Goal: Task Accomplishment & Management: Manage account settings

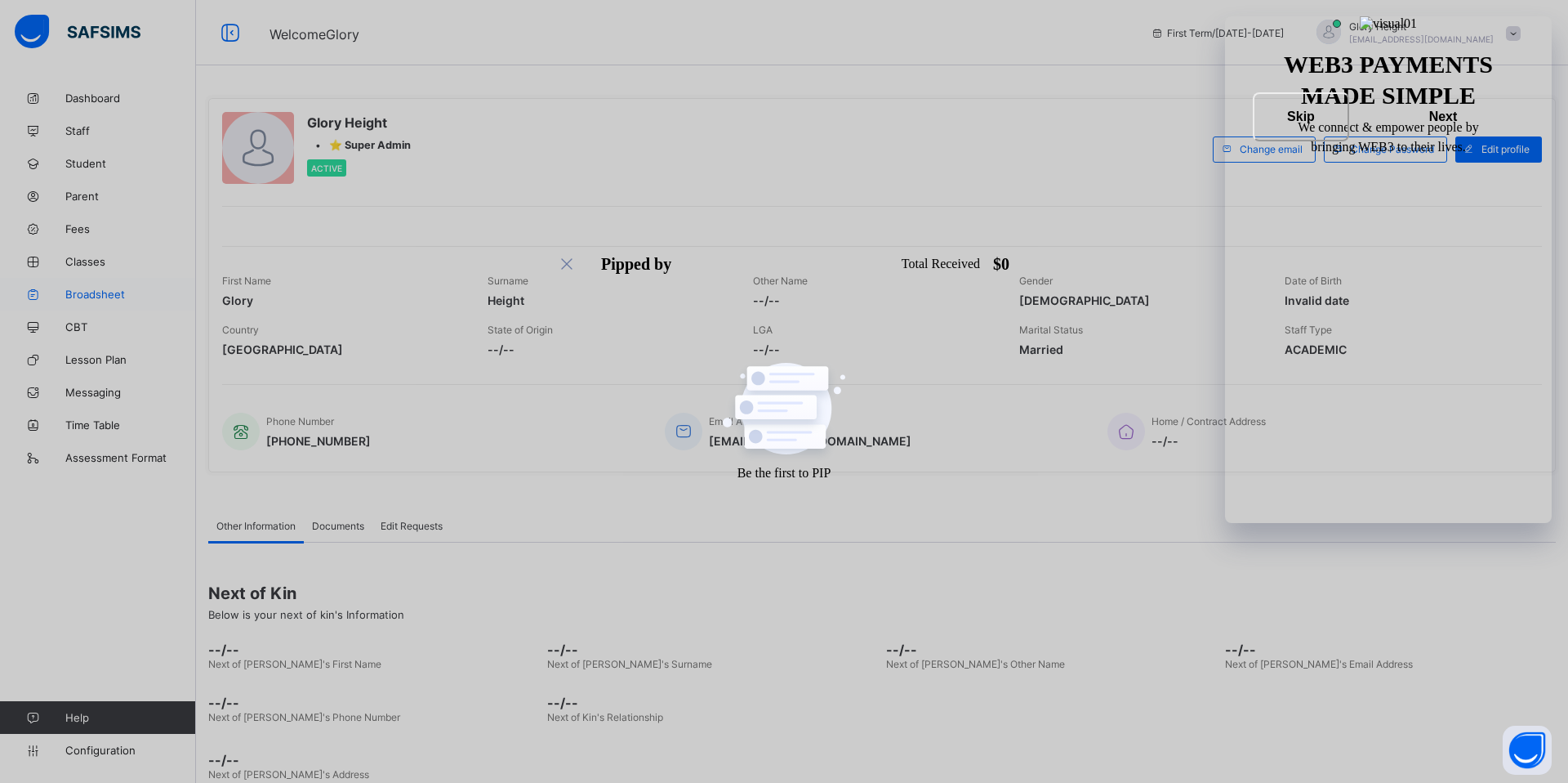
click at [93, 293] on span "Broadsheet" at bounding box center [131, 294] width 131 height 13
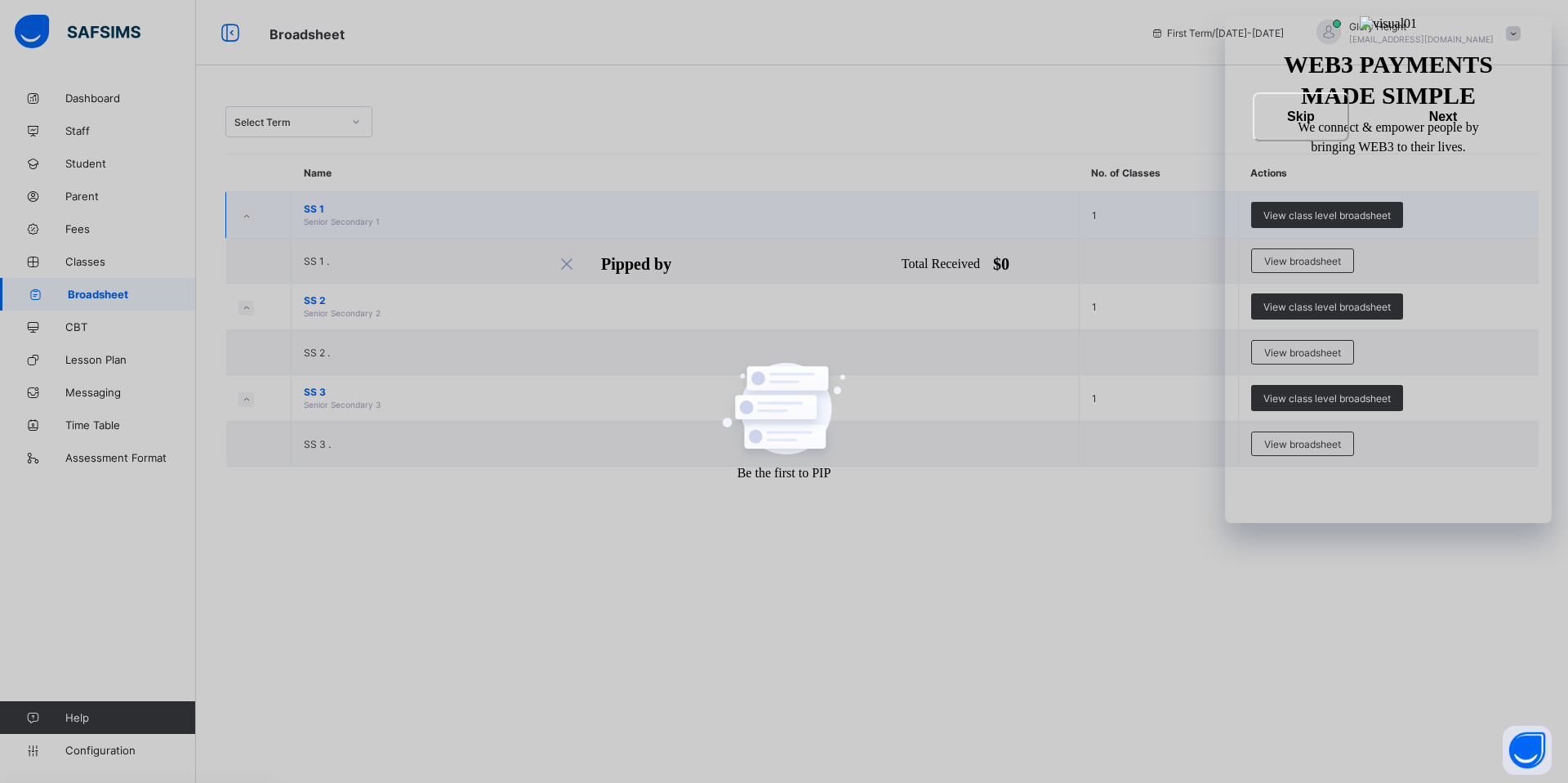
click at [245, 215] on icon at bounding box center [246, 216] width 9 height 8
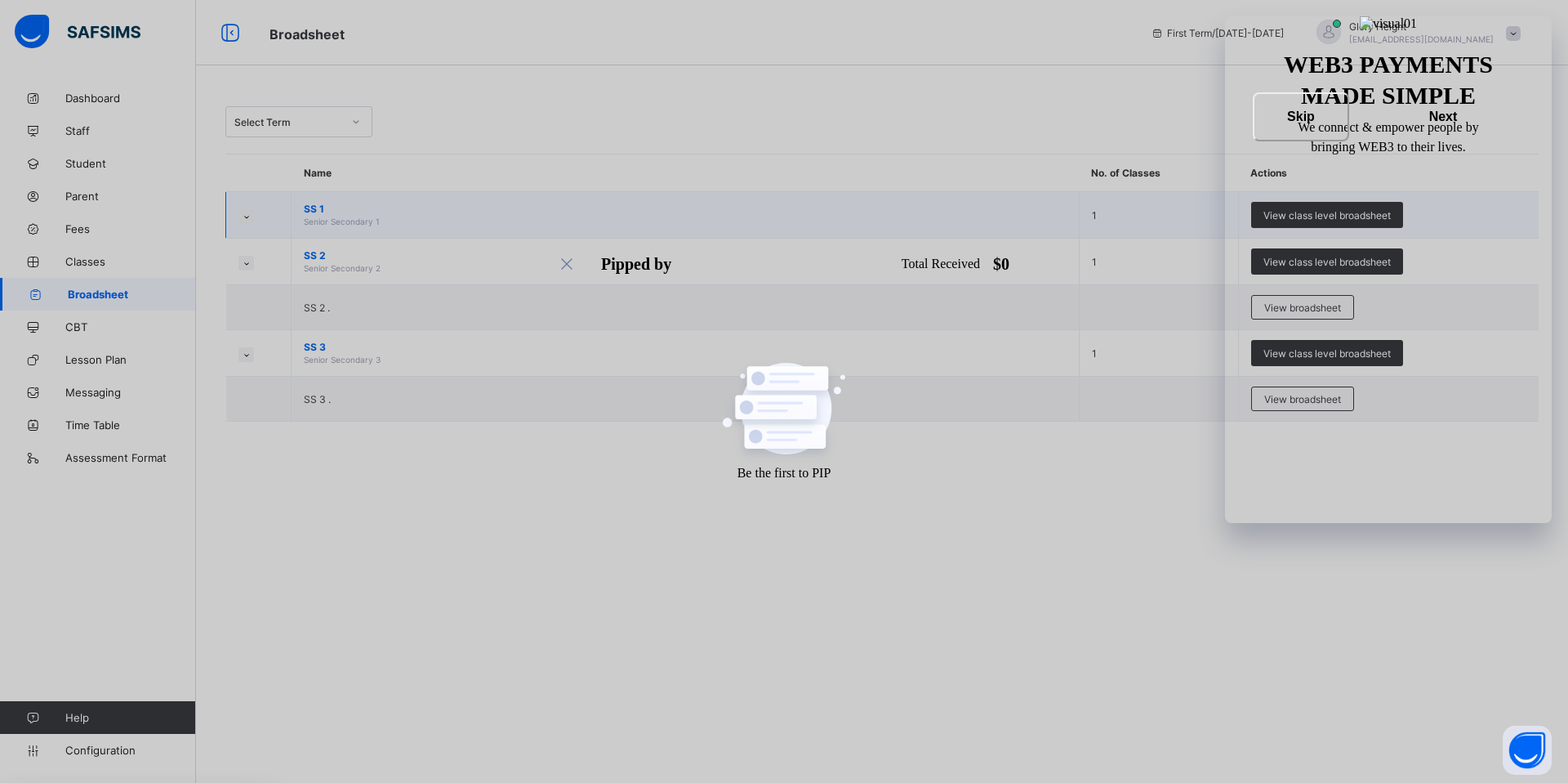
click at [245, 215] on icon at bounding box center [246, 216] width 9 height 8
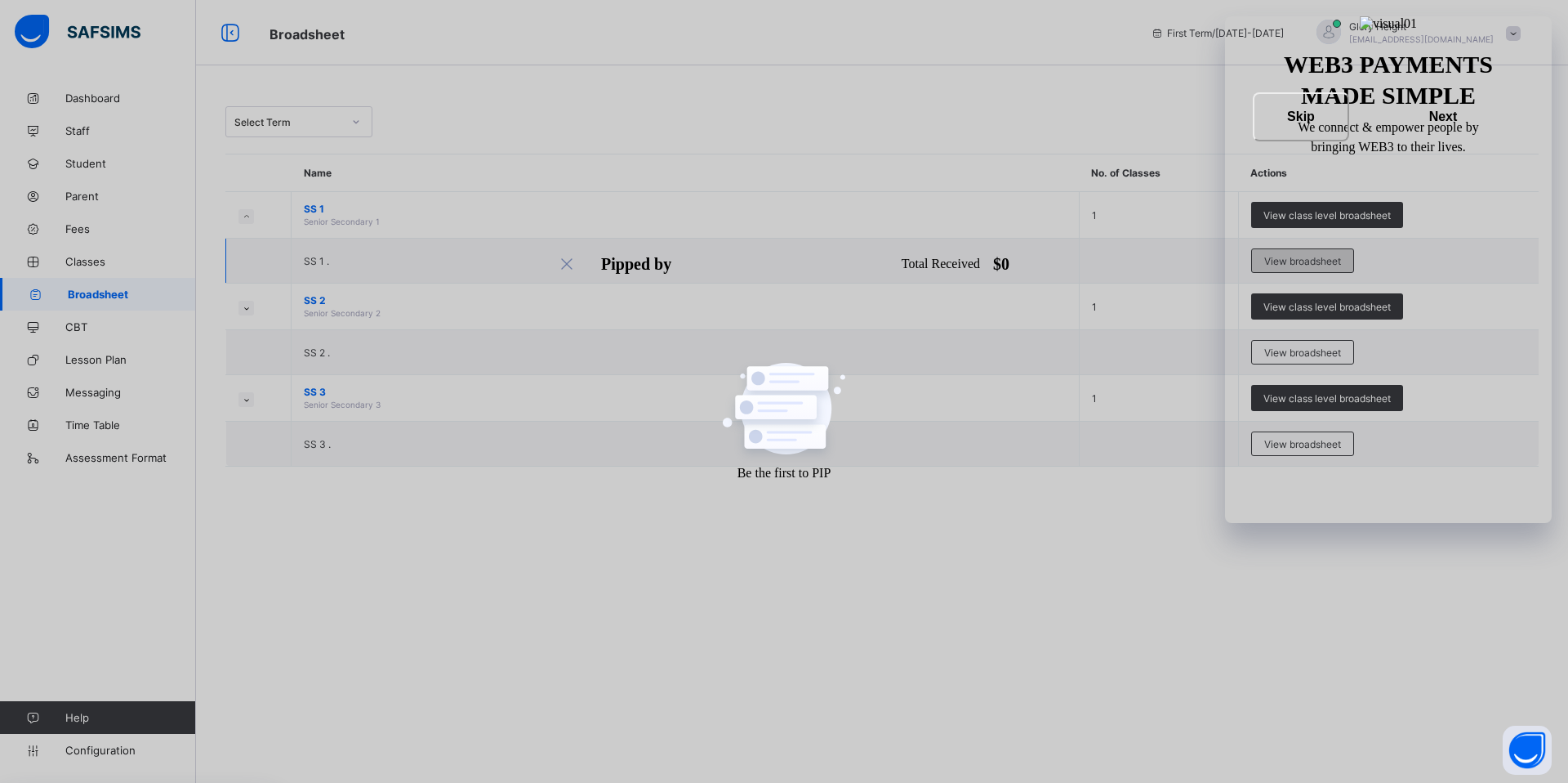
click at [1321, 255] on span "View broadsheet" at bounding box center [1303, 261] width 77 height 13
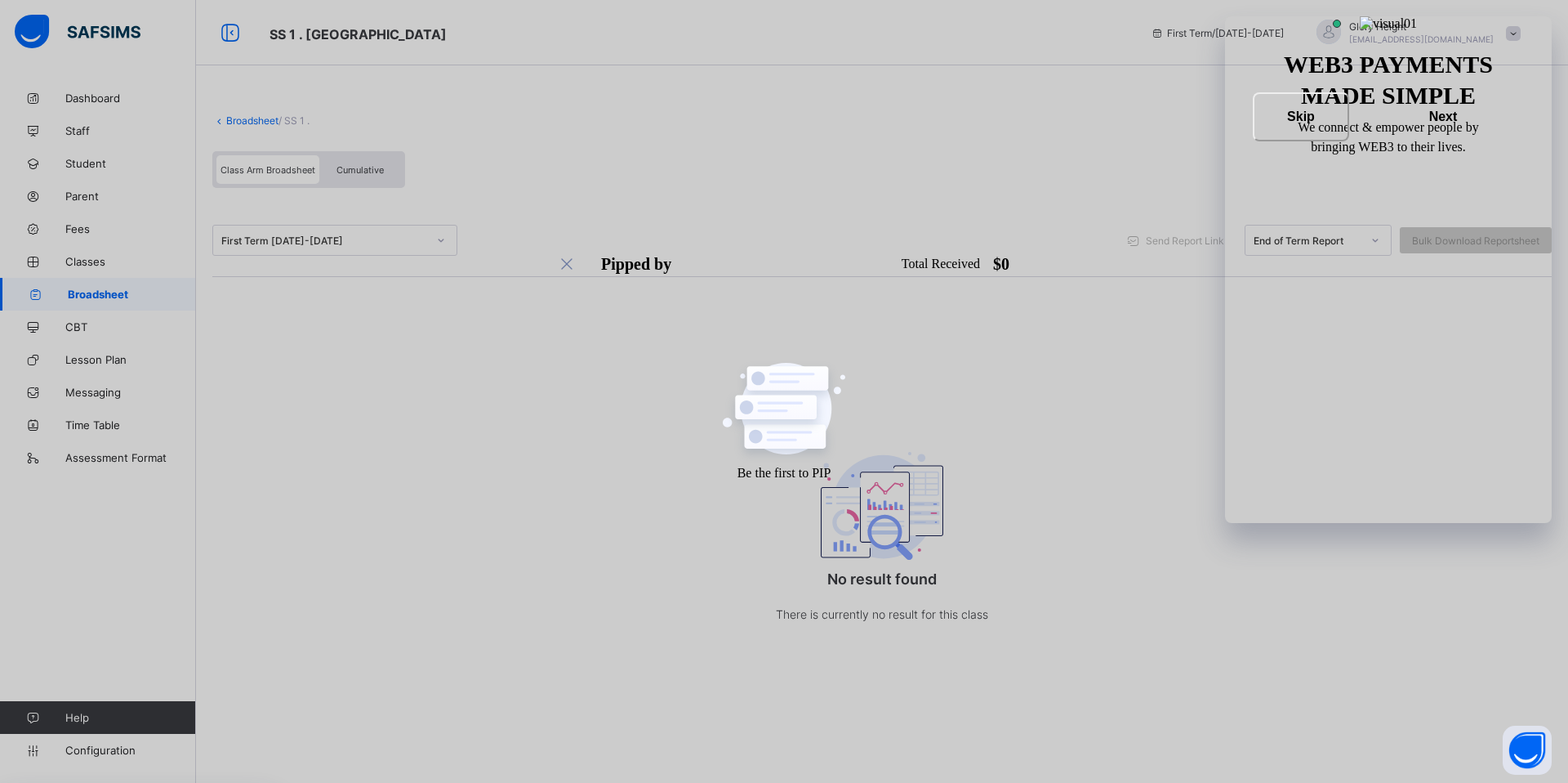
click at [1361, 231] on div at bounding box center [1375, 240] width 28 height 26
click at [1151, 392] on div "Broadsheet / SS 1 . Class Arm Broadsheet Cumulative First Term [DATE]-[DATE] Se…" at bounding box center [882, 386] width 1372 height 608
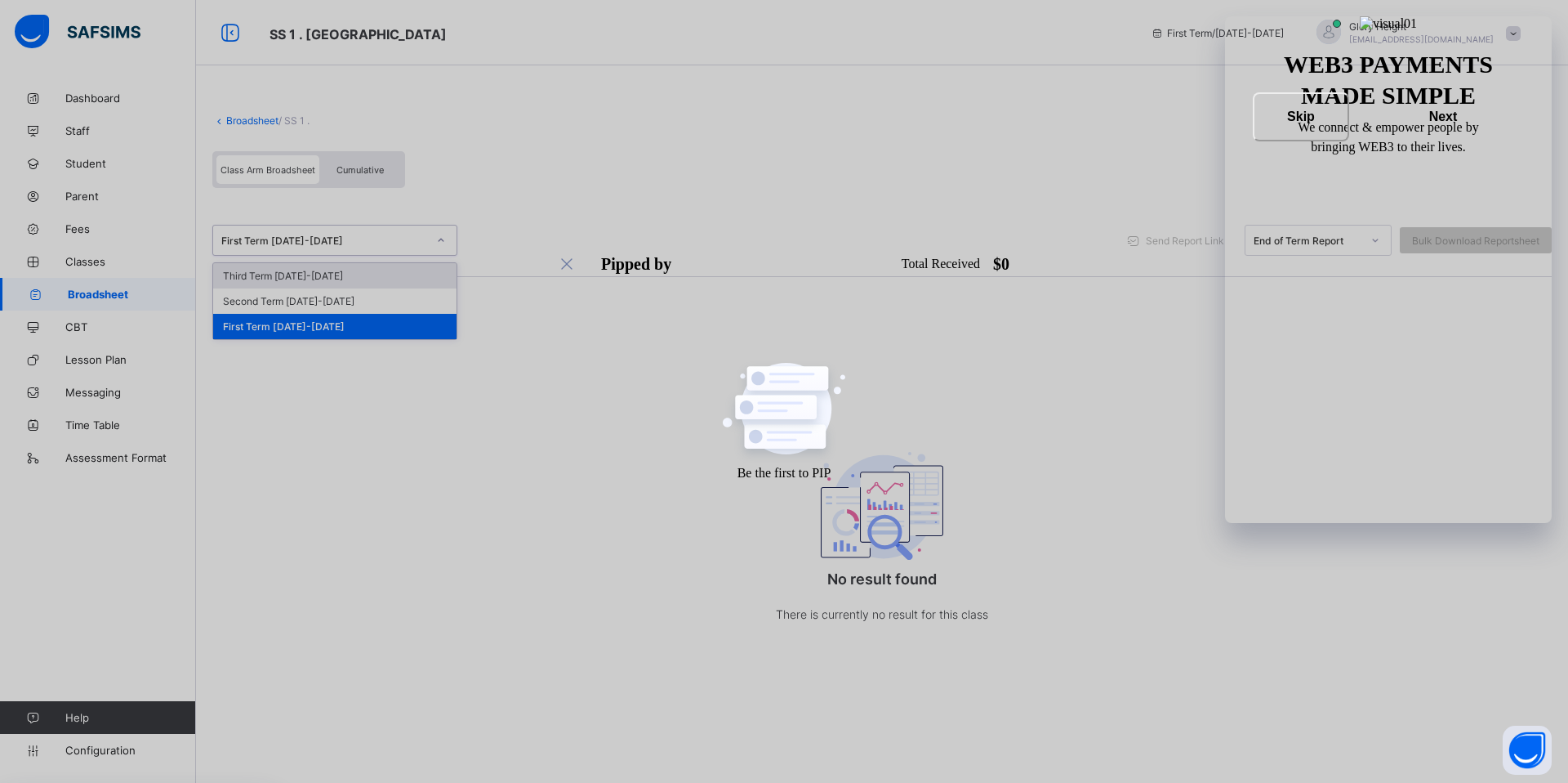
click at [373, 248] on div "First Term [DATE]-[DATE]" at bounding box center [320, 240] width 212 height 22
click at [641, 197] on div "Class Arm Broadsheet Cumulative" at bounding box center [882, 174] width 1340 height 61
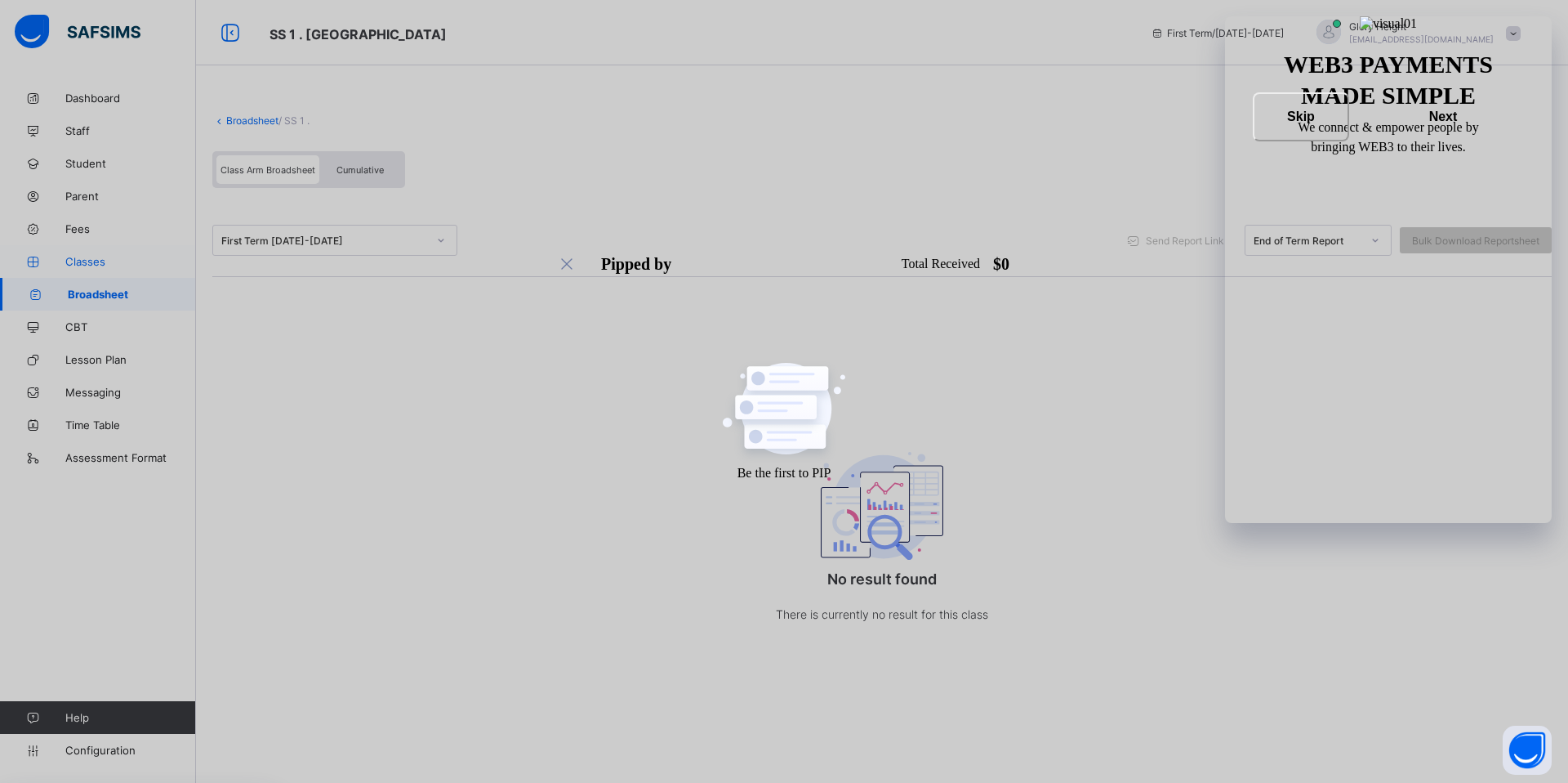
click at [82, 255] on span "Classes" at bounding box center [131, 261] width 131 height 13
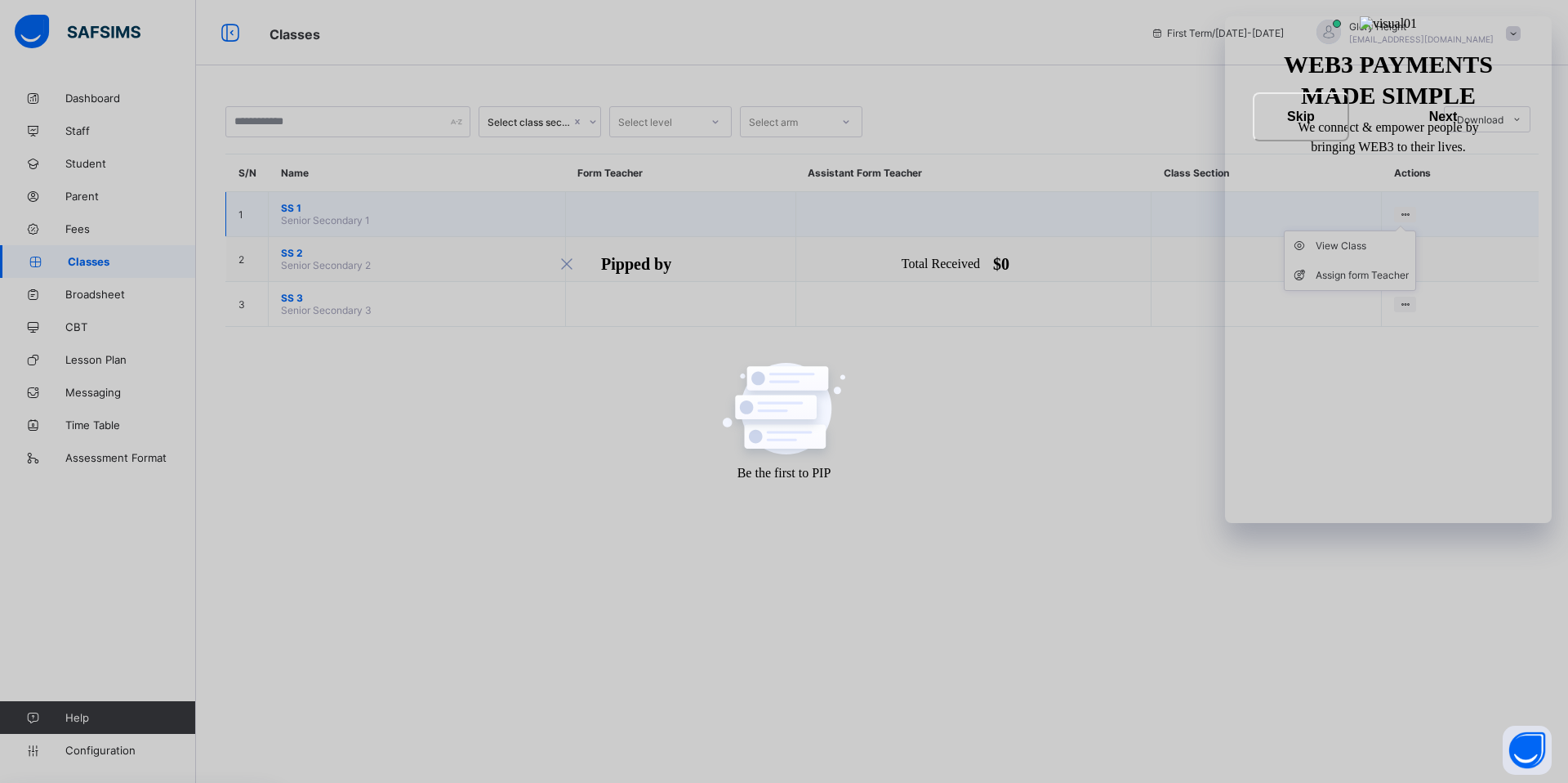
click at [1403, 230] on ul "View Class Assign form Teacher" at bounding box center [1351, 260] width 133 height 60
click at [1398, 205] on td "View Class Assign form Teacher" at bounding box center [1460, 215] width 157 height 45
click at [1405, 230] on ul "View Class Assign form Teacher" at bounding box center [1351, 260] width 133 height 60
click at [1327, 244] on div "View Class" at bounding box center [1362, 246] width 94 height 17
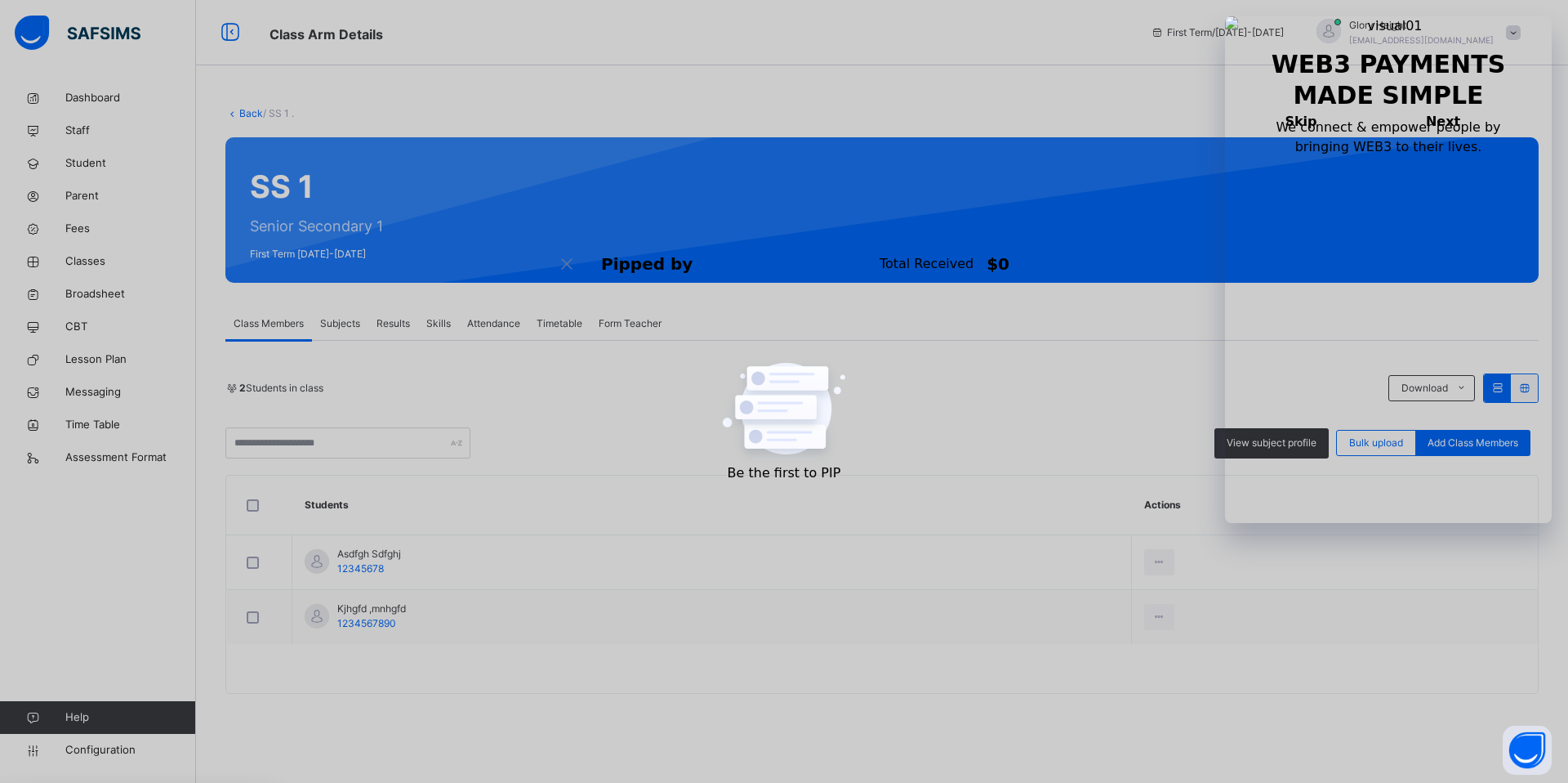
click at [341, 328] on span "Subjects" at bounding box center [340, 323] width 40 height 15
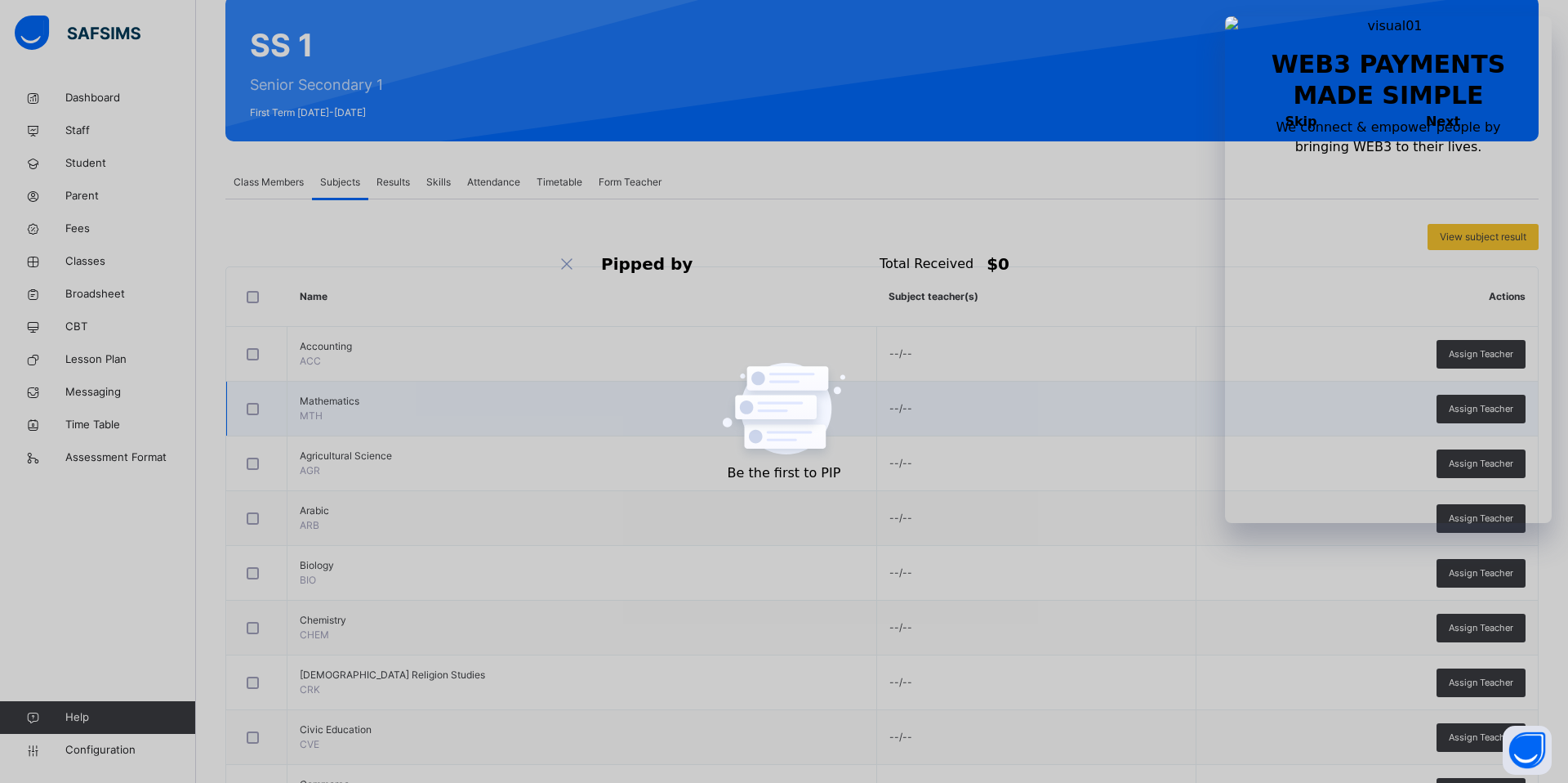
scroll to position [149, 0]
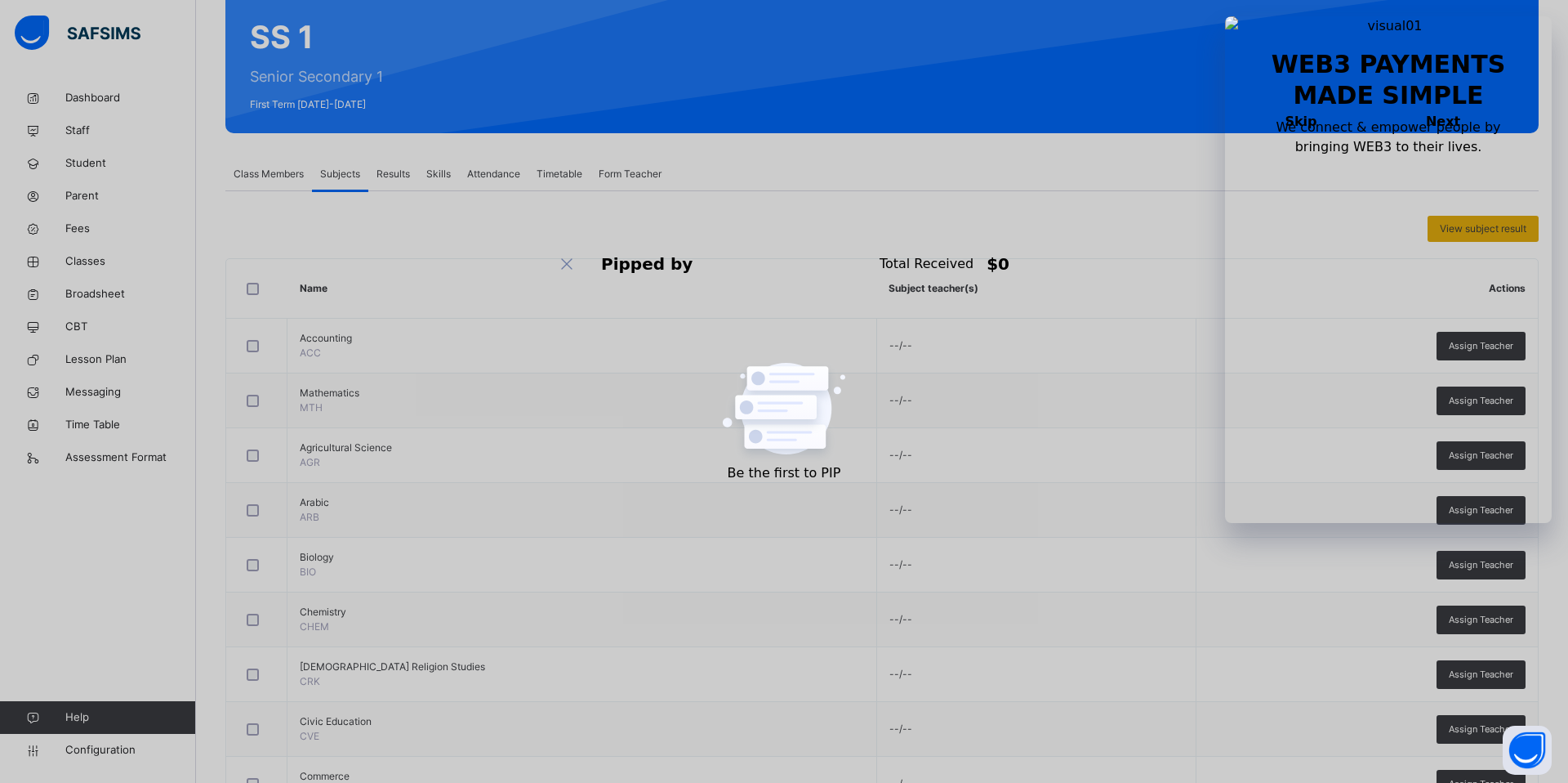
click at [1457, 235] on span "View subject result" at bounding box center [1483, 228] width 87 height 15
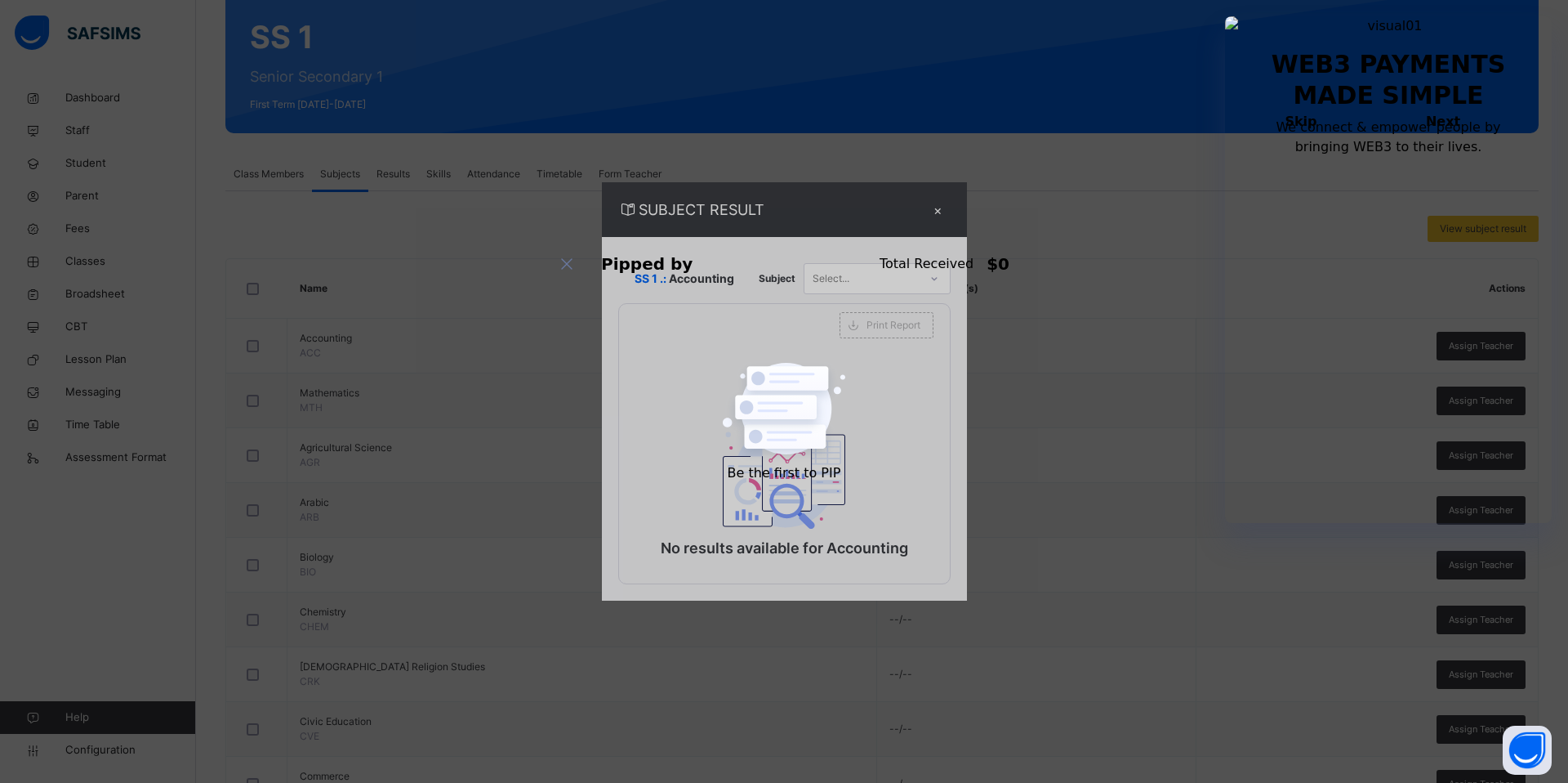
click at [850, 272] on div "Select..." at bounding box center [861, 278] width 114 height 25
click at [840, 346] on div "Mathematics" at bounding box center [877, 343] width 145 height 28
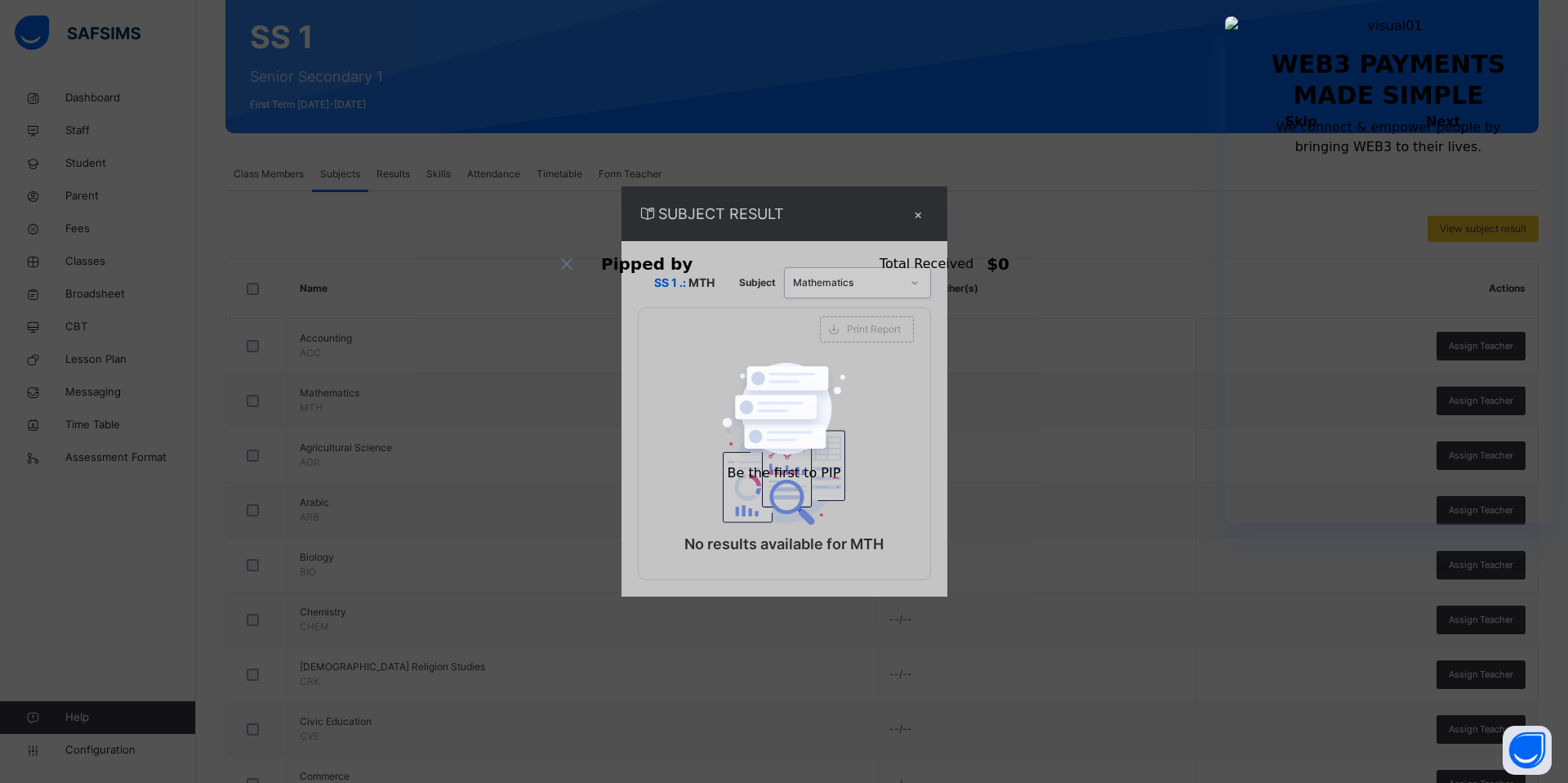
click at [887, 278] on div "Mathematics" at bounding box center [847, 282] width 108 height 15
click at [816, 372] on div "Agricultural Science" at bounding box center [858, 375] width 145 height 28
click at [924, 215] on div "×" at bounding box center [920, 214] width 24 height 22
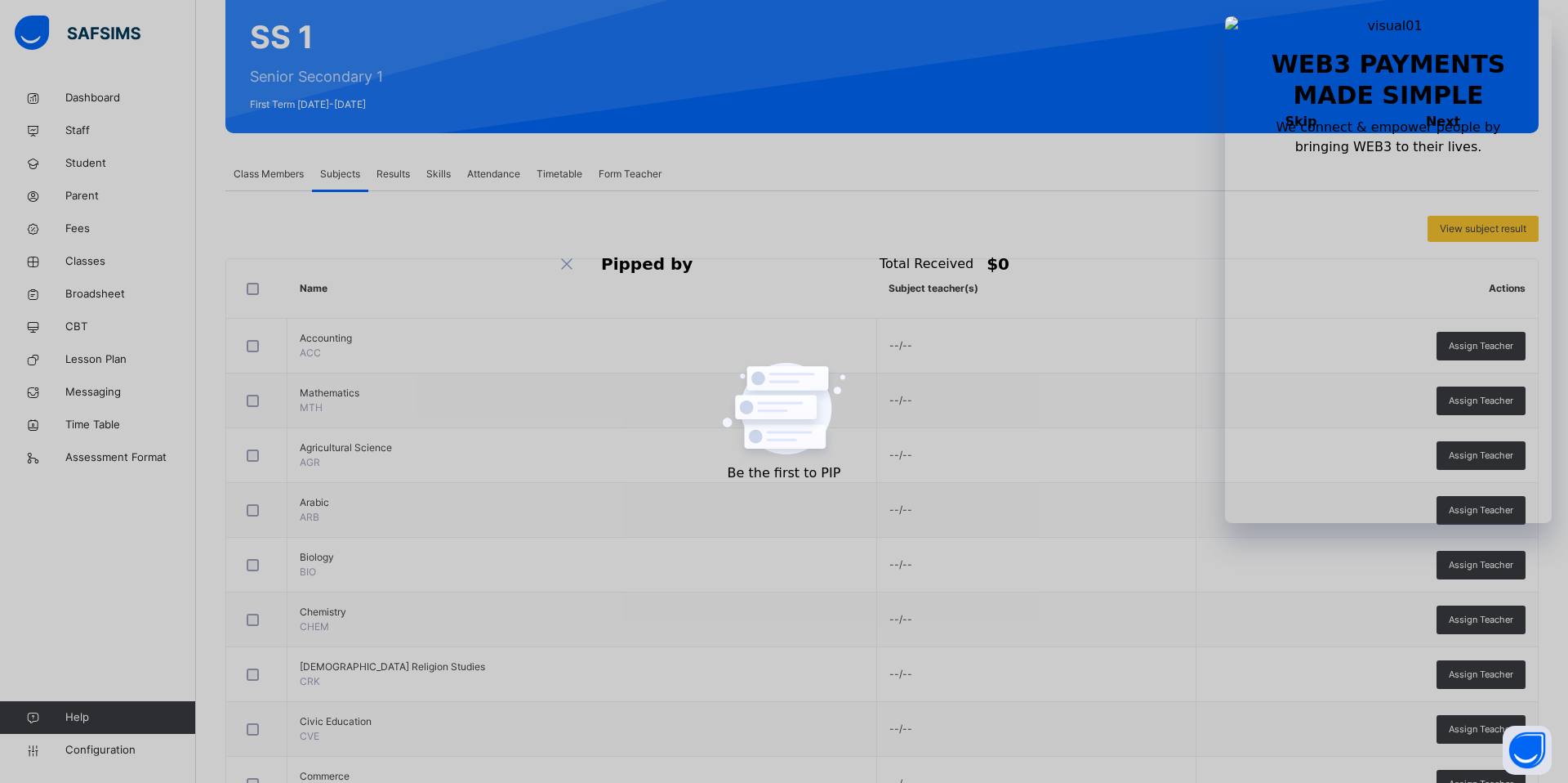
click at [394, 168] on span "Results" at bounding box center [393, 174] width 33 height 15
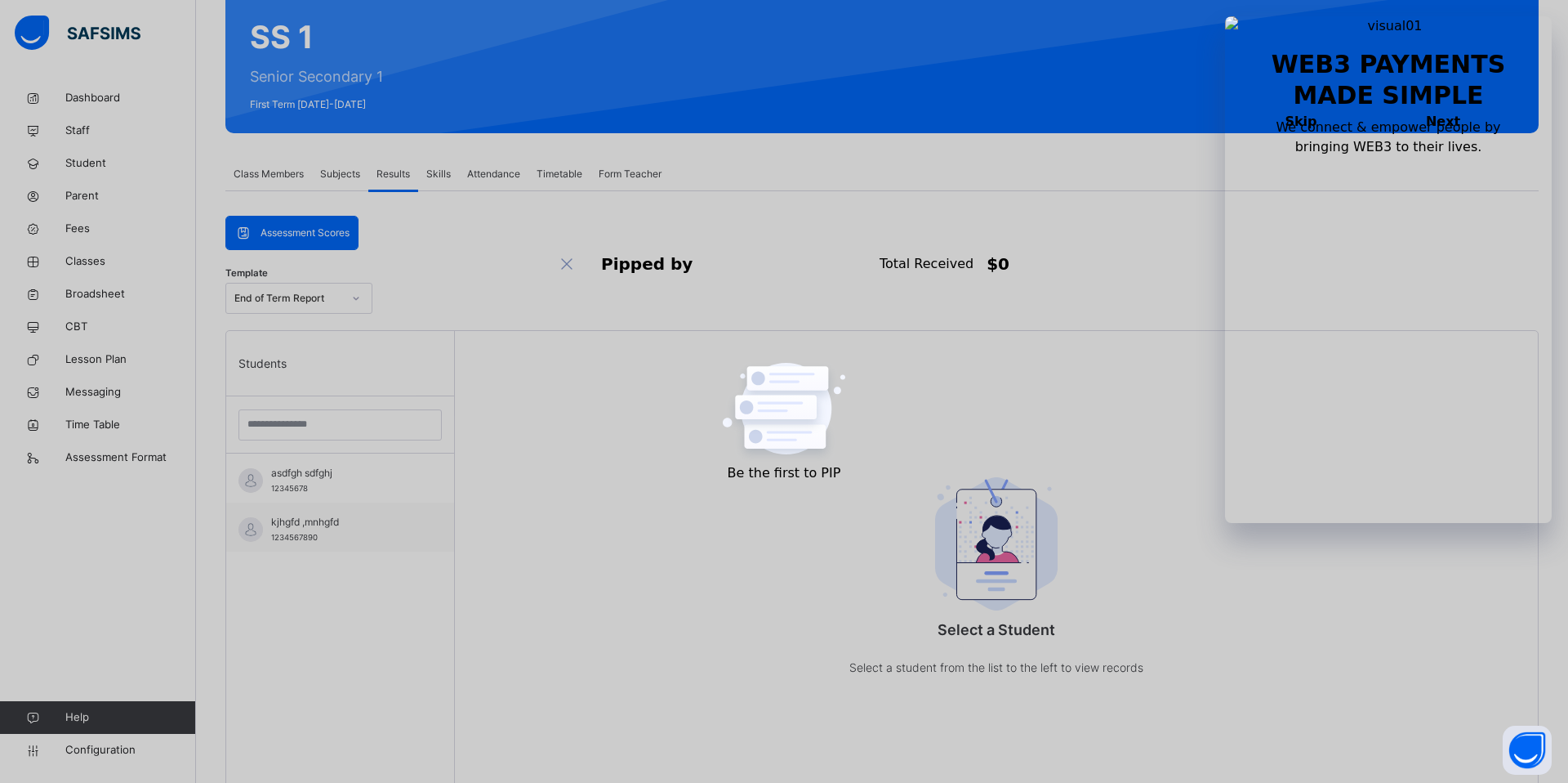
click at [318, 228] on span "Assessment Scores" at bounding box center [304, 232] width 89 height 15
click at [442, 165] on div "Skills" at bounding box center [439, 175] width 41 height 33
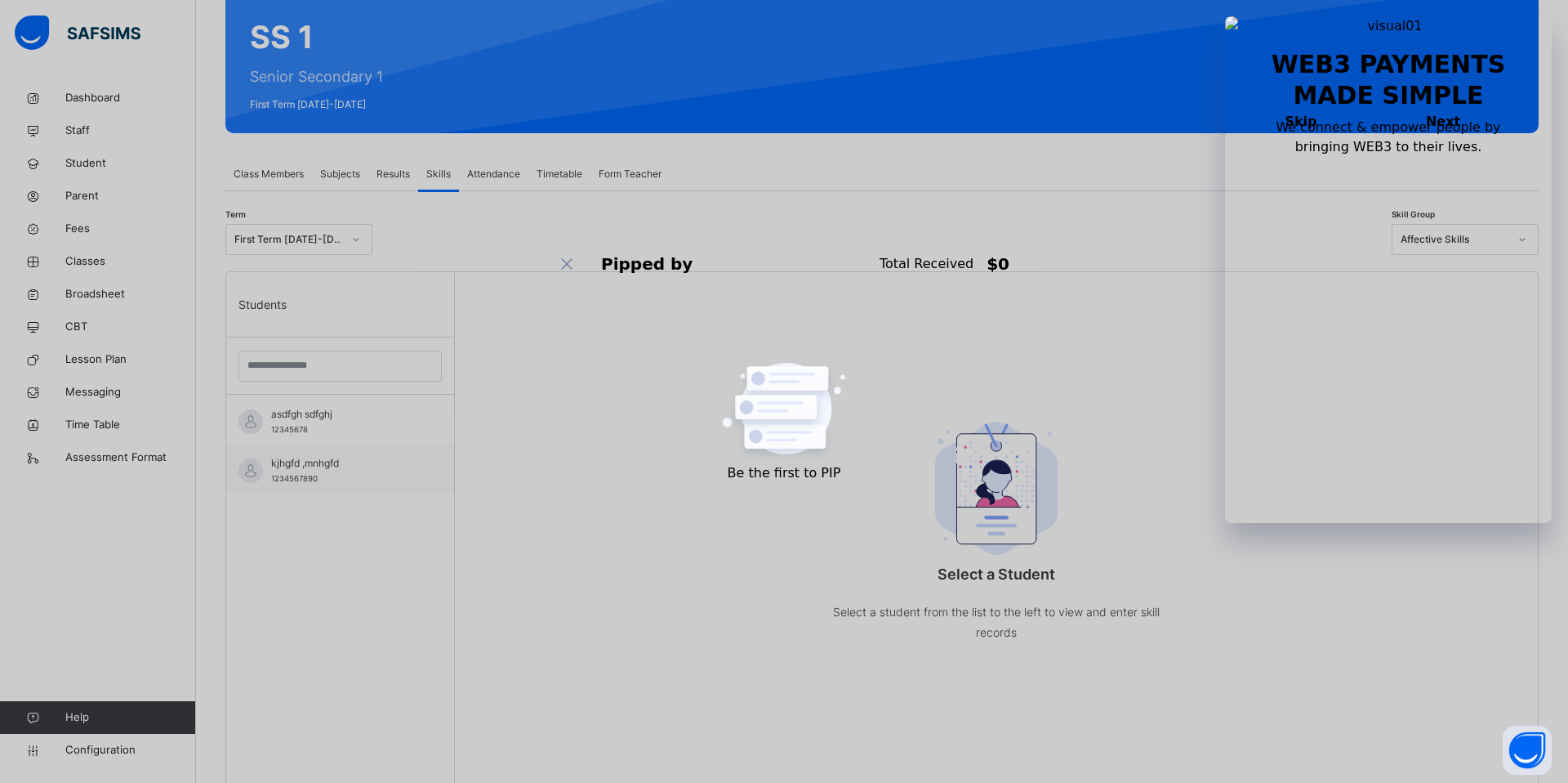
click at [508, 169] on span "Attendance" at bounding box center [493, 174] width 53 height 15
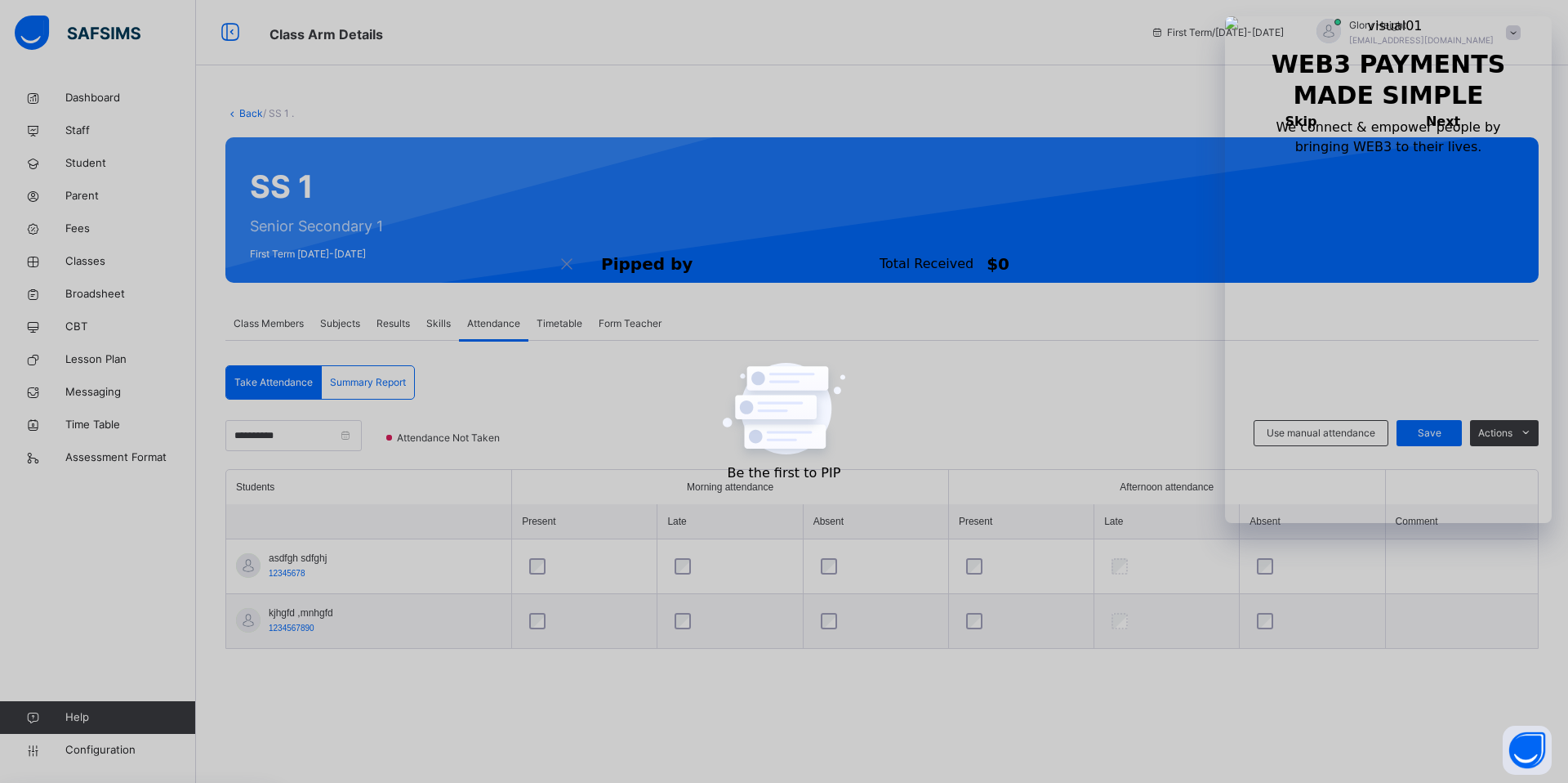
scroll to position [0, 0]
click at [572, 326] on span "Timetable" at bounding box center [559, 323] width 46 height 15
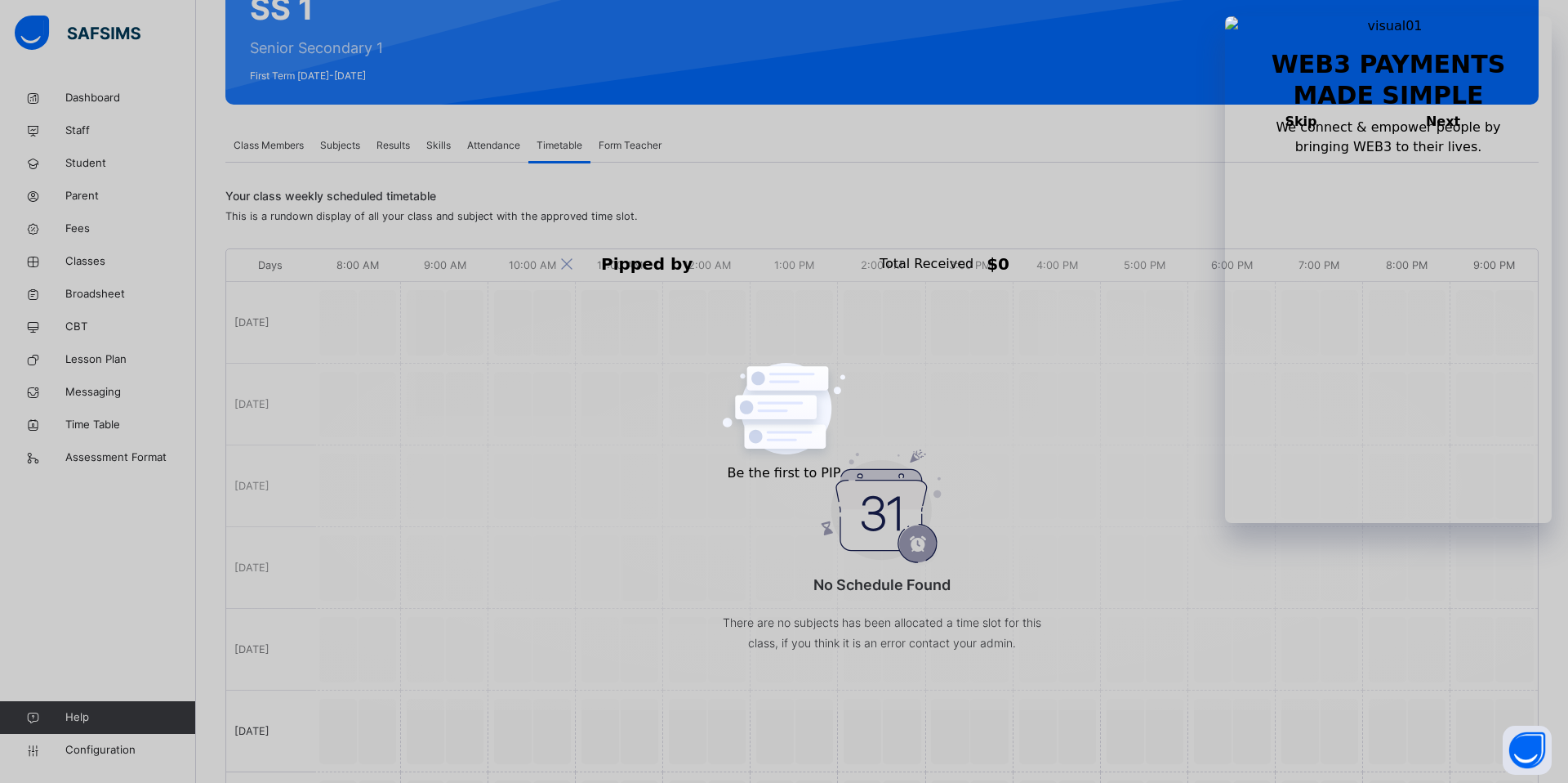
scroll to position [215, 0]
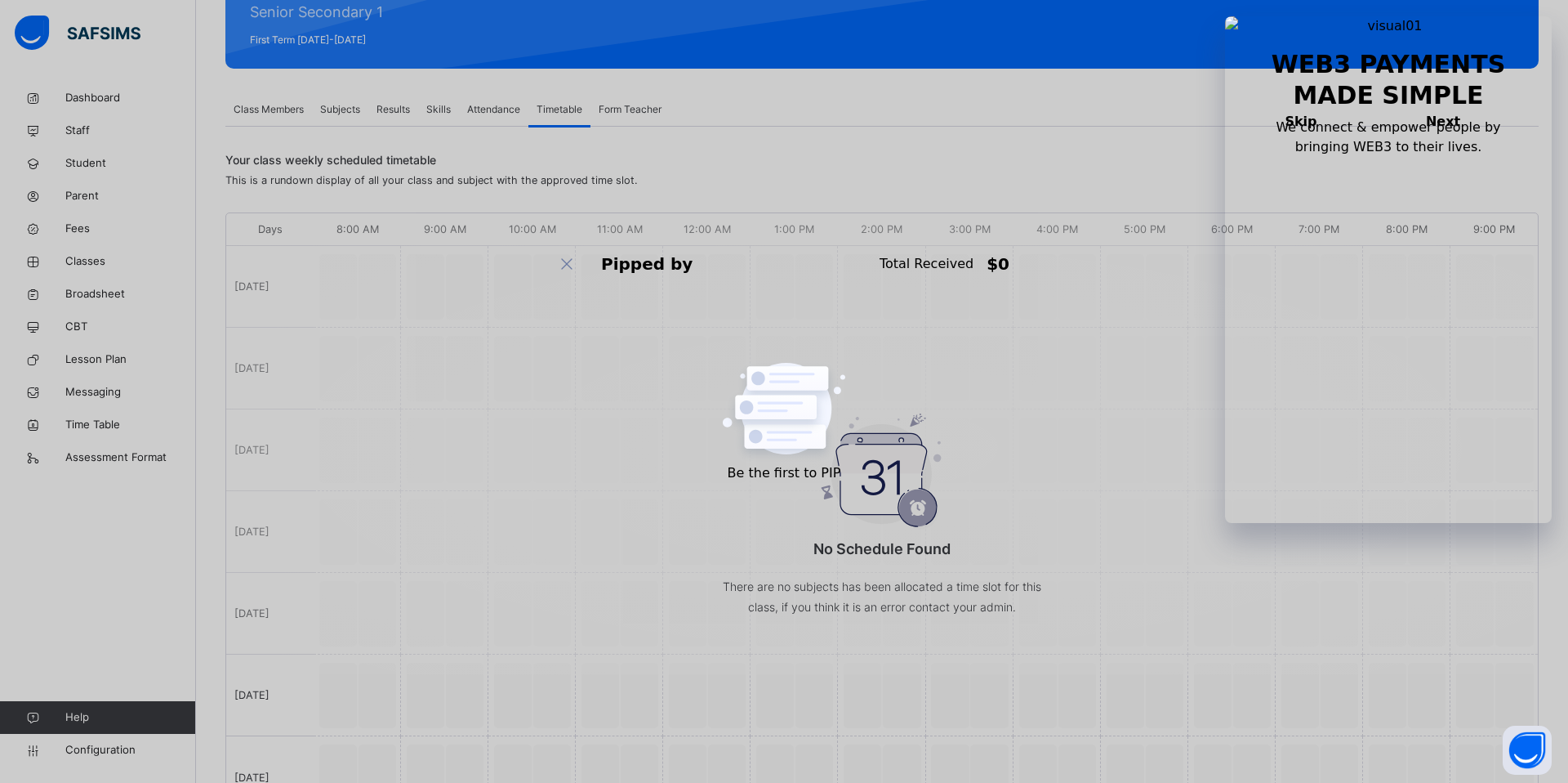
click at [622, 390] on div "No Schedule Found There are no subjects has been allocated a time slot for this…" at bounding box center [882, 448] width 1312 height 452
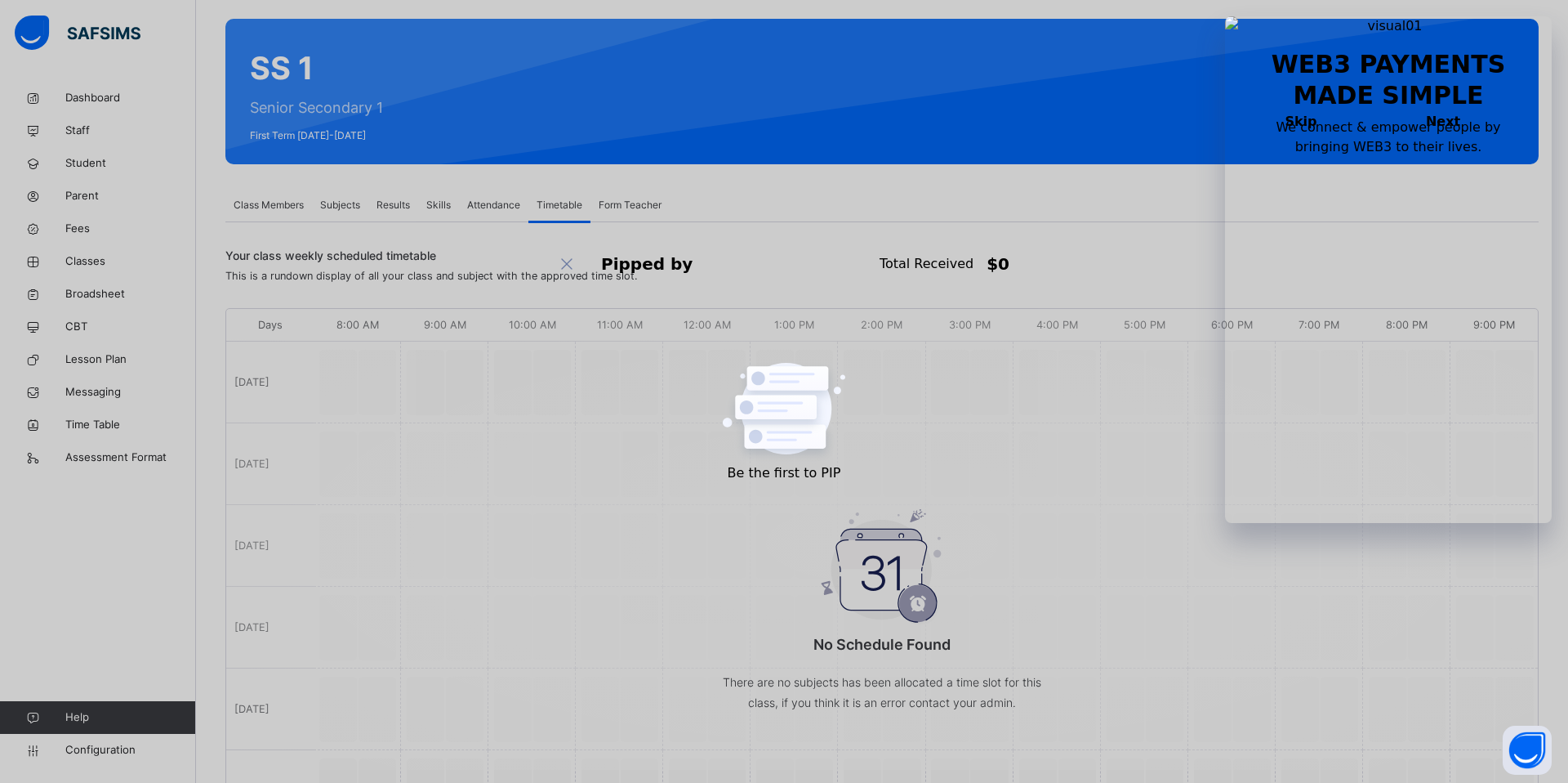
scroll to position [194, 0]
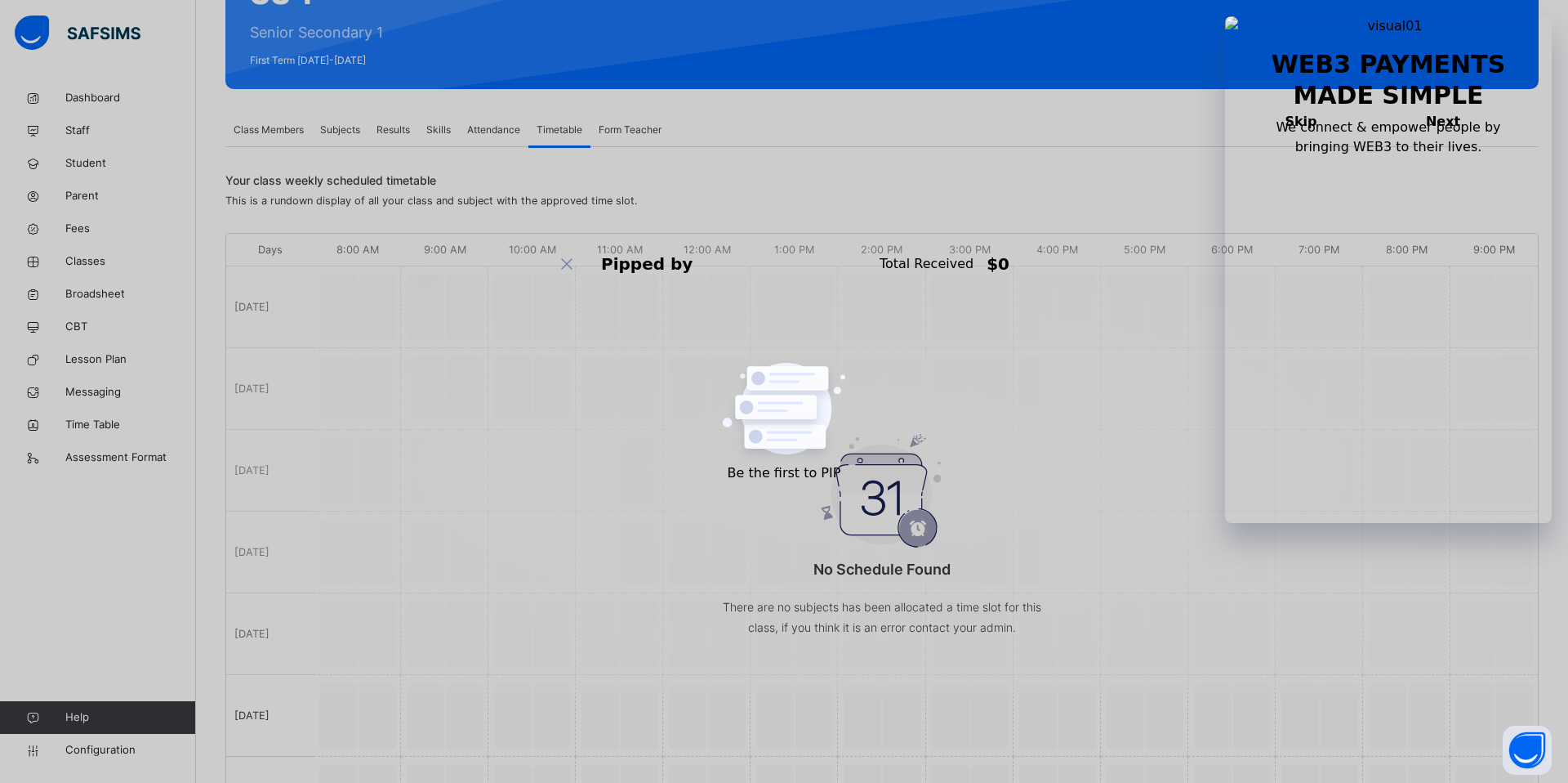
click at [368, 312] on div "No Schedule Found There are no subjects has been allocated a time slot for this…" at bounding box center [882, 468] width 1312 height 452
click at [376, 316] on div "No Schedule Found There are no subjects has been allocated a time slot for this…" at bounding box center [882, 468] width 1312 height 452
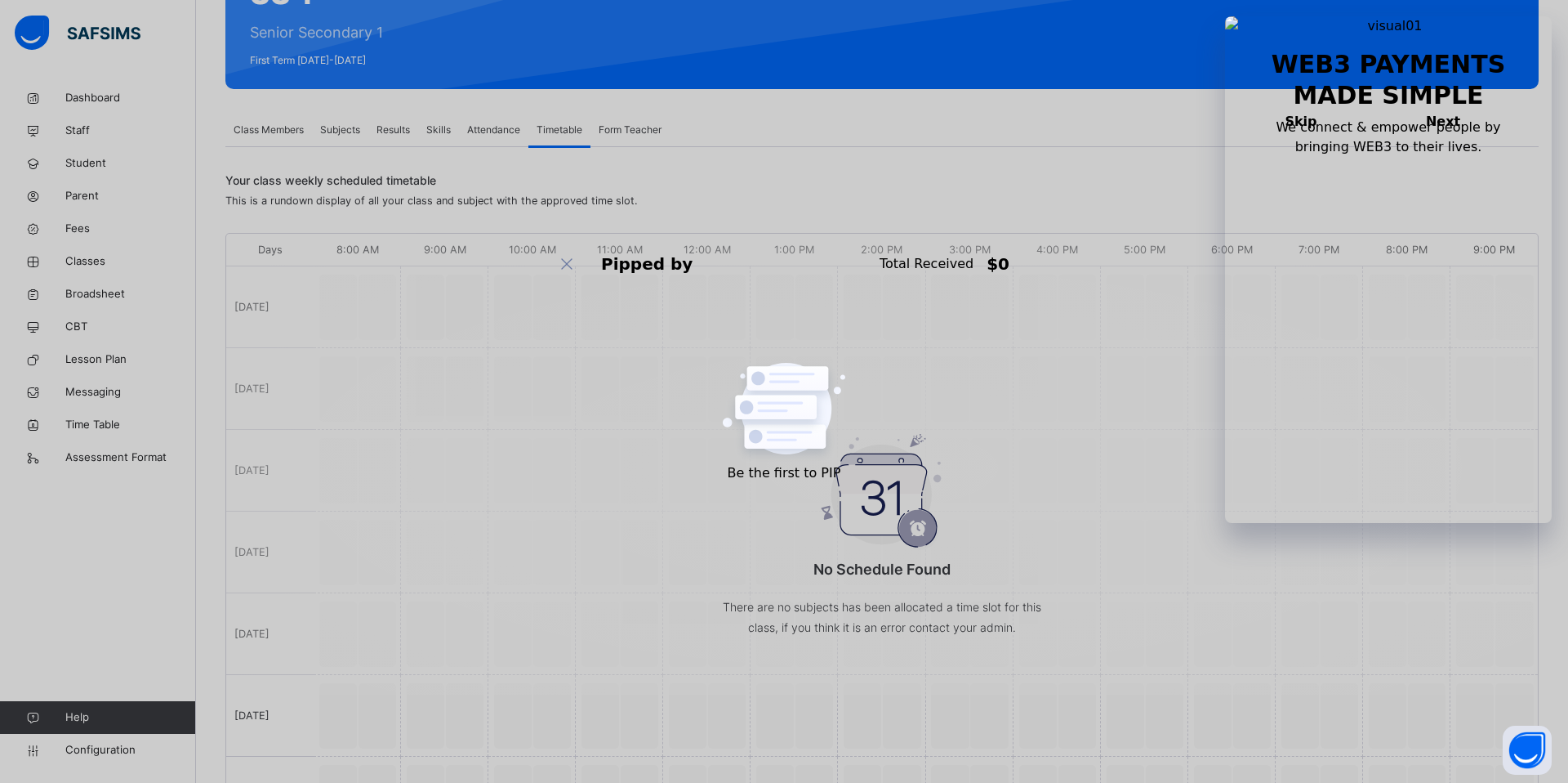
click at [370, 314] on div "No Schedule Found There are no subjects has been allocated a time slot for this…" at bounding box center [882, 468] width 1312 height 452
click at [1017, 336] on div "No Schedule Found There are no subjects has been allocated a time slot for this…" at bounding box center [882, 468] width 1312 height 452
click at [1154, 511] on div "No Schedule Found There are no subjects has been allocated a time slot for this…" at bounding box center [882, 468] width 1312 height 452
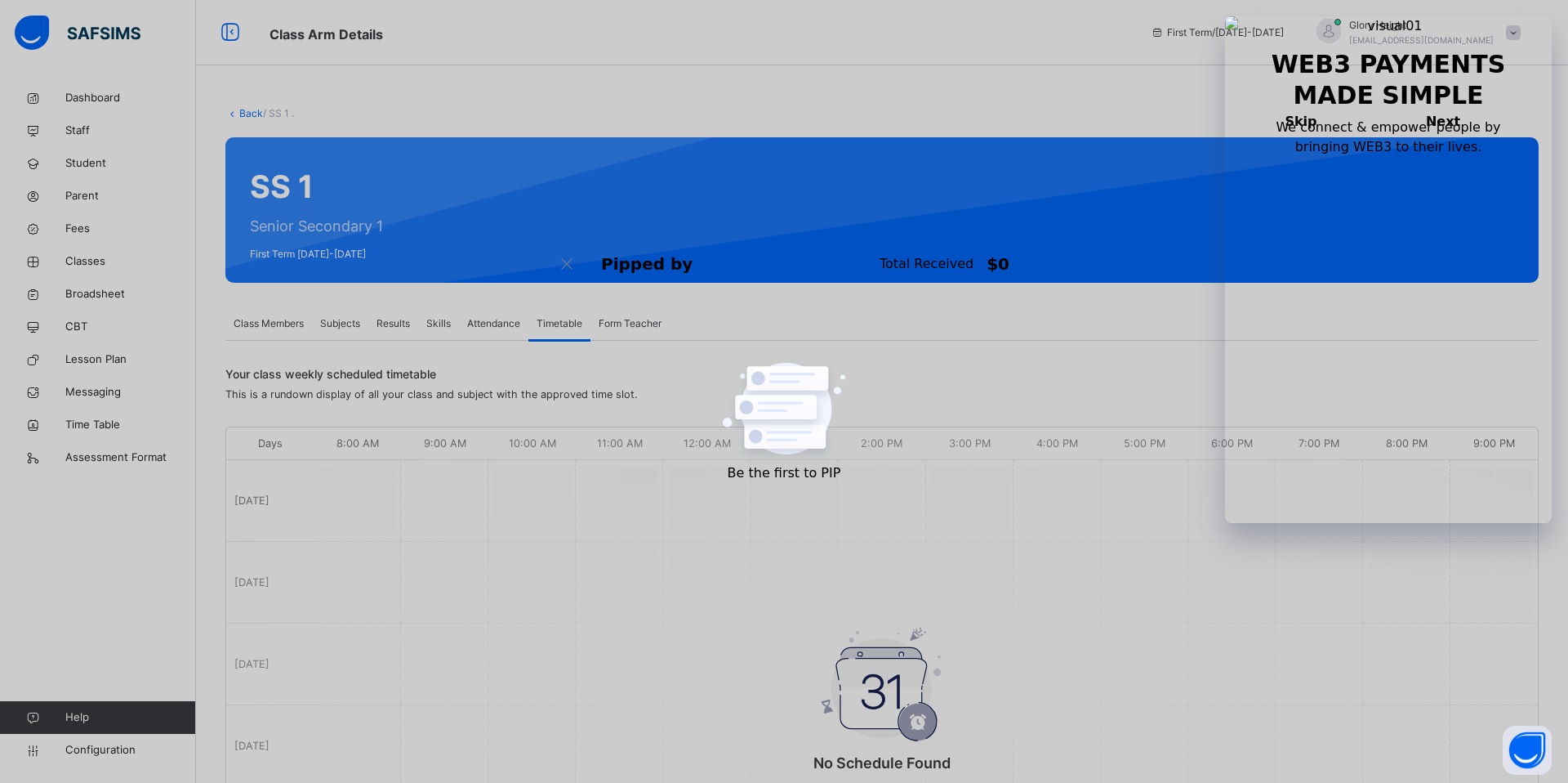
click at [631, 329] on span "Form Teacher" at bounding box center [630, 323] width 63 height 15
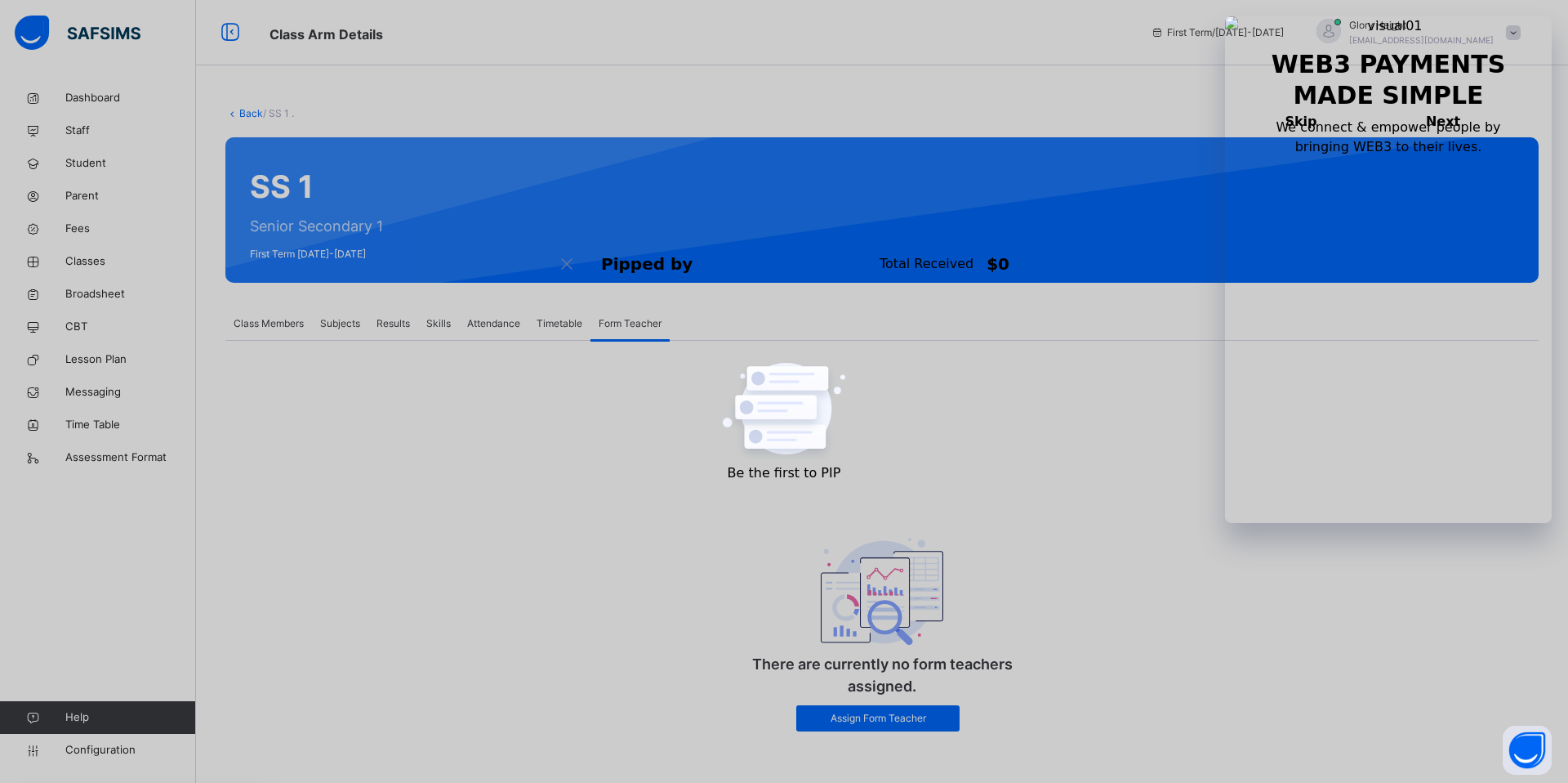
click at [554, 326] on span "Timetable" at bounding box center [559, 323] width 46 height 15
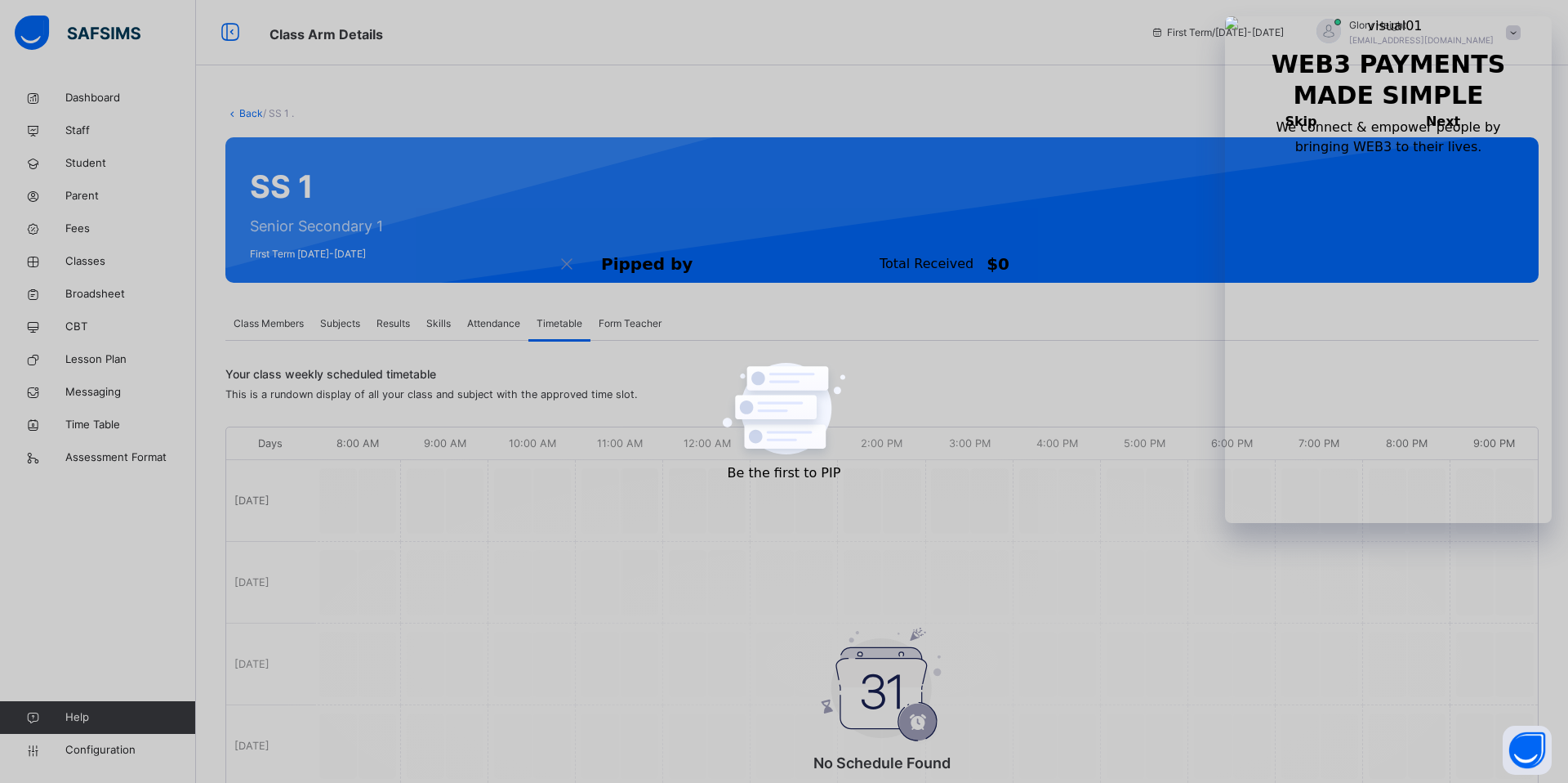
click at [479, 324] on span "Attendance" at bounding box center [493, 323] width 53 height 15
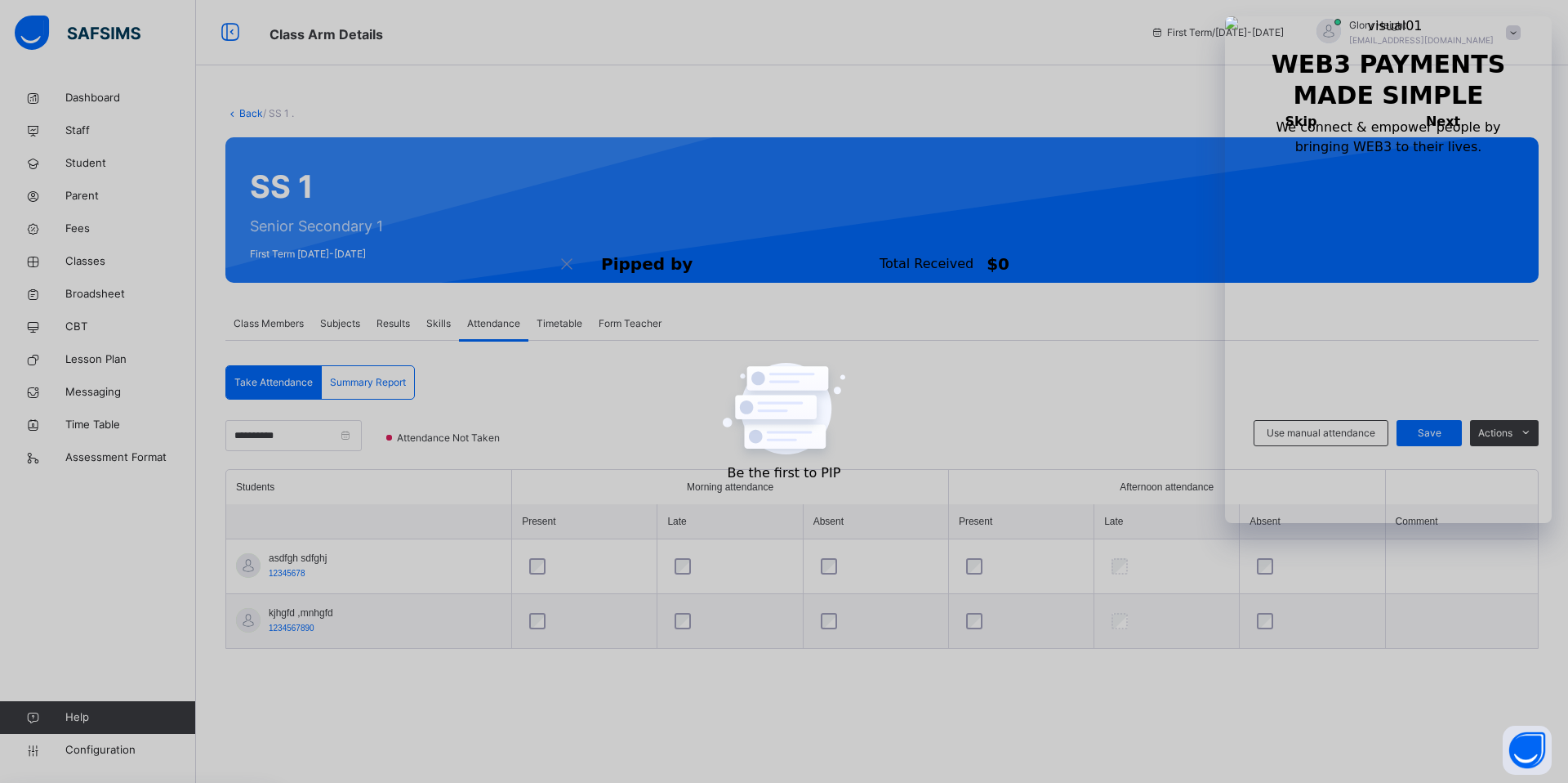
click at [366, 381] on span "Summary Report" at bounding box center [368, 382] width 76 height 15
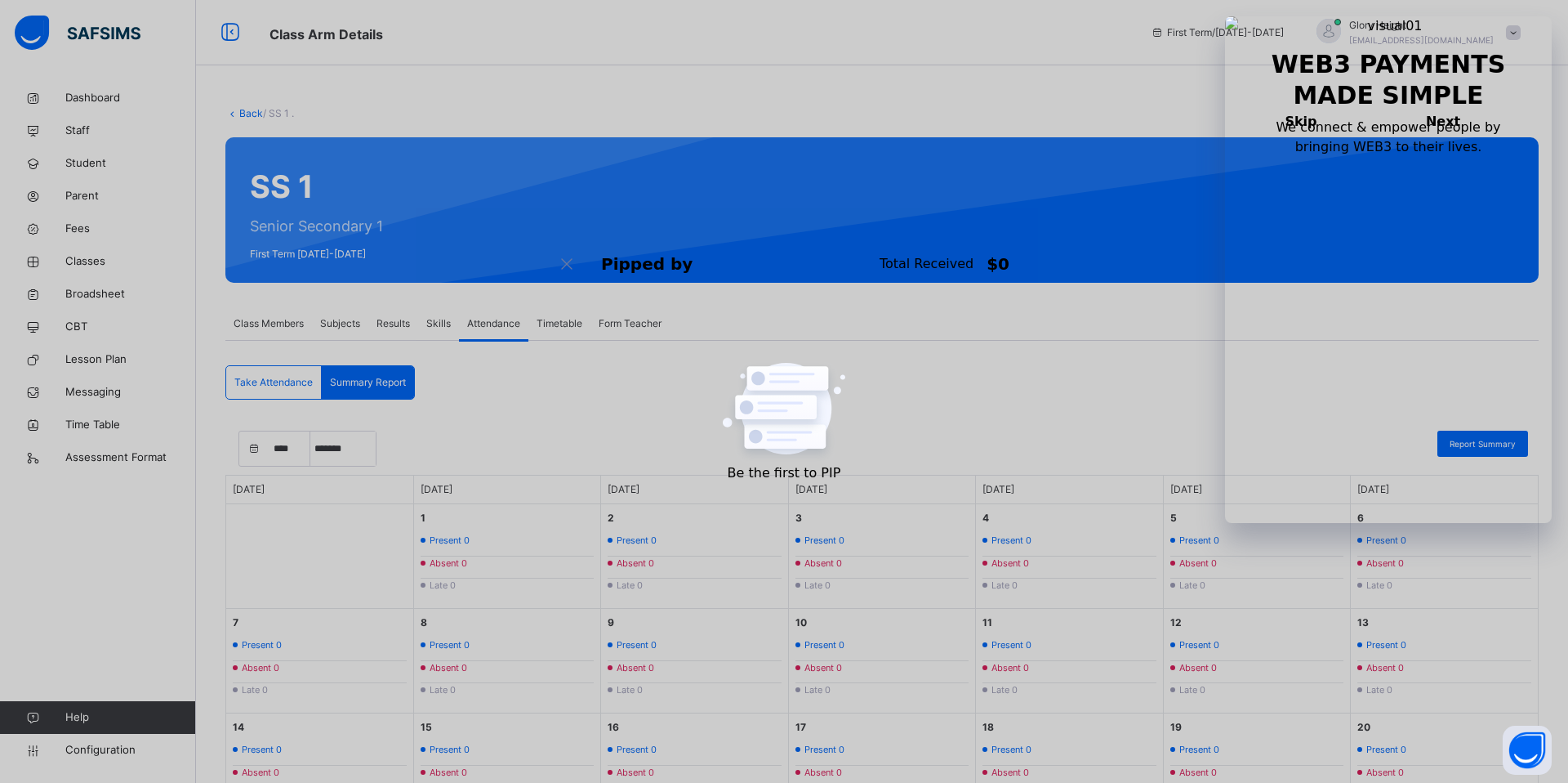
click at [447, 324] on span "Skills" at bounding box center [439, 323] width 24 height 15
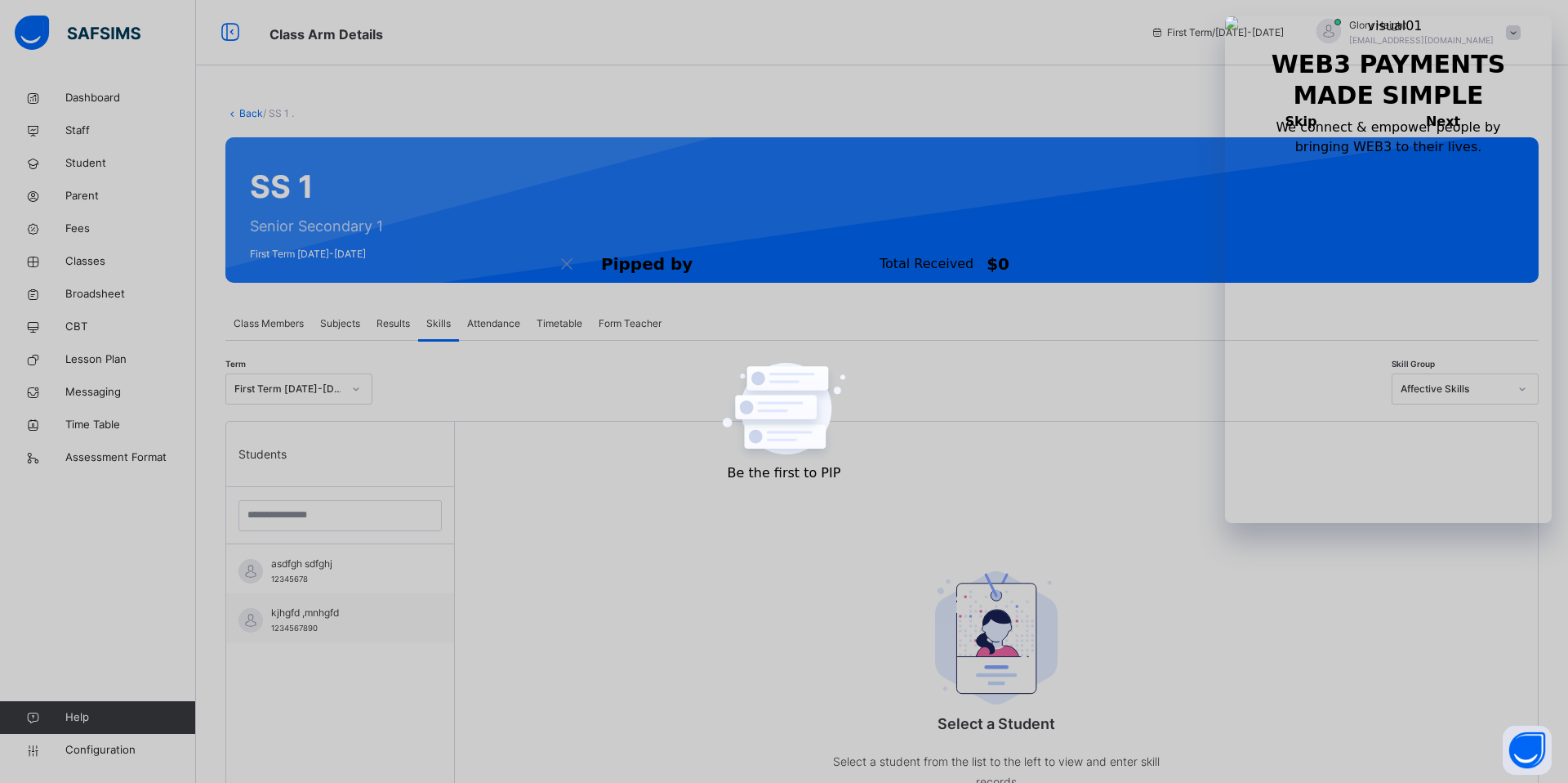
click at [402, 323] on span "Results" at bounding box center [393, 323] width 33 height 15
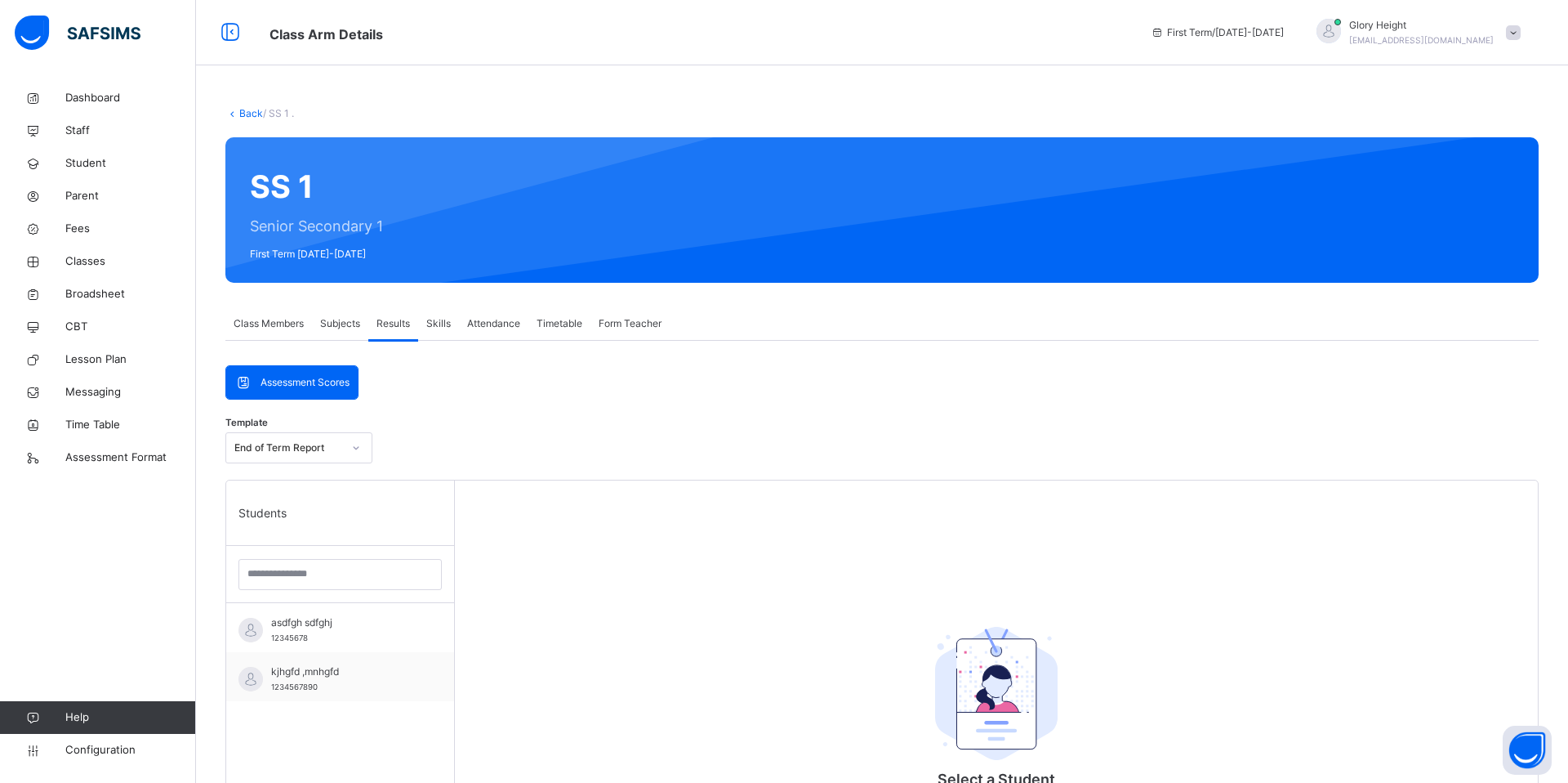
click at [360, 327] on span "Subjects" at bounding box center [340, 323] width 40 height 15
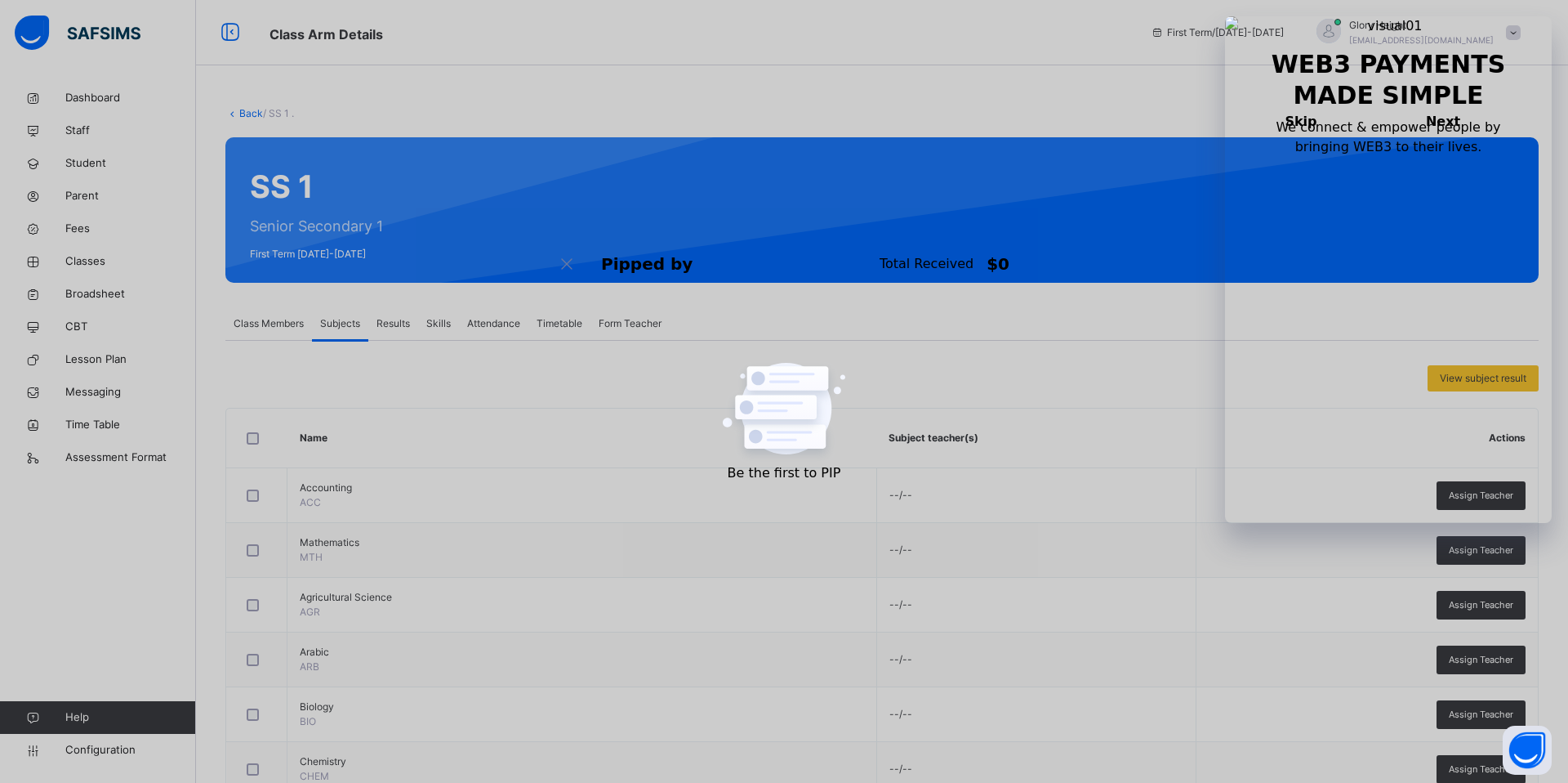
click at [276, 329] on span "Class Members" at bounding box center [269, 323] width 70 height 15
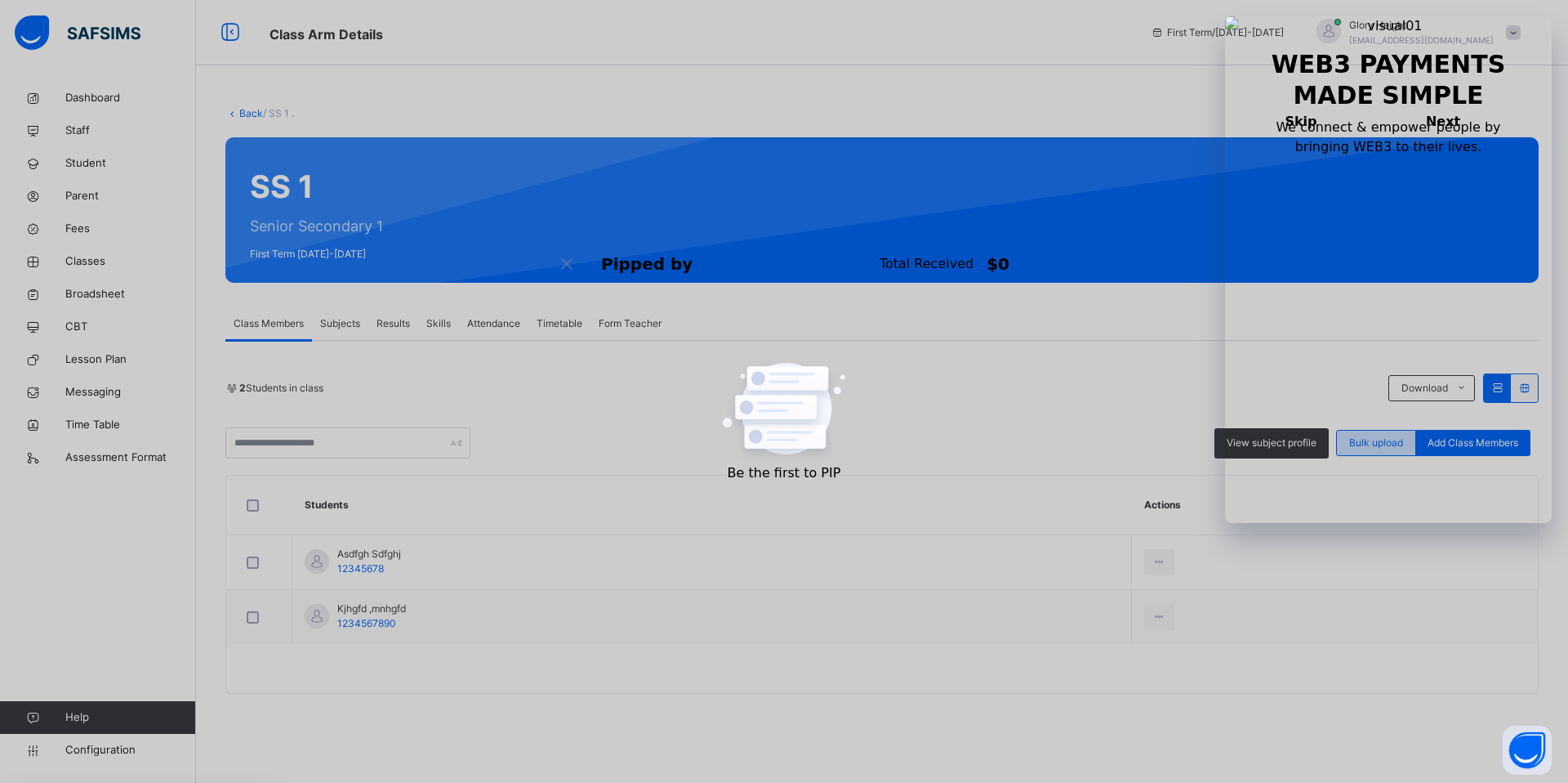
click at [1382, 443] on span "Bulk upload" at bounding box center [1376, 443] width 54 height 15
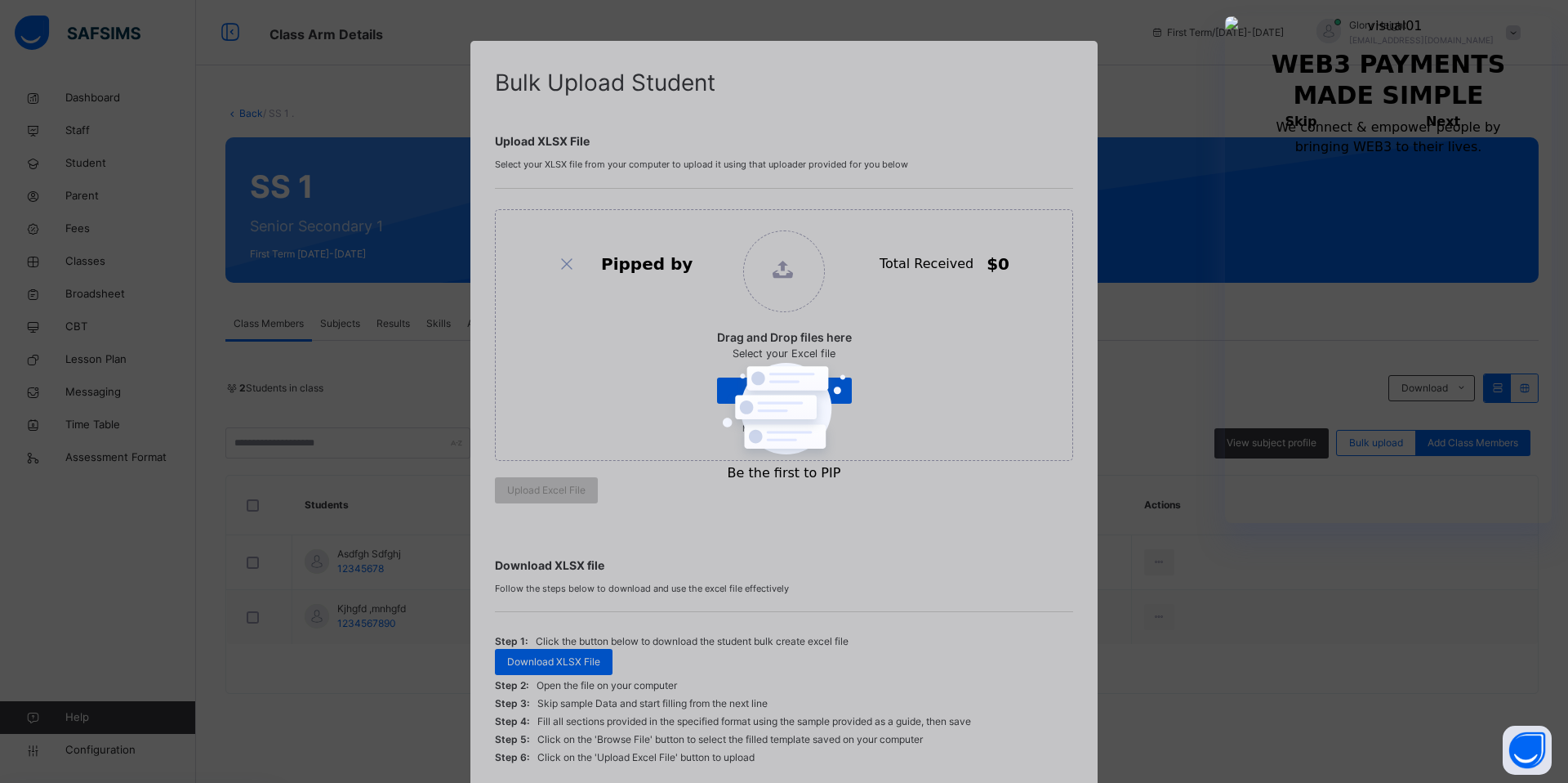
click at [1182, 338] on div "Bulk Upload Student Upload XLSX File Select your XLSX file from your computer t…" at bounding box center [784, 391] width 1568 height 783
click at [485, 43] on div "Bulk Upload Student Upload XLSX File Select your XLSX file from your computer t…" at bounding box center [784, 426] width 628 height 770
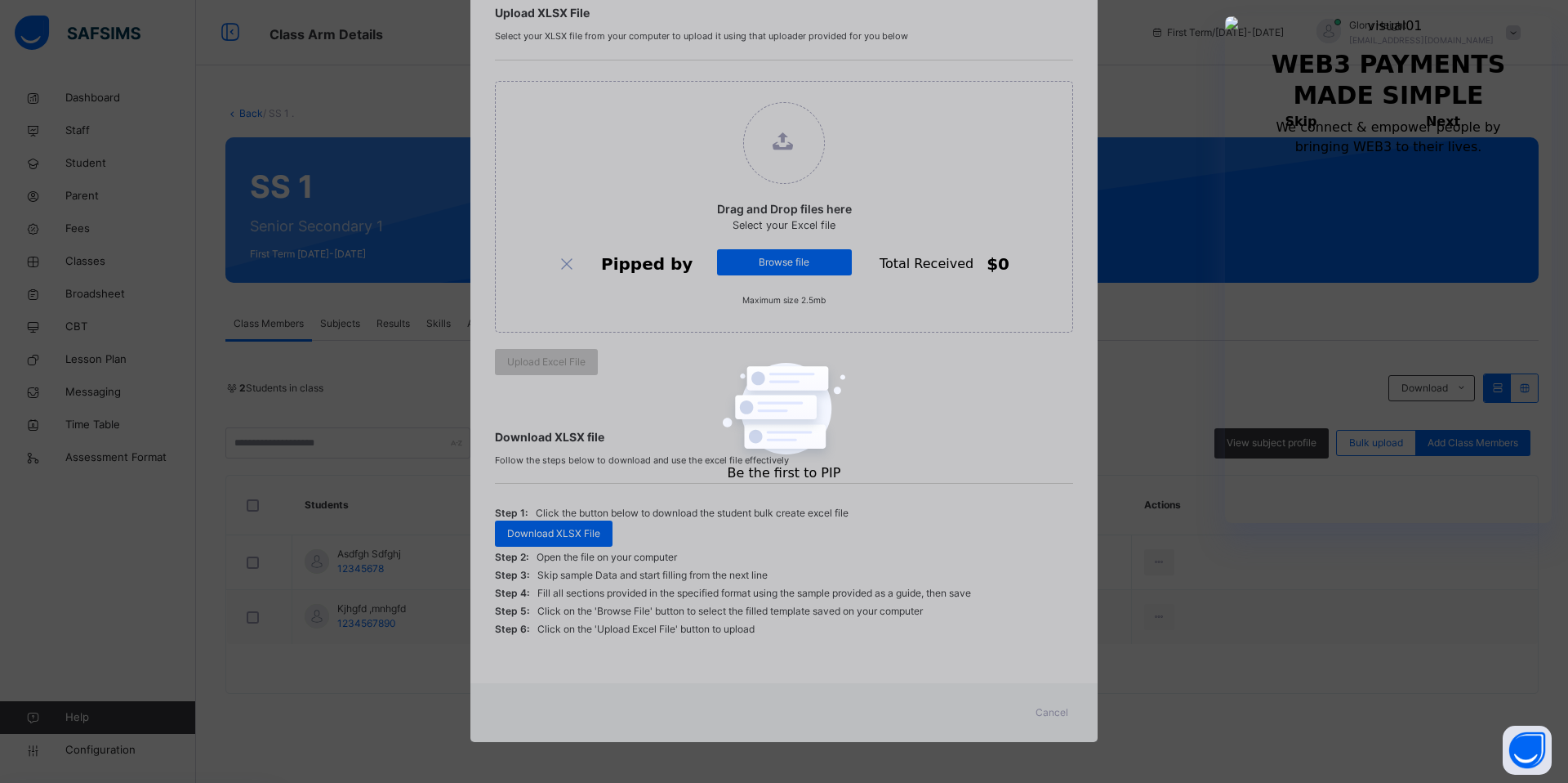
click at [1156, 609] on div "Bulk Upload Student Upload XLSX File Select your XLSX file from your computer t…" at bounding box center [784, 391] width 1568 height 783
click at [1049, 711] on span "Cancel" at bounding box center [1052, 712] width 33 height 15
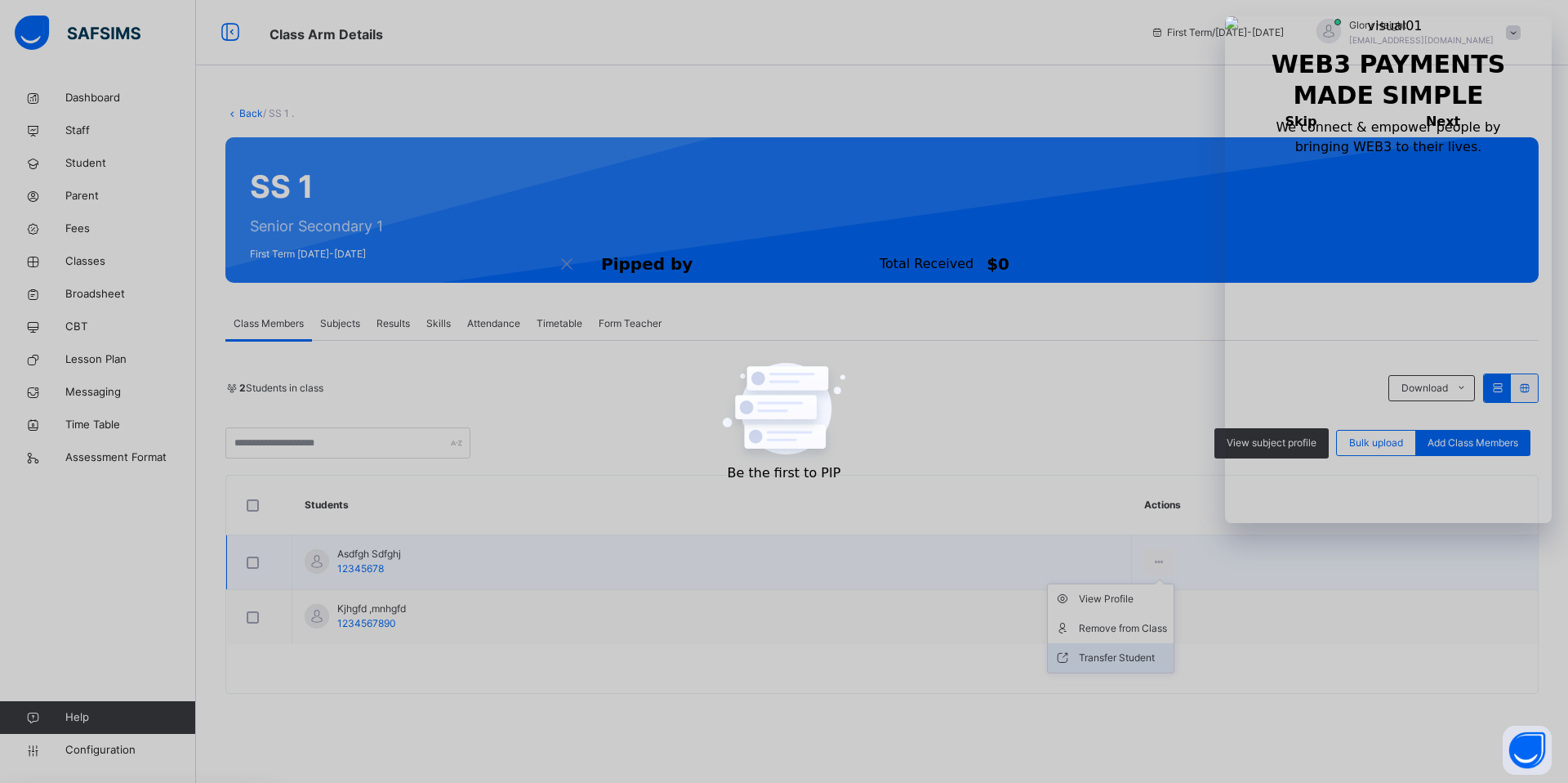
click at [1132, 653] on div "Transfer Student" at bounding box center [1123, 657] width 89 height 17
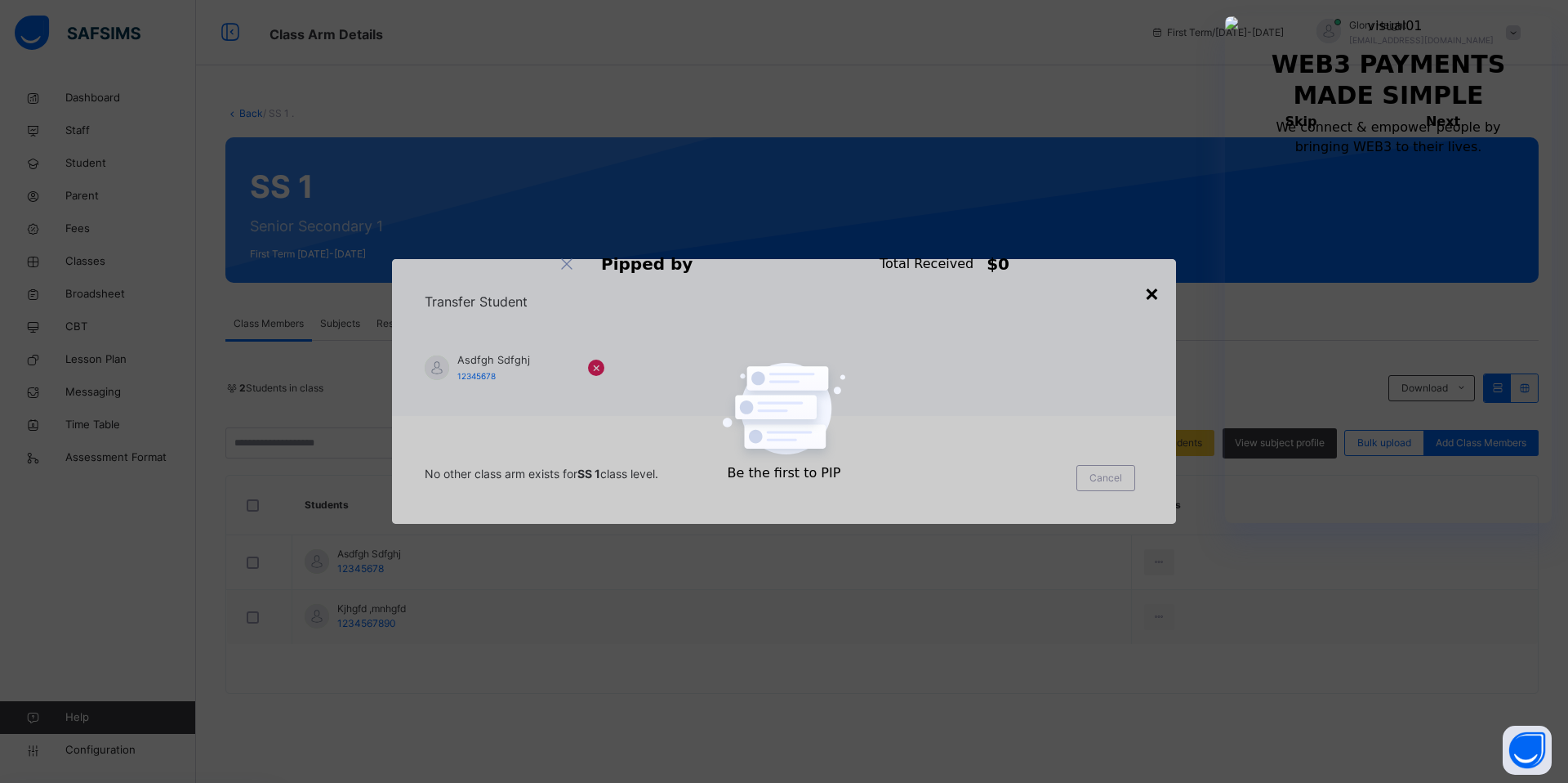
click at [1149, 290] on div "×" at bounding box center [1152, 292] width 16 height 34
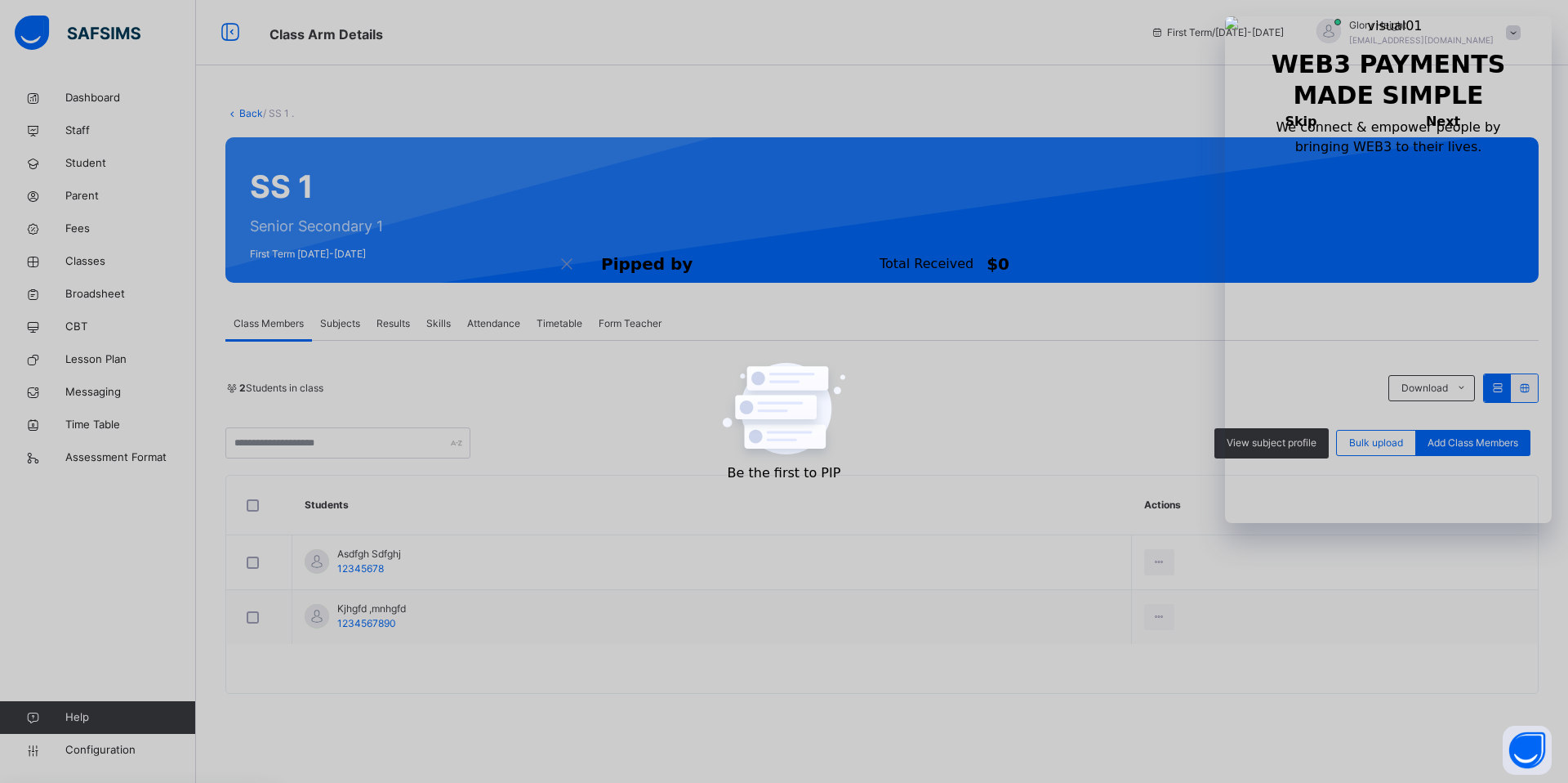
click at [338, 324] on span "Subjects" at bounding box center [340, 323] width 40 height 15
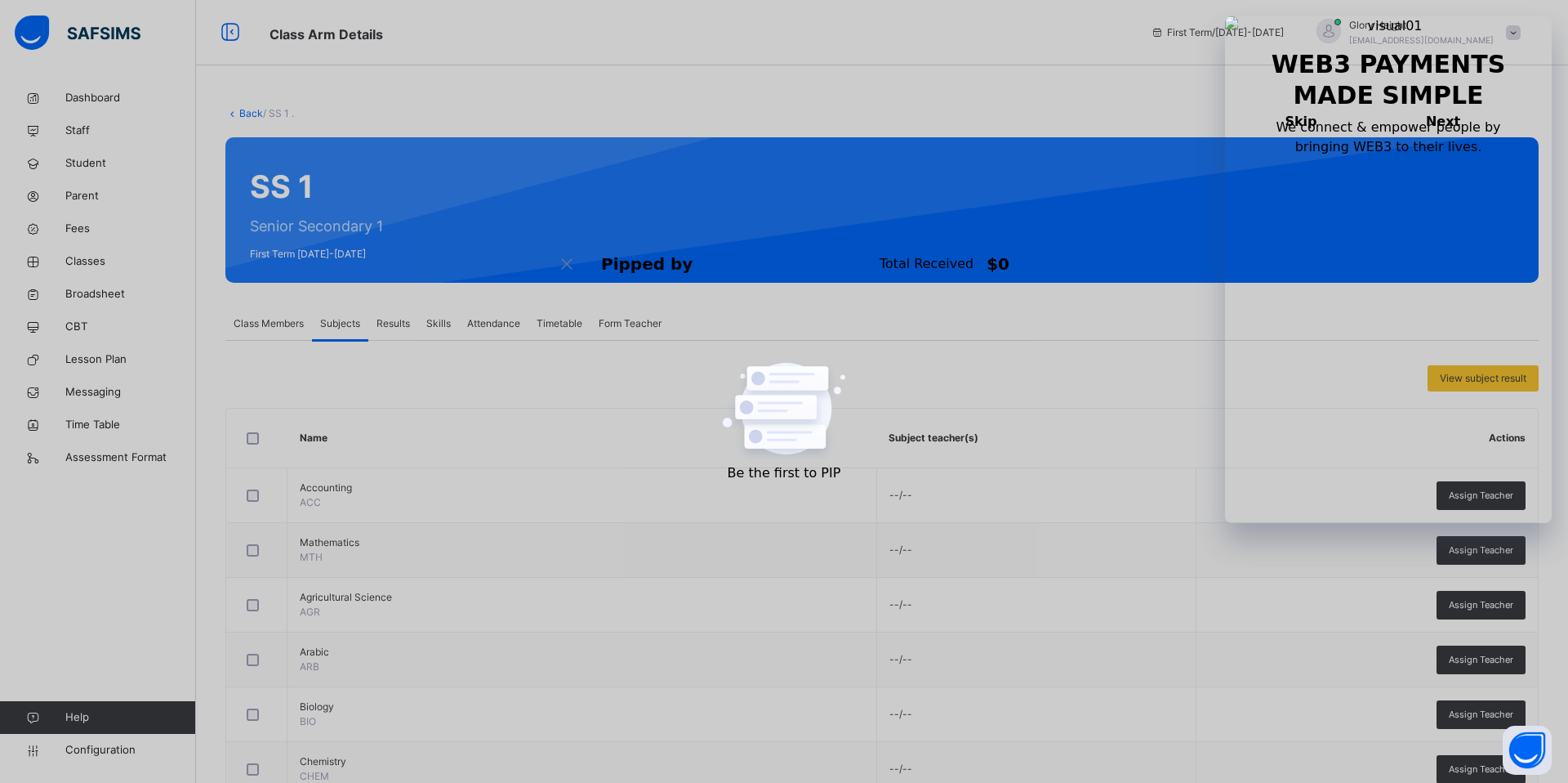
click at [390, 324] on span "Results" at bounding box center [393, 323] width 33 height 15
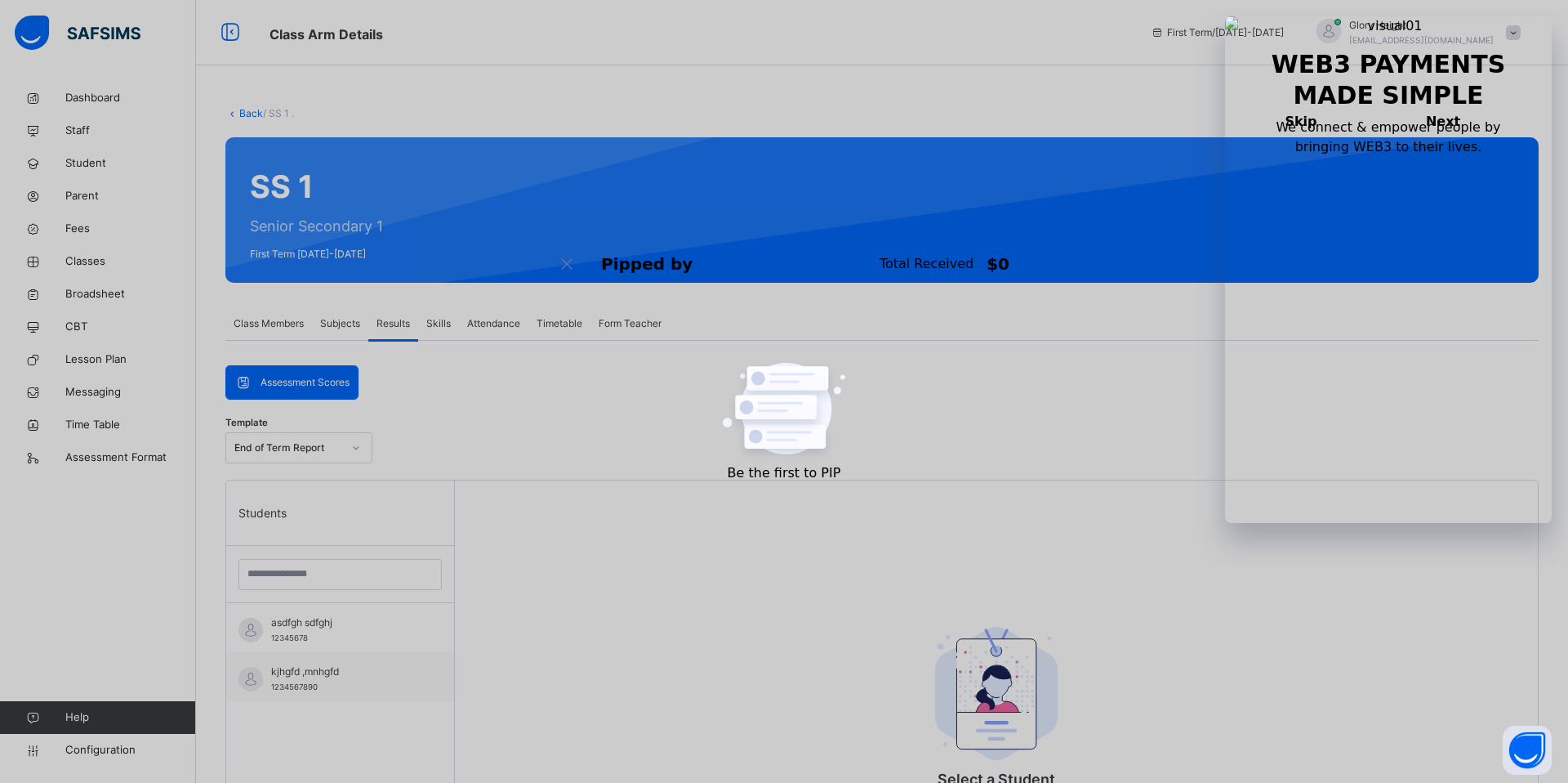
click at [444, 316] on span "Skills" at bounding box center [439, 323] width 24 height 15
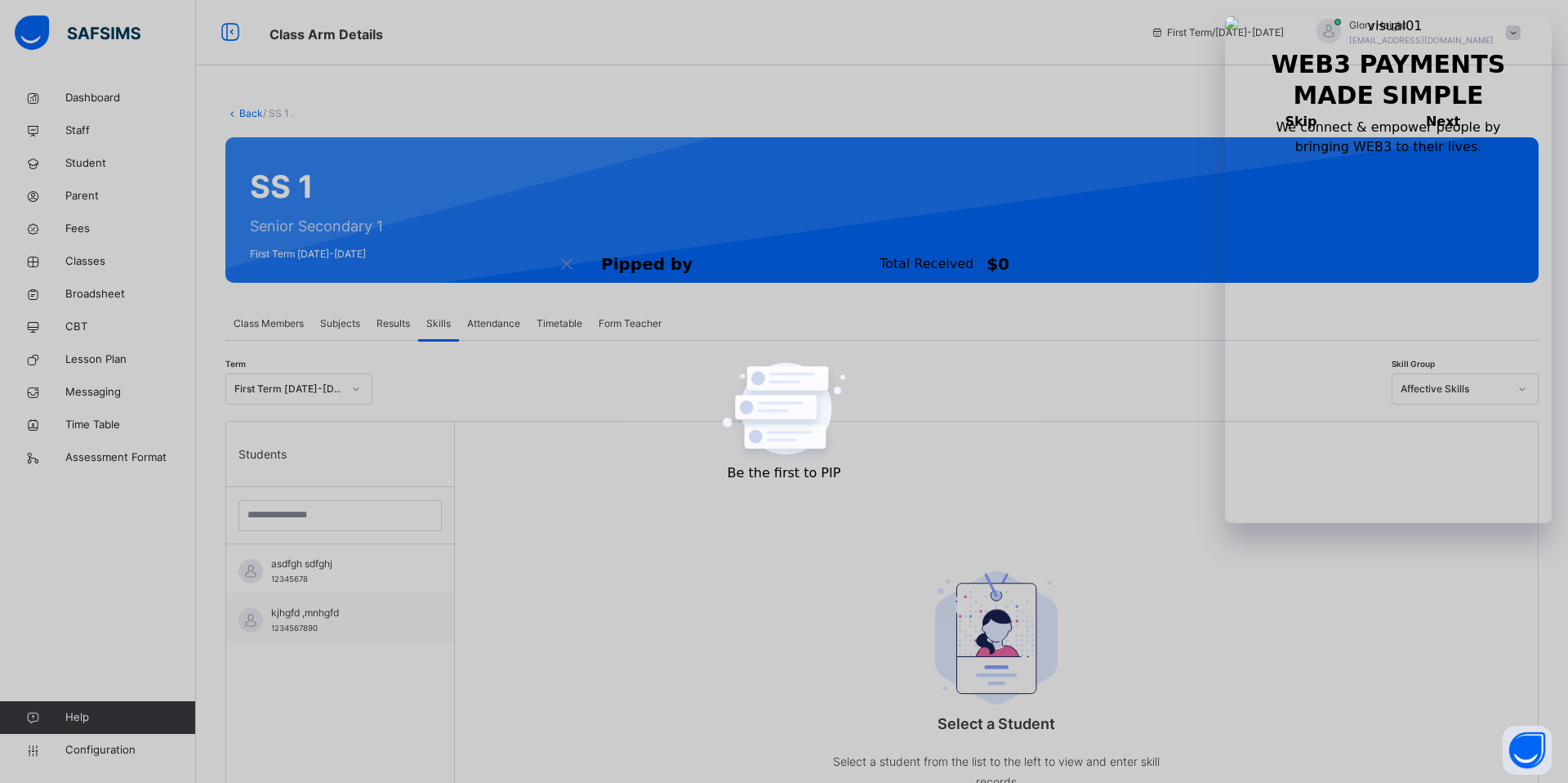
click at [504, 326] on span "Attendance" at bounding box center [493, 323] width 53 height 15
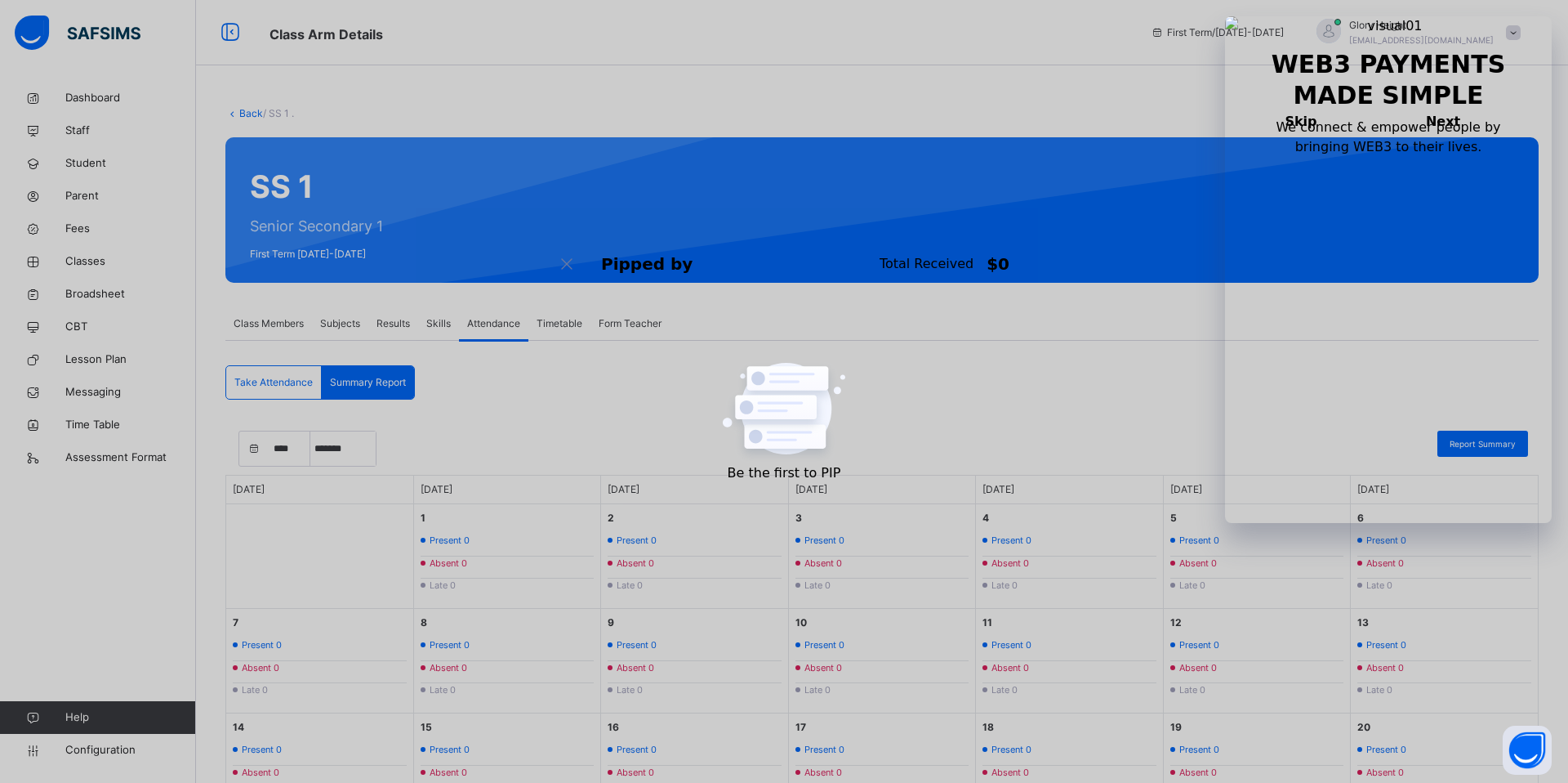
click at [551, 327] on span "Timetable" at bounding box center [559, 323] width 46 height 15
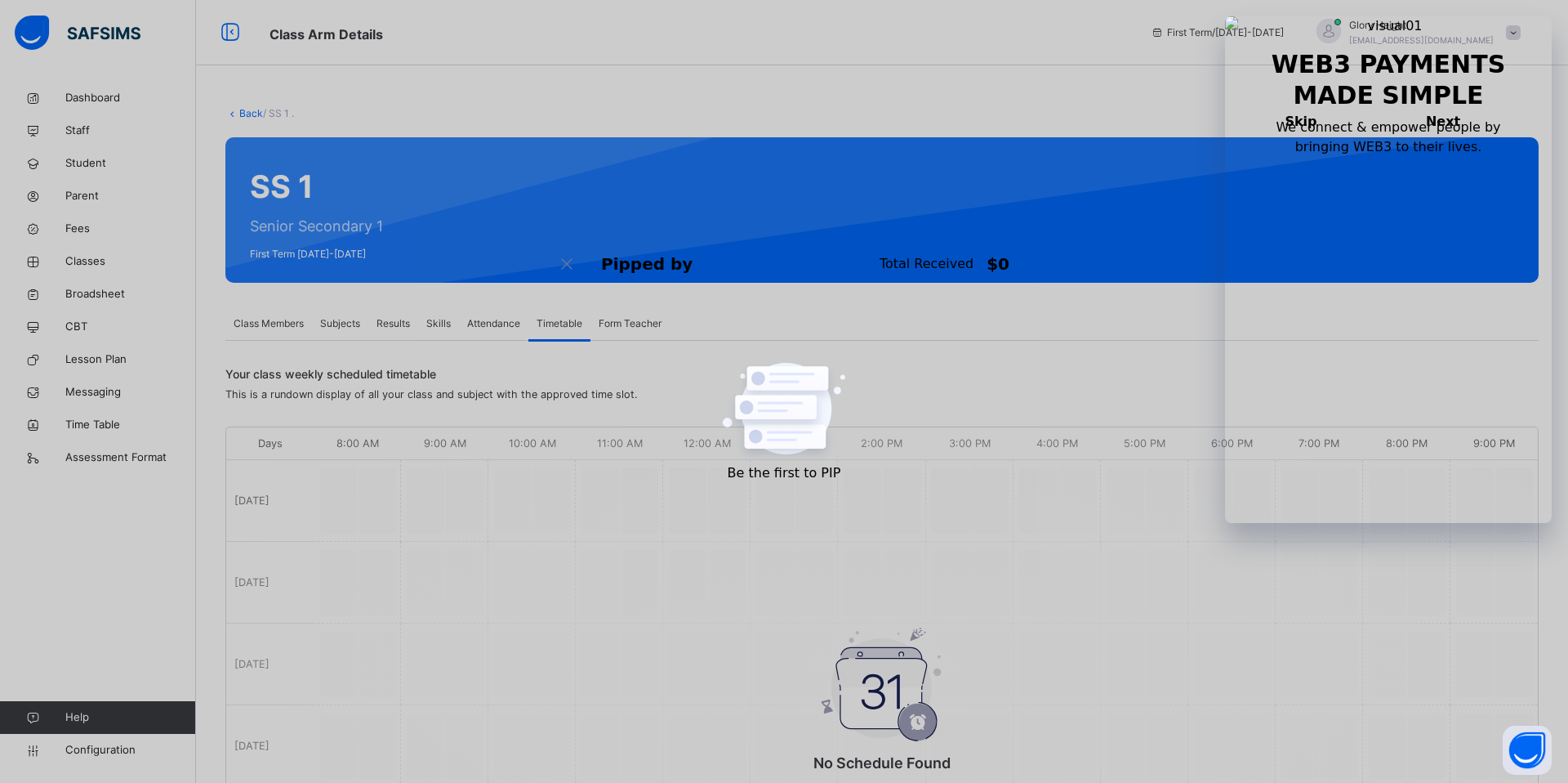
click at [654, 321] on span "Form Teacher" at bounding box center [630, 323] width 63 height 15
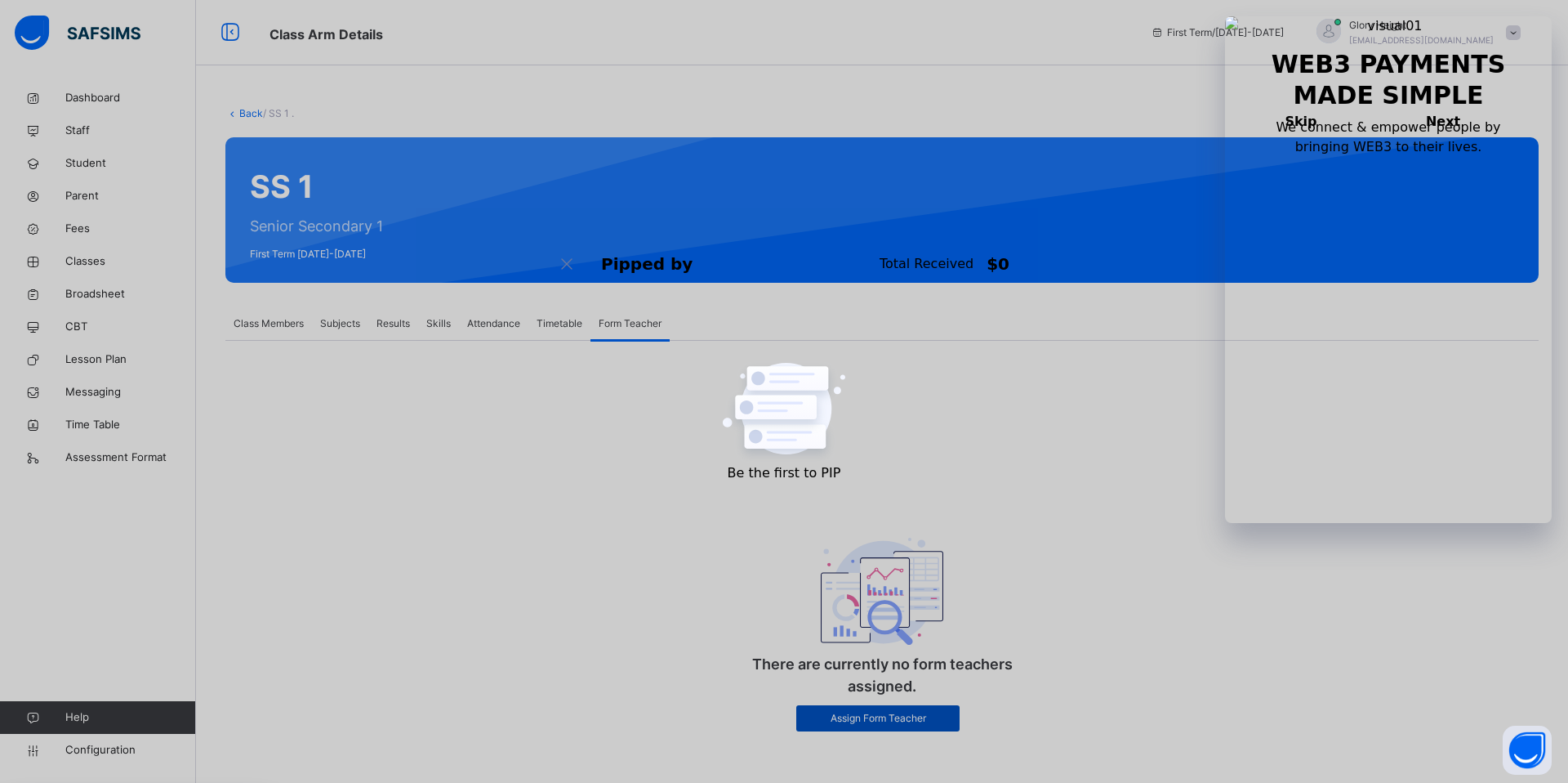
click at [897, 727] on div "Assign Form Teacher" at bounding box center [878, 718] width 164 height 26
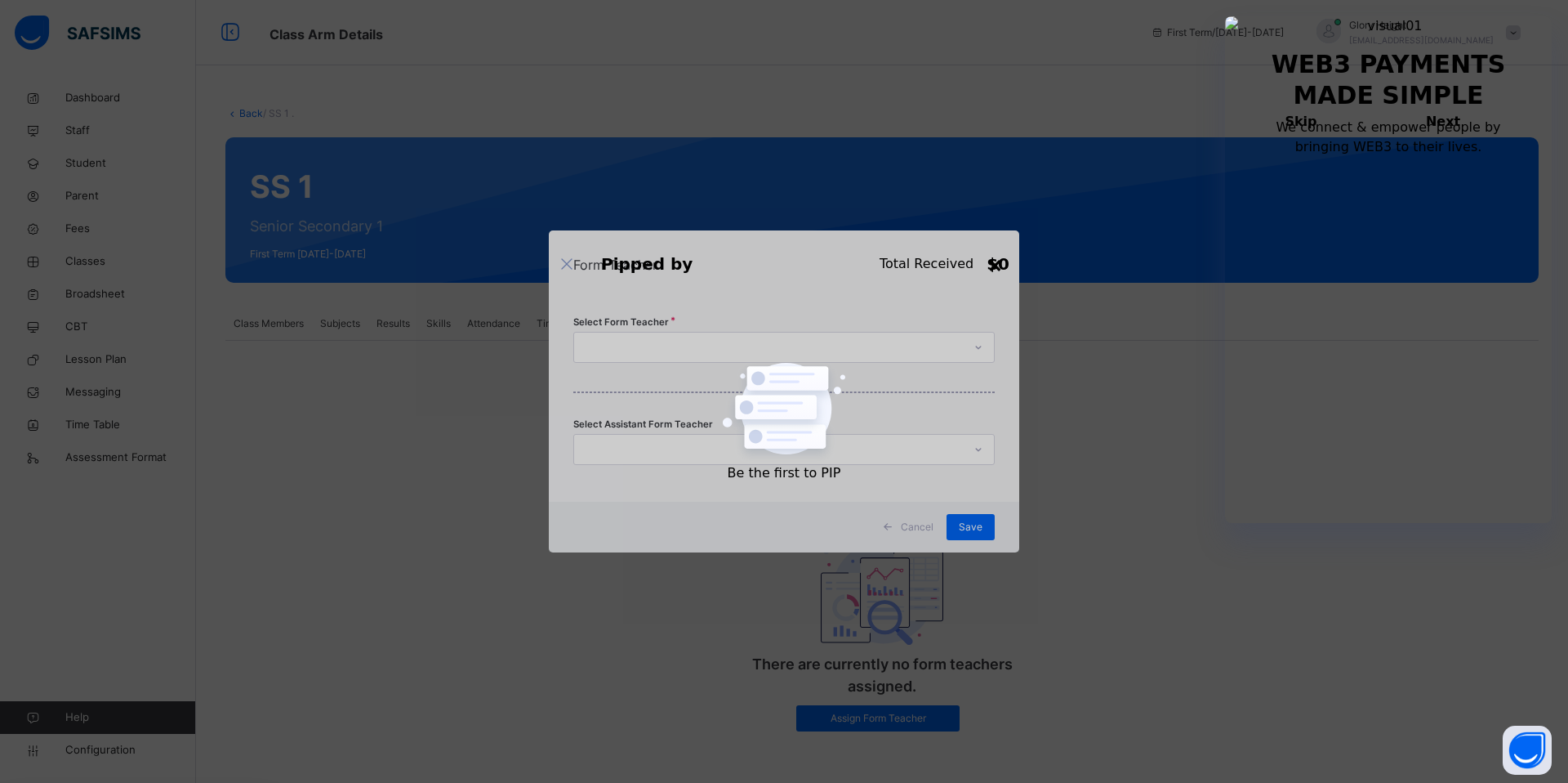
click at [990, 264] on div "×" at bounding box center [995, 263] width 16 height 34
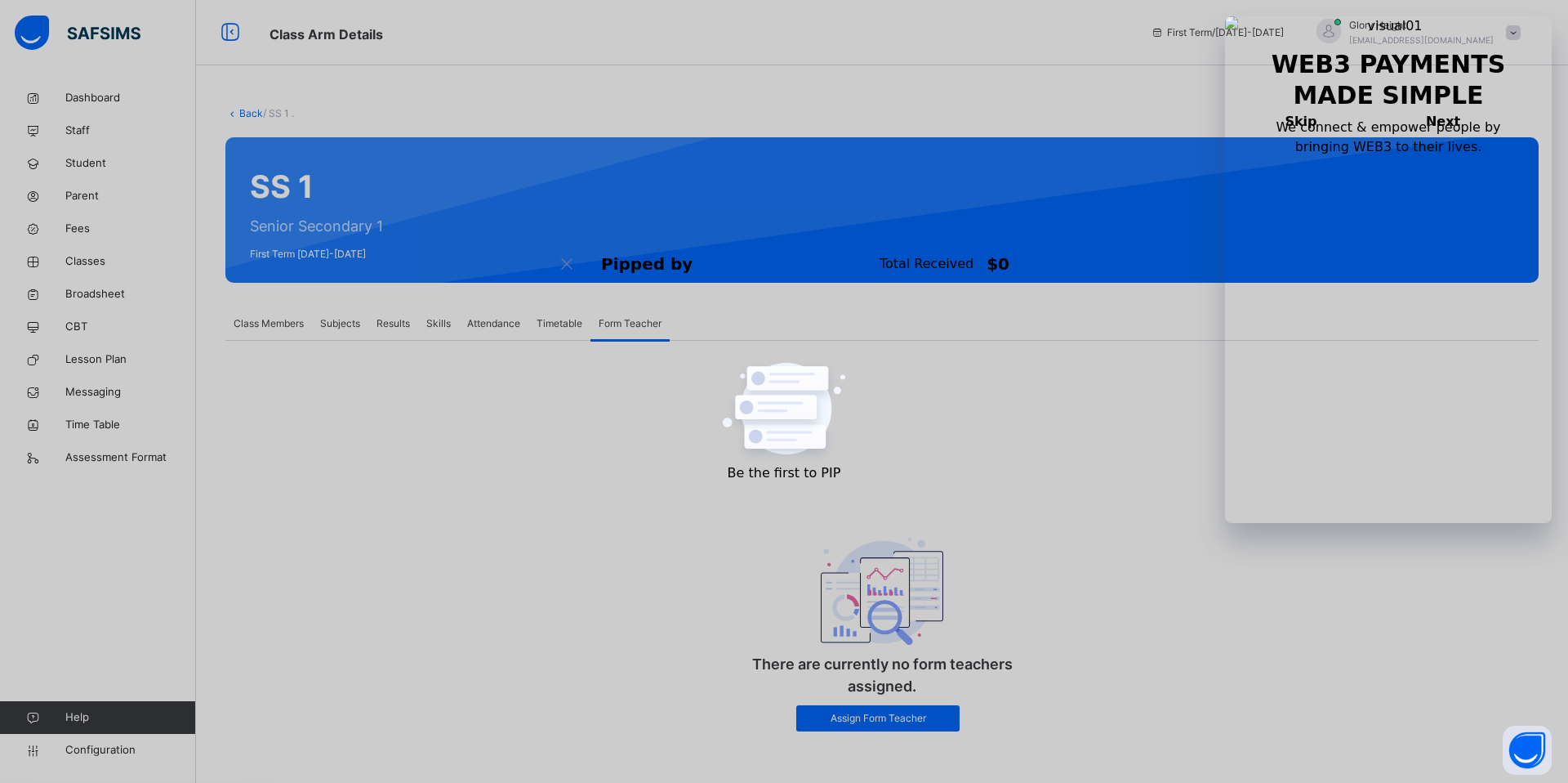
click at [552, 327] on span "Timetable" at bounding box center [559, 323] width 46 height 15
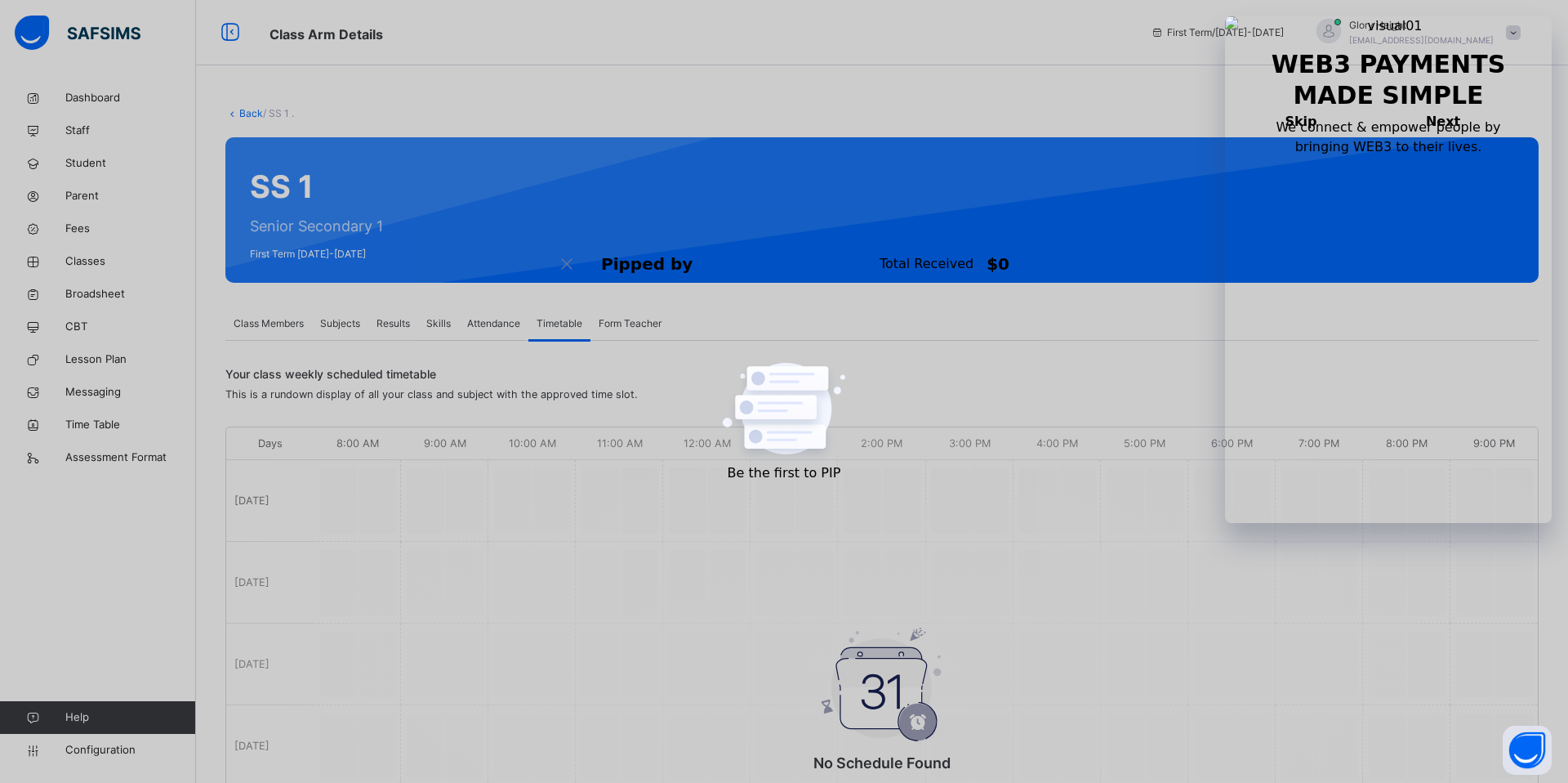
click at [491, 316] on span "Attendance" at bounding box center [493, 323] width 53 height 15
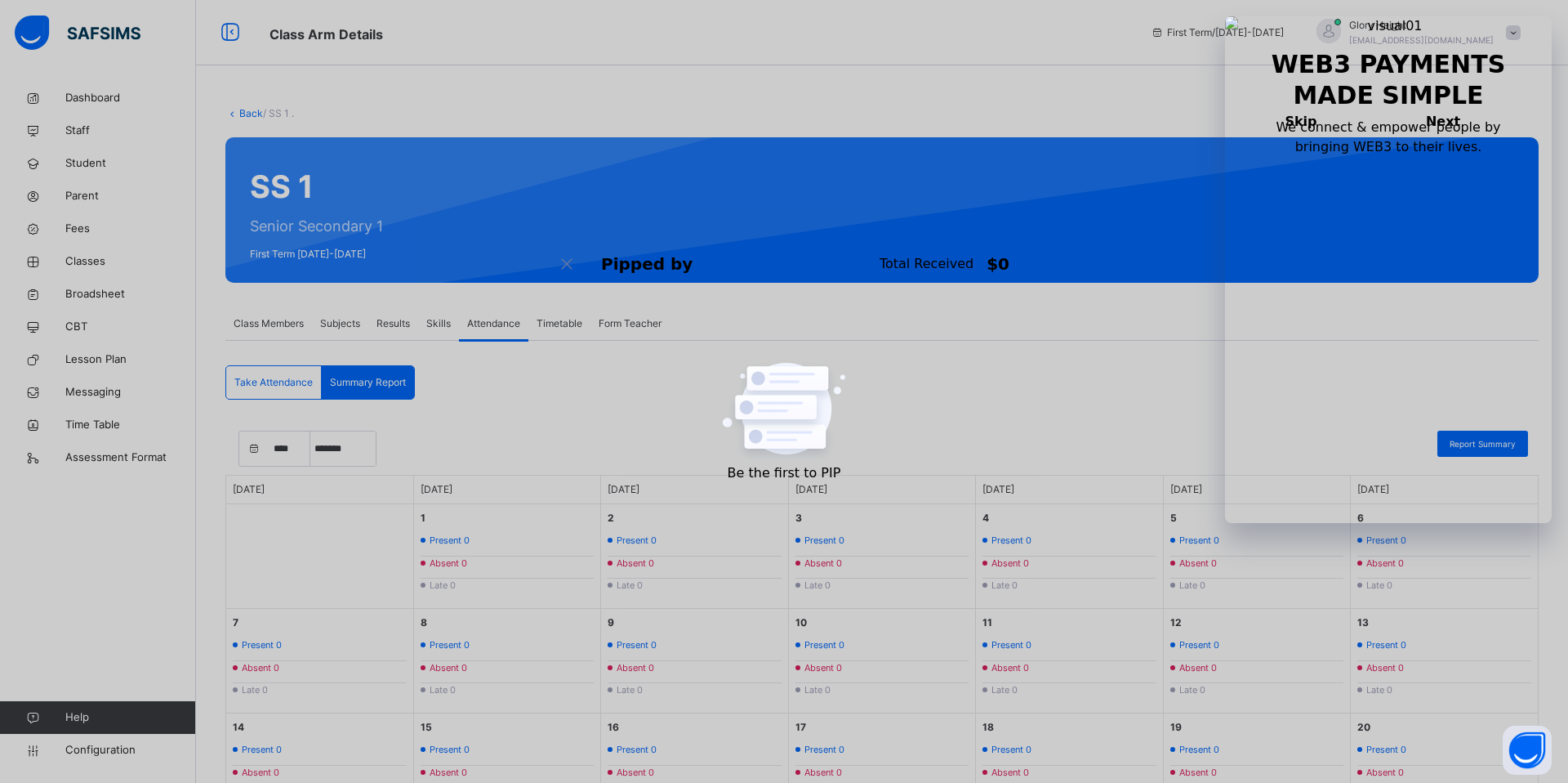
click at [425, 316] on div "Skills" at bounding box center [439, 324] width 41 height 33
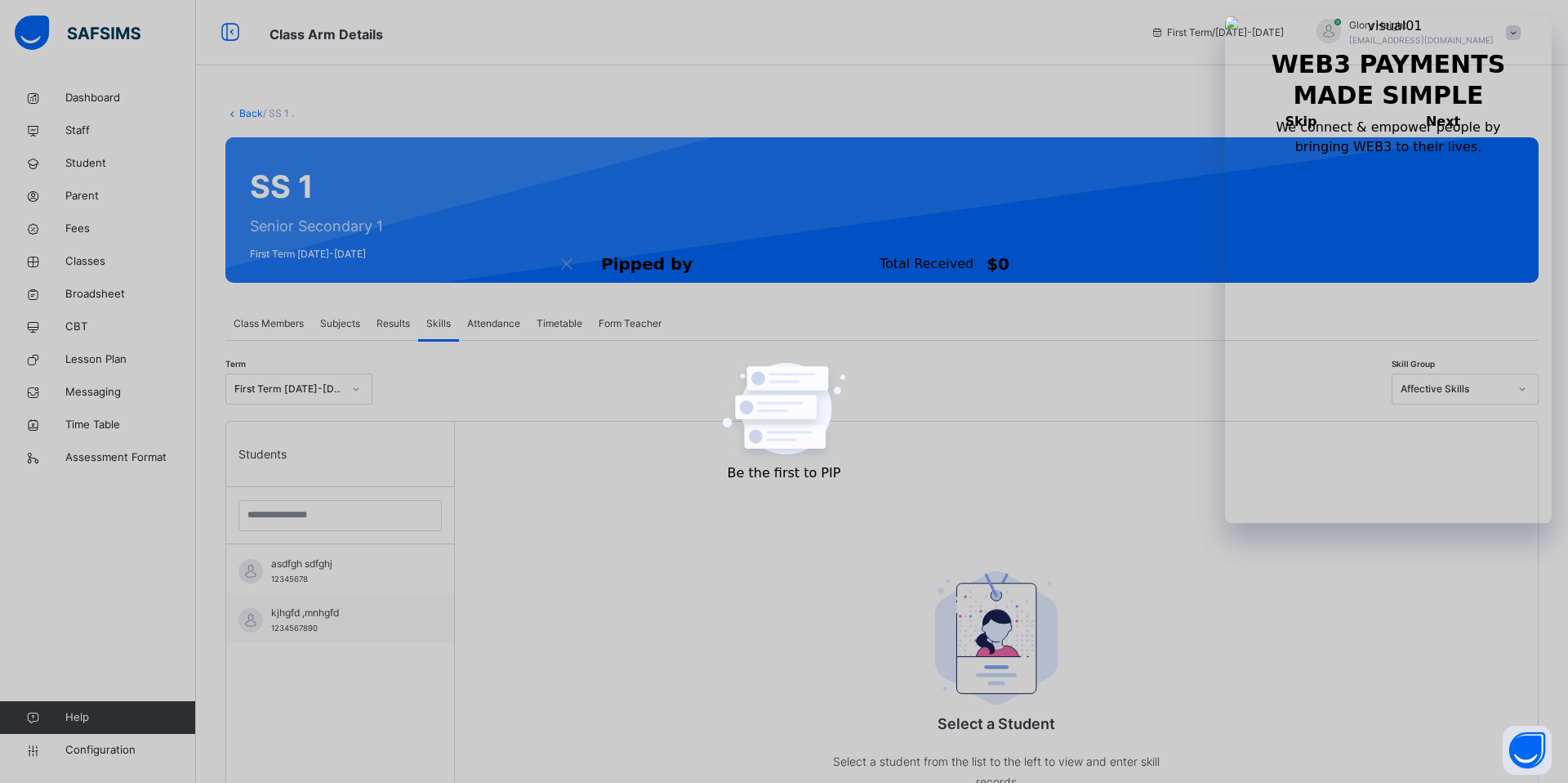
click at [389, 321] on span "Results" at bounding box center [393, 323] width 33 height 15
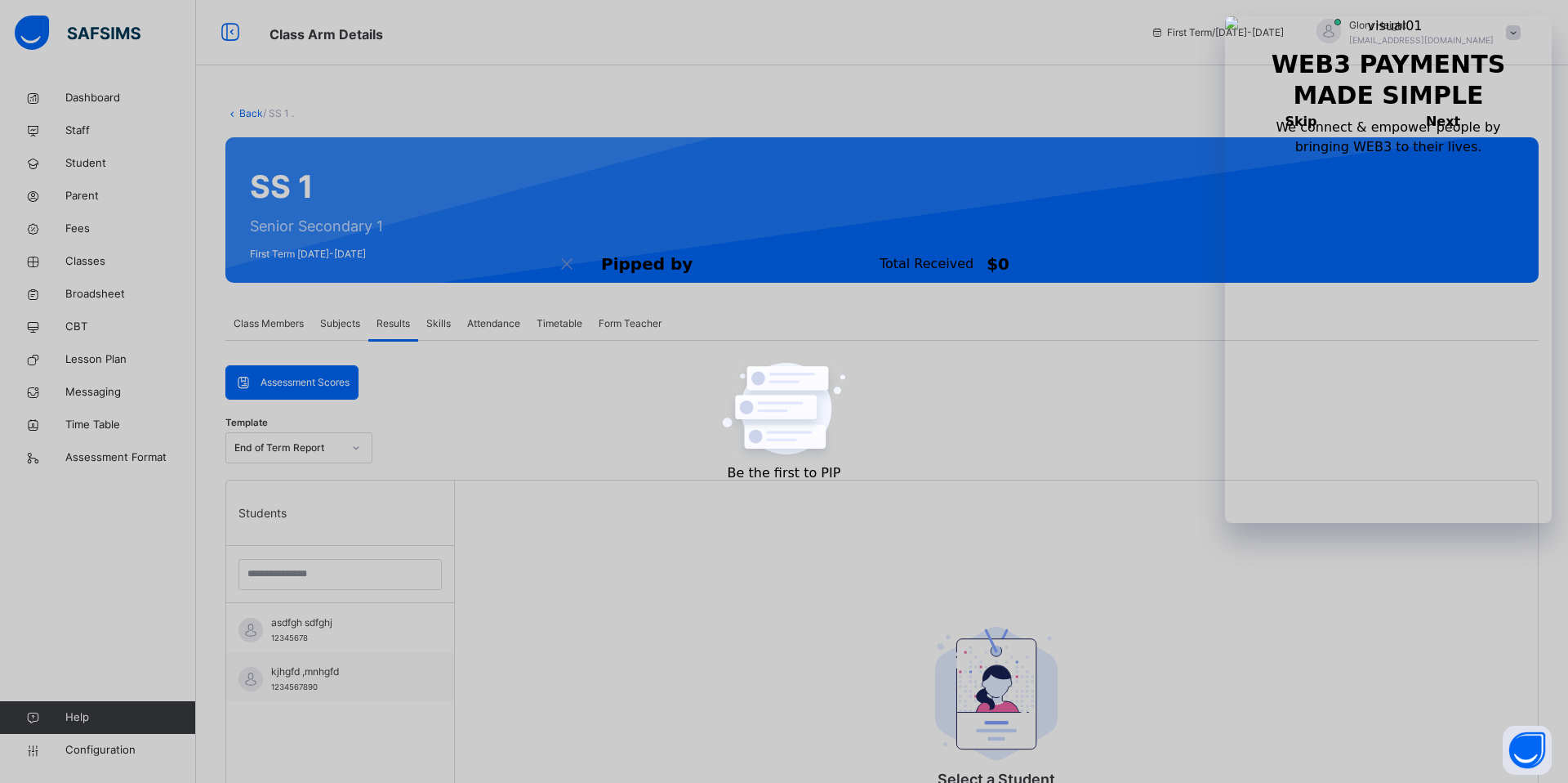
click at [351, 322] on span "Subjects" at bounding box center [340, 323] width 40 height 15
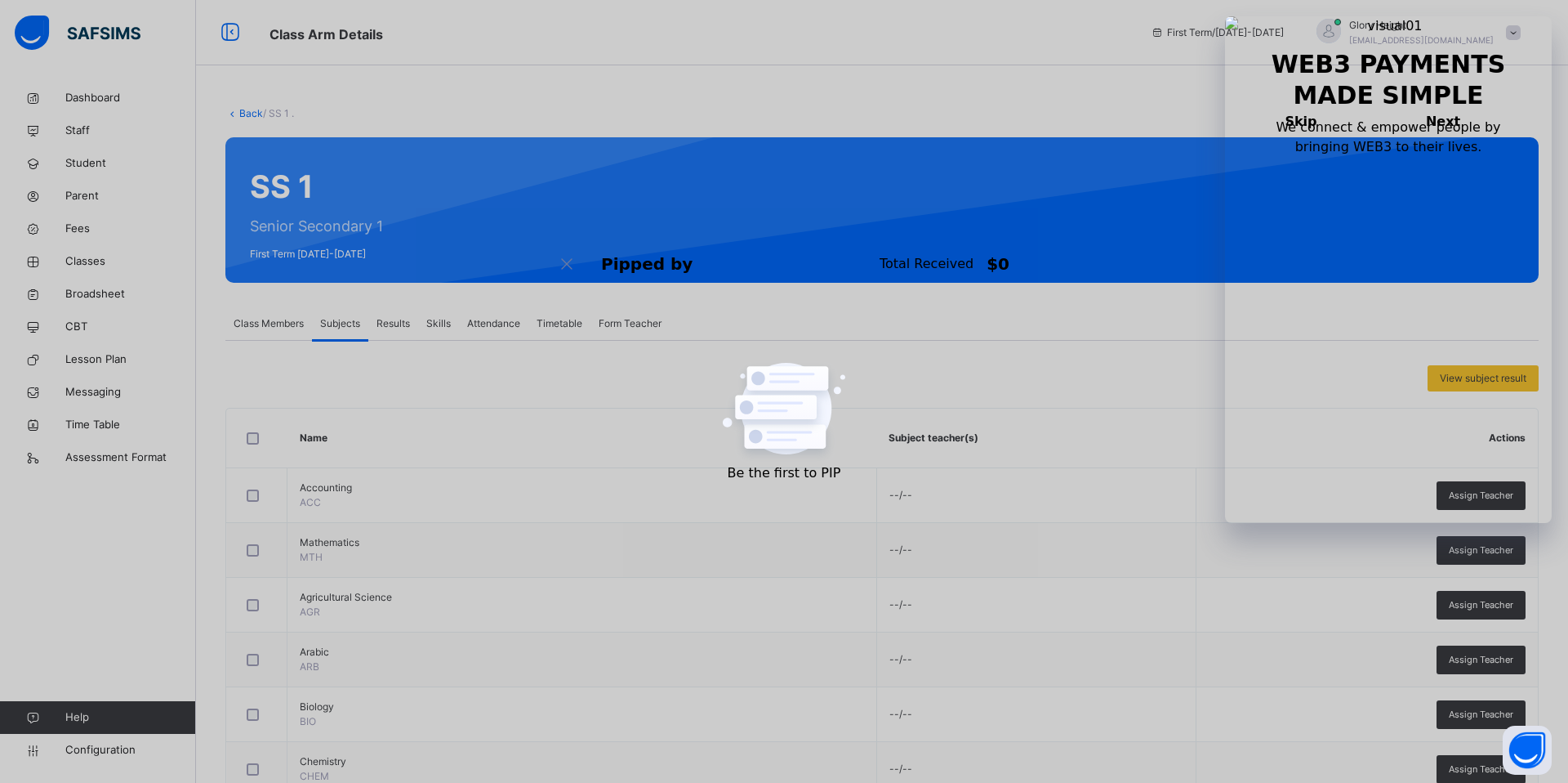
click at [391, 325] on span "Results" at bounding box center [393, 323] width 33 height 15
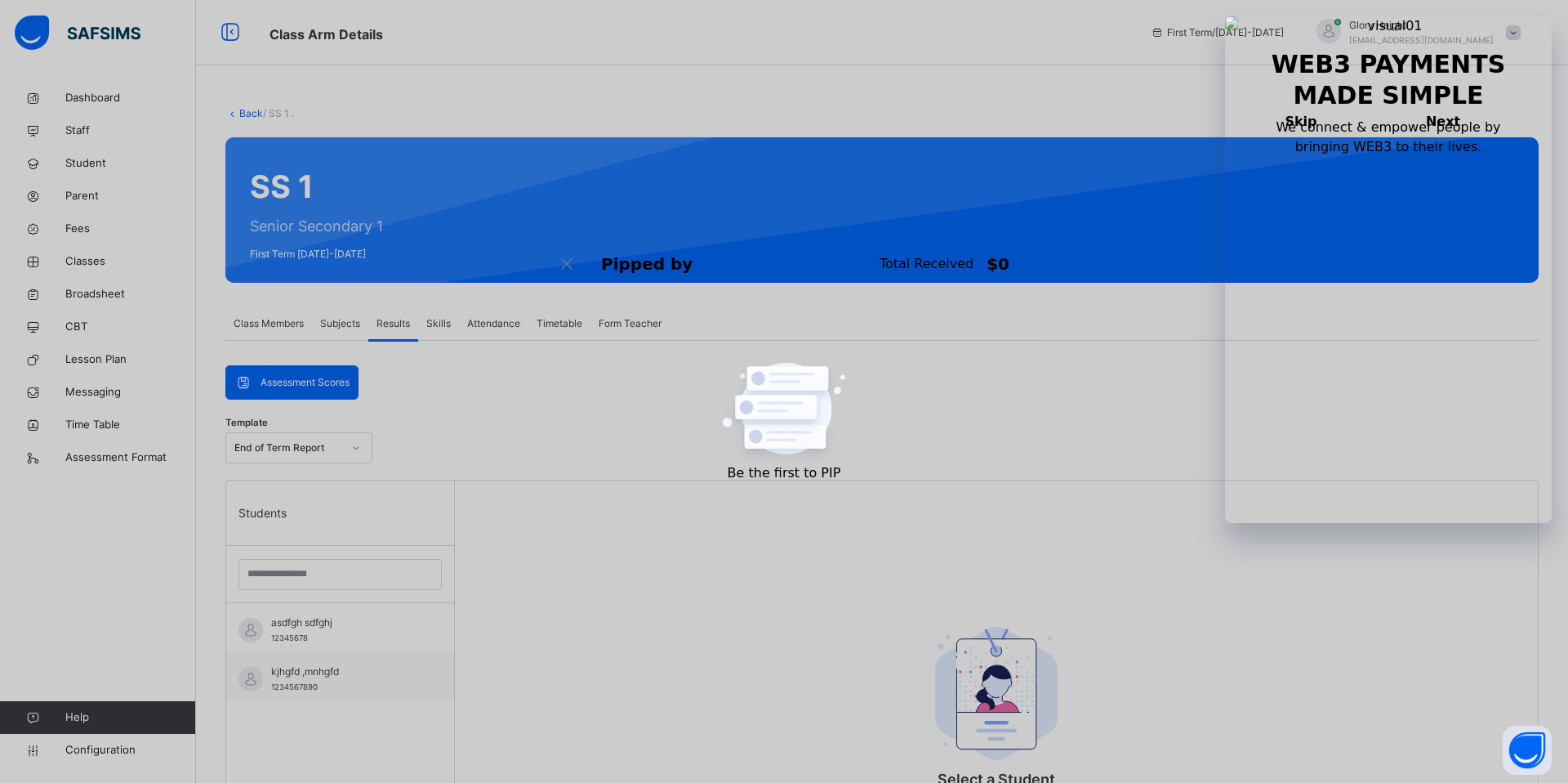
click at [320, 384] on span "Assessment Scores" at bounding box center [304, 382] width 89 height 15
click at [310, 383] on span "Assessment Scores" at bounding box center [304, 382] width 89 height 15
click at [313, 446] on div "End of Term Report" at bounding box center [288, 448] width 108 height 15
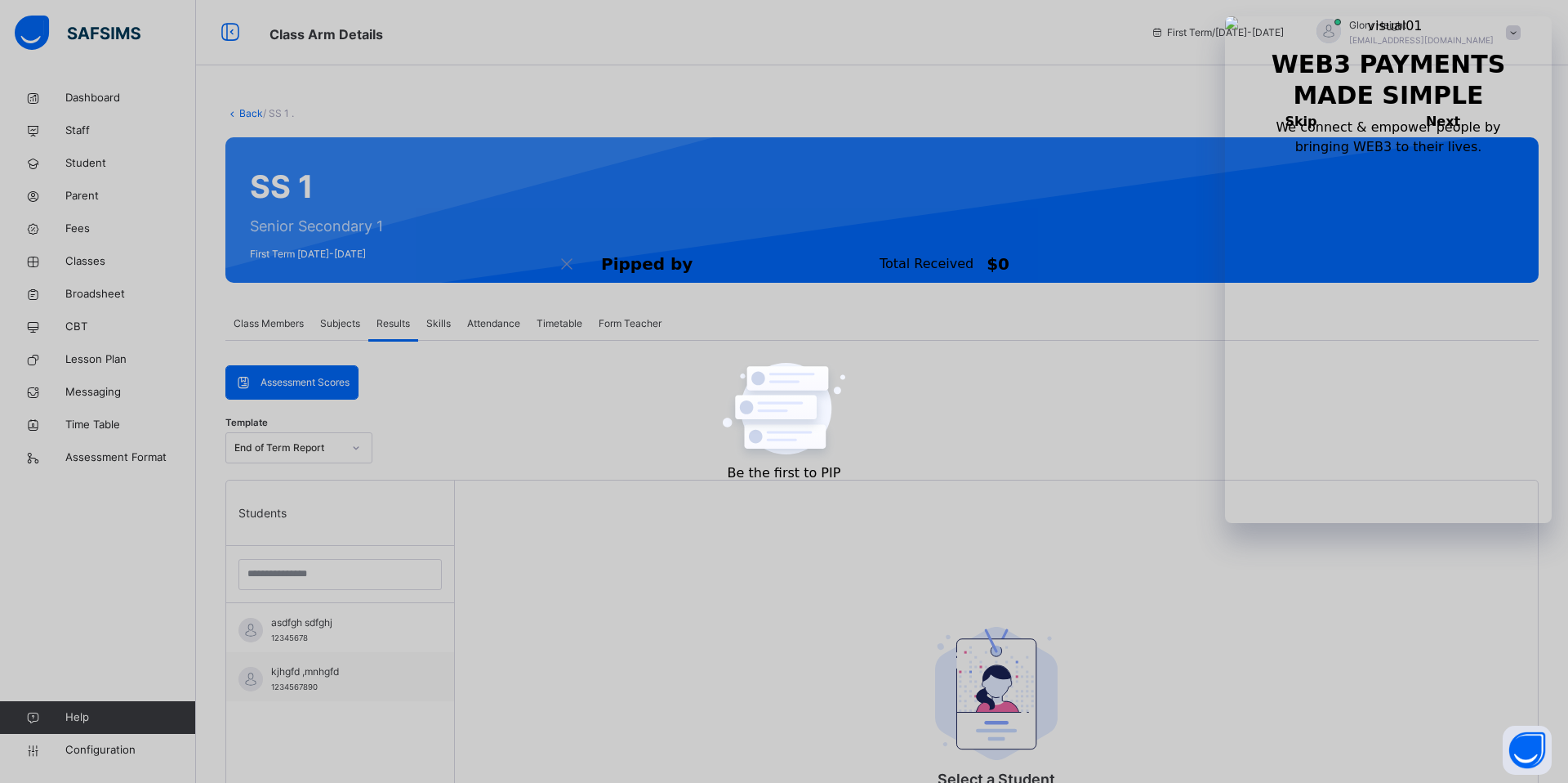
click at [346, 323] on span "Subjects" at bounding box center [340, 323] width 40 height 15
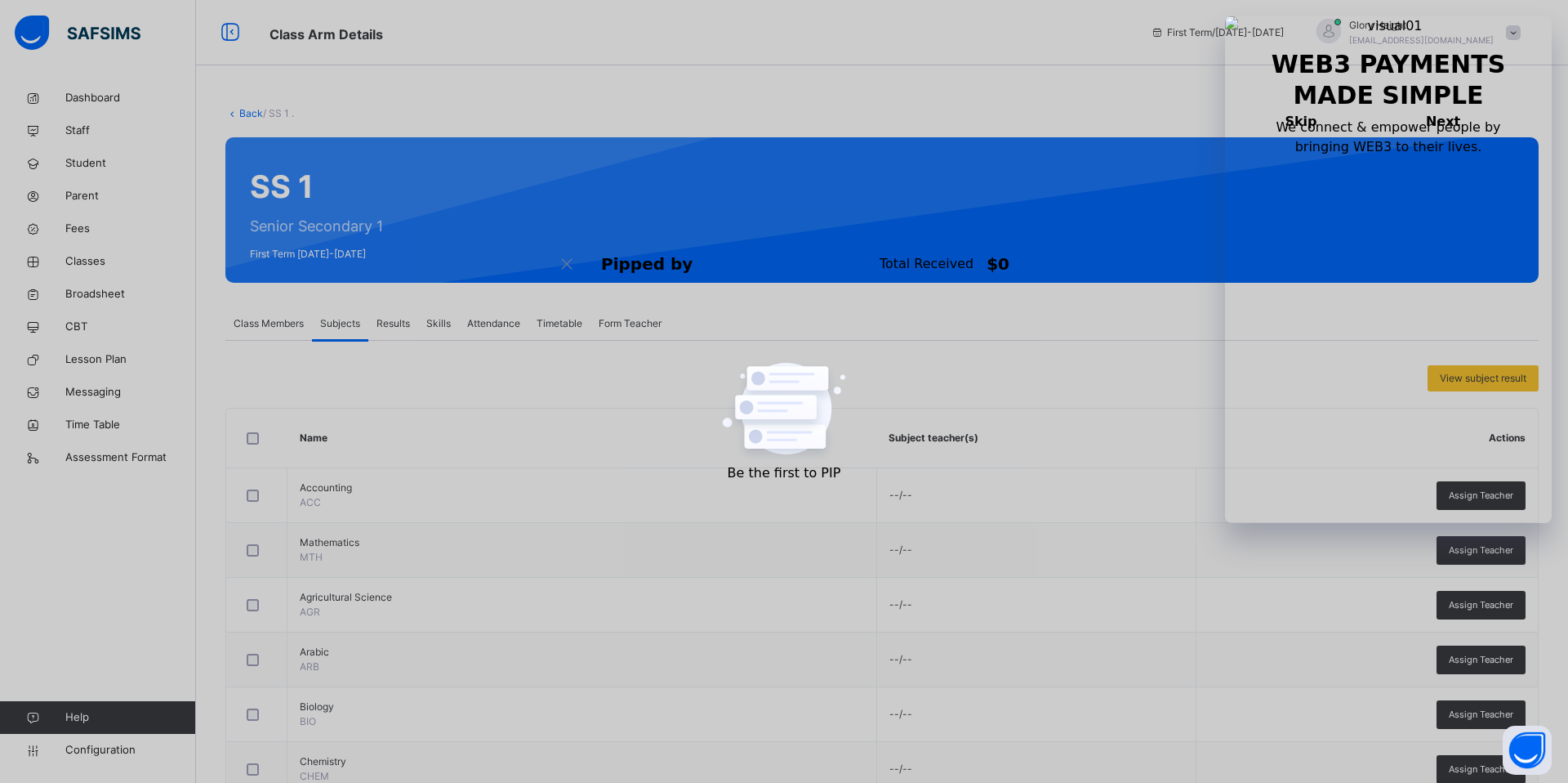
click at [279, 316] on span "Class Members" at bounding box center [269, 323] width 70 height 15
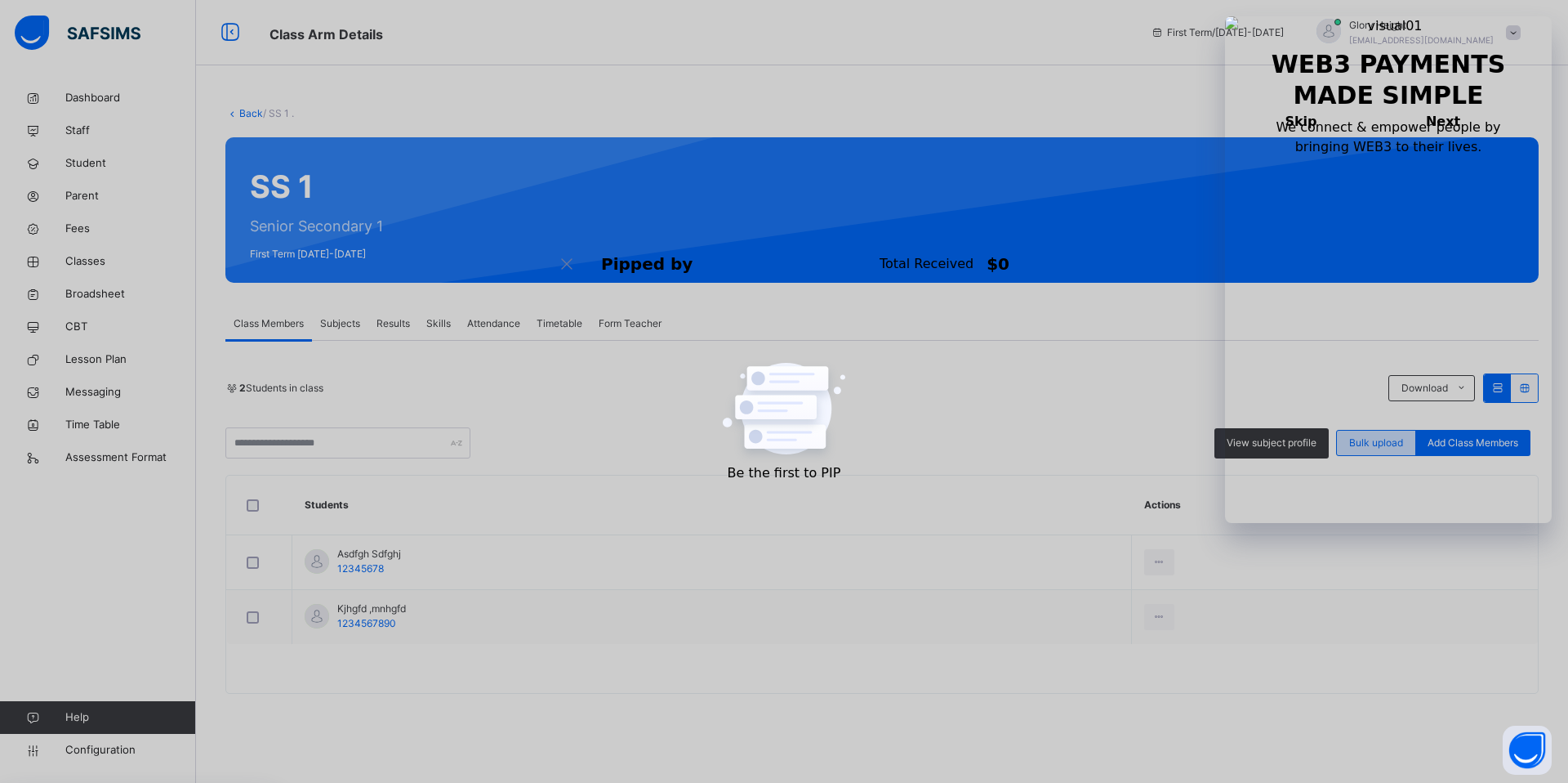
click at [1383, 448] on span "Bulk upload" at bounding box center [1376, 443] width 54 height 15
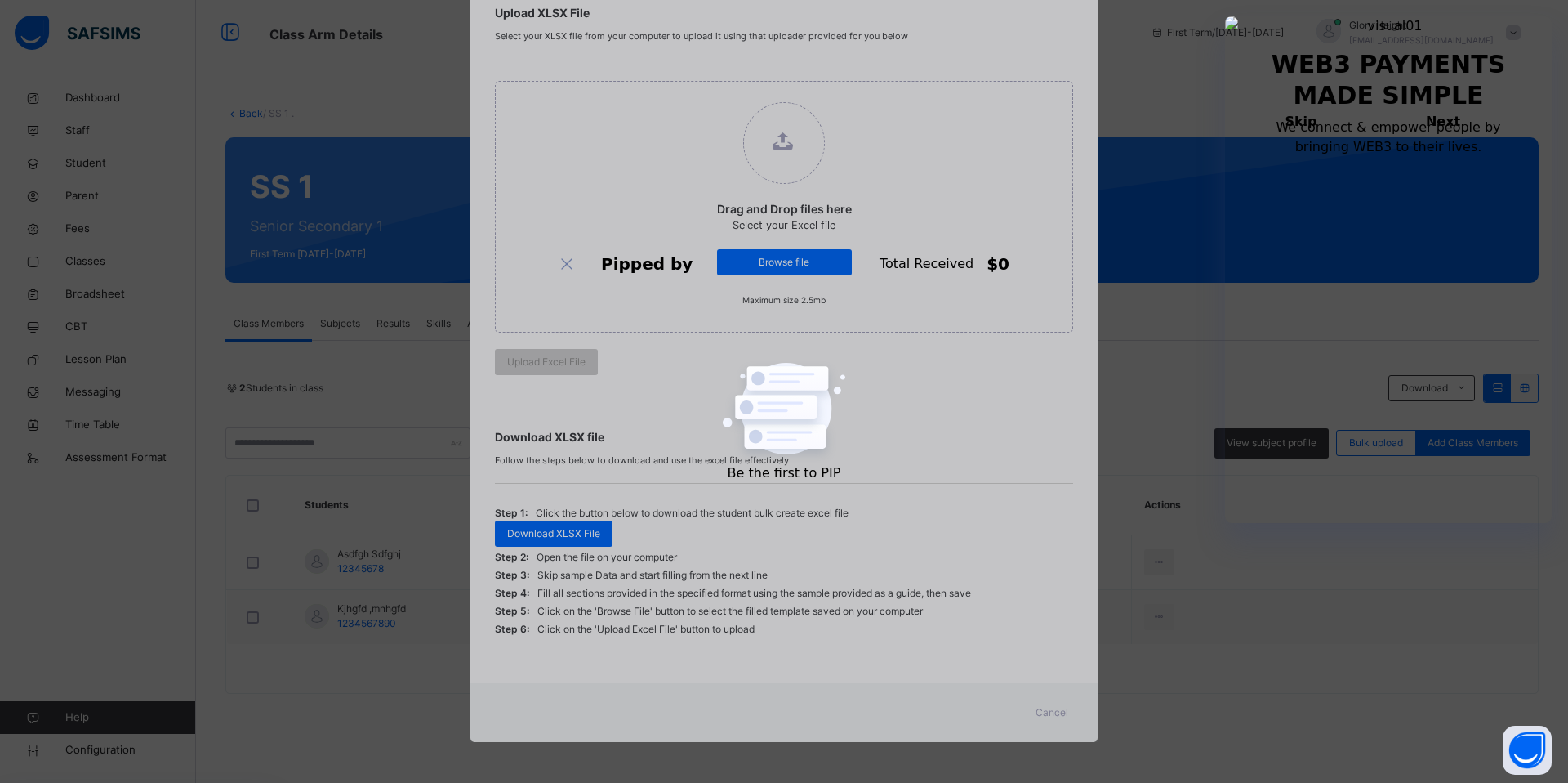
scroll to position [0, 0]
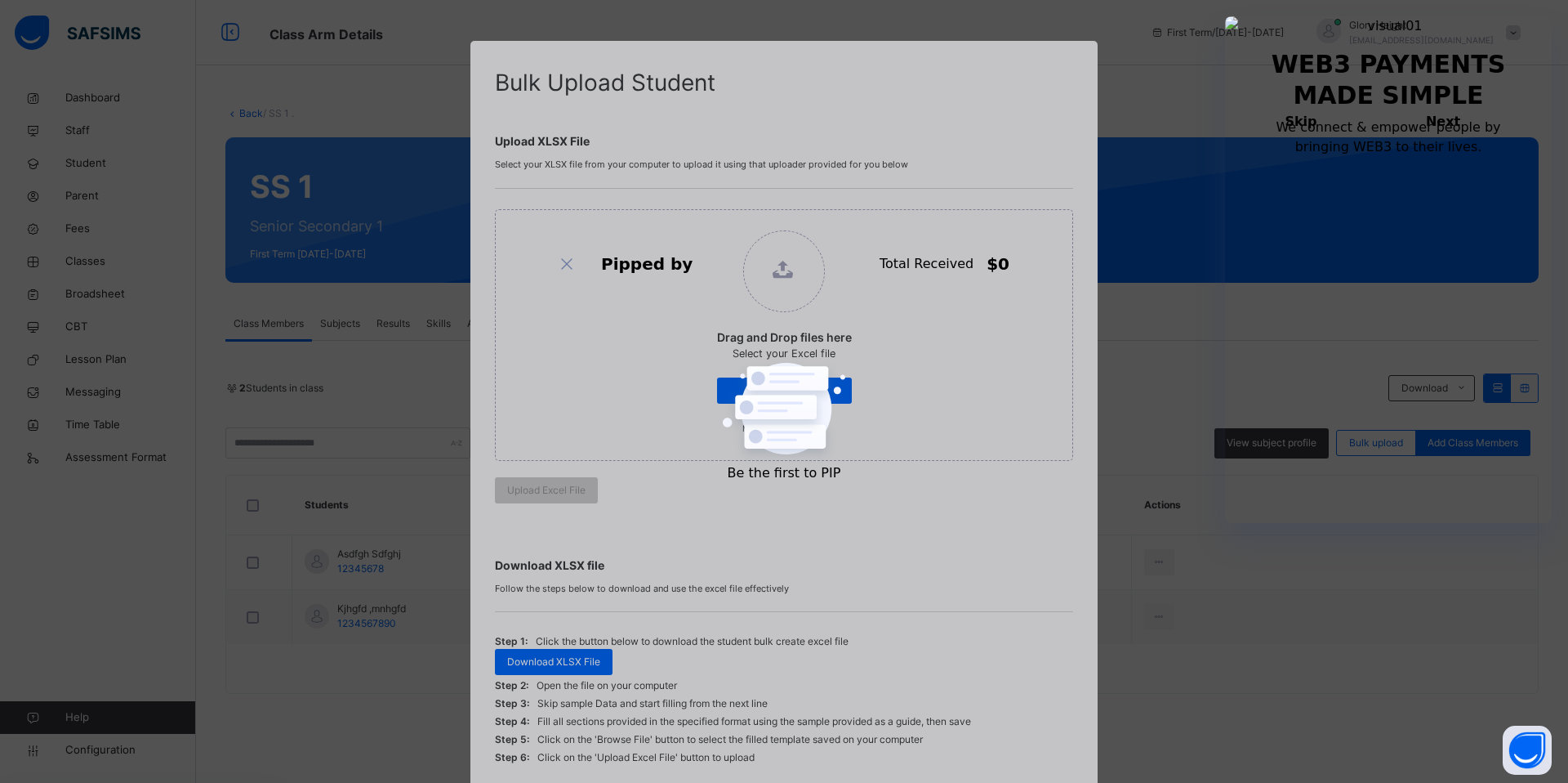
click at [1146, 100] on div "Bulk Upload Student Upload XLSX File Select your XLSX file from your computer t…" at bounding box center [784, 391] width 1568 height 783
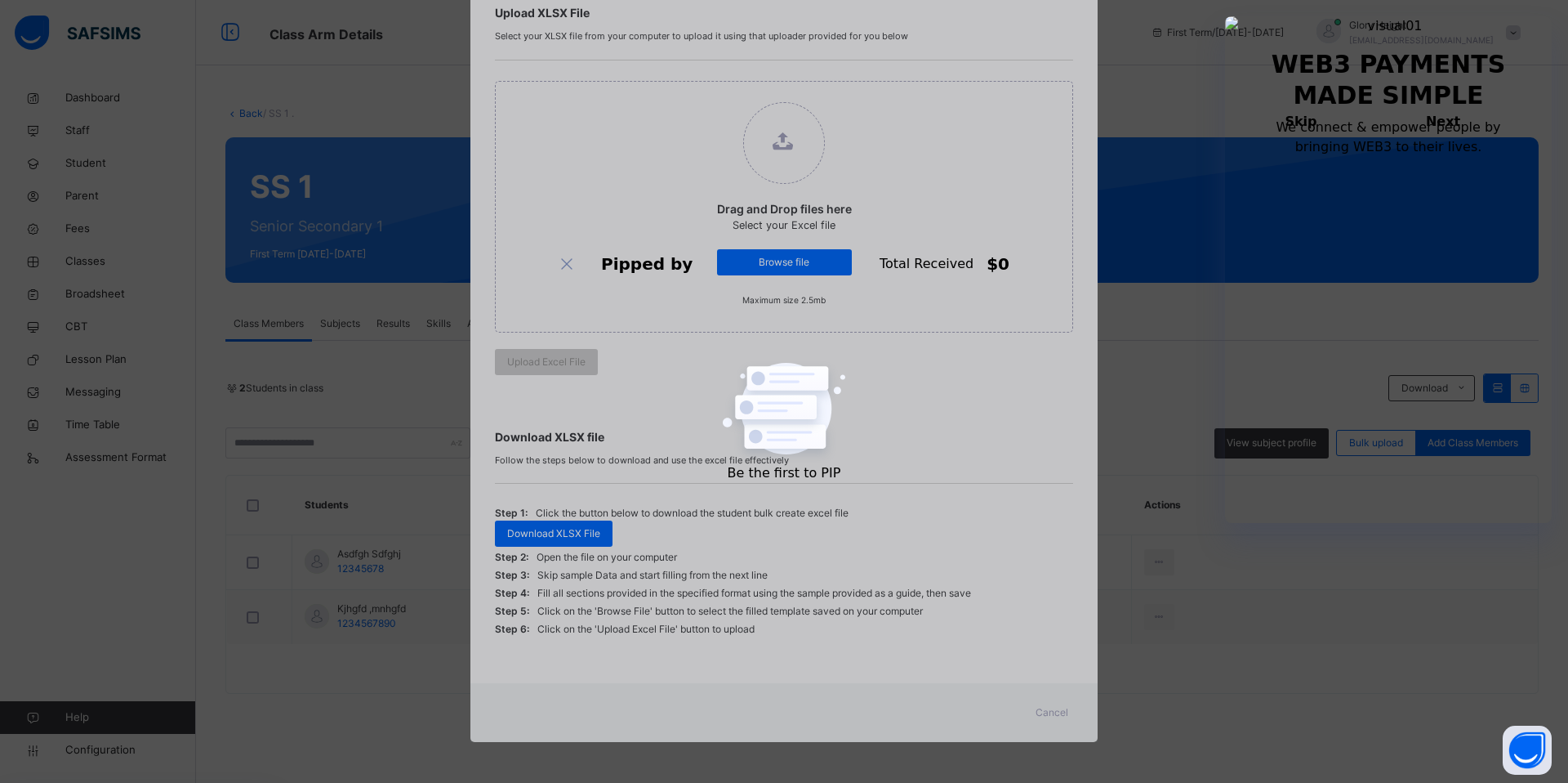
click at [1052, 719] on span "Cancel" at bounding box center [1052, 712] width 33 height 15
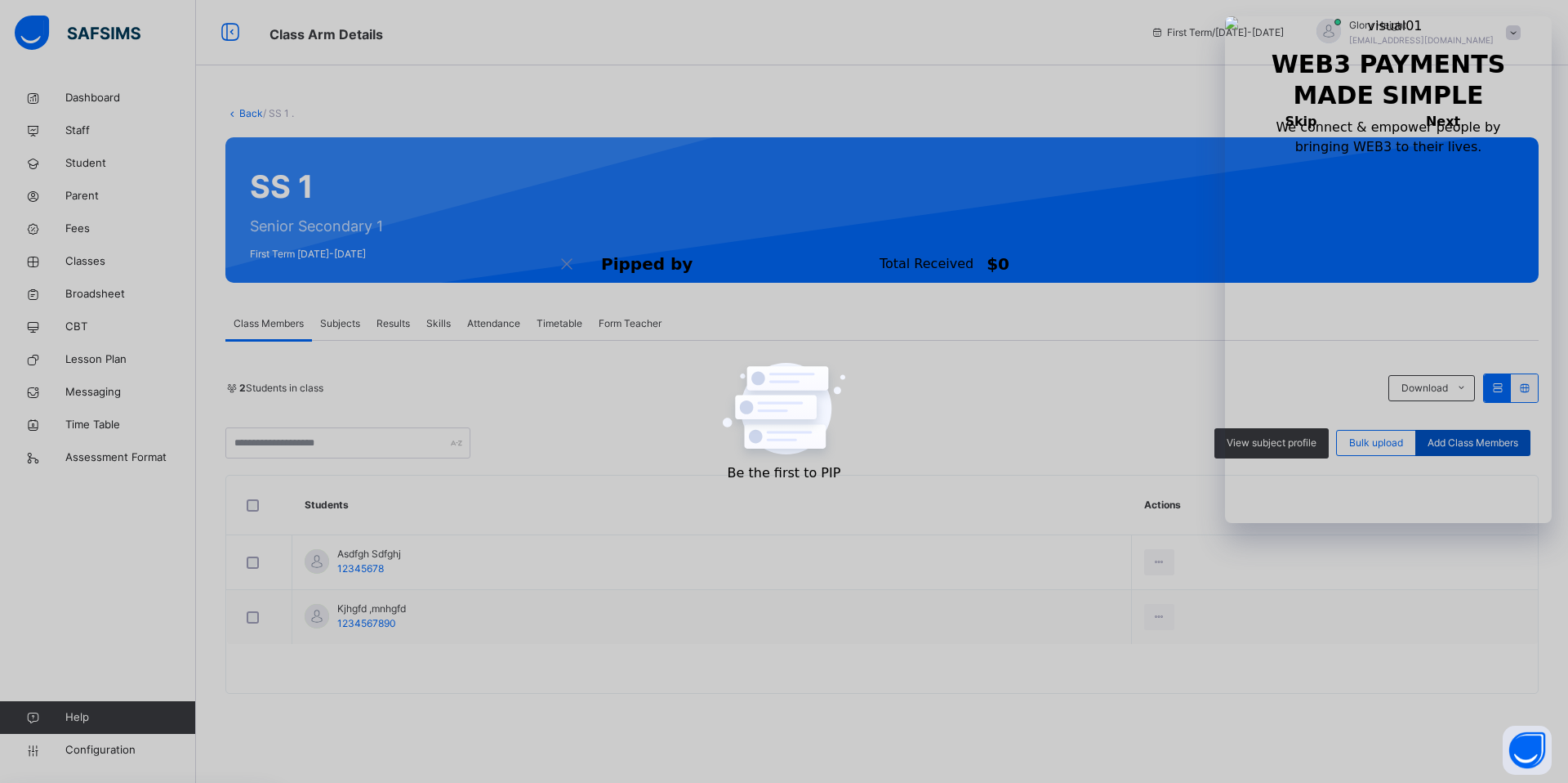
click at [1478, 447] on span "Add Class Members" at bounding box center [1472, 443] width 91 height 15
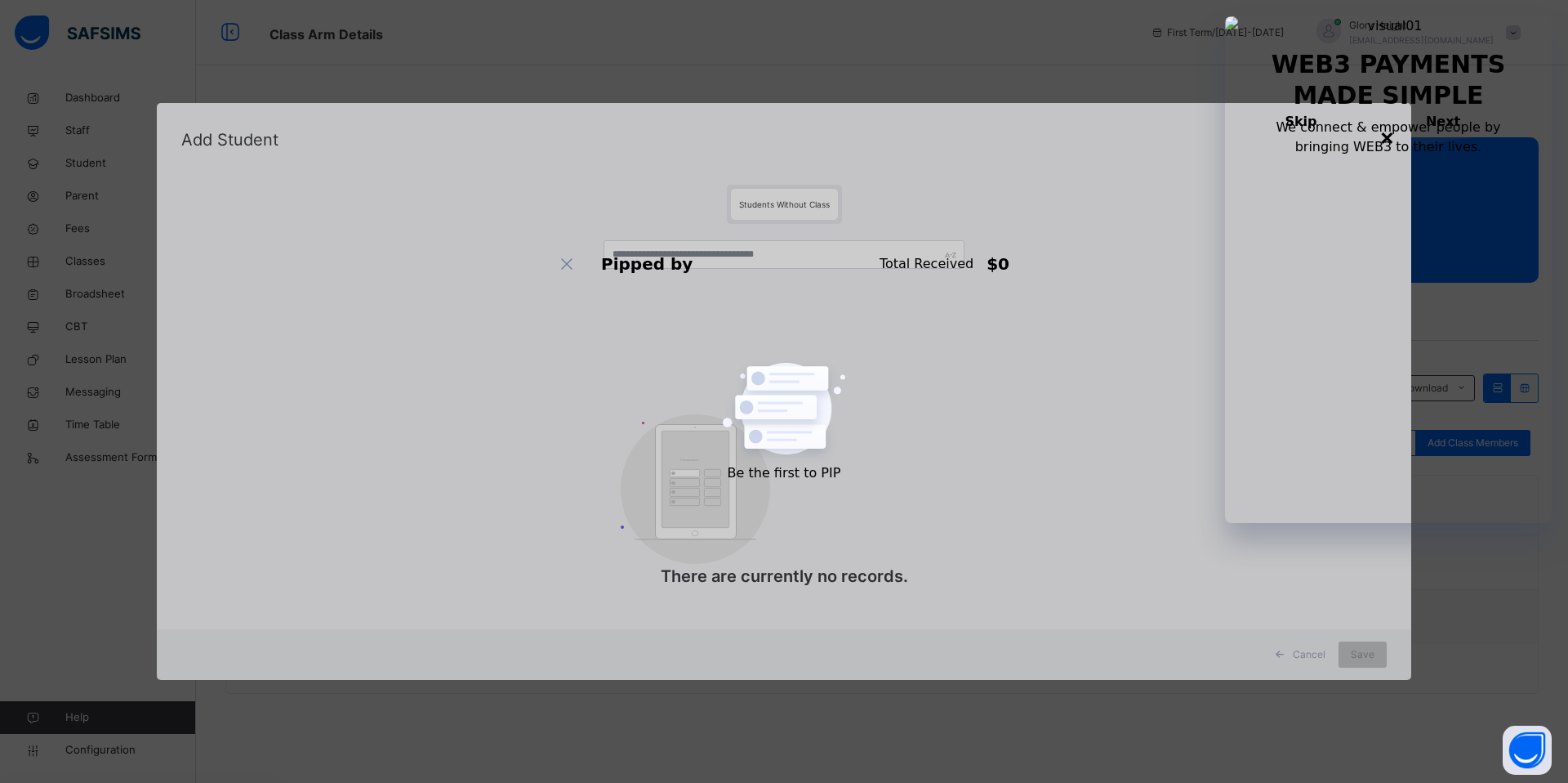
click at [1392, 144] on div "×" at bounding box center [1388, 136] width 16 height 34
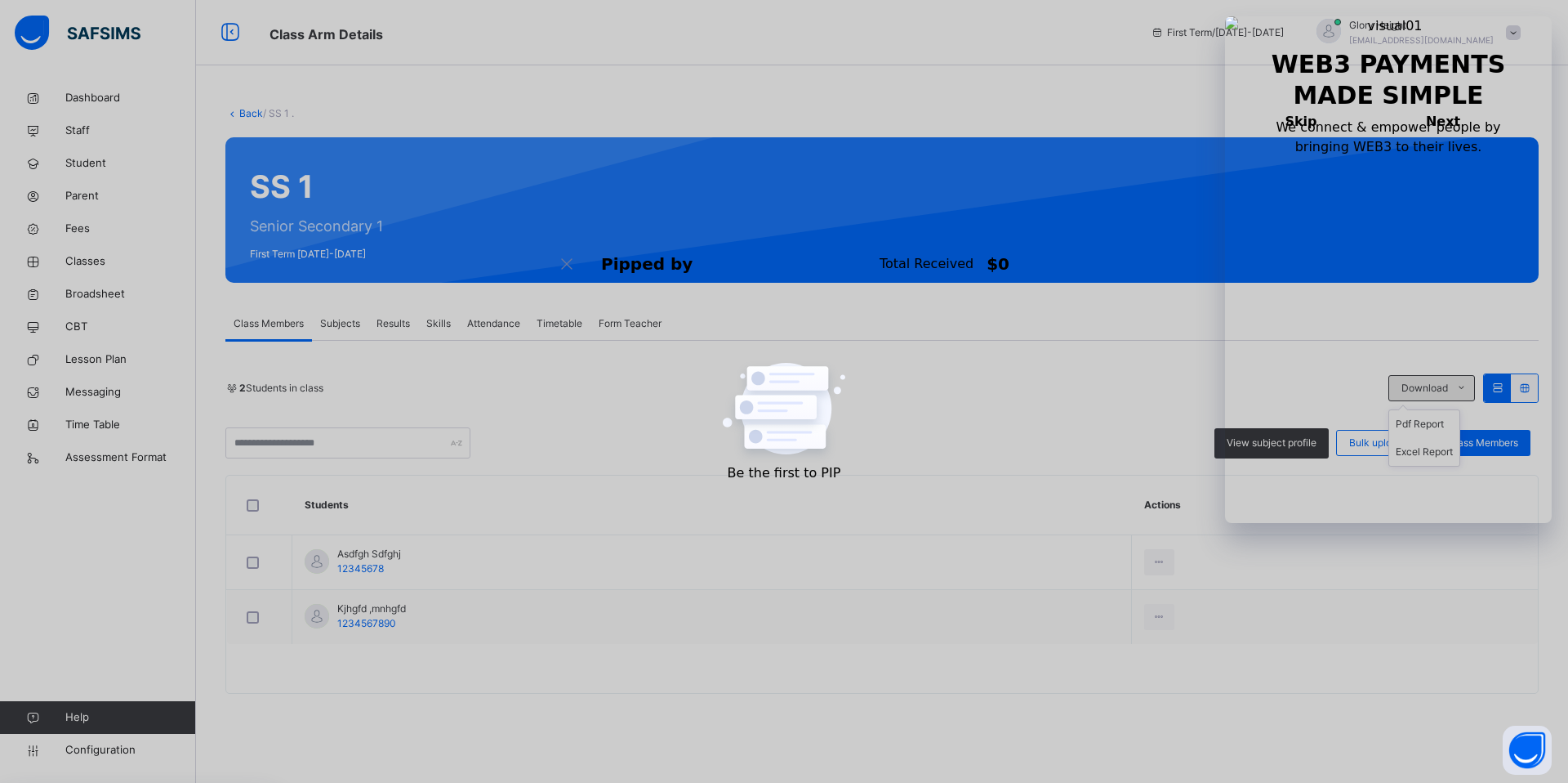
click at [1457, 387] on icon at bounding box center [1462, 387] width 13 height 13
click at [1524, 392] on icon at bounding box center [1525, 387] width 14 height 13
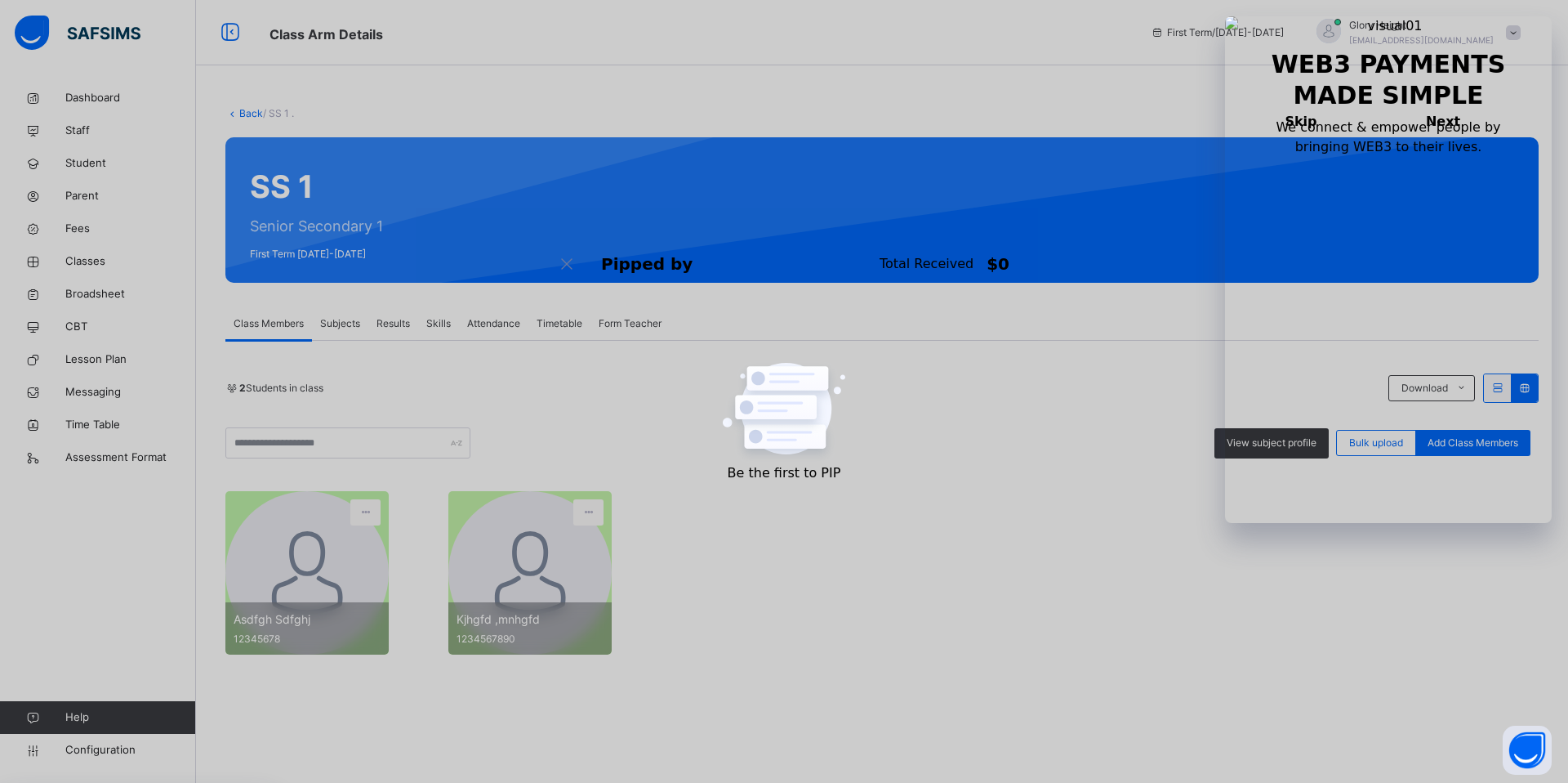
click at [1492, 390] on icon at bounding box center [1498, 387] width 14 height 13
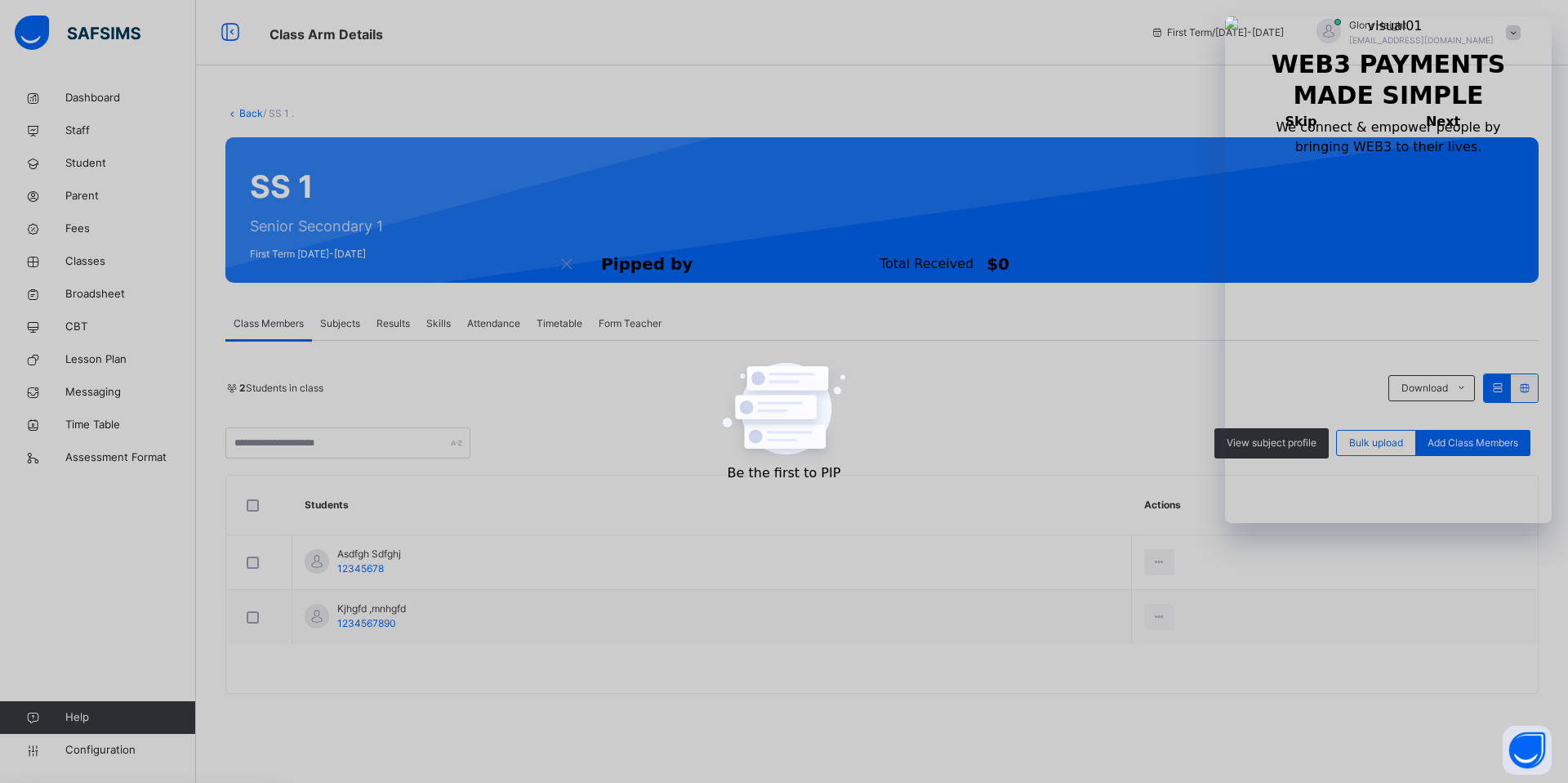
click at [1519, 392] on icon at bounding box center [1525, 387] width 14 height 13
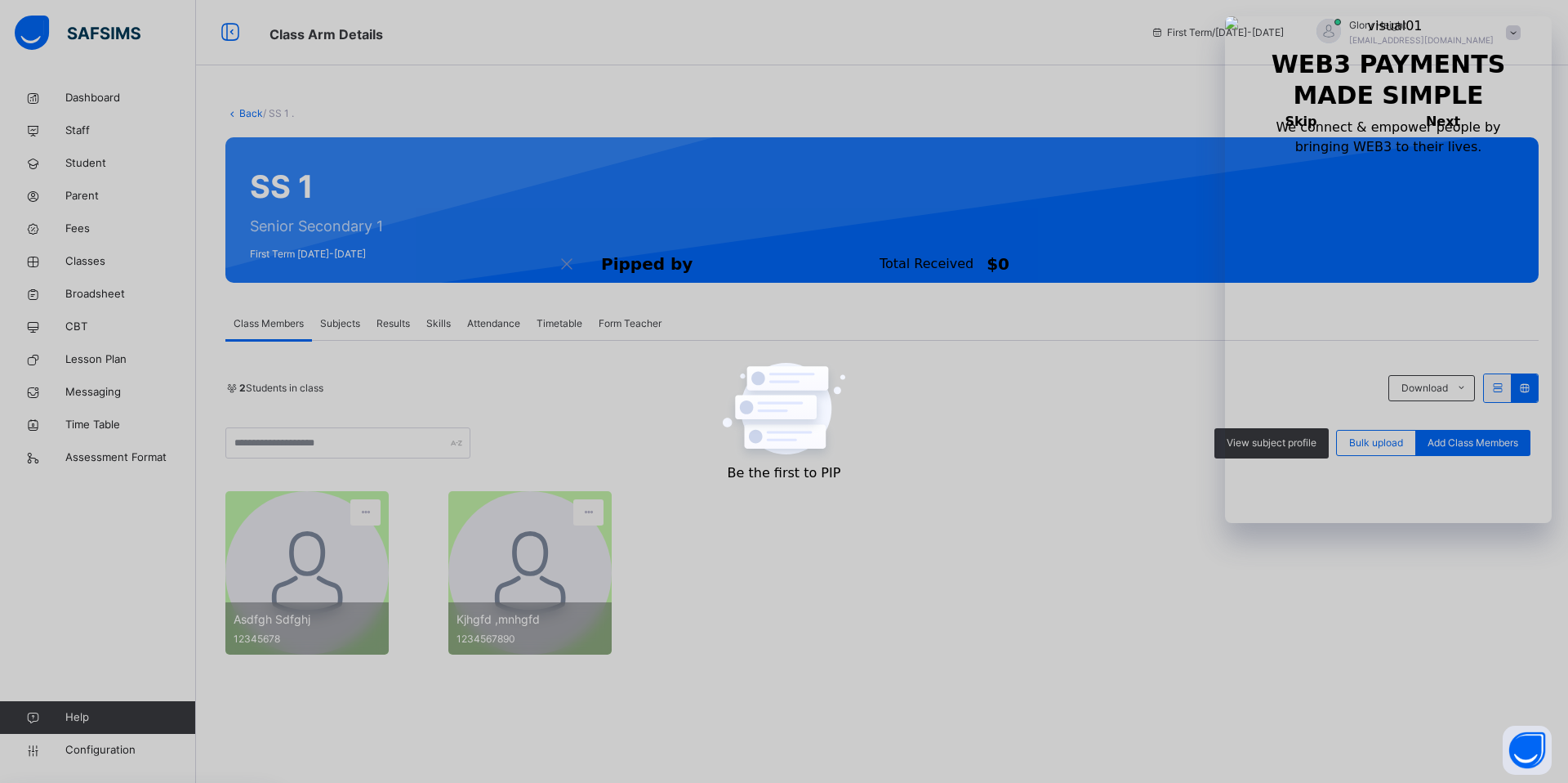
click at [1507, 392] on div at bounding box center [1498, 388] width 27 height 28
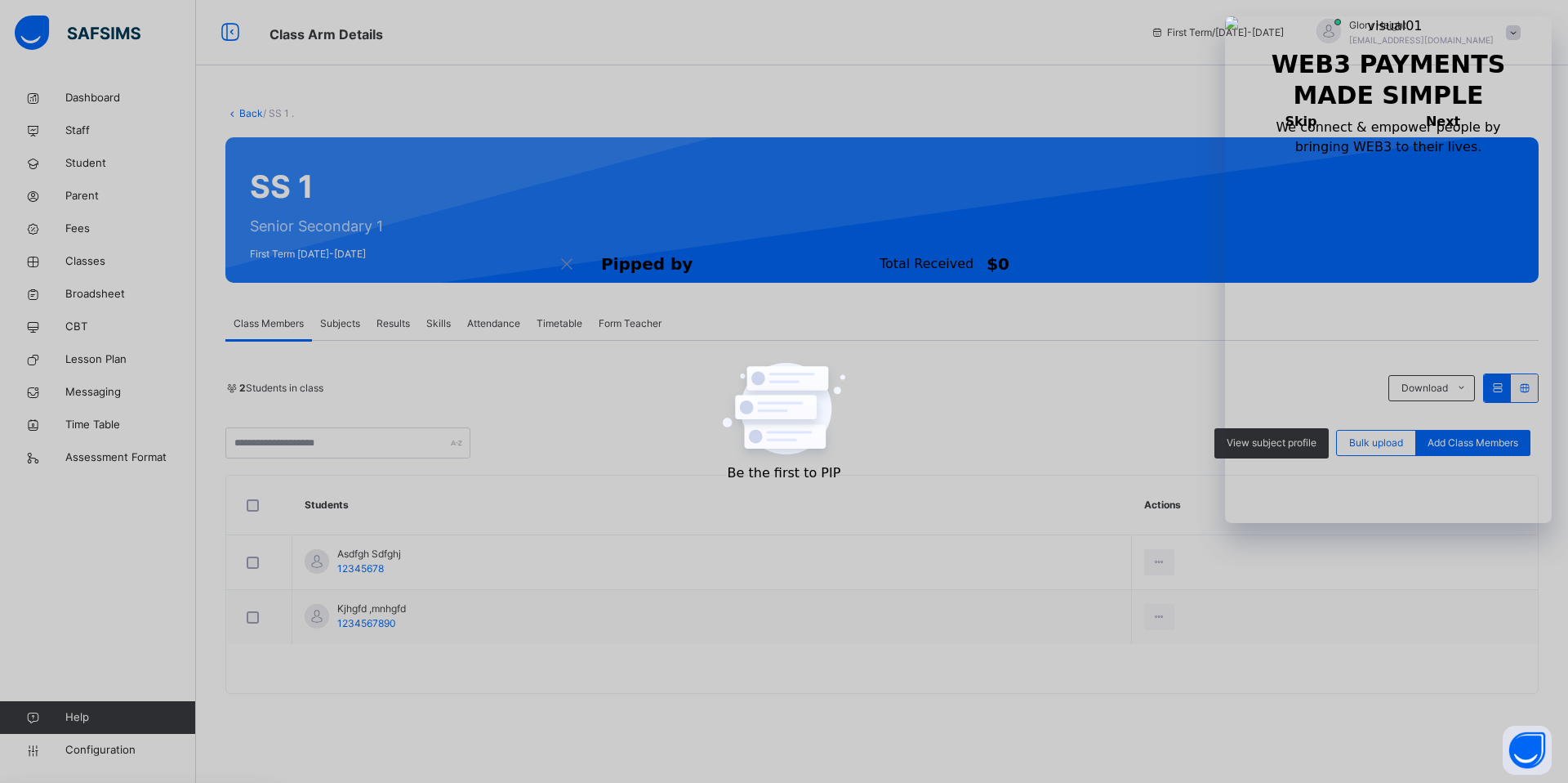
click at [649, 321] on span "Form Teacher" at bounding box center [630, 323] width 63 height 15
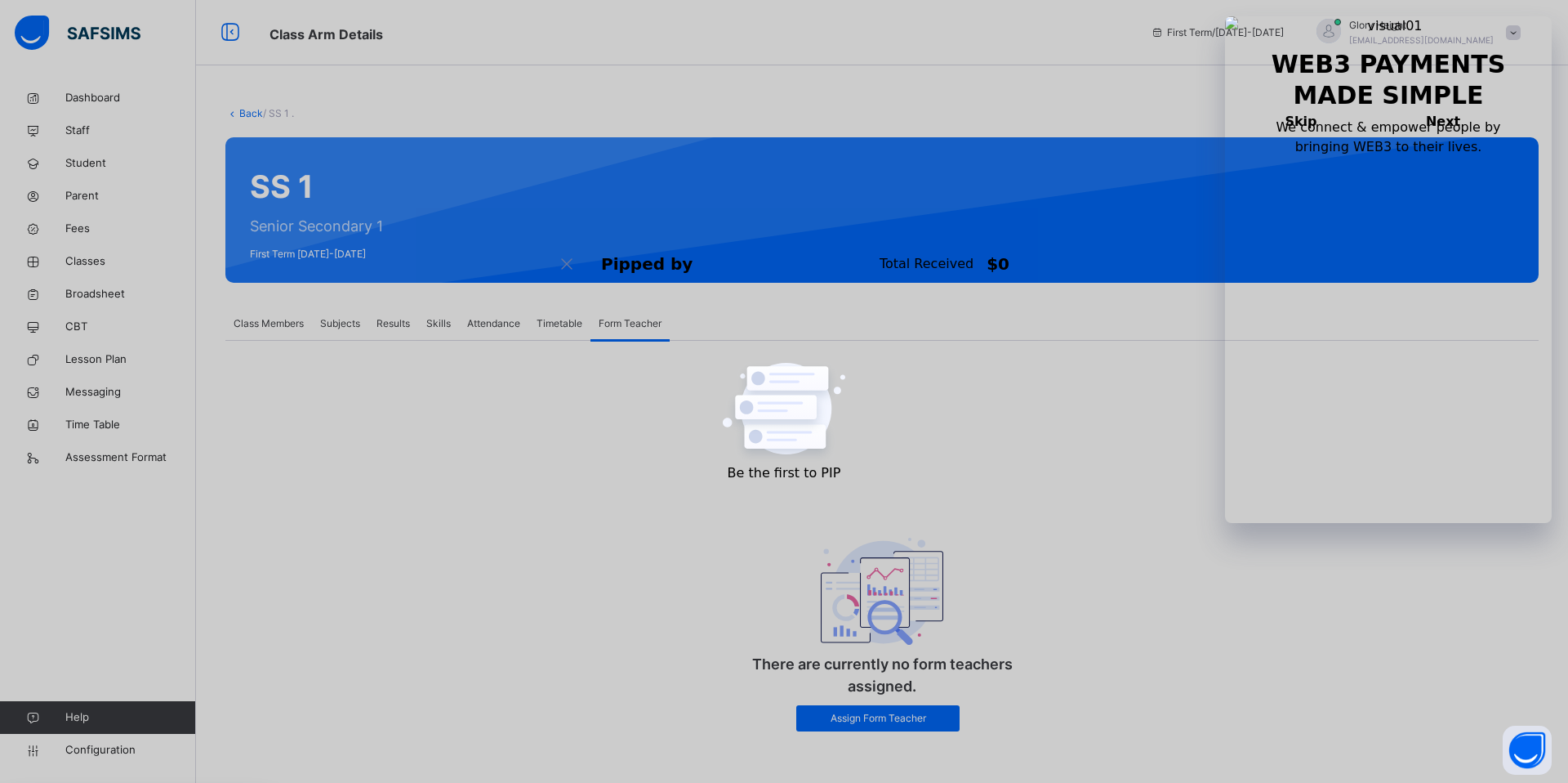
click at [562, 316] on span "Timetable" at bounding box center [559, 323] width 46 height 15
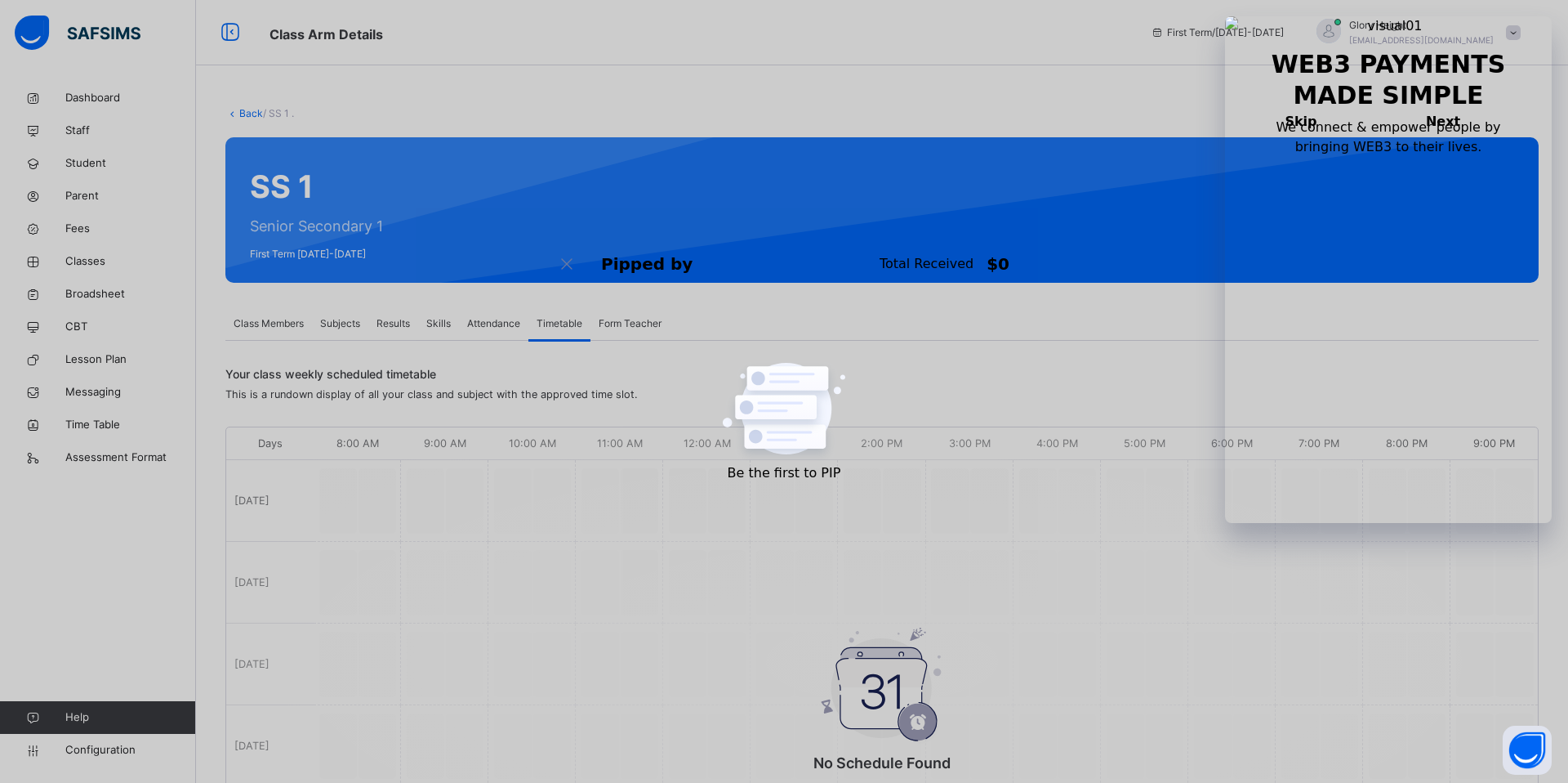
click at [496, 316] on span "Attendance" at bounding box center [493, 323] width 53 height 15
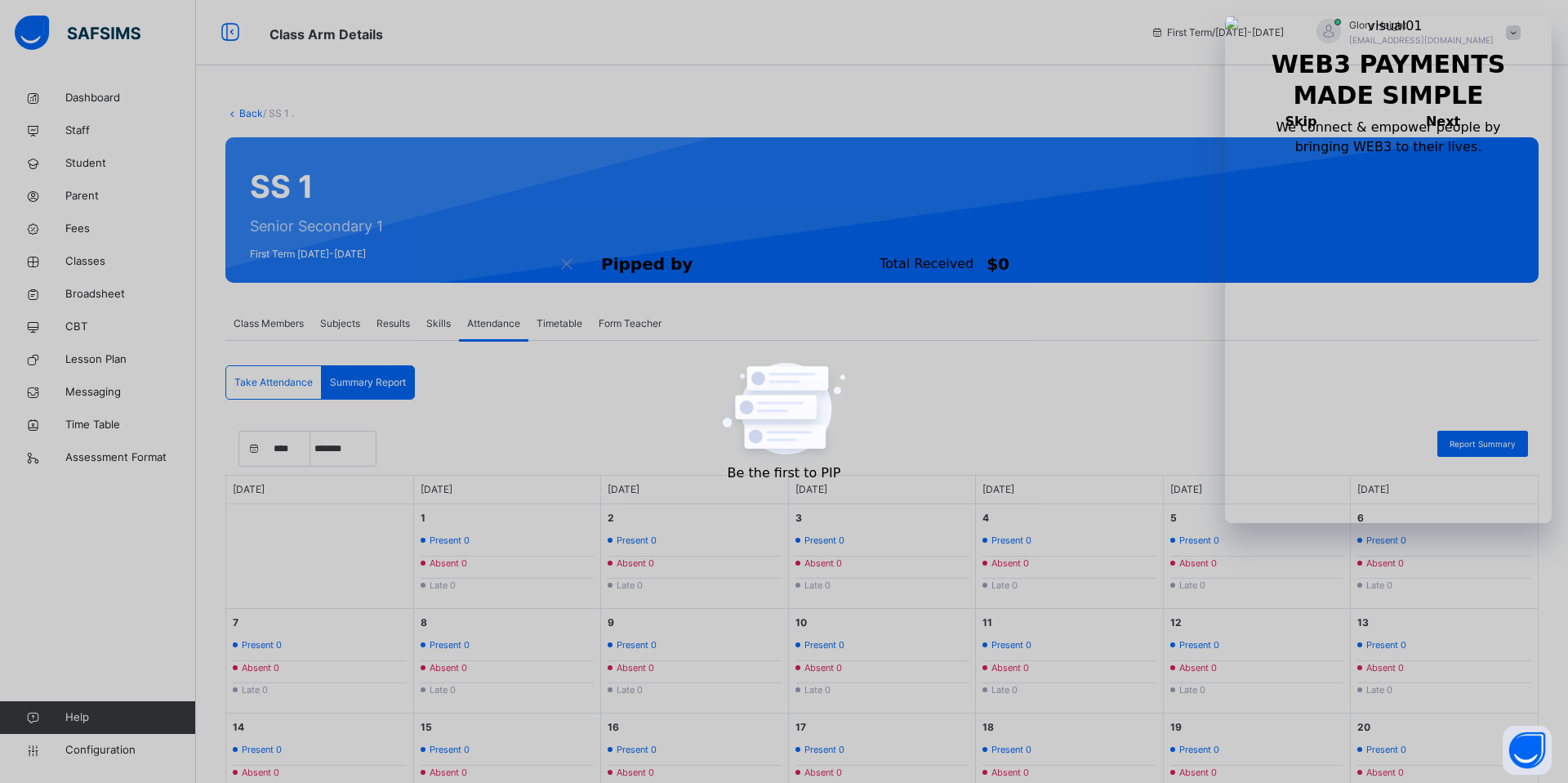
click at [998, 562] on span "Absent 0" at bounding box center [1011, 564] width 38 height 14
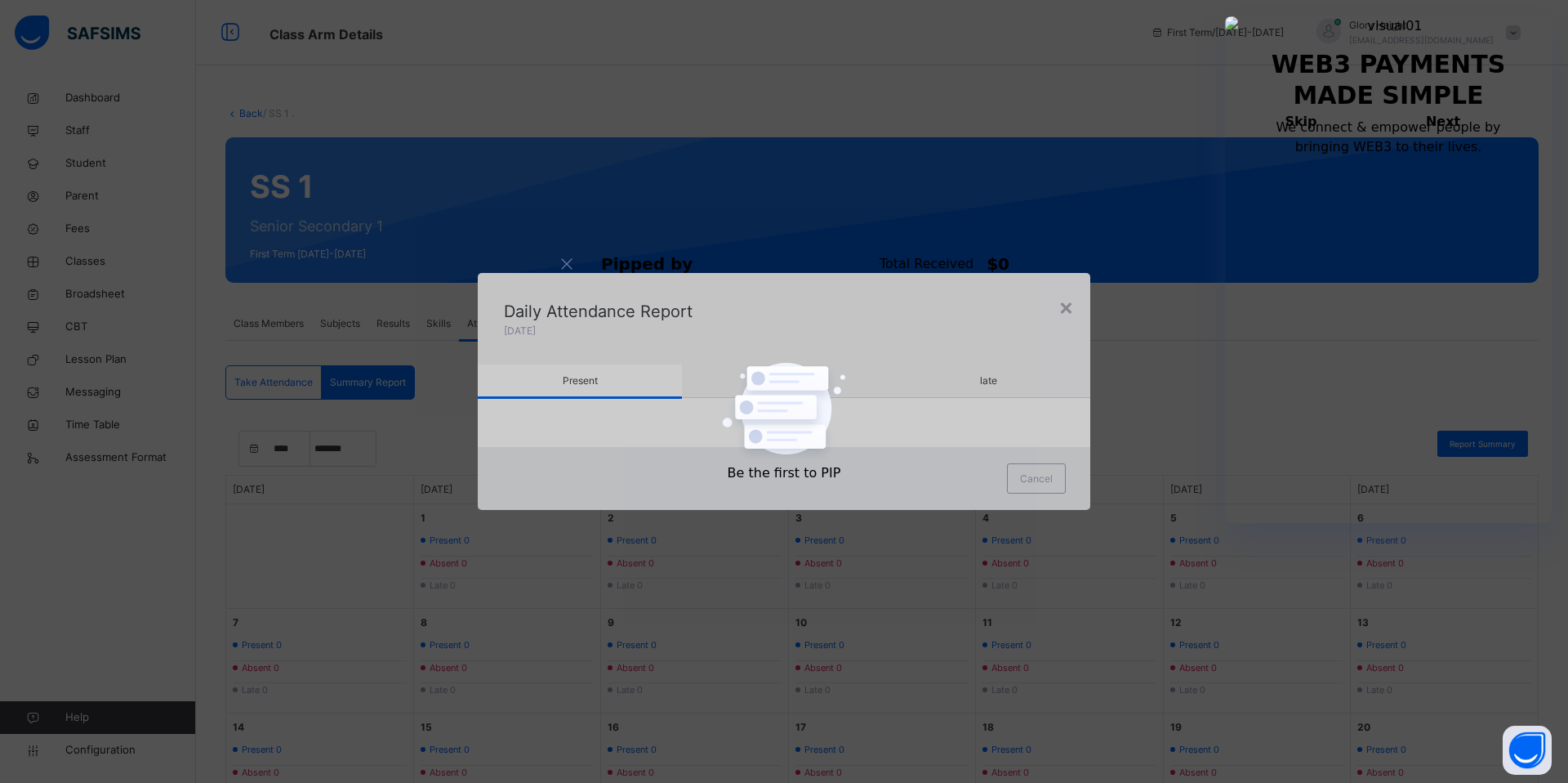
click at [790, 377] on span "Absent" at bounding box center [784, 380] width 32 height 13
click at [925, 393] on div "late" at bounding box center [989, 381] width 205 height 33
click at [1069, 312] on div "×" at bounding box center [1066, 306] width 16 height 34
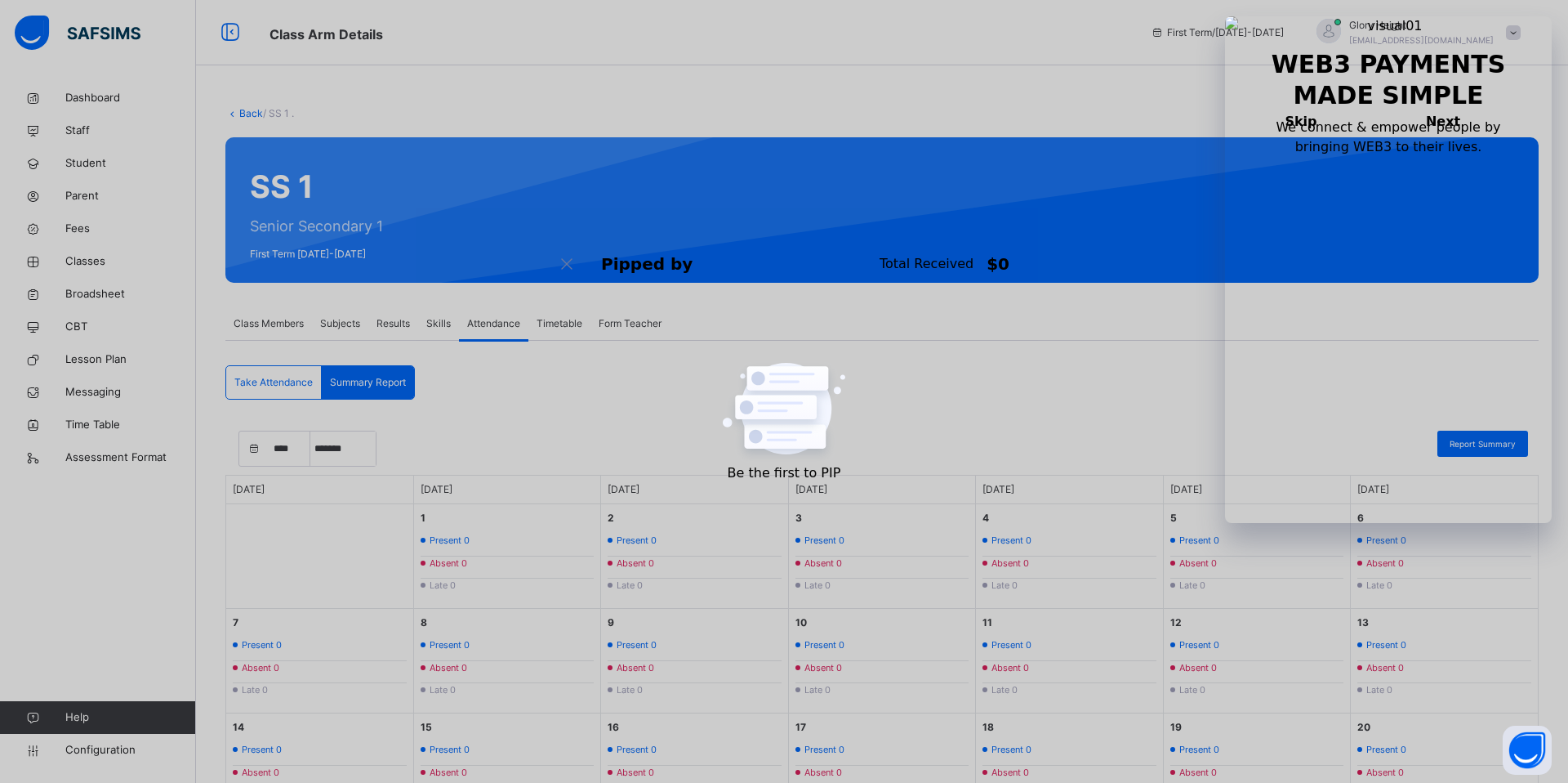
click at [448, 316] on span "Skills" at bounding box center [439, 323] width 24 height 15
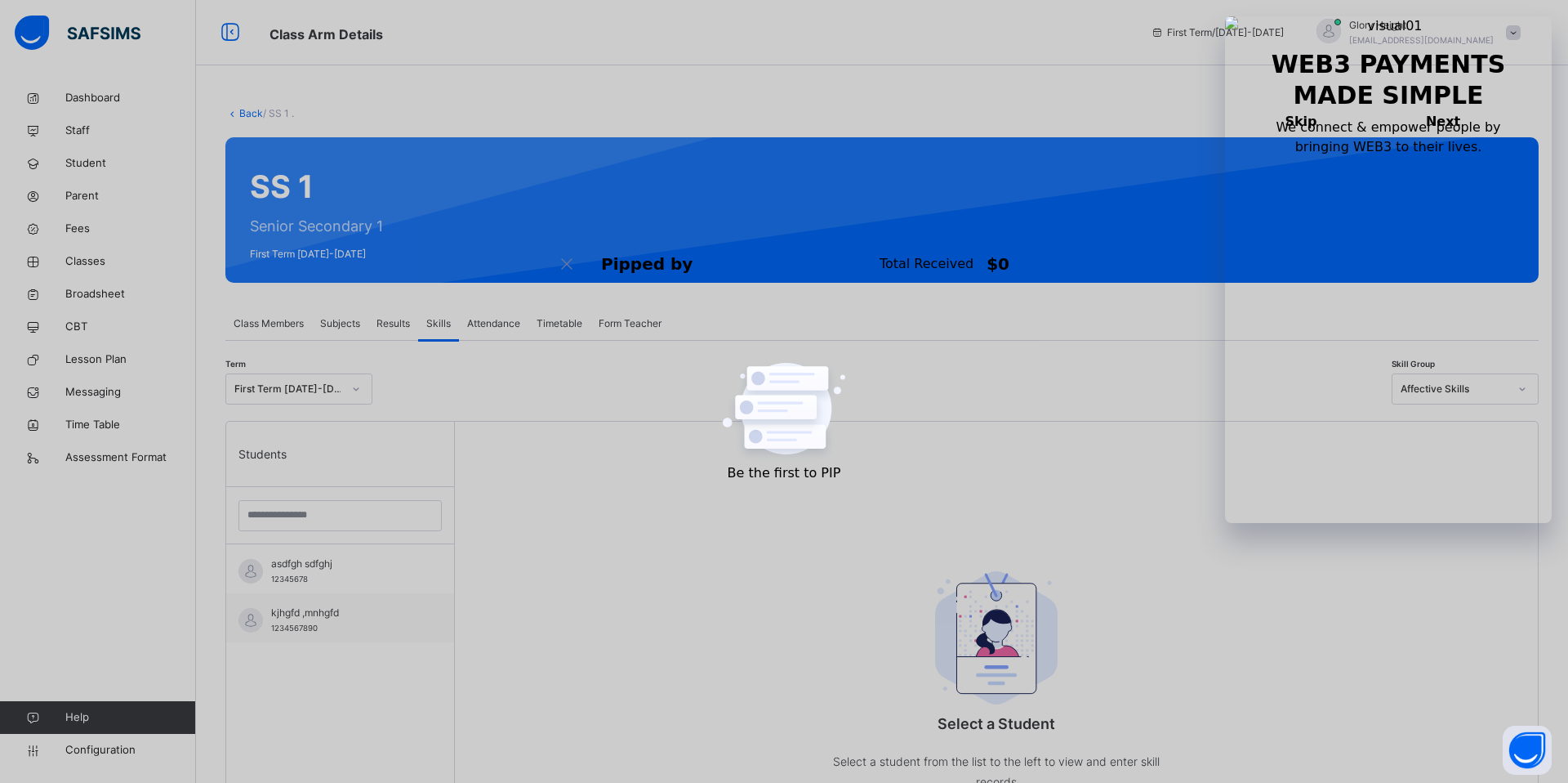
click at [386, 328] on span "Results" at bounding box center [393, 323] width 33 height 15
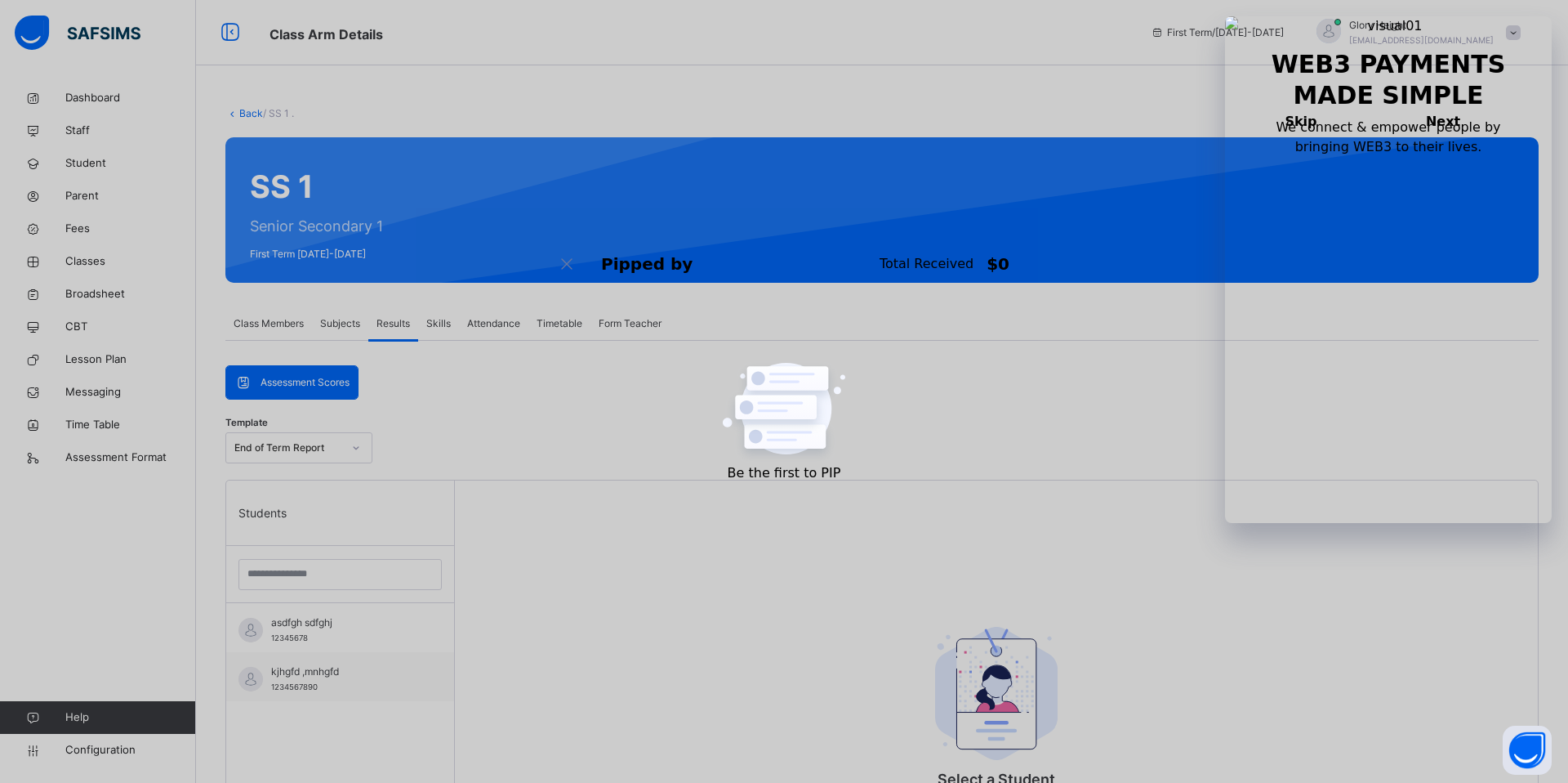
click at [447, 332] on div "Skills" at bounding box center [439, 324] width 41 height 33
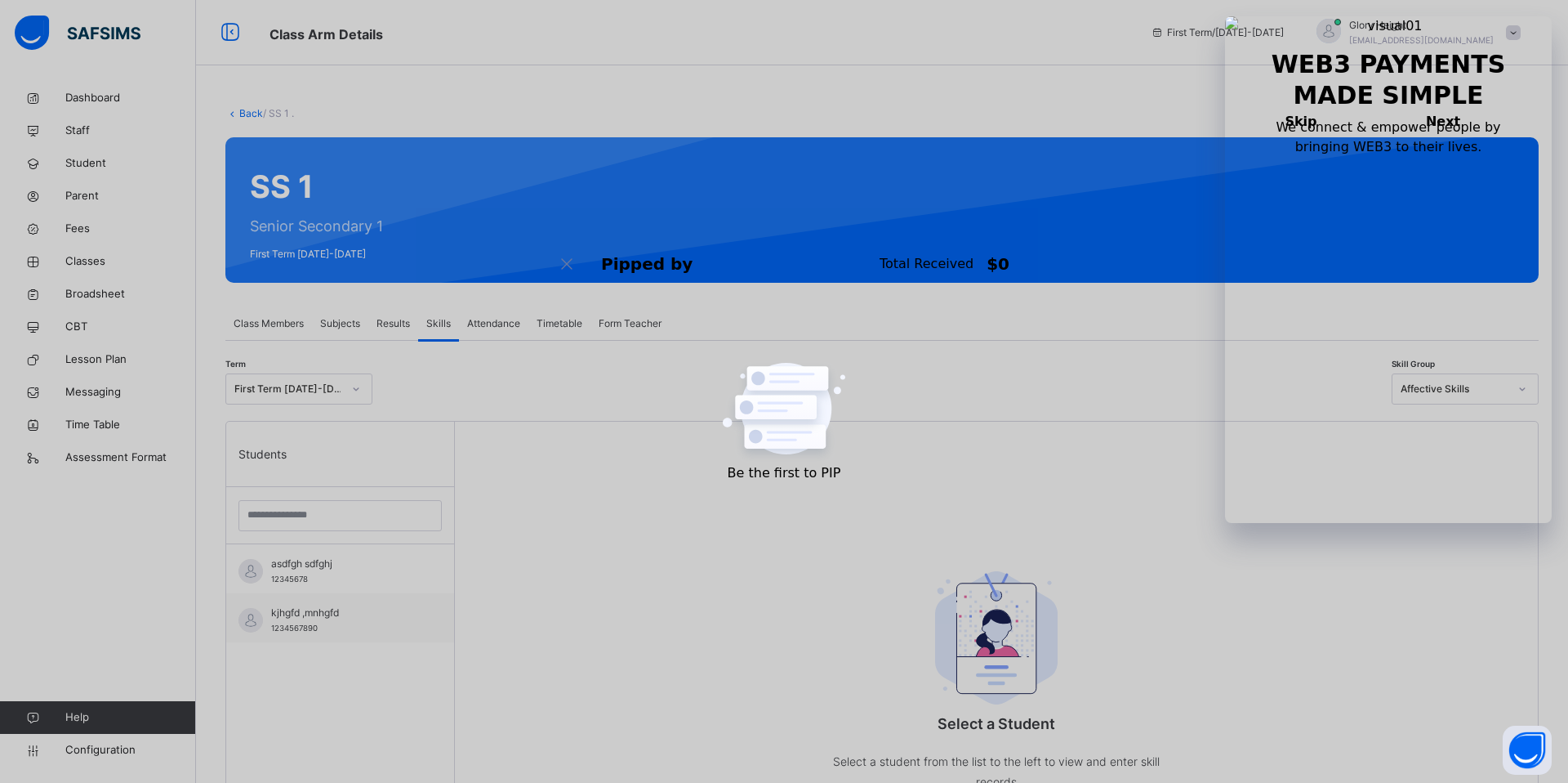
click at [337, 331] on span "Subjects" at bounding box center [340, 323] width 40 height 15
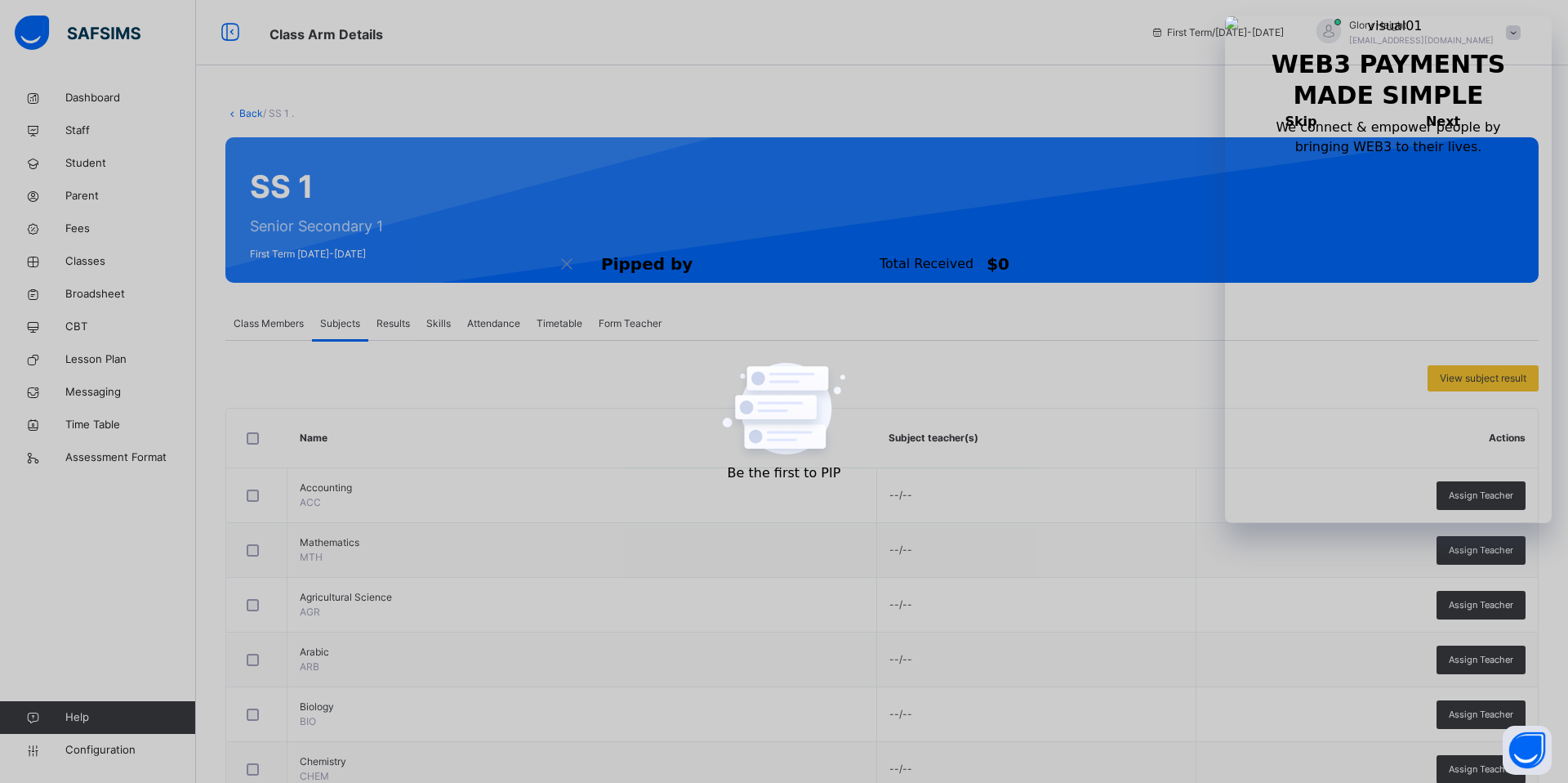
click at [283, 321] on span "Class Members" at bounding box center [269, 323] width 70 height 15
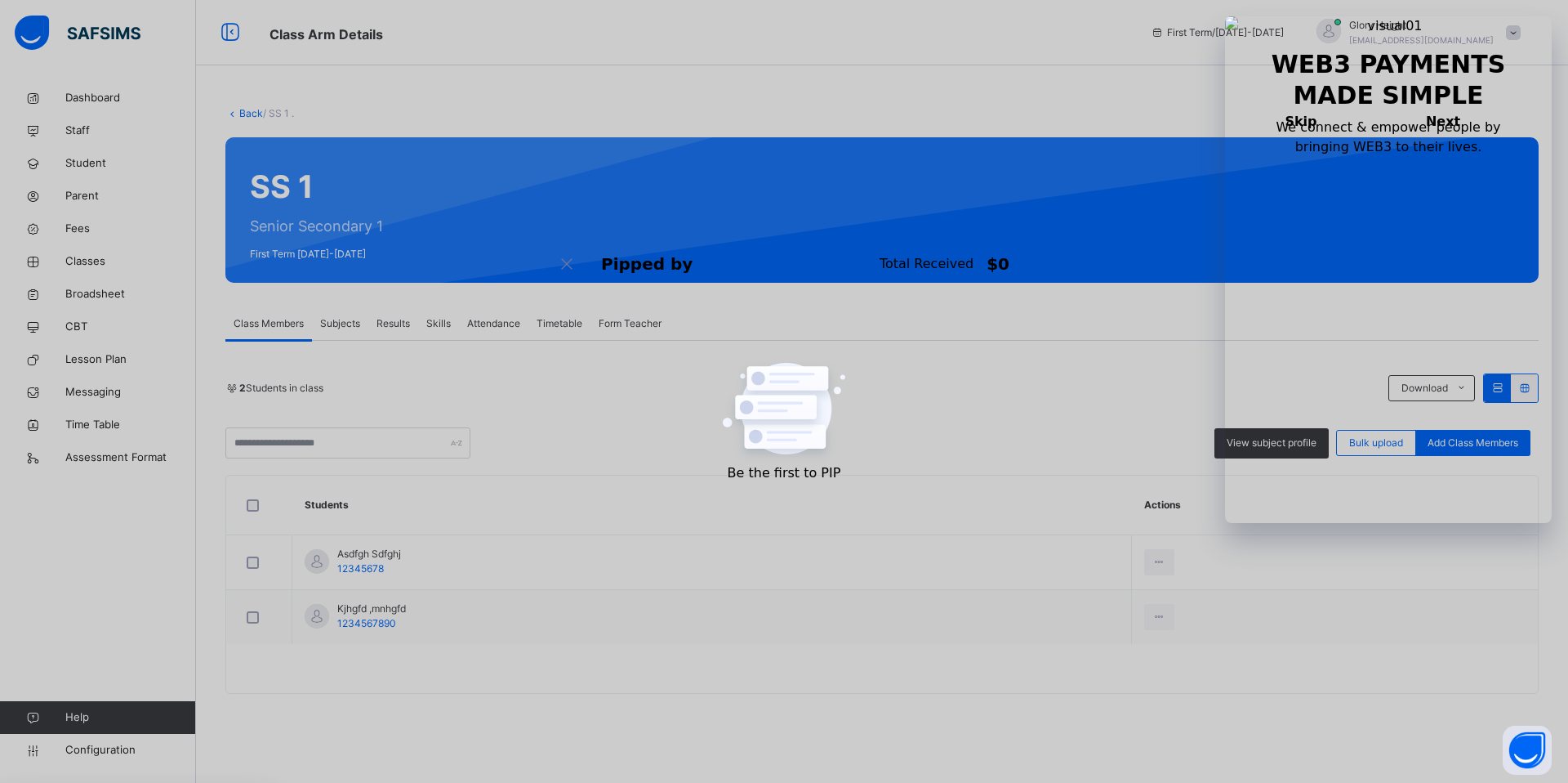
click at [233, 111] on icon at bounding box center [232, 113] width 14 height 13
click at [237, 113] on icon at bounding box center [232, 113] width 14 height 13
click at [93, 256] on span "Classes" at bounding box center [131, 261] width 131 height 17
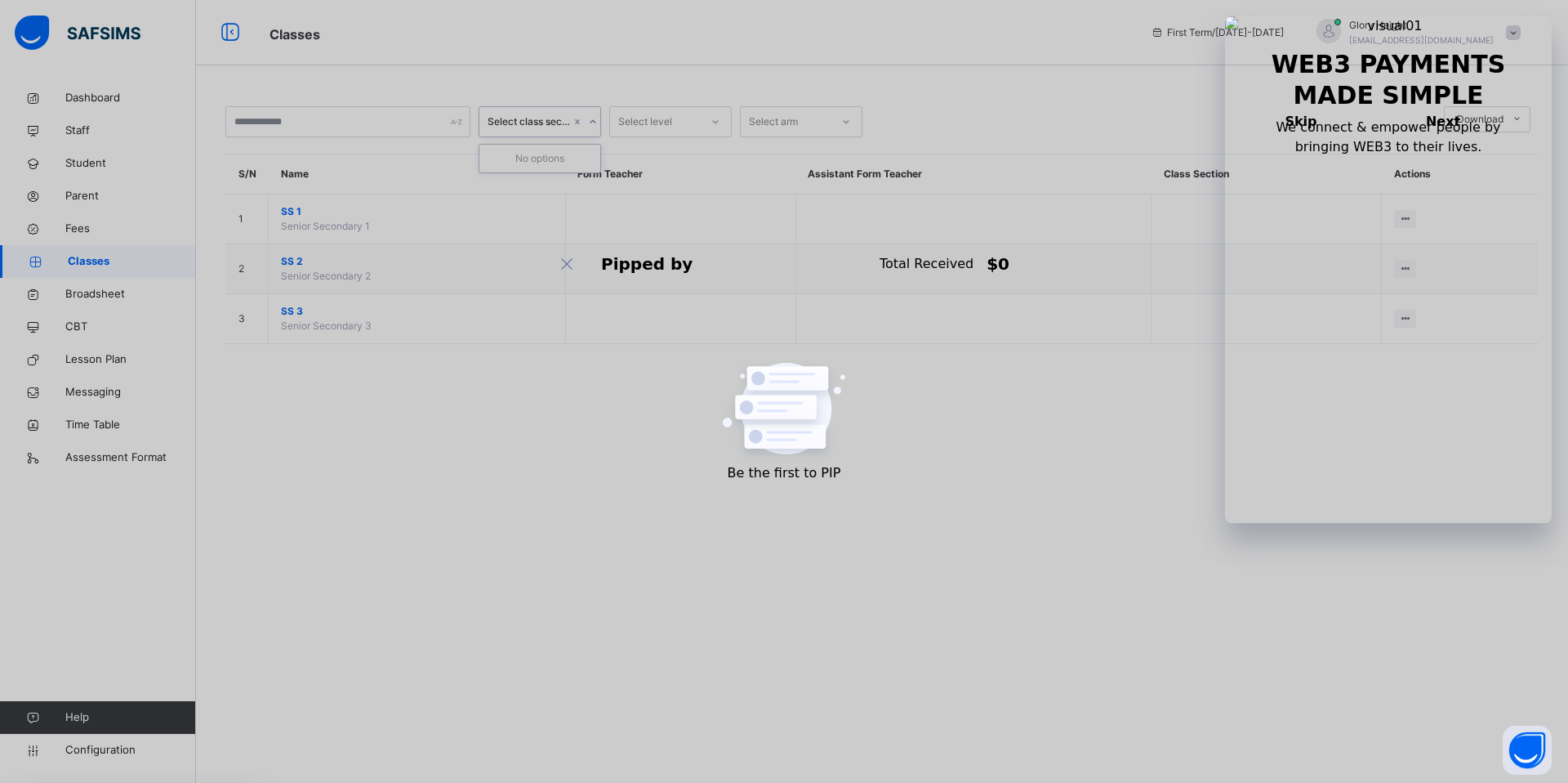
click at [591, 119] on icon at bounding box center [593, 122] width 10 height 17
click at [665, 125] on div "Select level" at bounding box center [645, 122] width 54 height 31
click at [661, 189] on div "SS 3" at bounding box center [670, 186] width 121 height 28
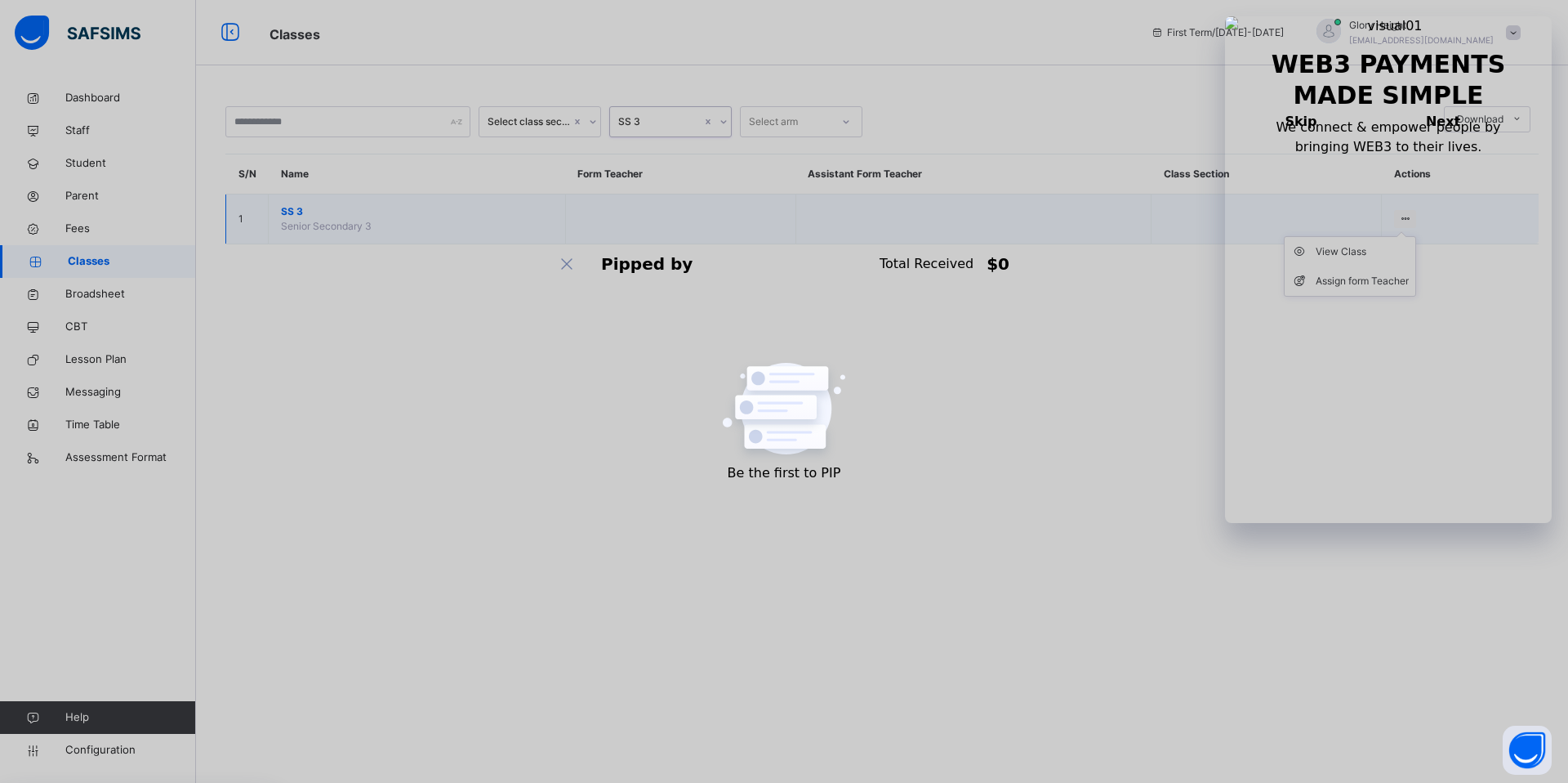
click at [1402, 215] on icon at bounding box center [1405, 218] width 14 height 13
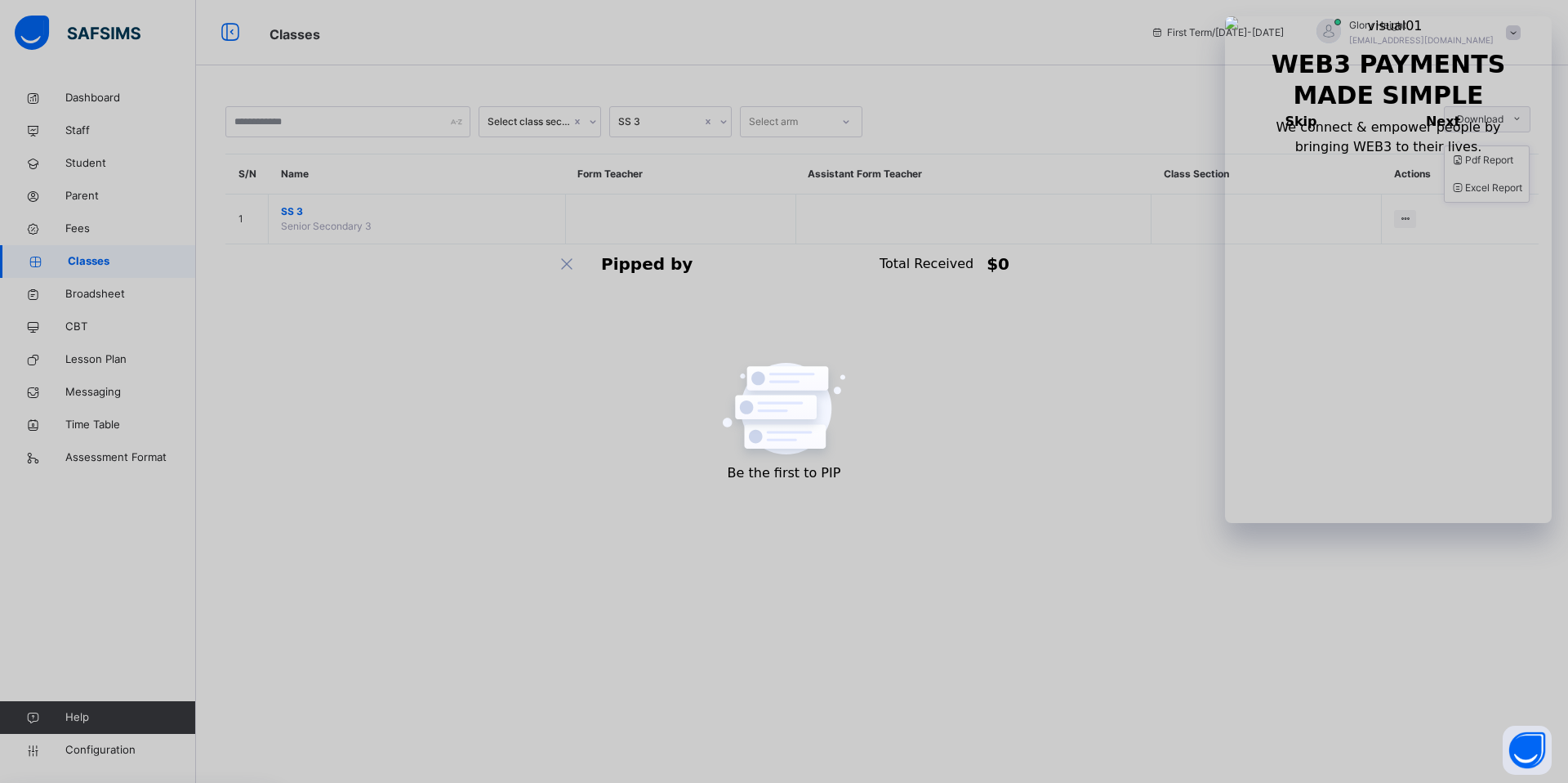
click at [1472, 123] on span "Download" at bounding box center [1480, 119] width 47 height 15
click at [832, 121] on div at bounding box center [846, 121] width 28 height 26
click at [121, 224] on span "Fees" at bounding box center [131, 228] width 131 height 17
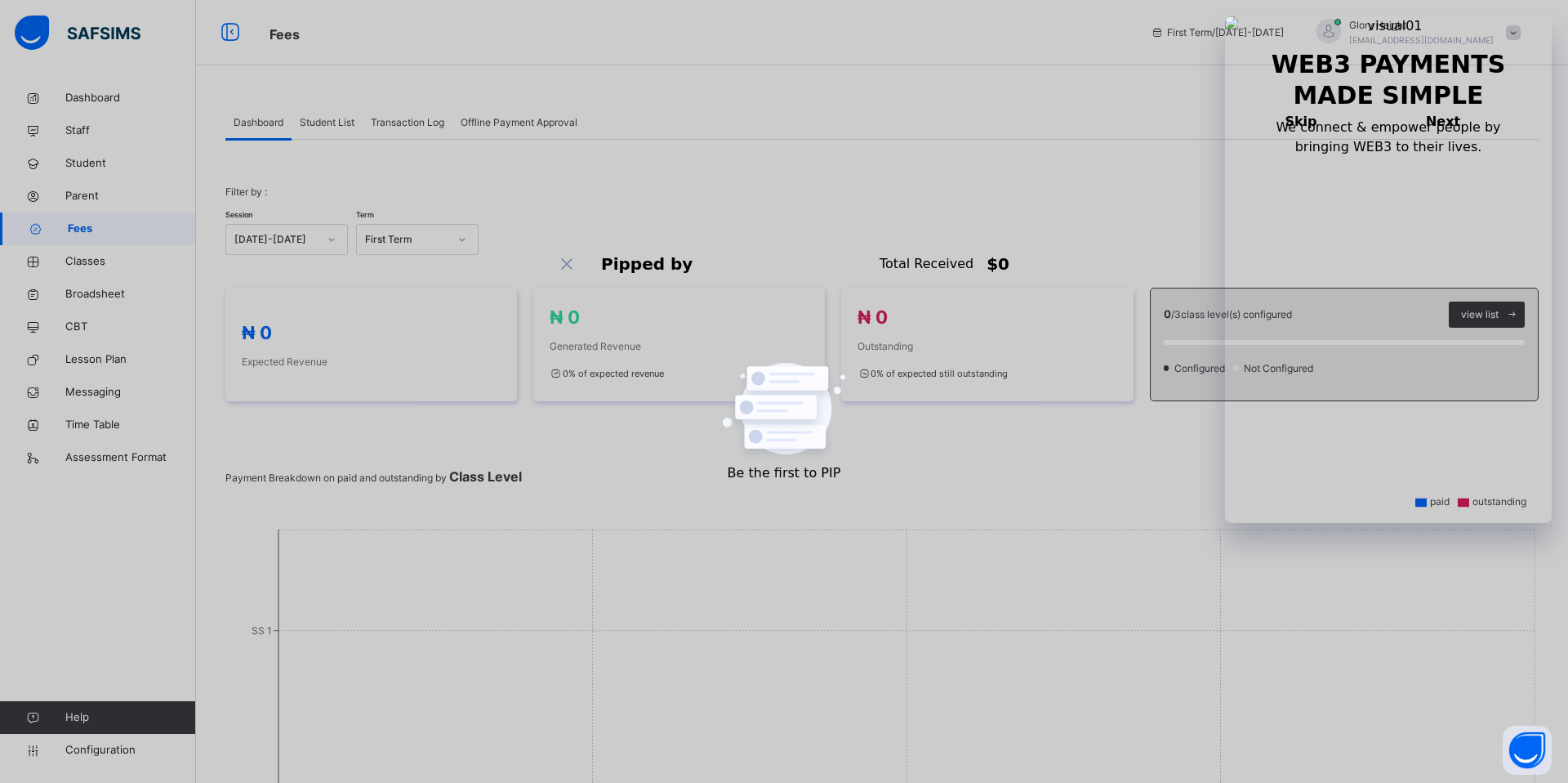
click at [333, 117] on span "Student List" at bounding box center [327, 122] width 55 height 15
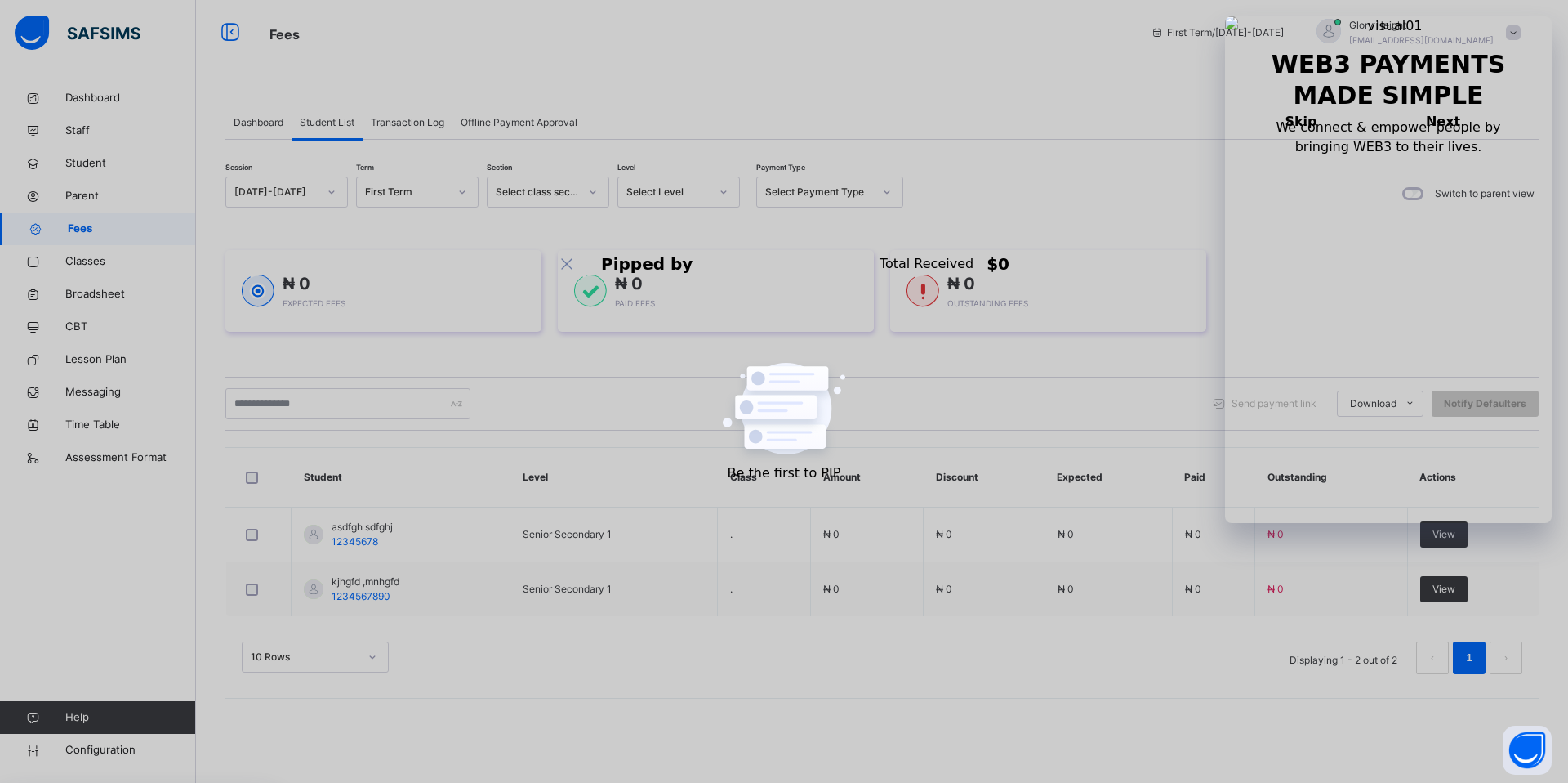
click at [430, 115] on span "Transaction Log" at bounding box center [407, 122] width 73 height 15
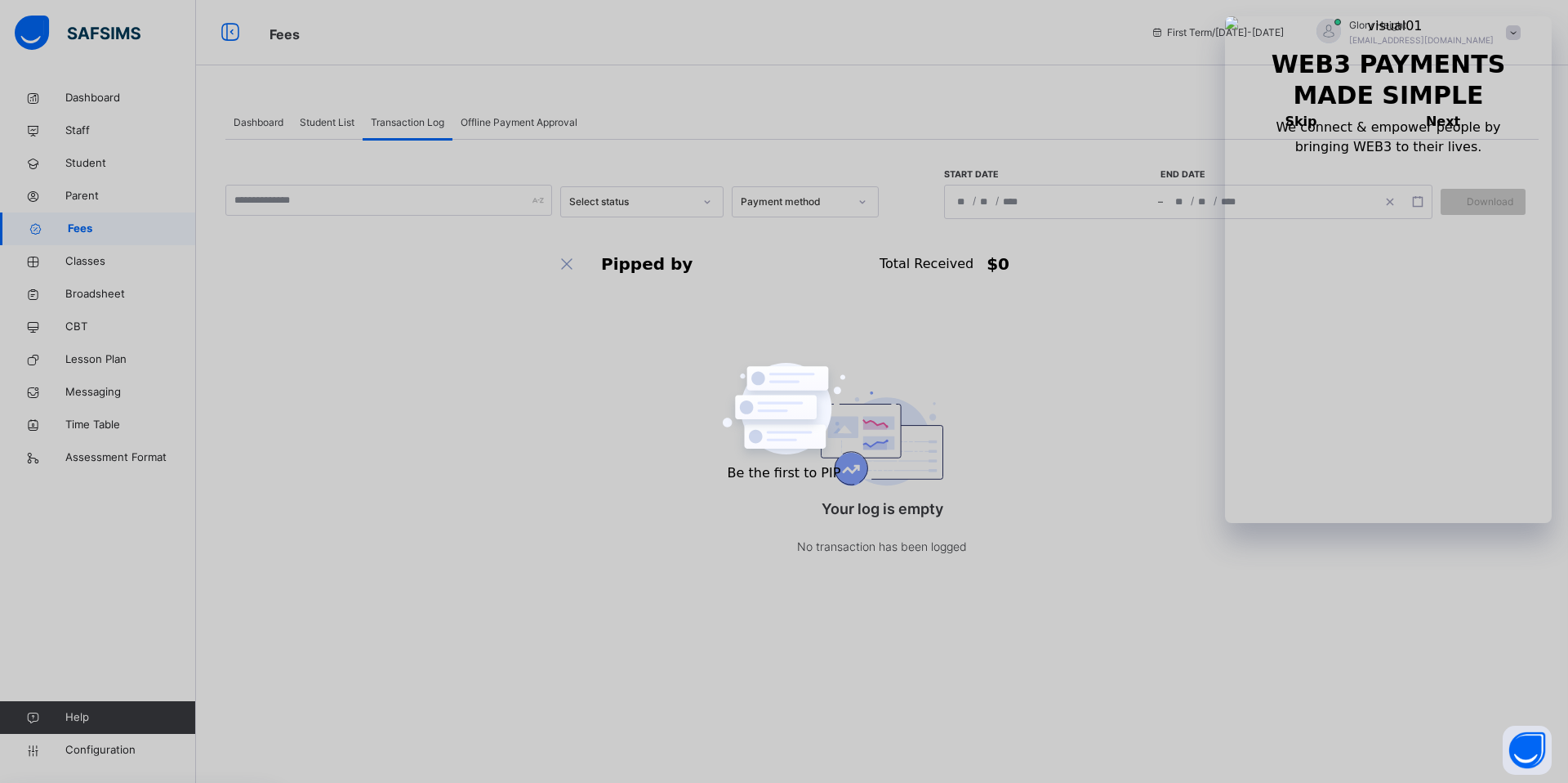
click at [528, 119] on span "Offline Payment Approval" at bounding box center [519, 122] width 117 height 15
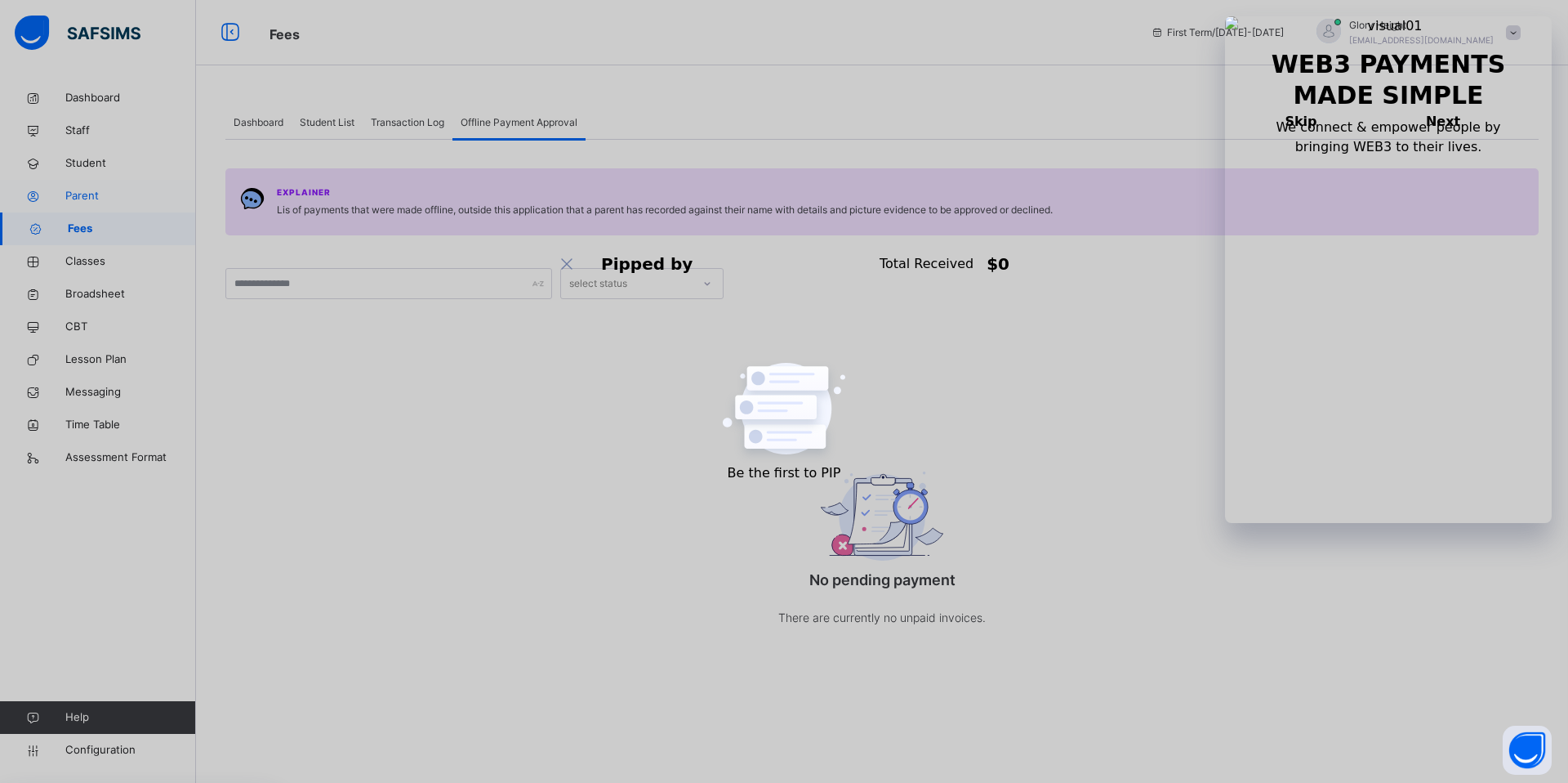
click at [110, 200] on span "Parent" at bounding box center [131, 196] width 131 height 17
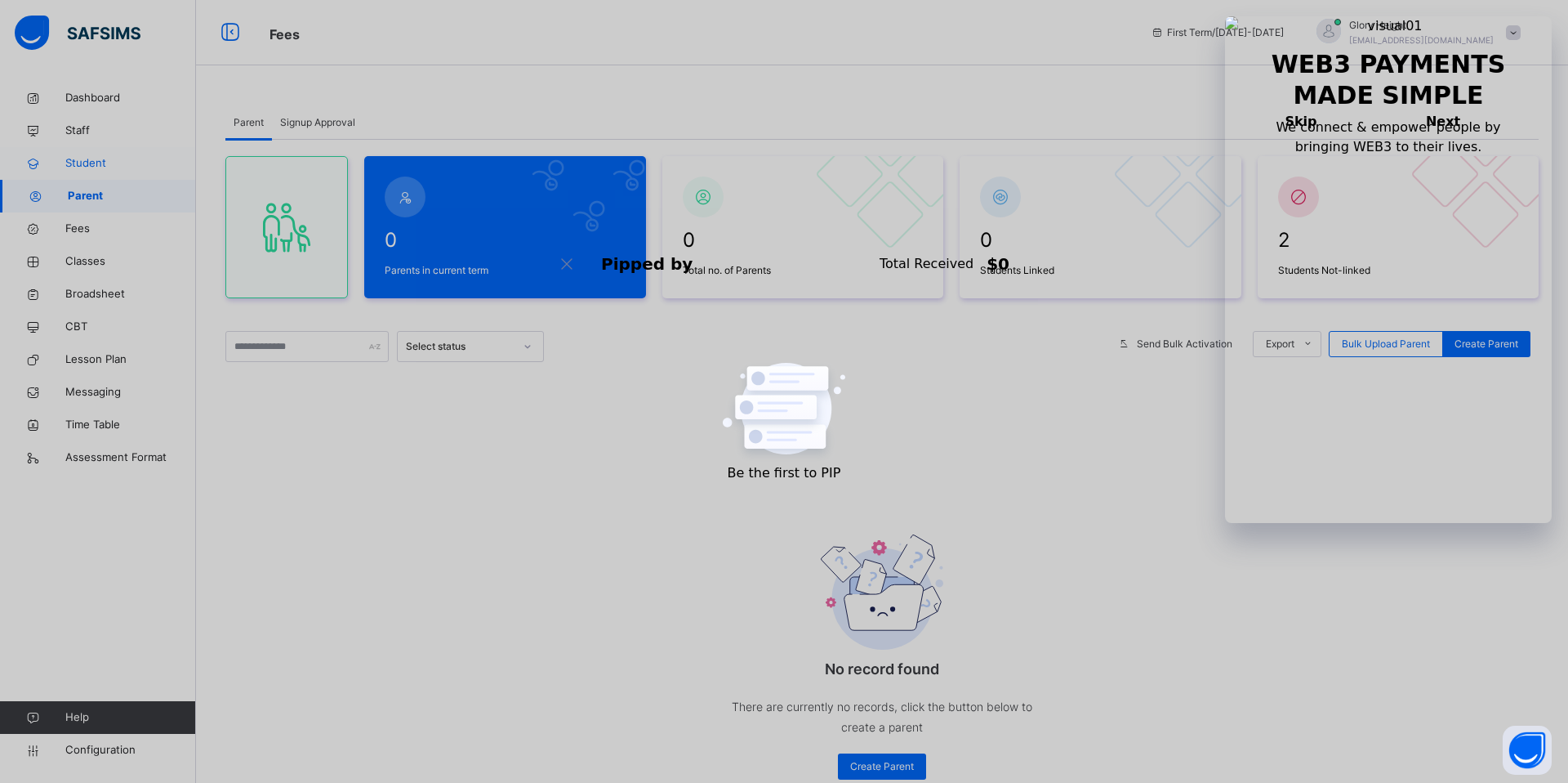
click at [110, 162] on span "Student" at bounding box center [131, 163] width 131 height 17
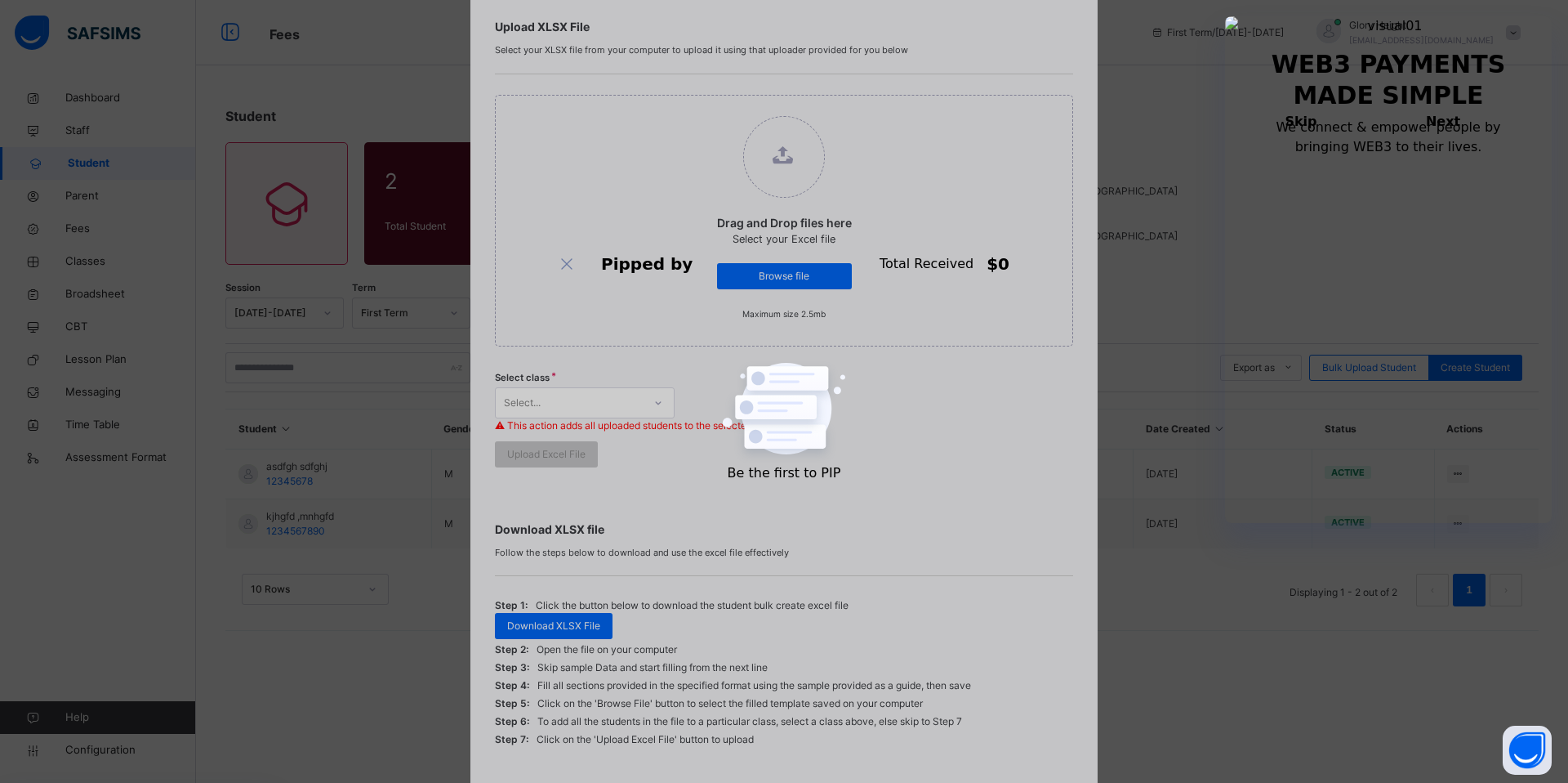
scroll to position [225, 0]
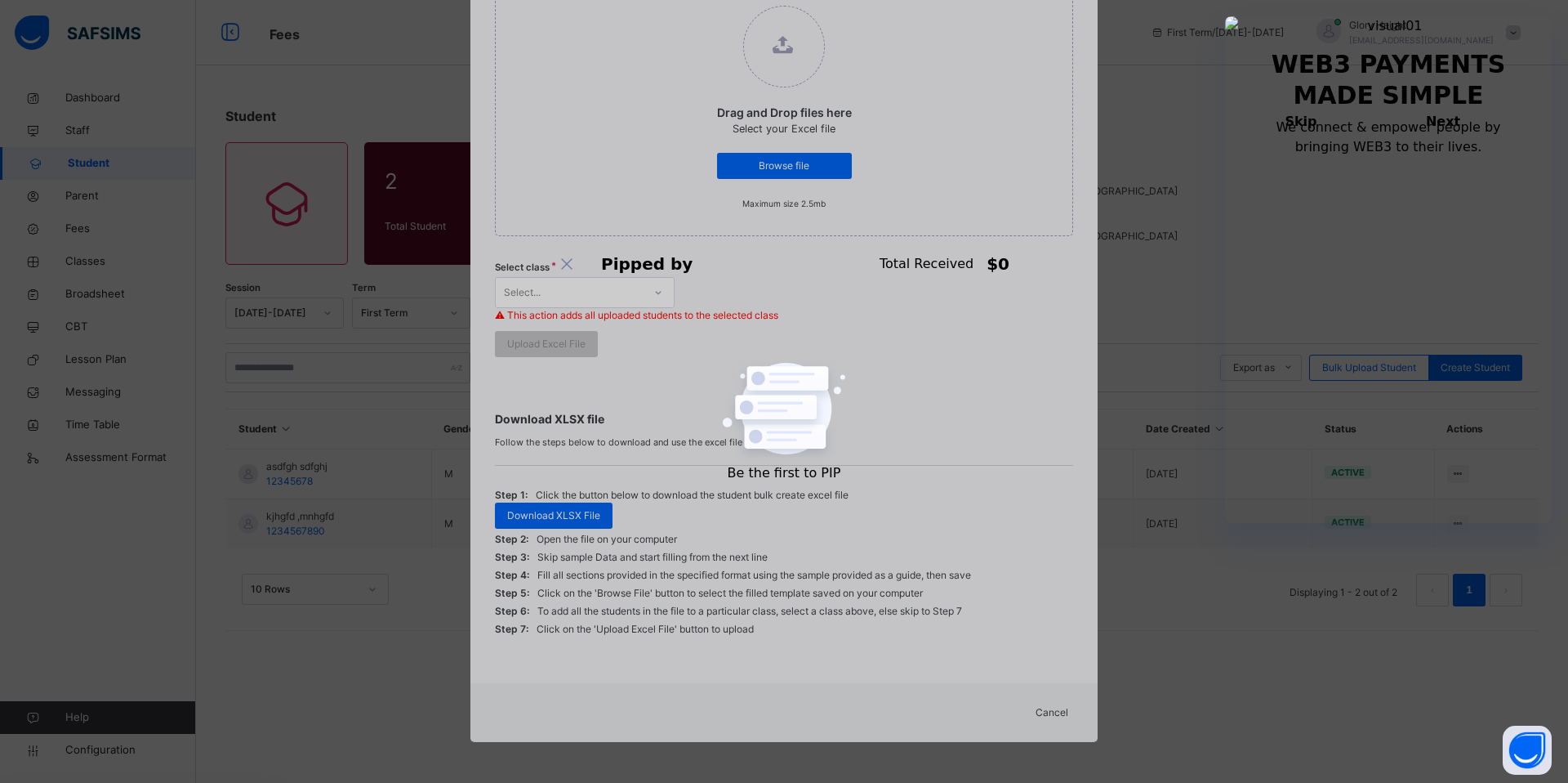
click at [1060, 713] on span "Cancel" at bounding box center [1052, 712] width 33 height 15
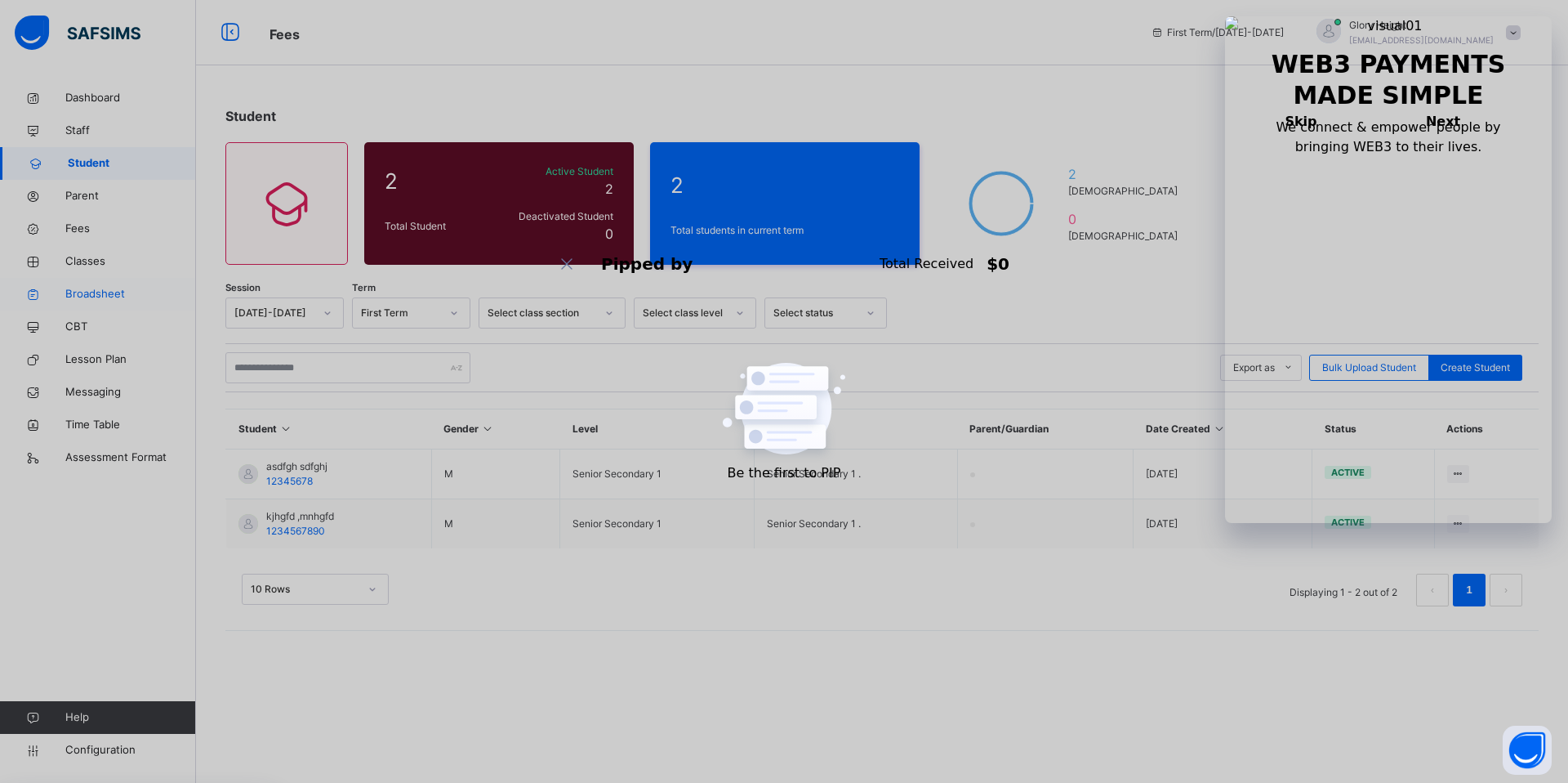
click at [111, 298] on span "Broadsheet" at bounding box center [131, 294] width 131 height 17
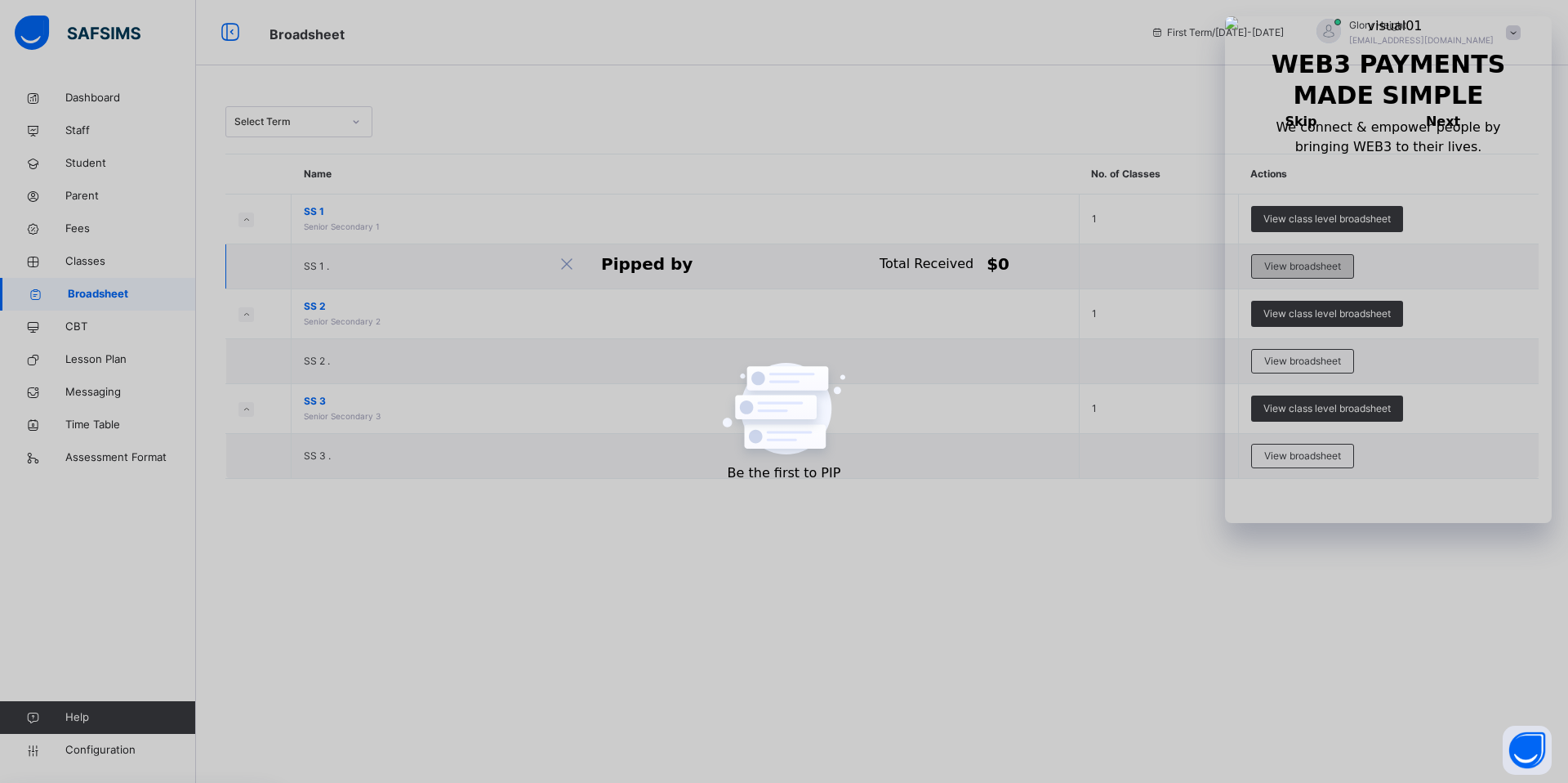
click at [1287, 265] on span "View broadsheet" at bounding box center [1303, 266] width 77 height 15
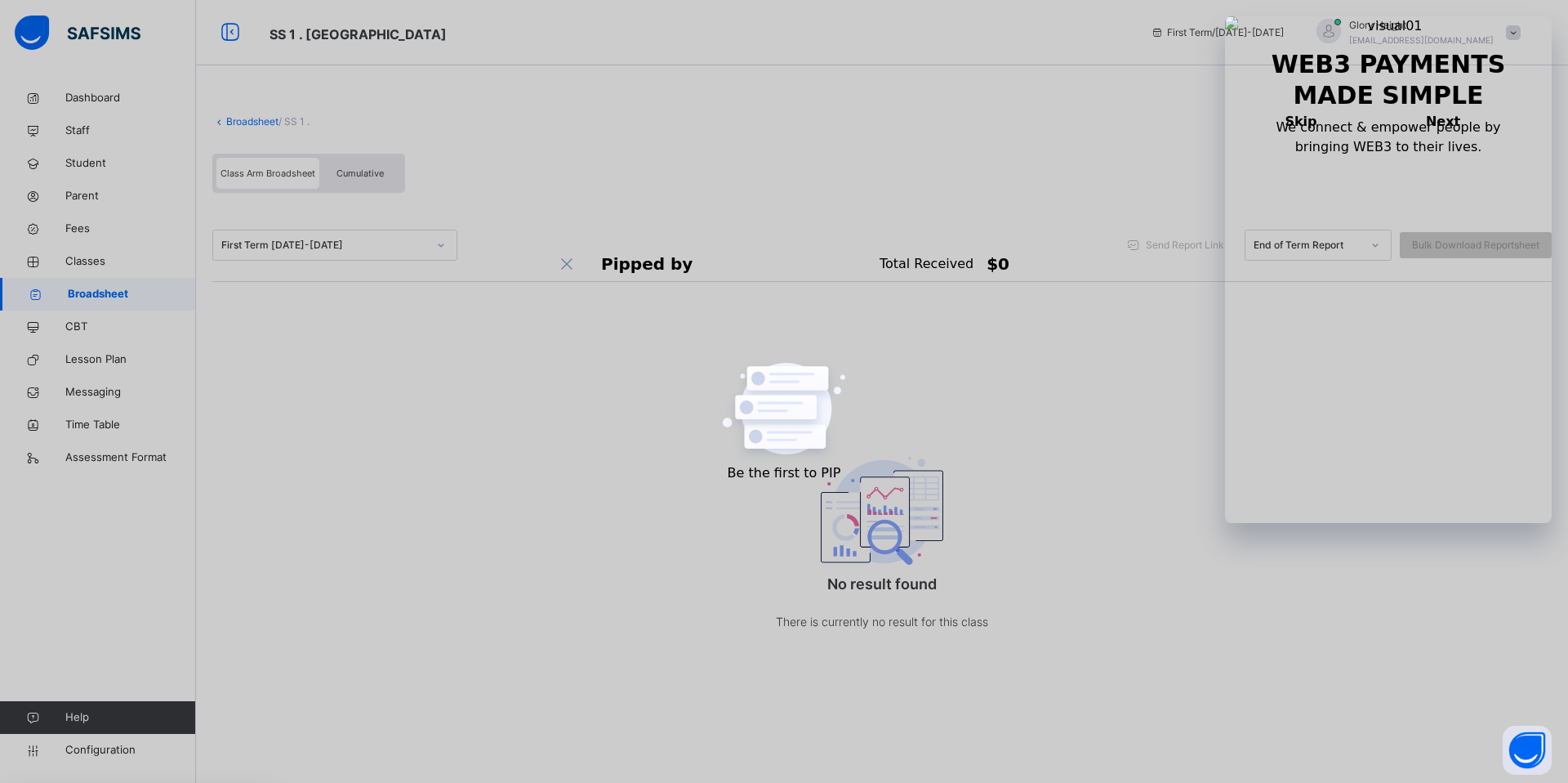
click at [1365, 245] on div at bounding box center [1375, 245] width 28 height 26
click at [924, 177] on div "Class Arm Broadsheet Cumulative" at bounding box center [882, 176] width 1340 height 63
click at [399, 189] on div "Class Arm Broadsheet Cumulative" at bounding box center [309, 174] width 193 height 39
click at [363, 168] on span "Cumulative" at bounding box center [360, 174] width 48 height 12
click at [260, 159] on div "Class Arm Broadsheet" at bounding box center [268, 174] width 103 height 31
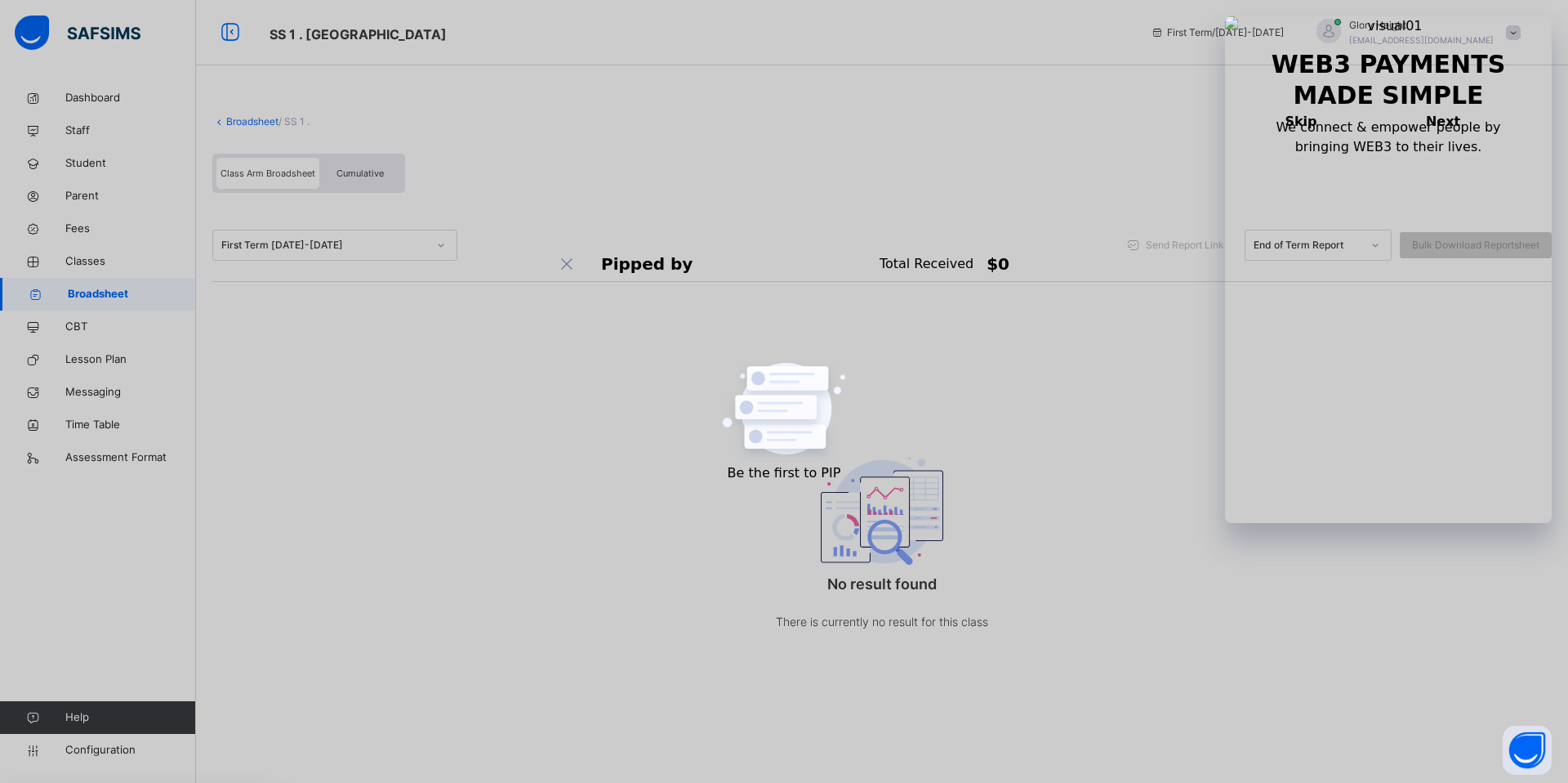
click at [415, 239] on div "First Term [DATE]-[DATE]" at bounding box center [324, 245] width 206 height 15
click at [647, 237] on div "First Term [DATE]-[DATE] Send Report Link End of Term Report Bulk Download Repo…" at bounding box center [882, 246] width 1340 height 31
click at [1466, 254] on div "Bulk Download Reportsheet" at bounding box center [1476, 245] width 152 height 26
click at [749, 157] on div "Class Arm Broadsheet Cumulative" at bounding box center [882, 176] width 1340 height 63
click at [222, 119] on icon at bounding box center [219, 121] width 14 height 13
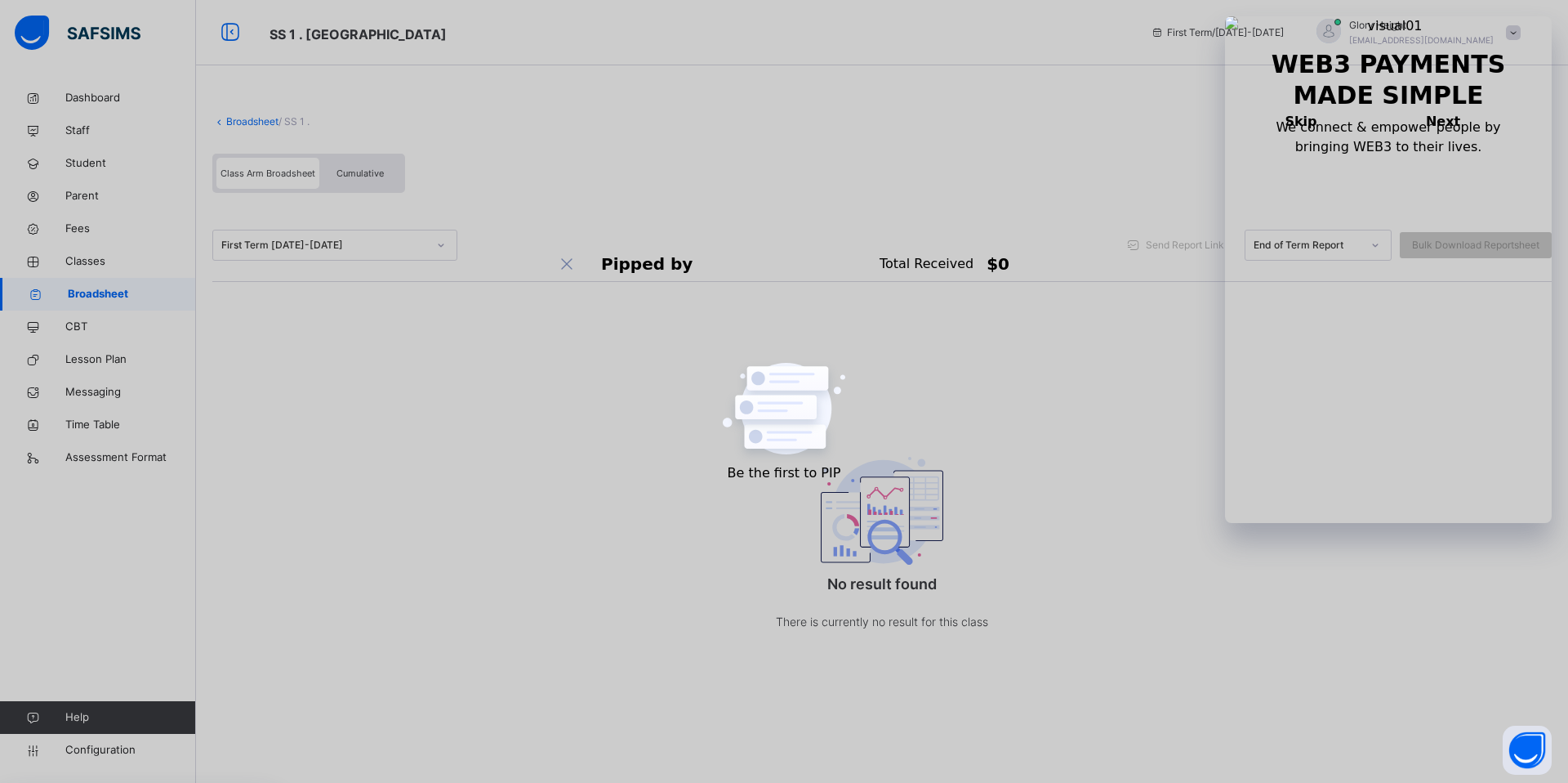
click at [240, 118] on link "Broadsheet" at bounding box center [252, 121] width 53 height 13
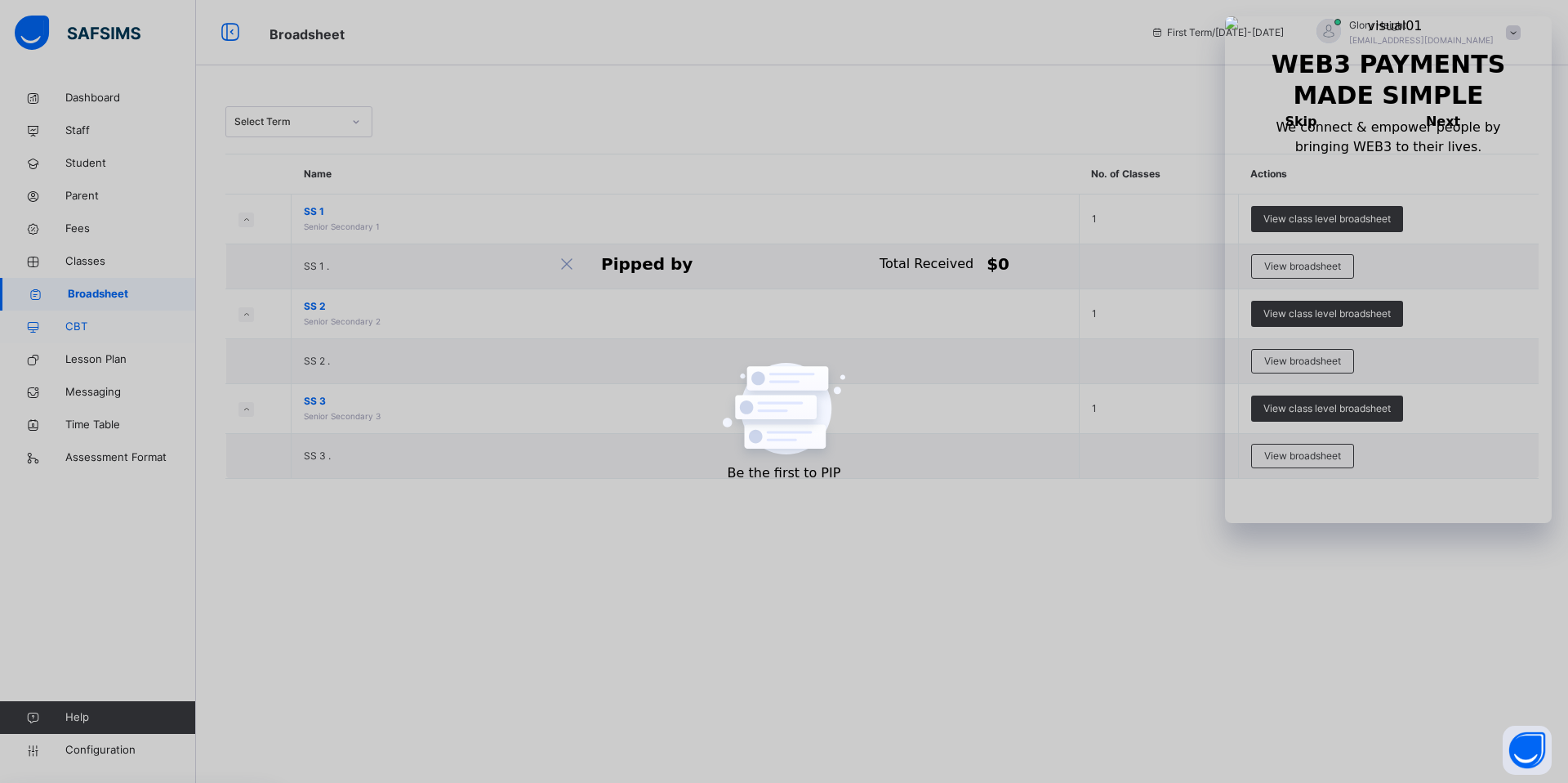
click at [117, 332] on span "CBT" at bounding box center [131, 327] width 131 height 17
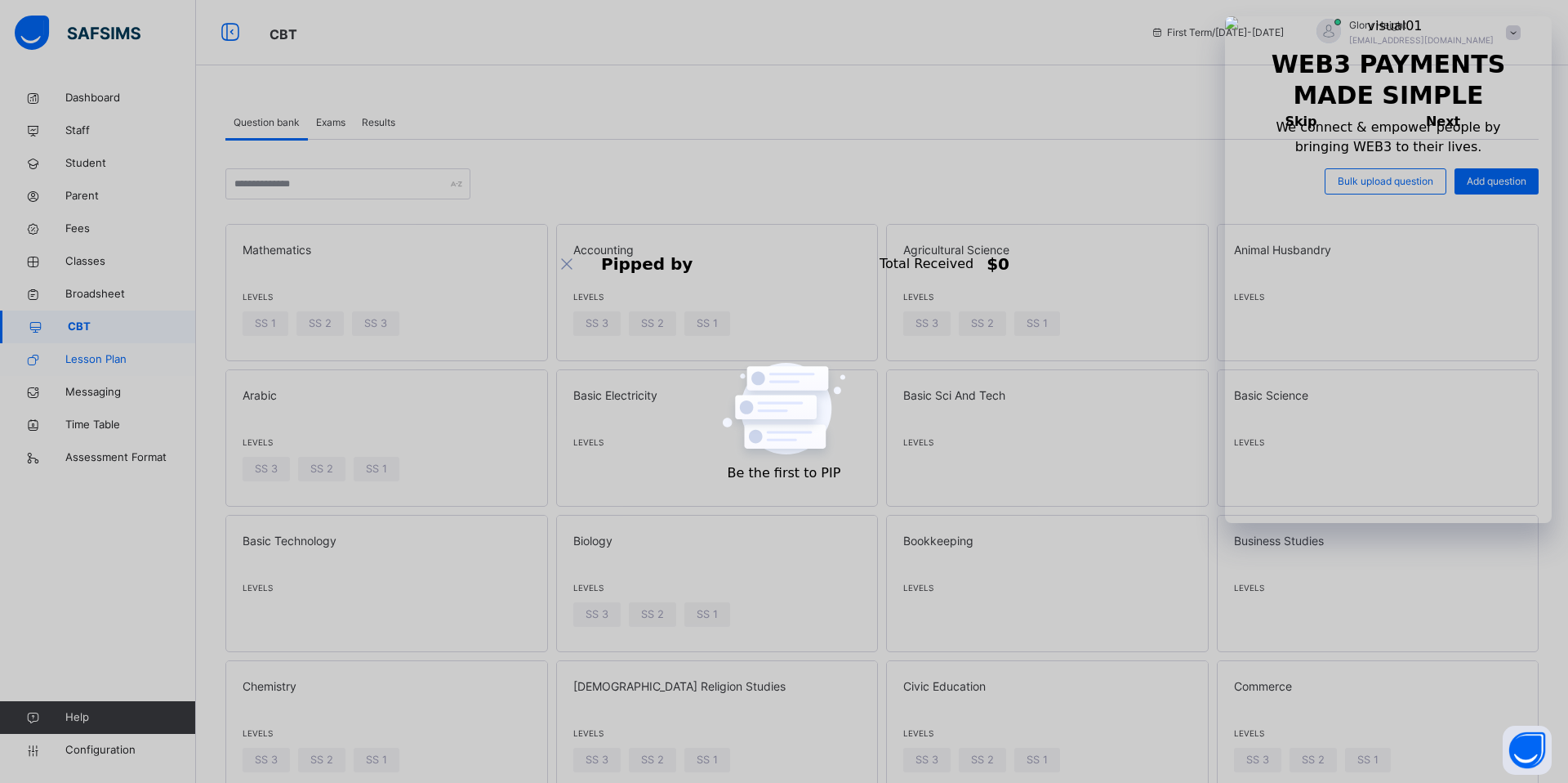
click at [114, 354] on span "Lesson Plan" at bounding box center [131, 359] width 131 height 17
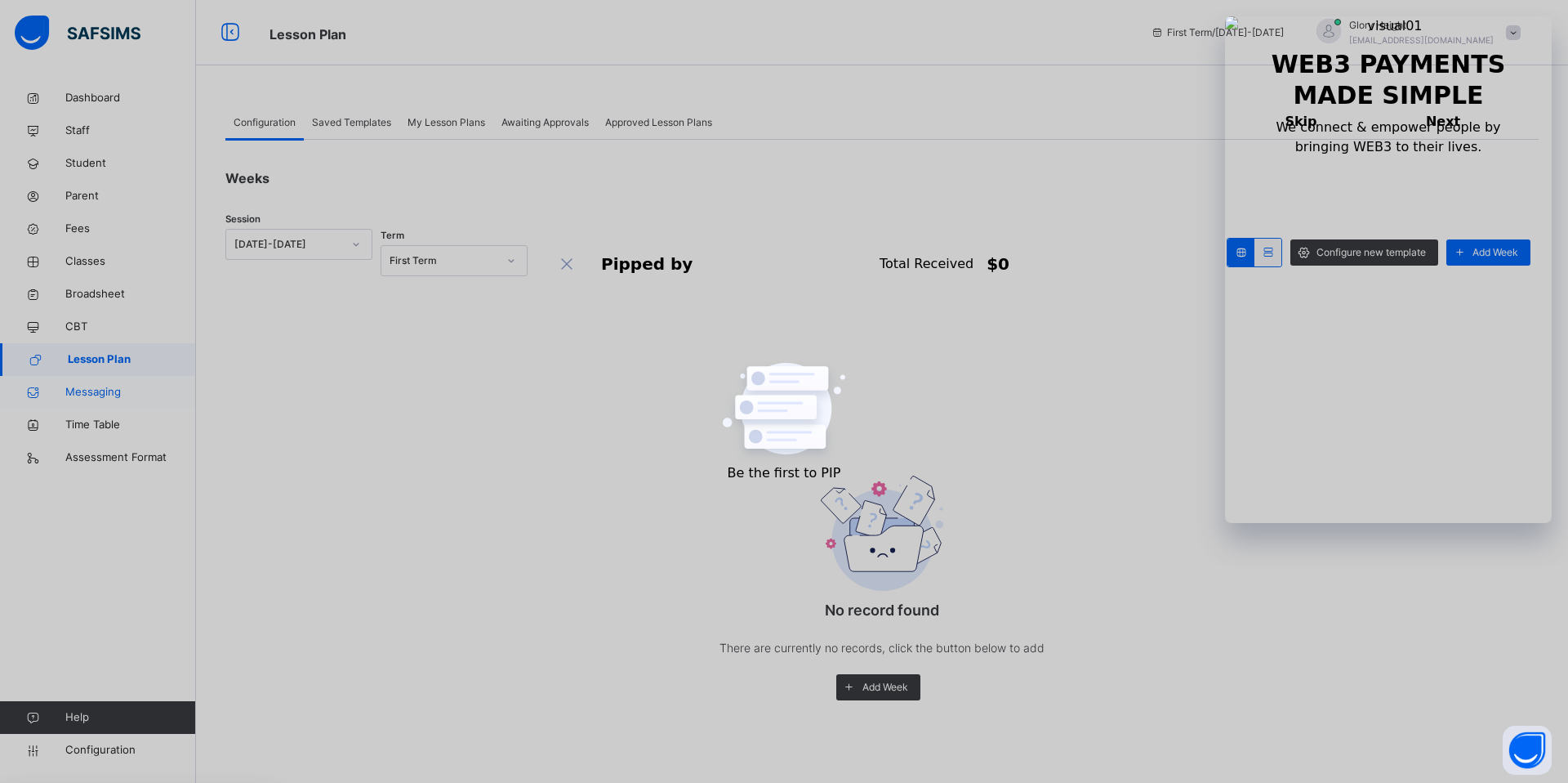
click at [126, 382] on link "Messaging" at bounding box center [97, 393] width 196 height 33
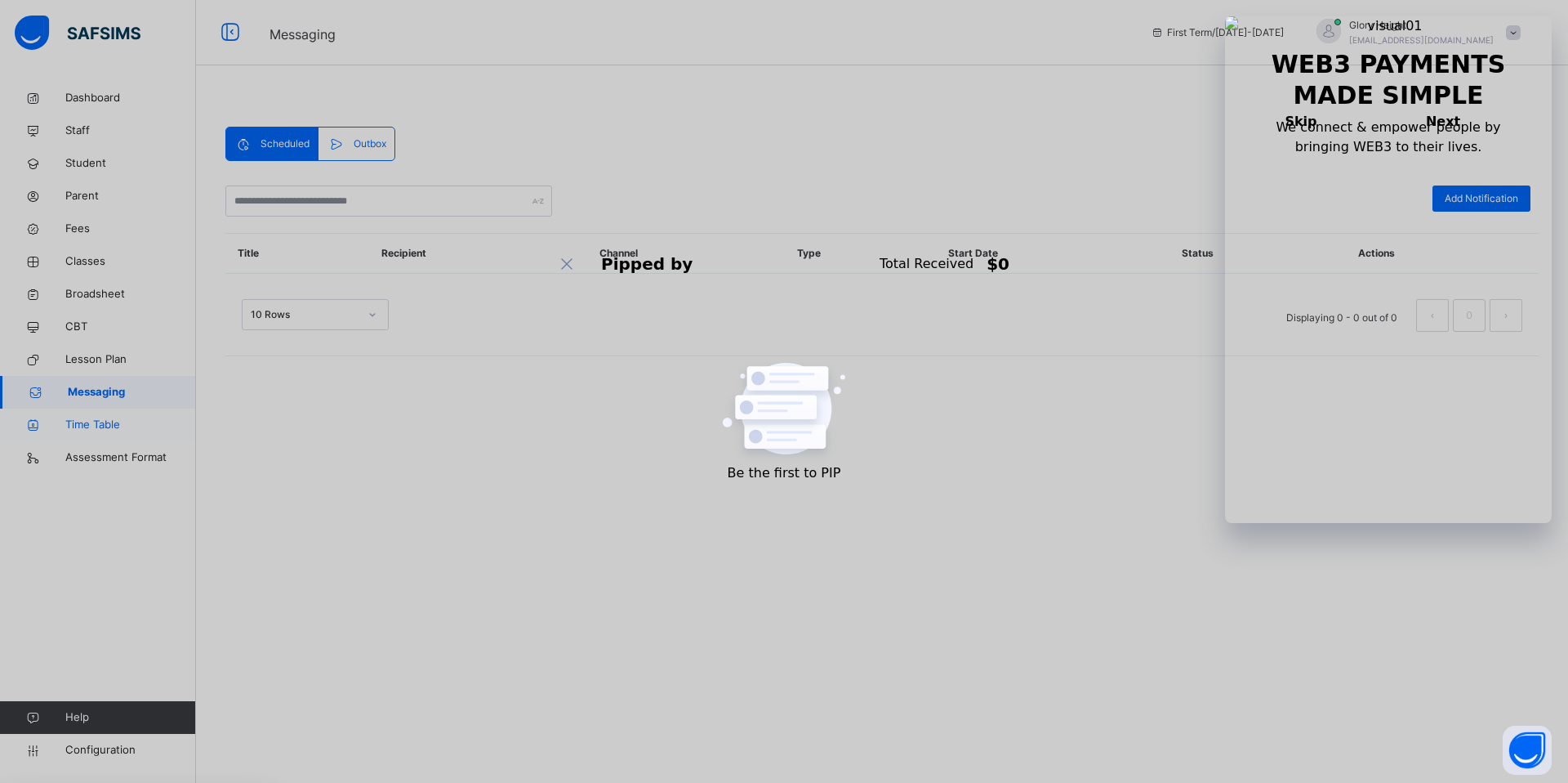
click at [112, 424] on span "Time Table" at bounding box center [131, 425] width 131 height 17
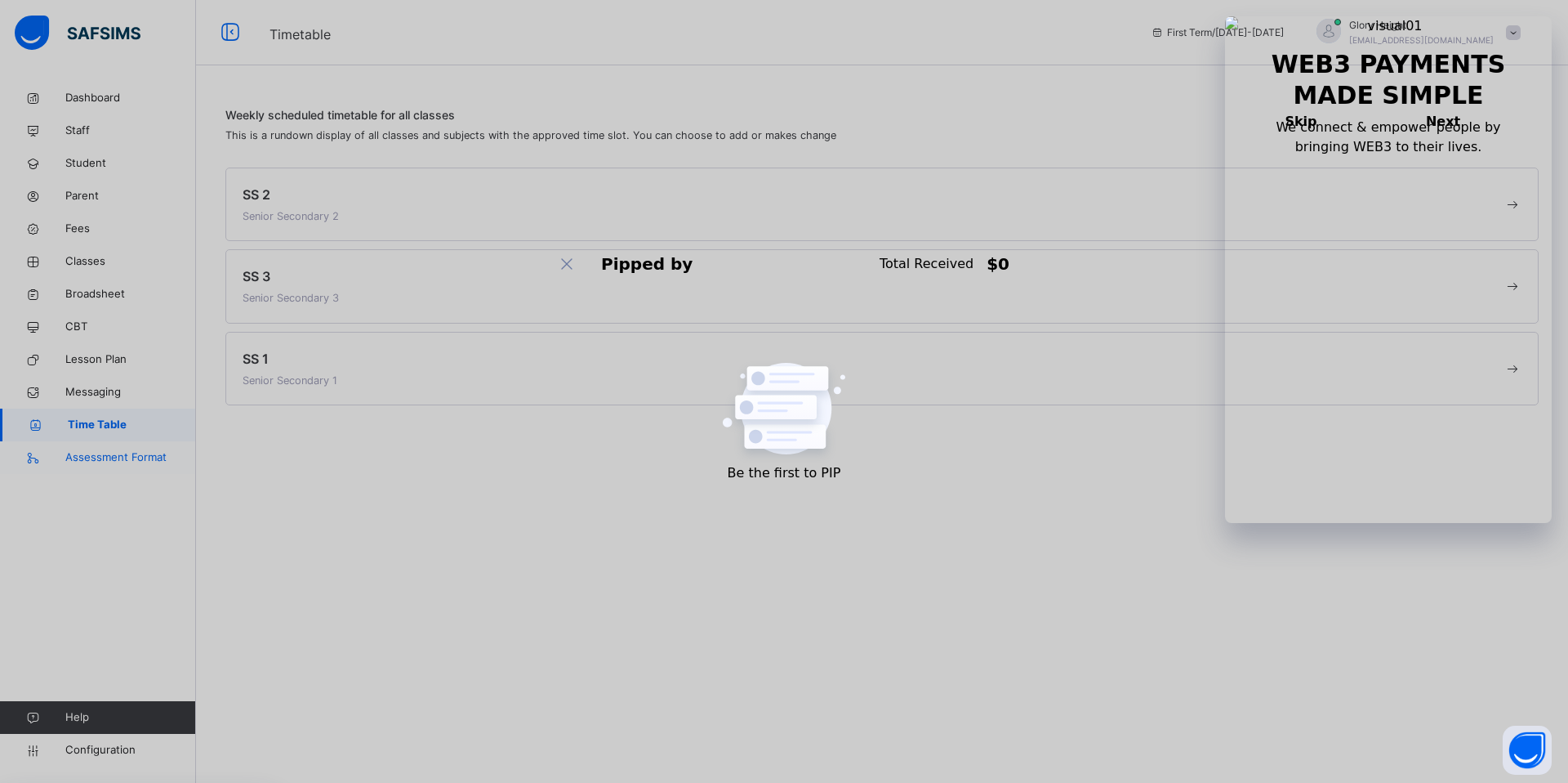
click at [118, 454] on span "Assessment Format" at bounding box center [131, 457] width 131 height 17
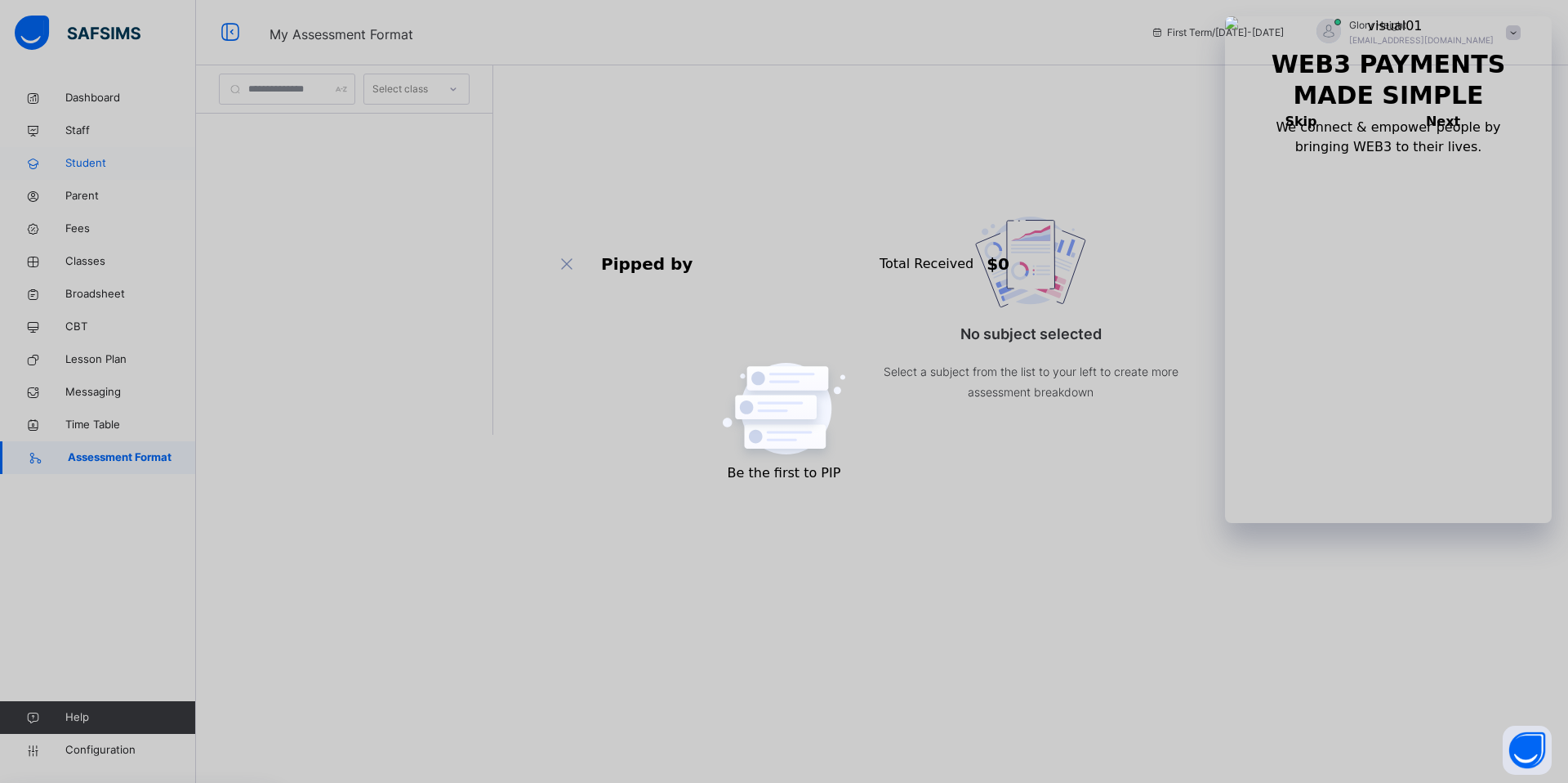
click at [103, 163] on span "Student" at bounding box center [131, 163] width 131 height 17
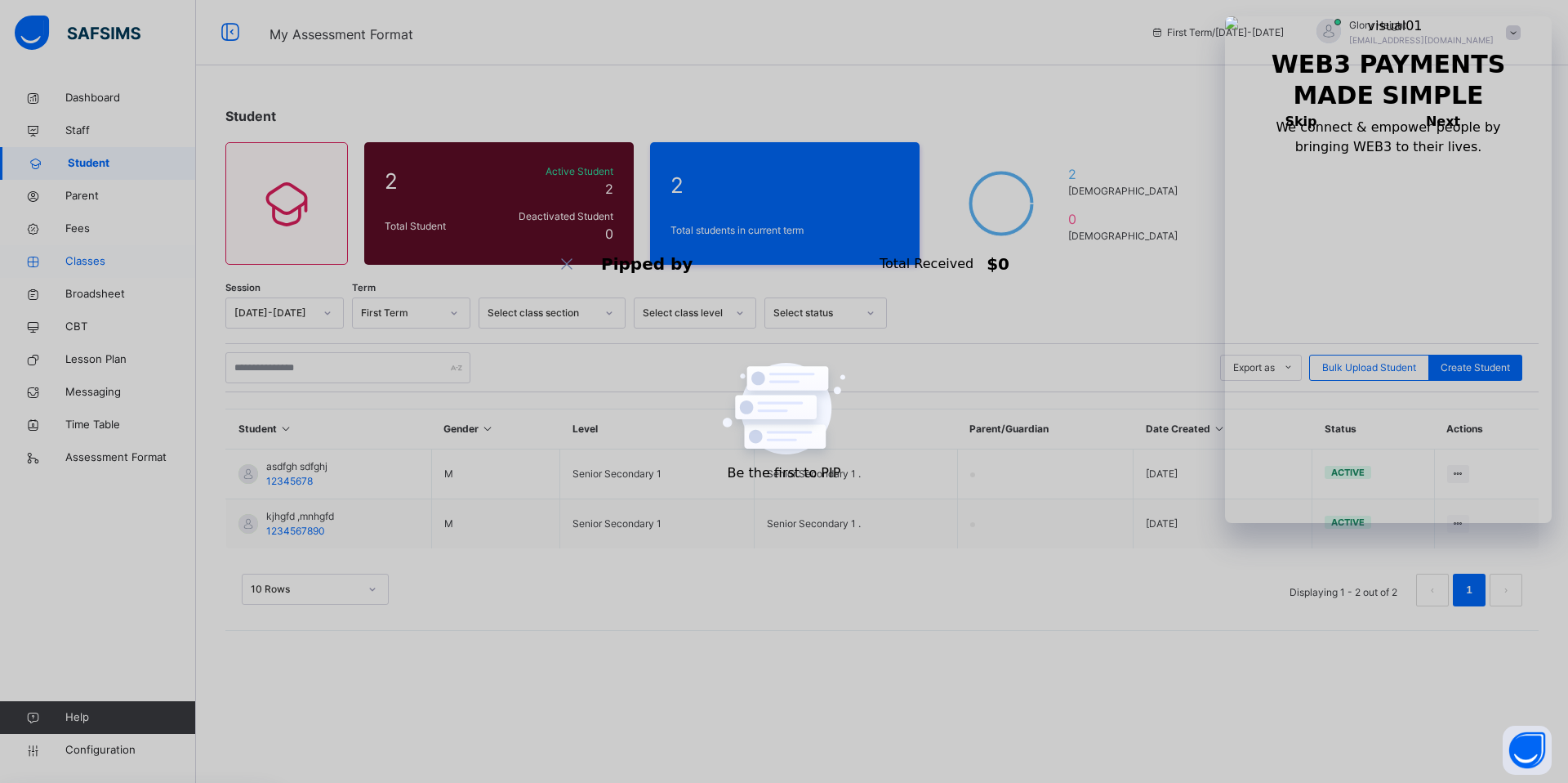
click at [93, 252] on link "Classes" at bounding box center [97, 261] width 196 height 33
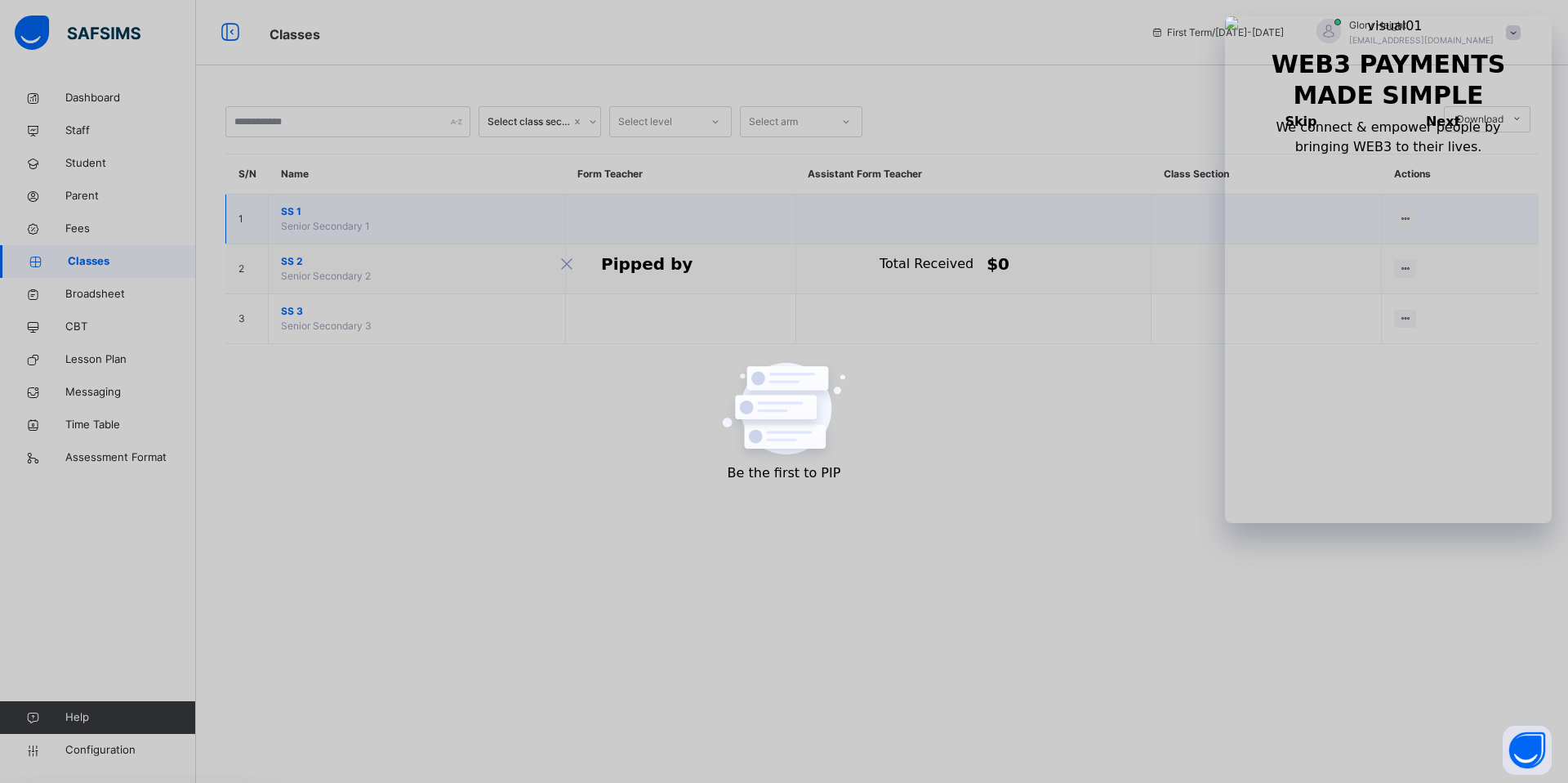
click at [292, 211] on span "SS 1" at bounding box center [416, 212] width 272 height 15
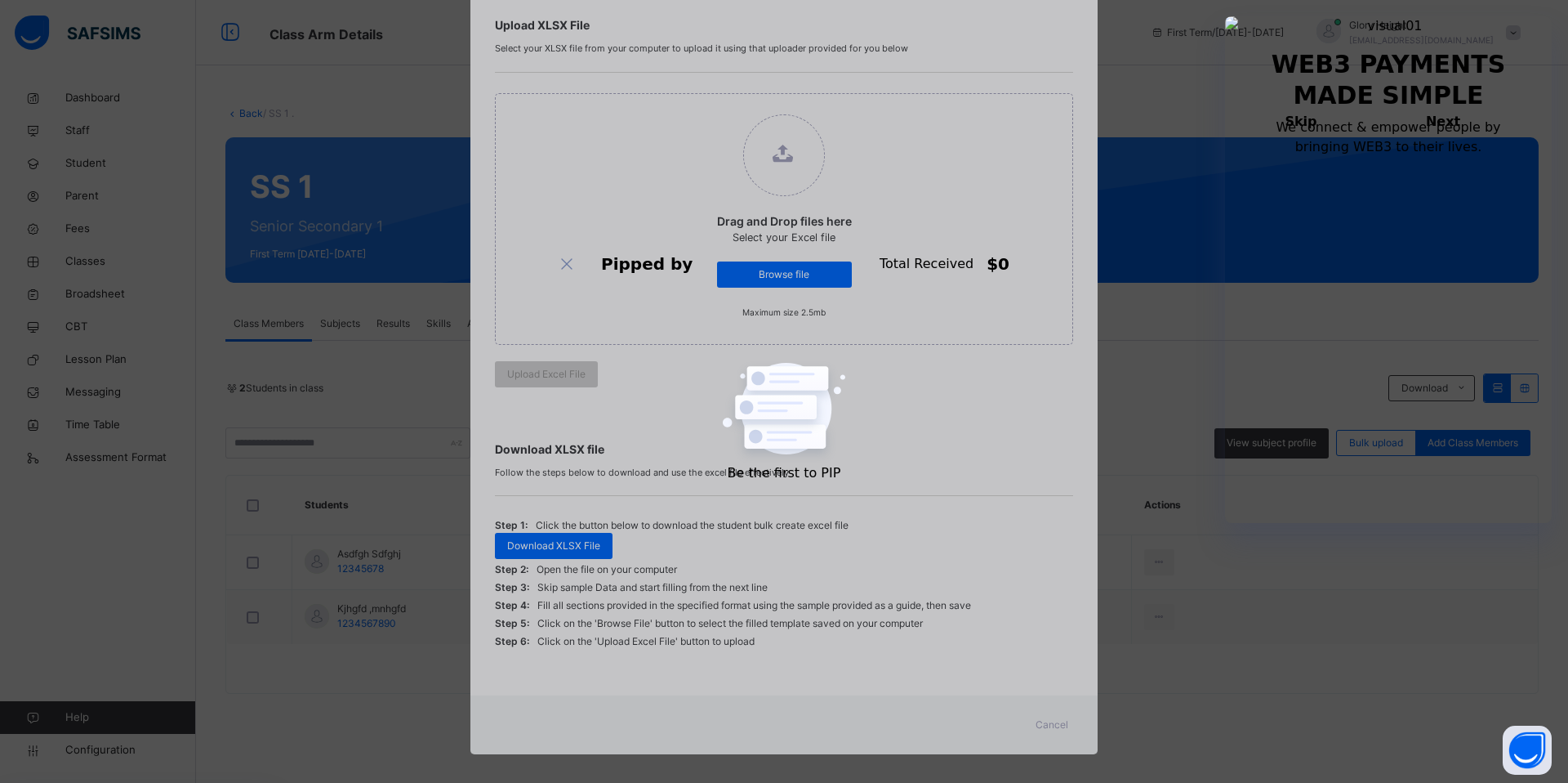
scroll to position [129, 0]
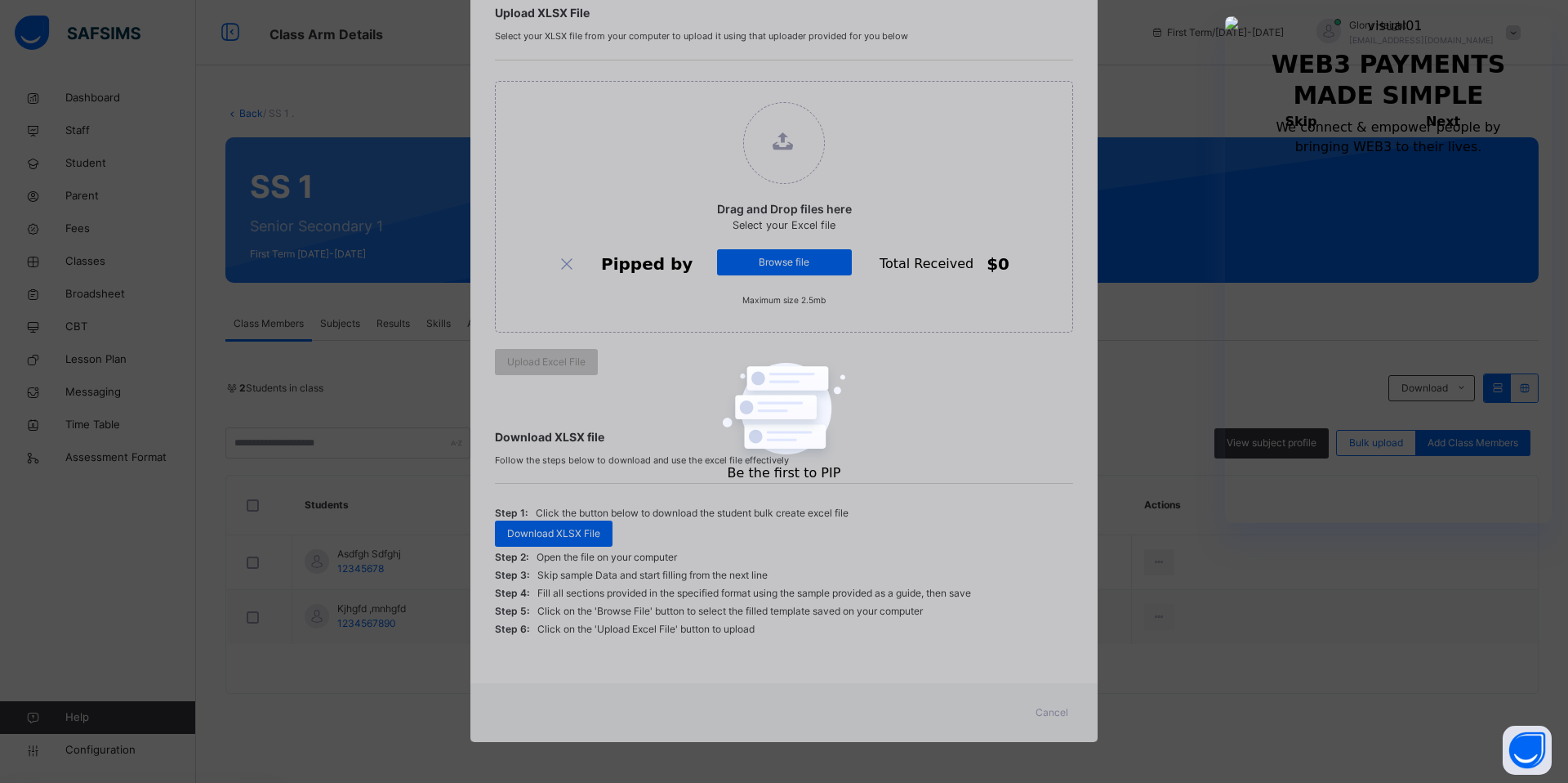
click at [1057, 712] on span "Cancel" at bounding box center [1052, 712] width 33 height 15
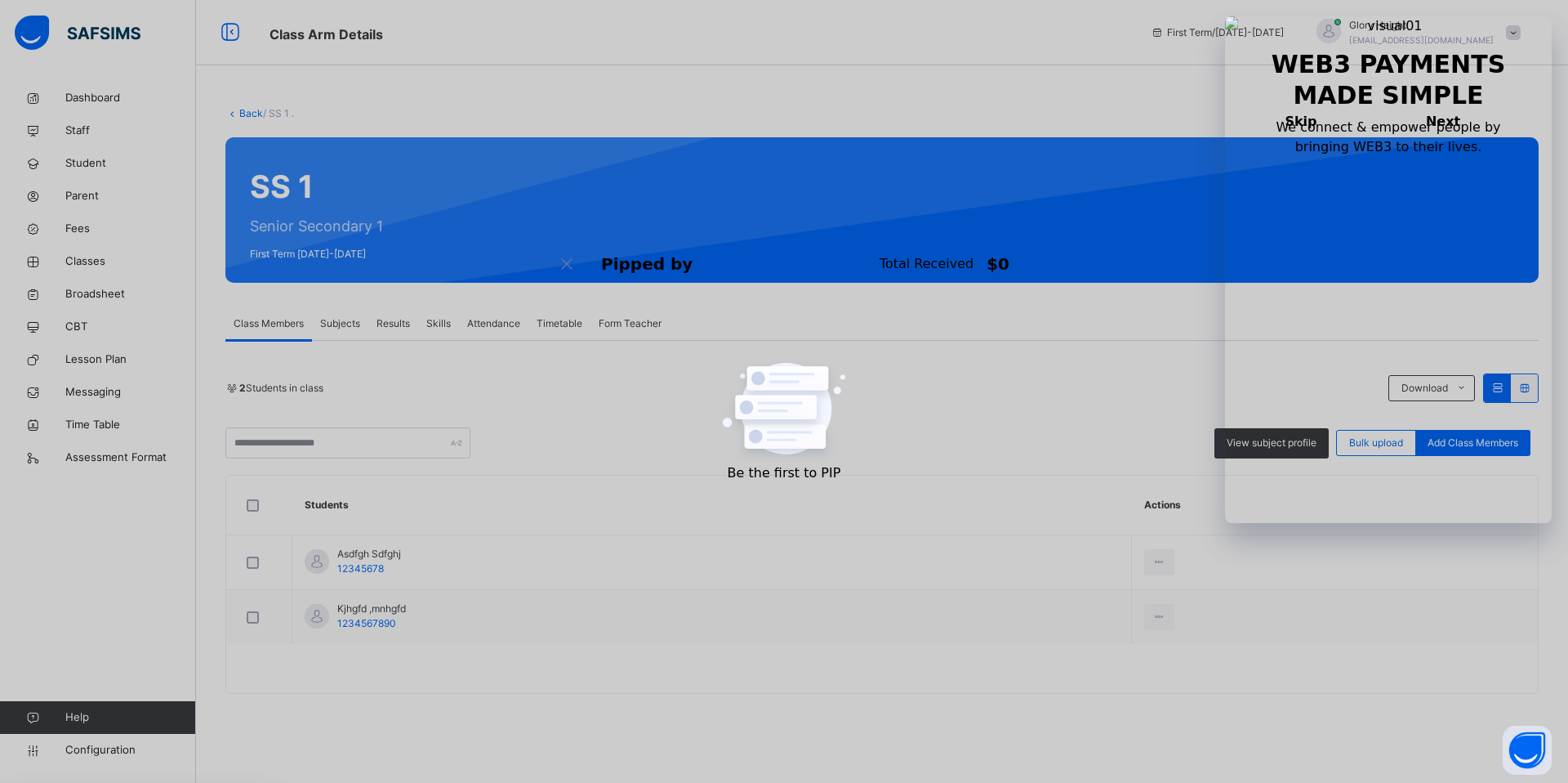
click at [396, 316] on span "Results" at bounding box center [393, 323] width 33 height 15
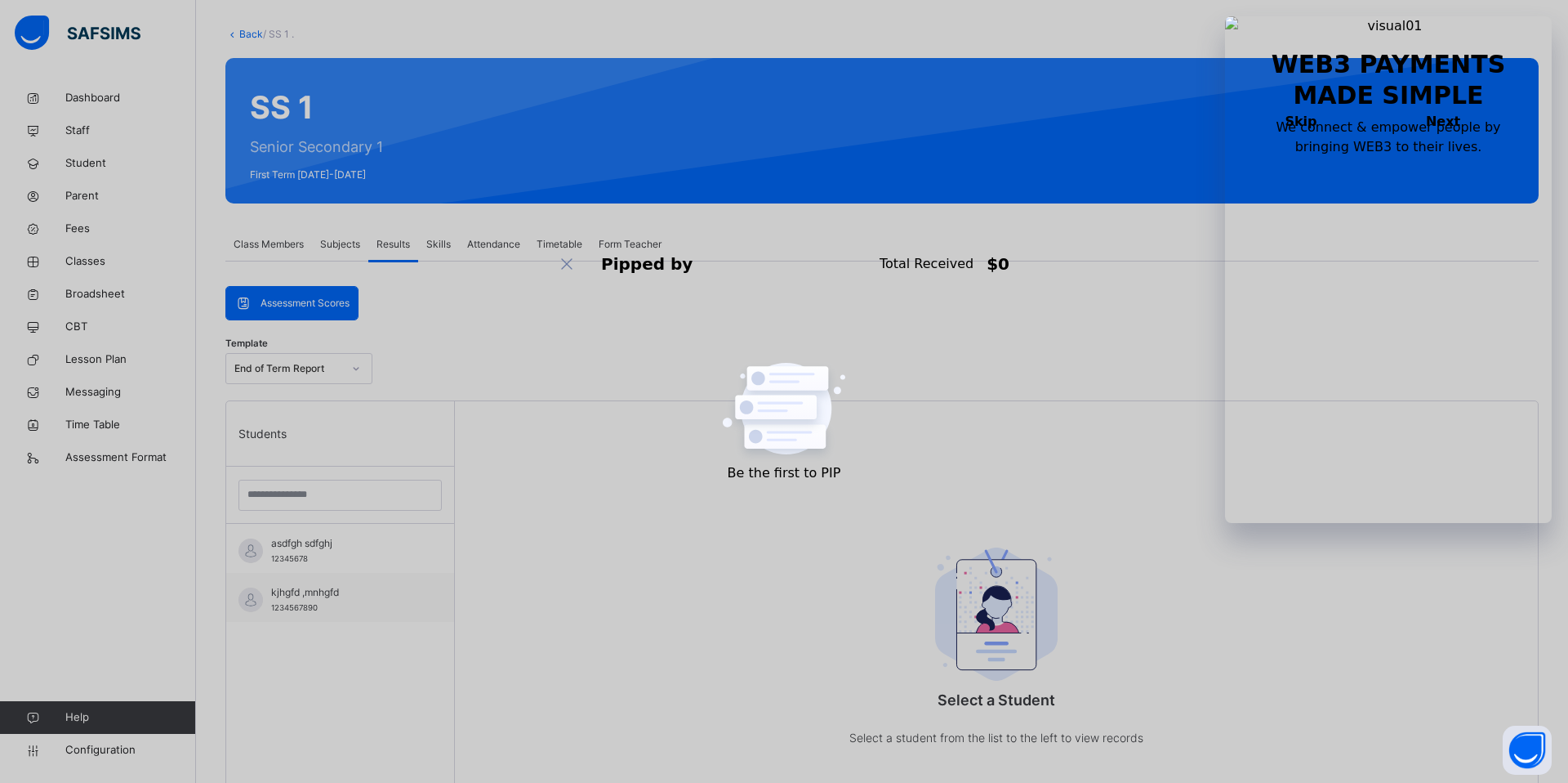
scroll to position [92, 0]
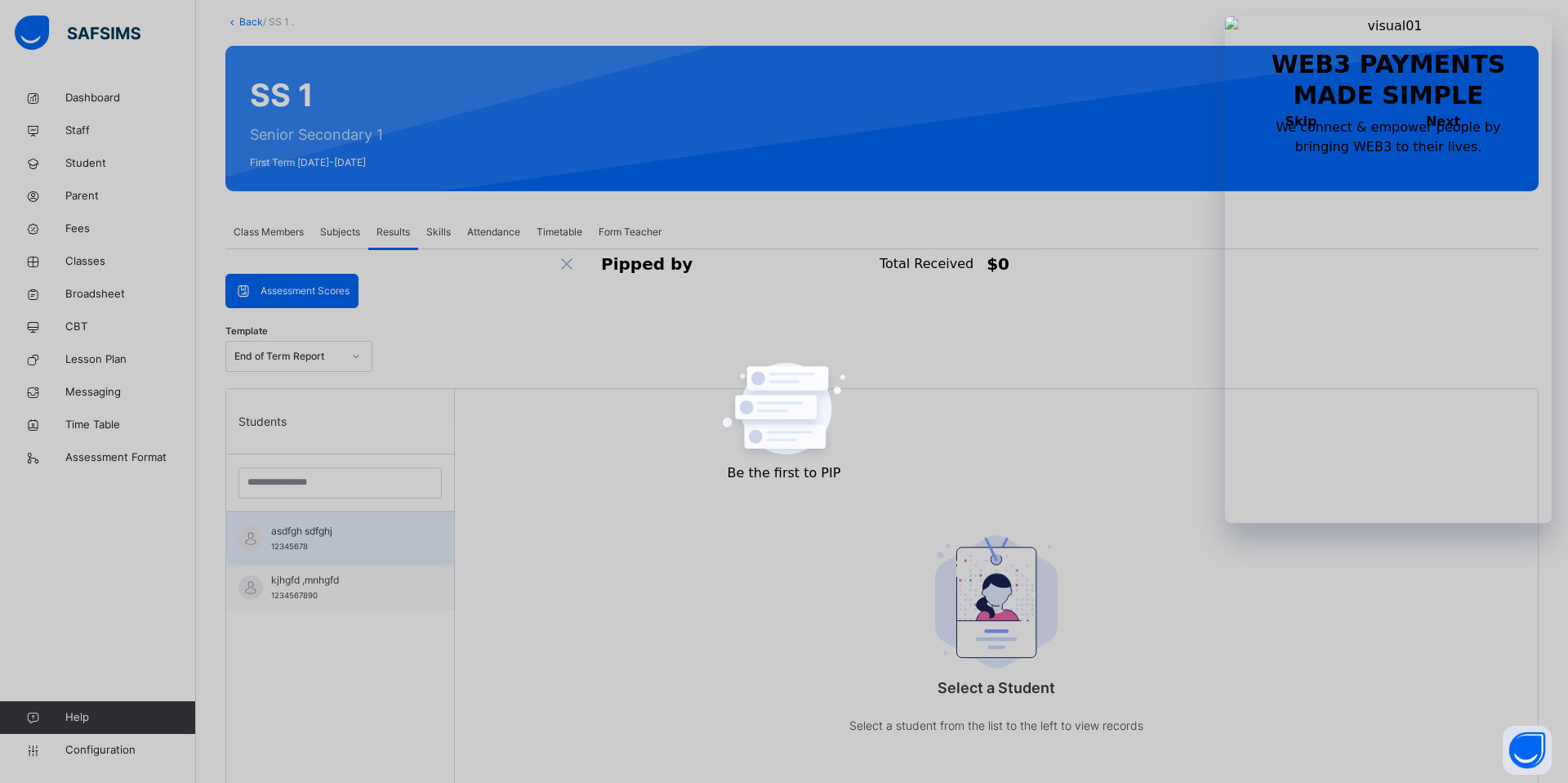
click at [295, 543] on span "12345678" at bounding box center [289, 546] width 37 height 9
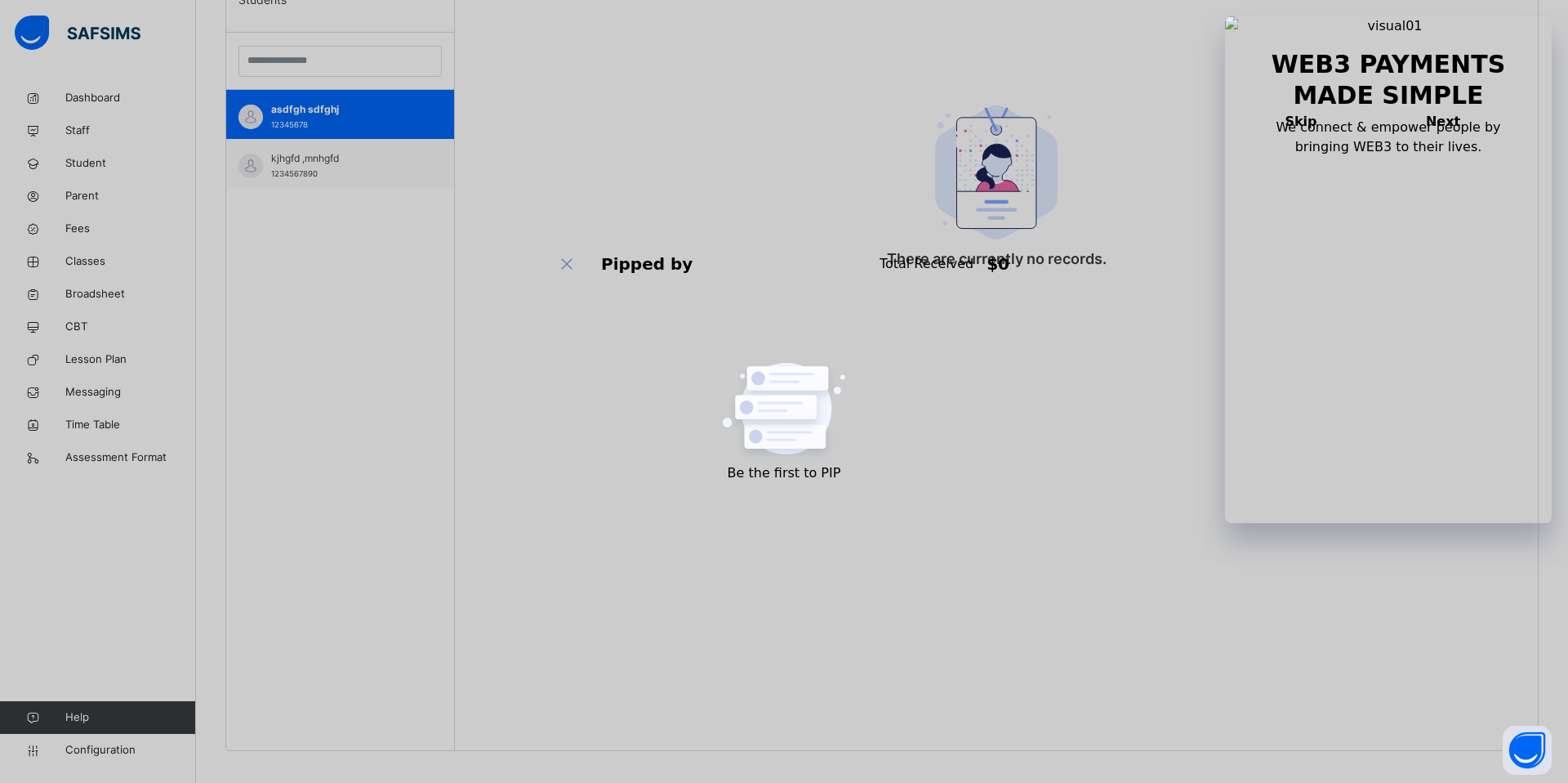
scroll to position [298, 0]
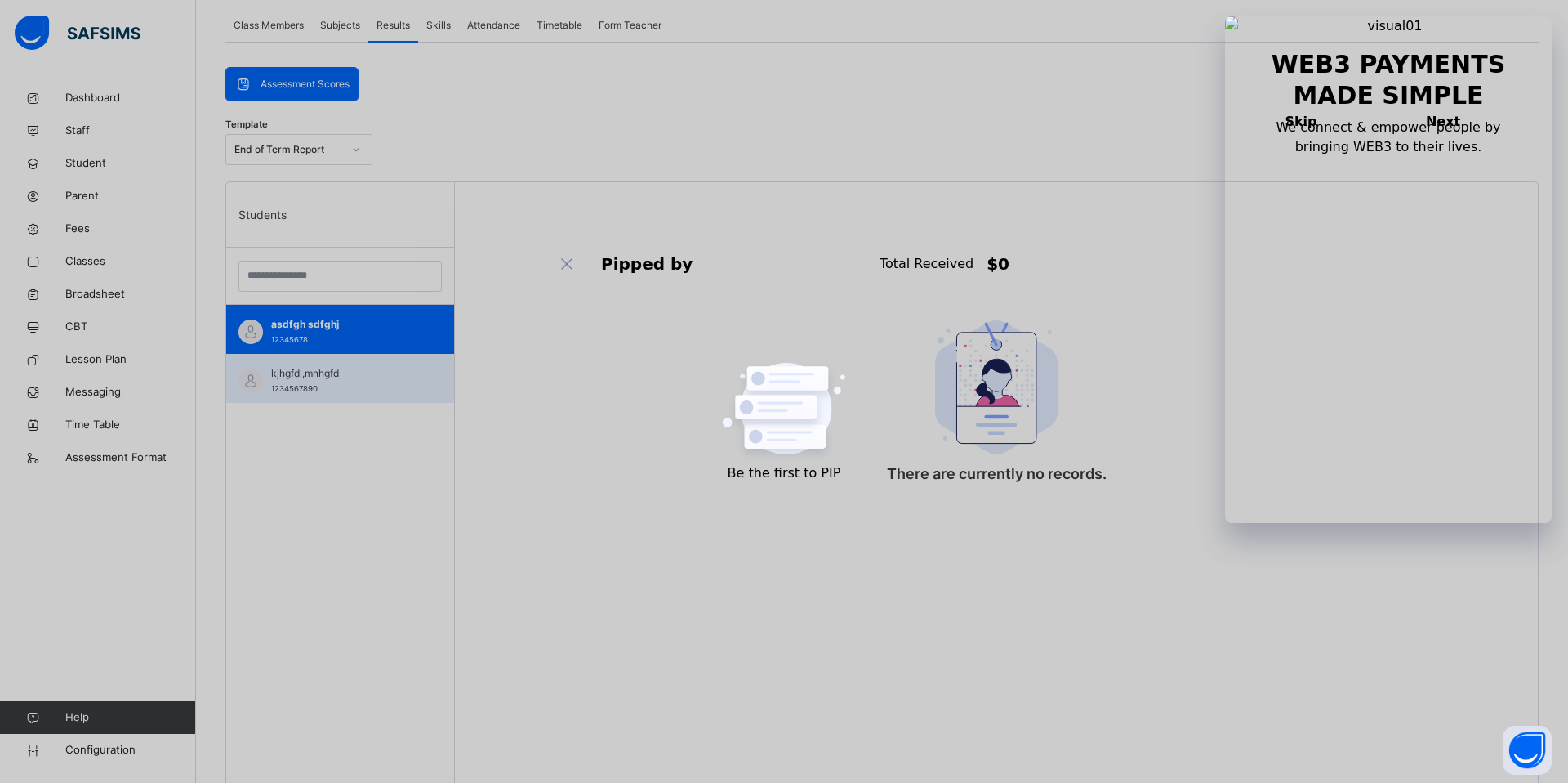
click at [371, 376] on span "kjhgfd ,mnhgfd" at bounding box center [344, 373] width 146 height 15
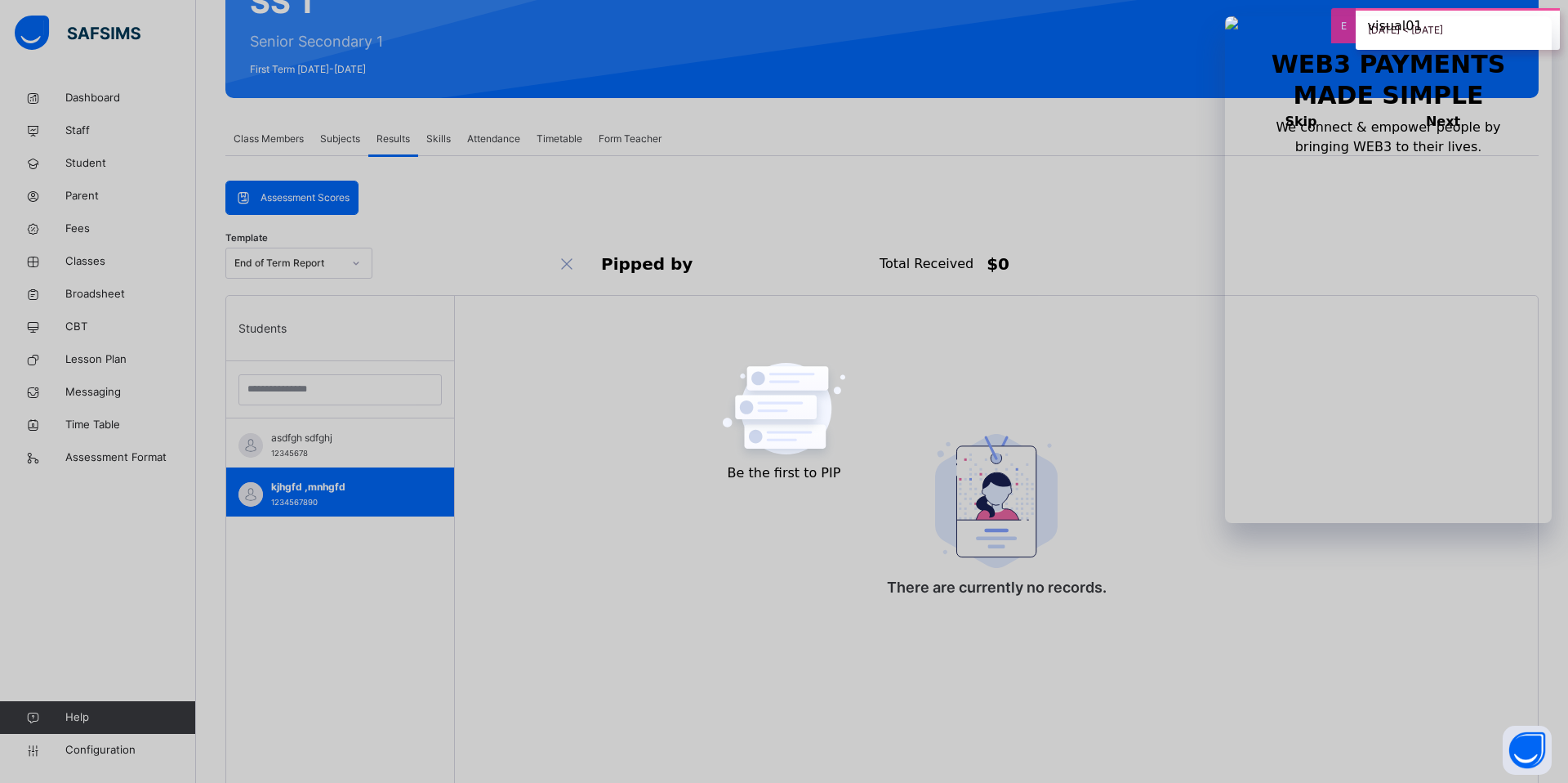
scroll to position [45, 0]
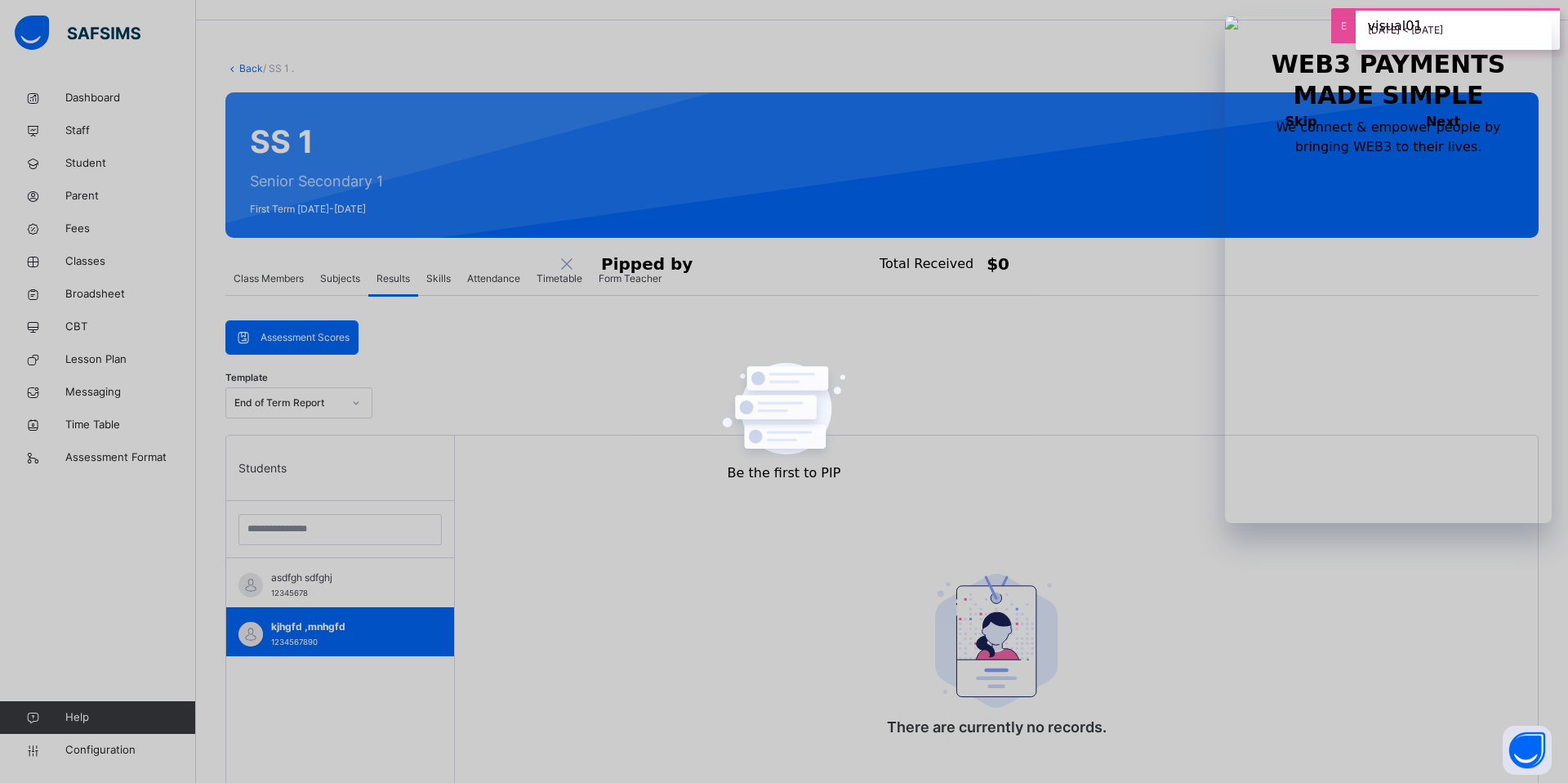
click at [342, 278] on span "Subjects" at bounding box center [340, 278] width 40 height 15
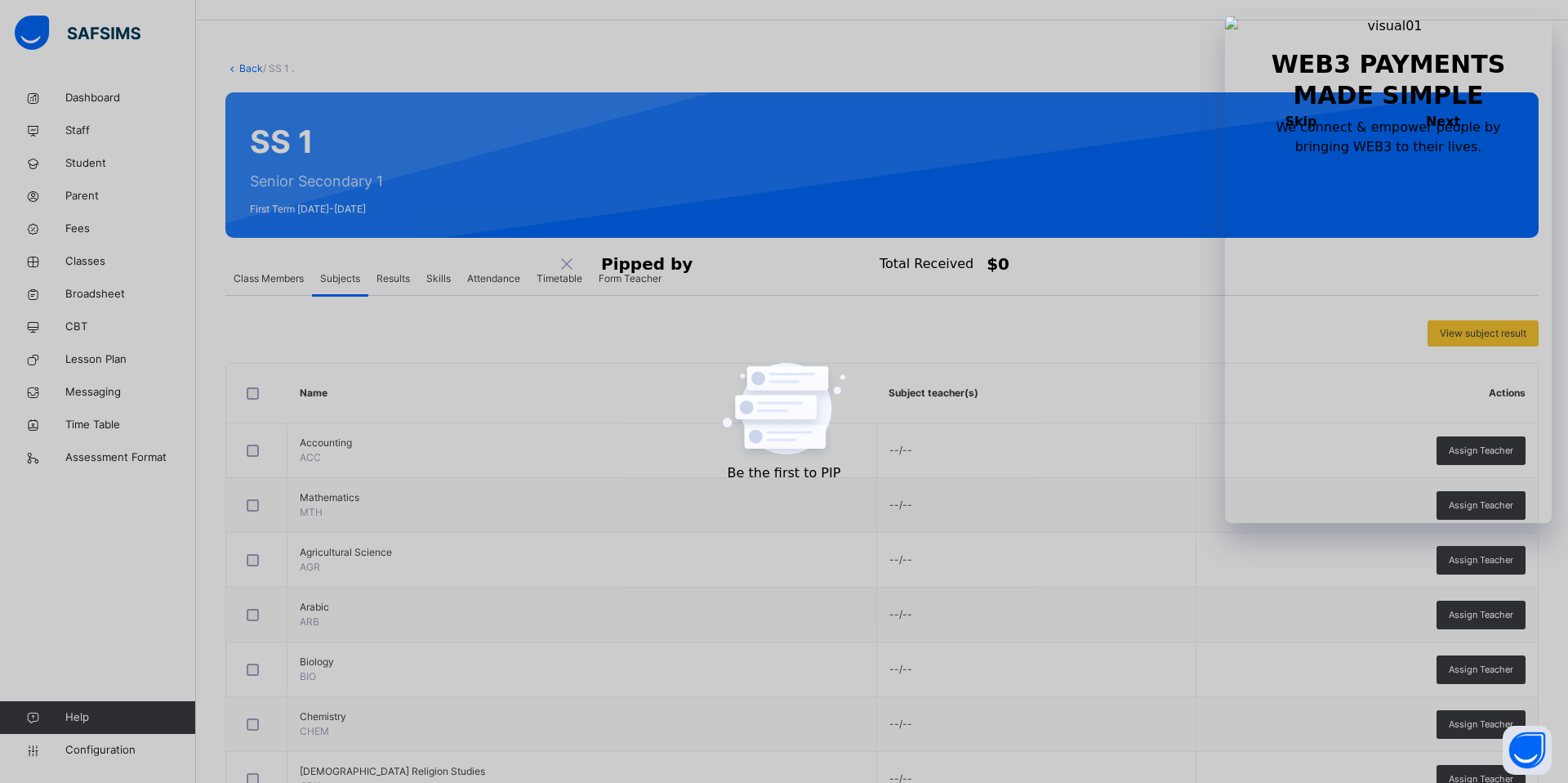
click at [1505, 333] on span "View subject result" at bounding box center [1483, 333] width 87 height 15
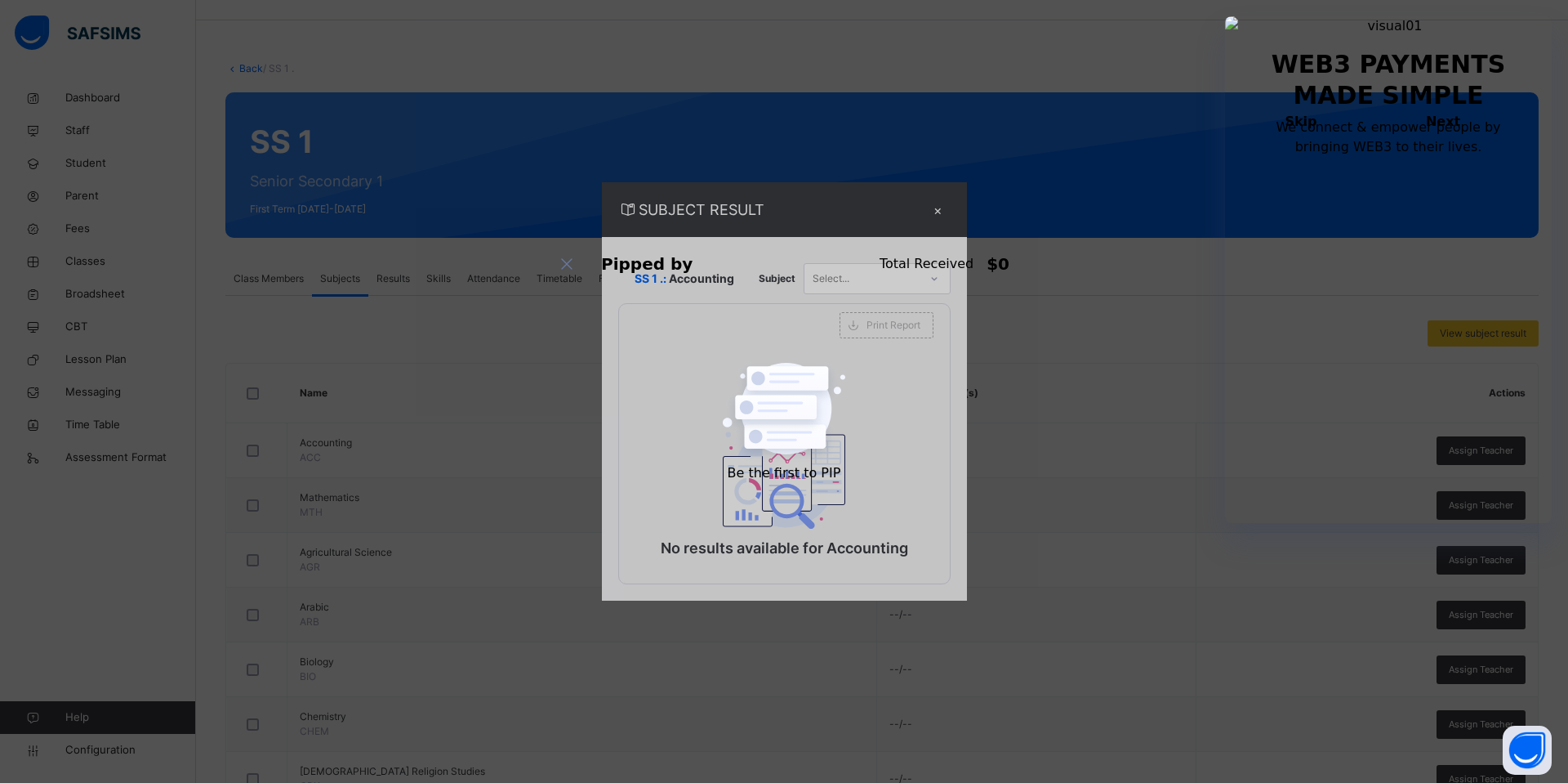
click at [899, 279] on div "Select..." at bounding box center [861, 278] width 114 height 25
click at [858, 332] on div "Mathematics" at bounding box center [877, 343] width 145 height 28
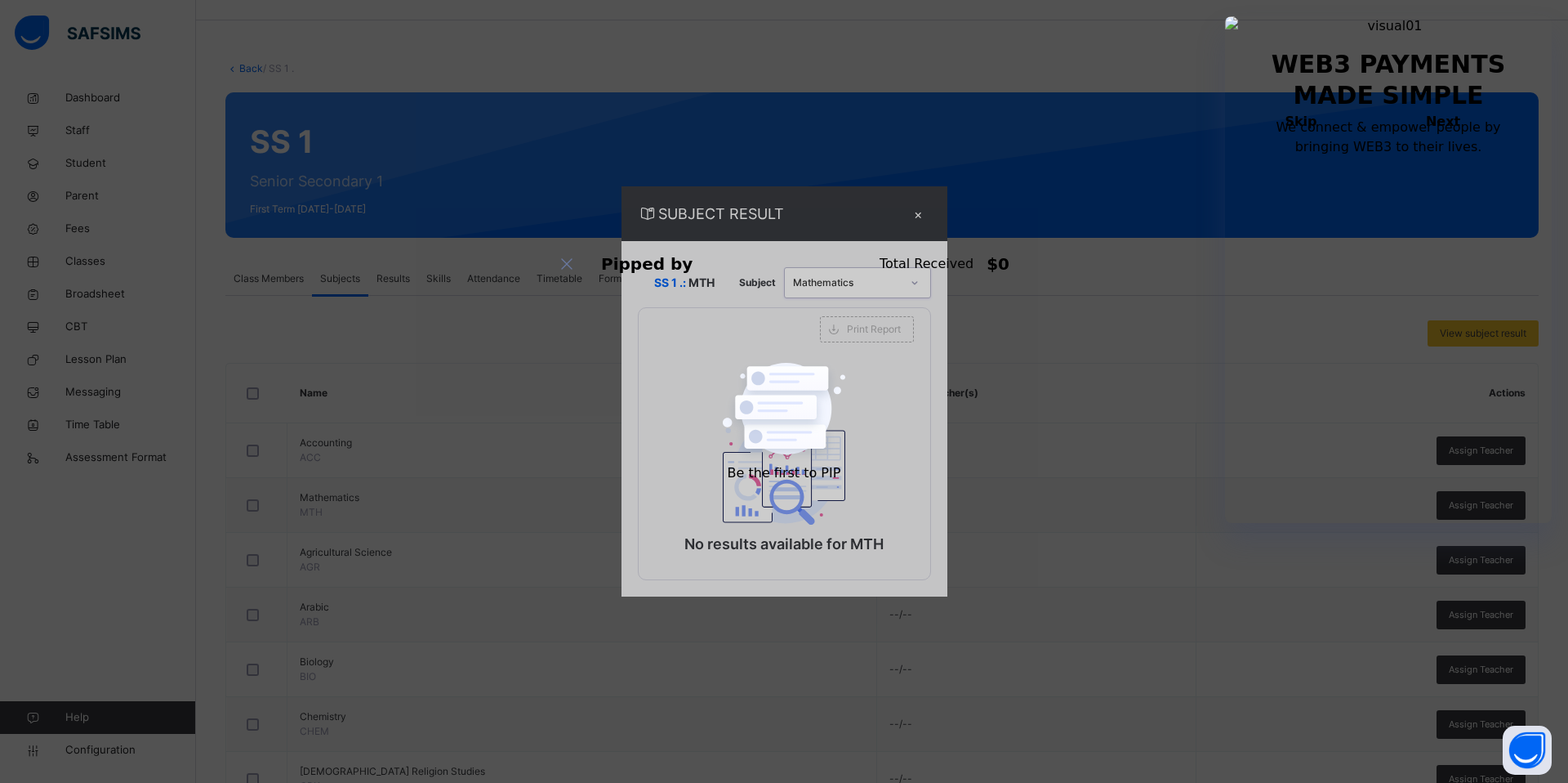
click at [894, 287] on div "Mathematics" at bounding box center [847, 282] width 108 height 15
click at [867, 393] on div "Arabic" at bounding box center [858, 403] width 145 height 28
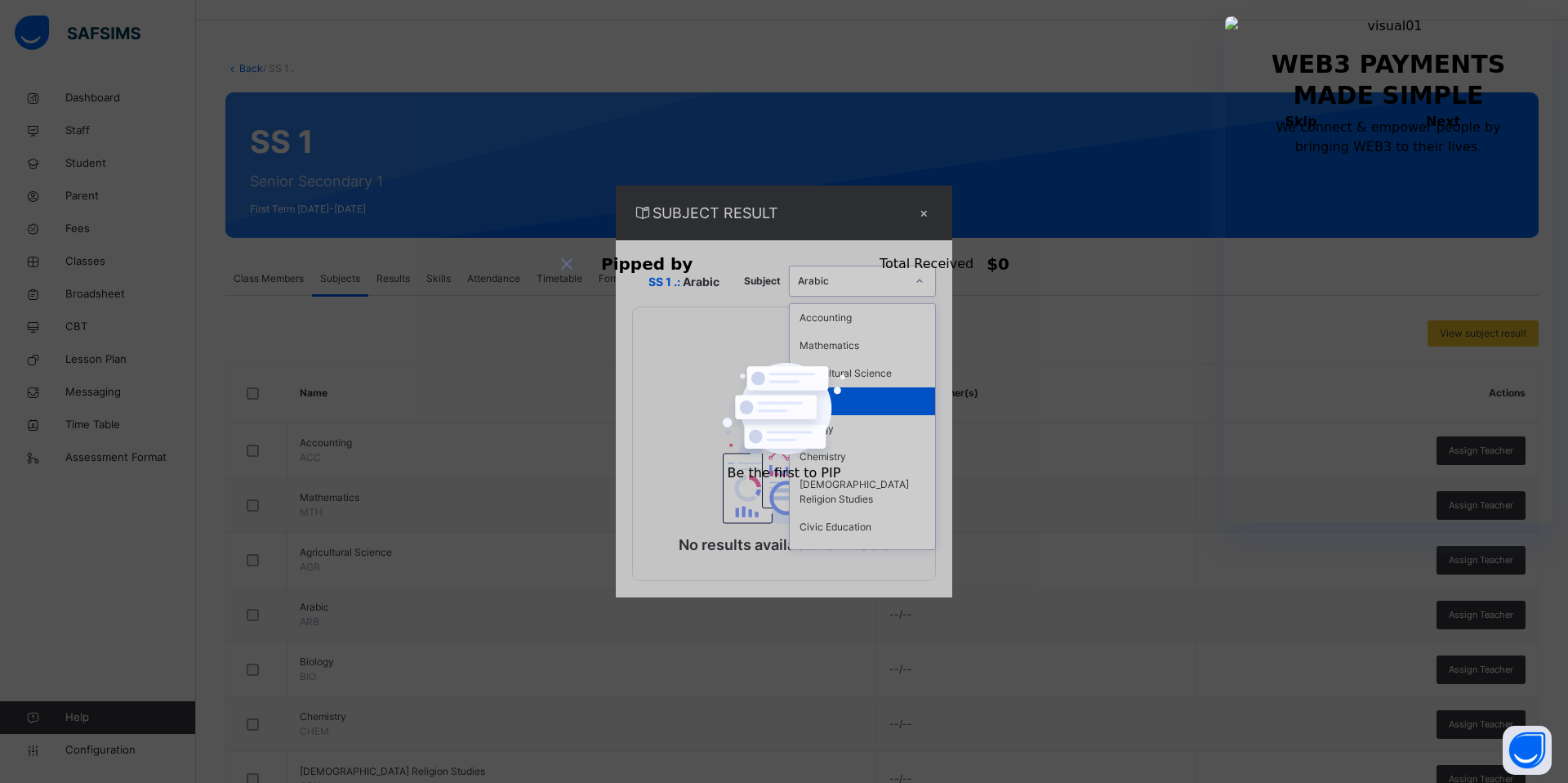
click at [878, 292] on div "Arabic" at bounding box center [847, 282] width 114 height 25
click at [840, 460] on div "Chemistry" at bounding box center [862, 456] width 145 height 28
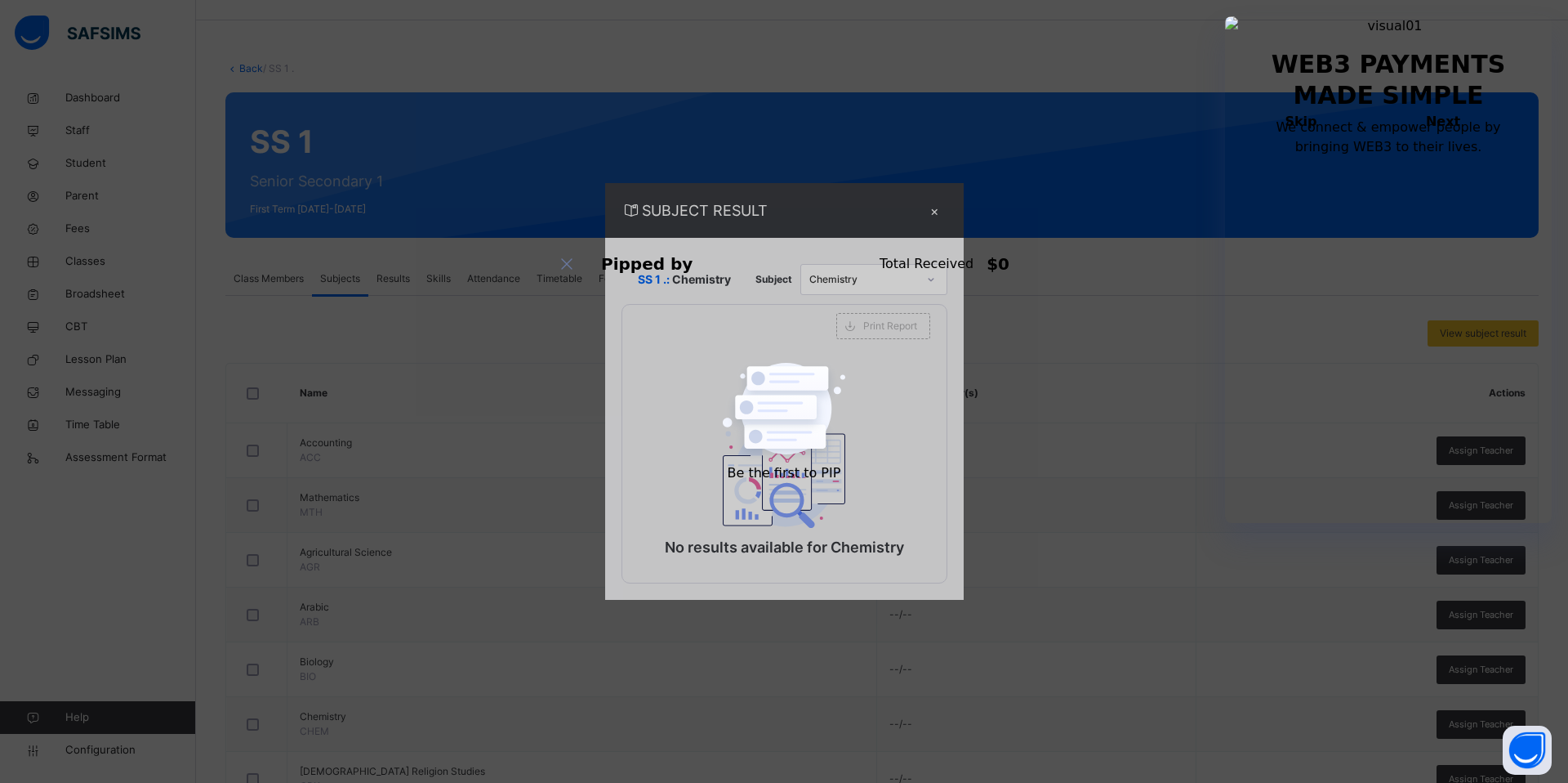
click at [937, 212] on div "×" at bounding box center [935, 211] width 24 height 22
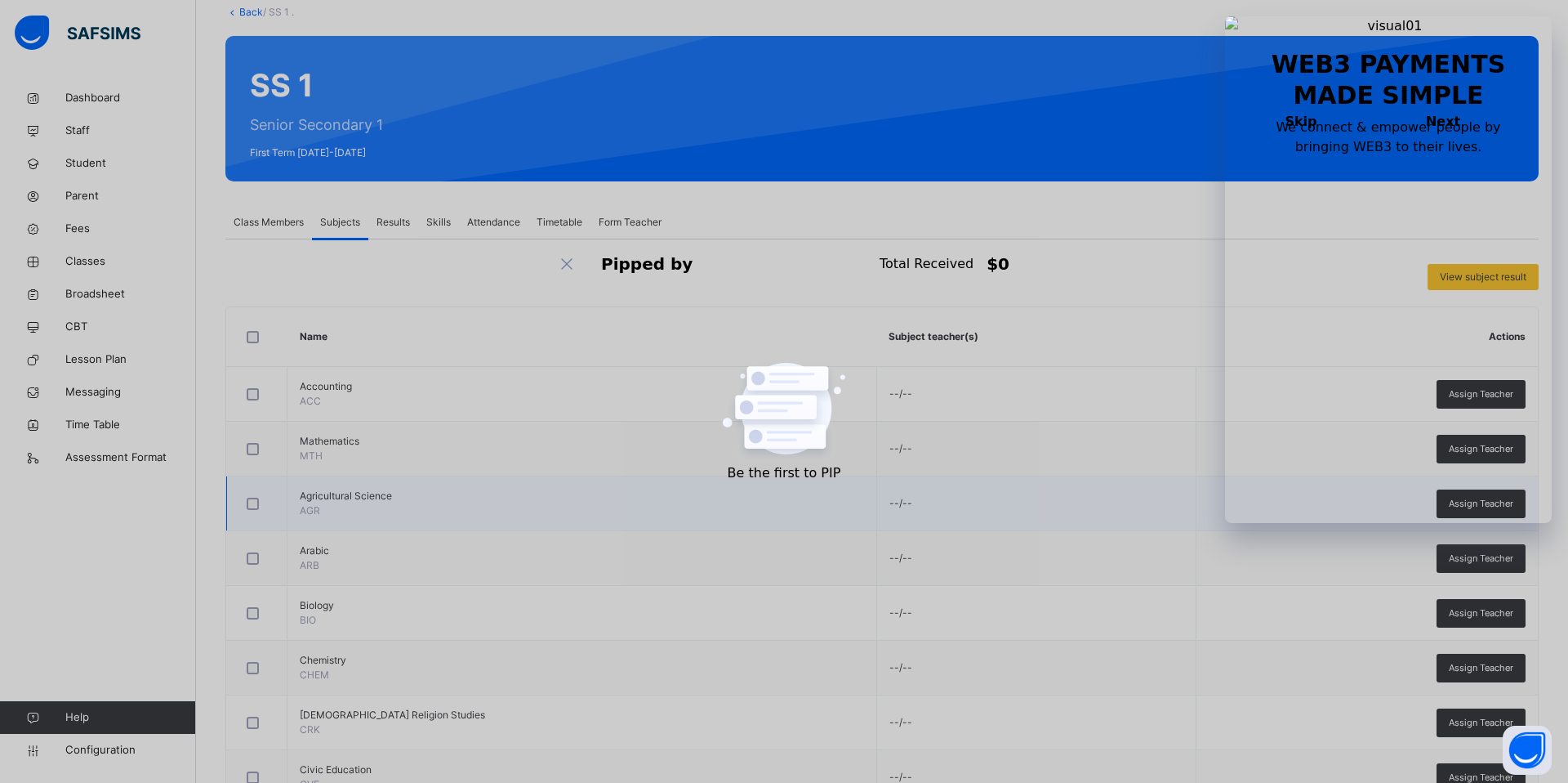
scroll to position [0, 0]
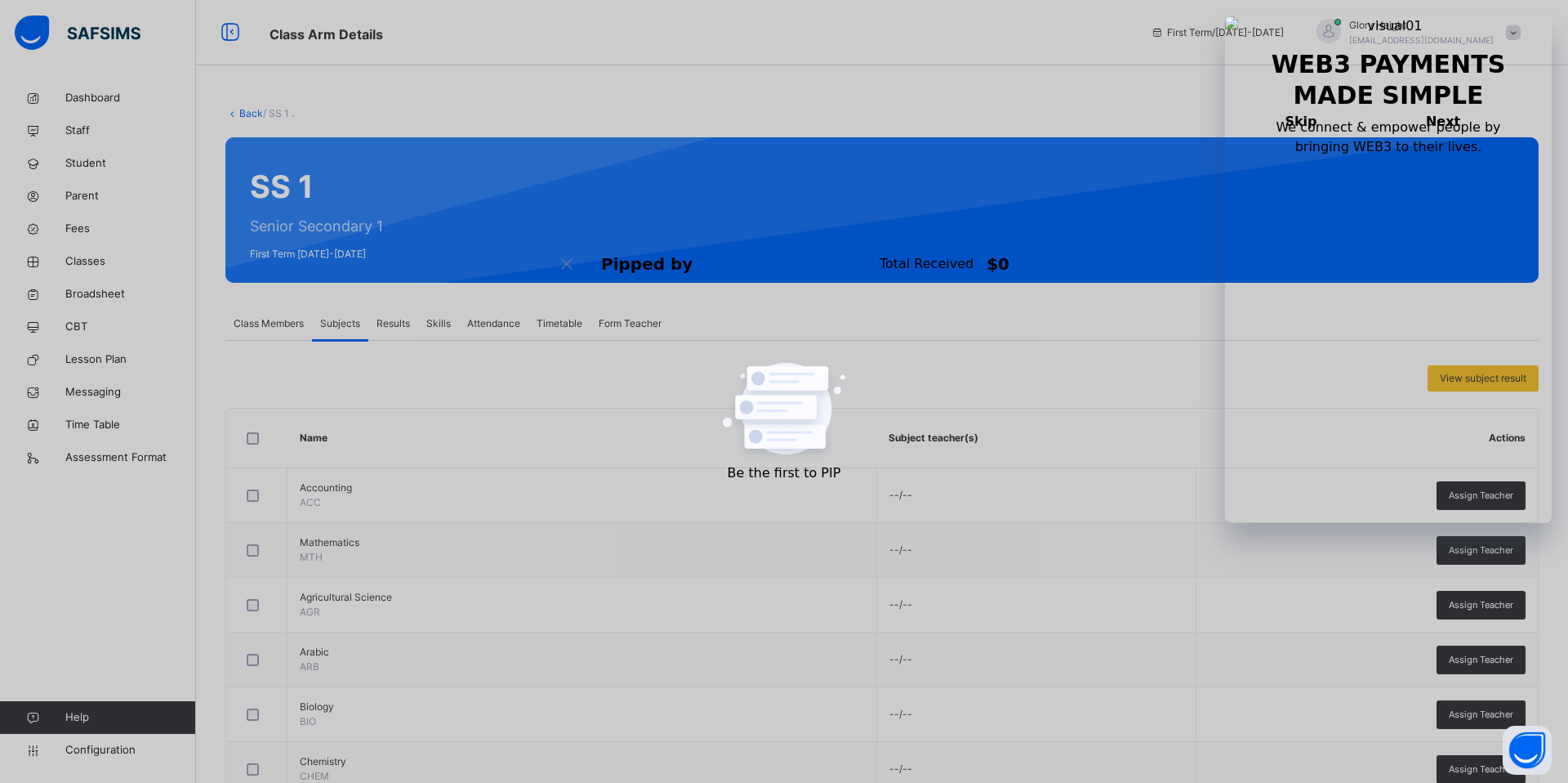
click at [1432, 20] on span "Glory Height" at bounding box center [1422, 24] width 144 height 15
click at [1455, 157] on li "Subscription" at bounding box center [1468, 170] width 121 height 30
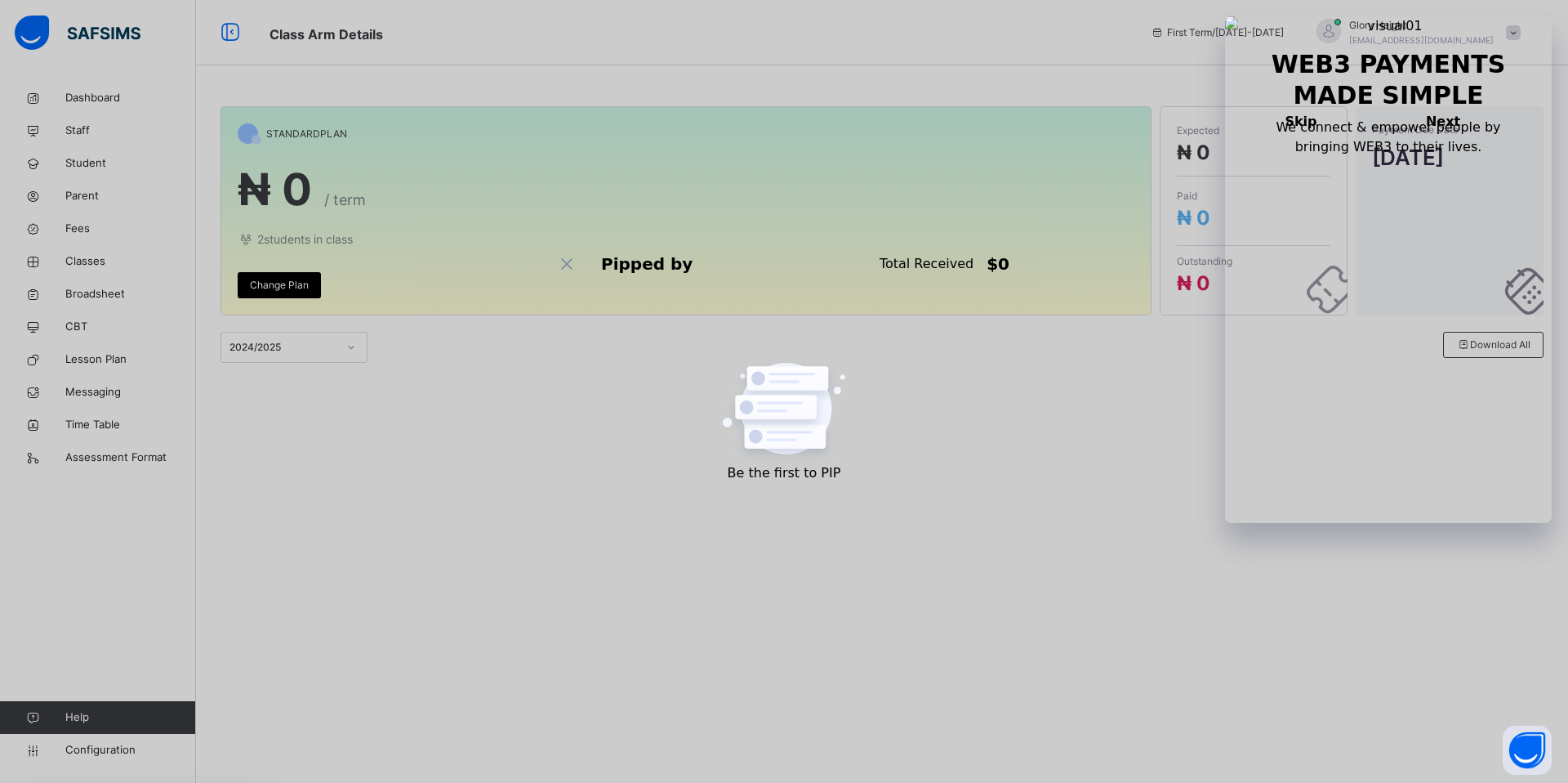
click at [272, 282] on span "Change Plan" at bounding box center [280, 285] width 58 height 15
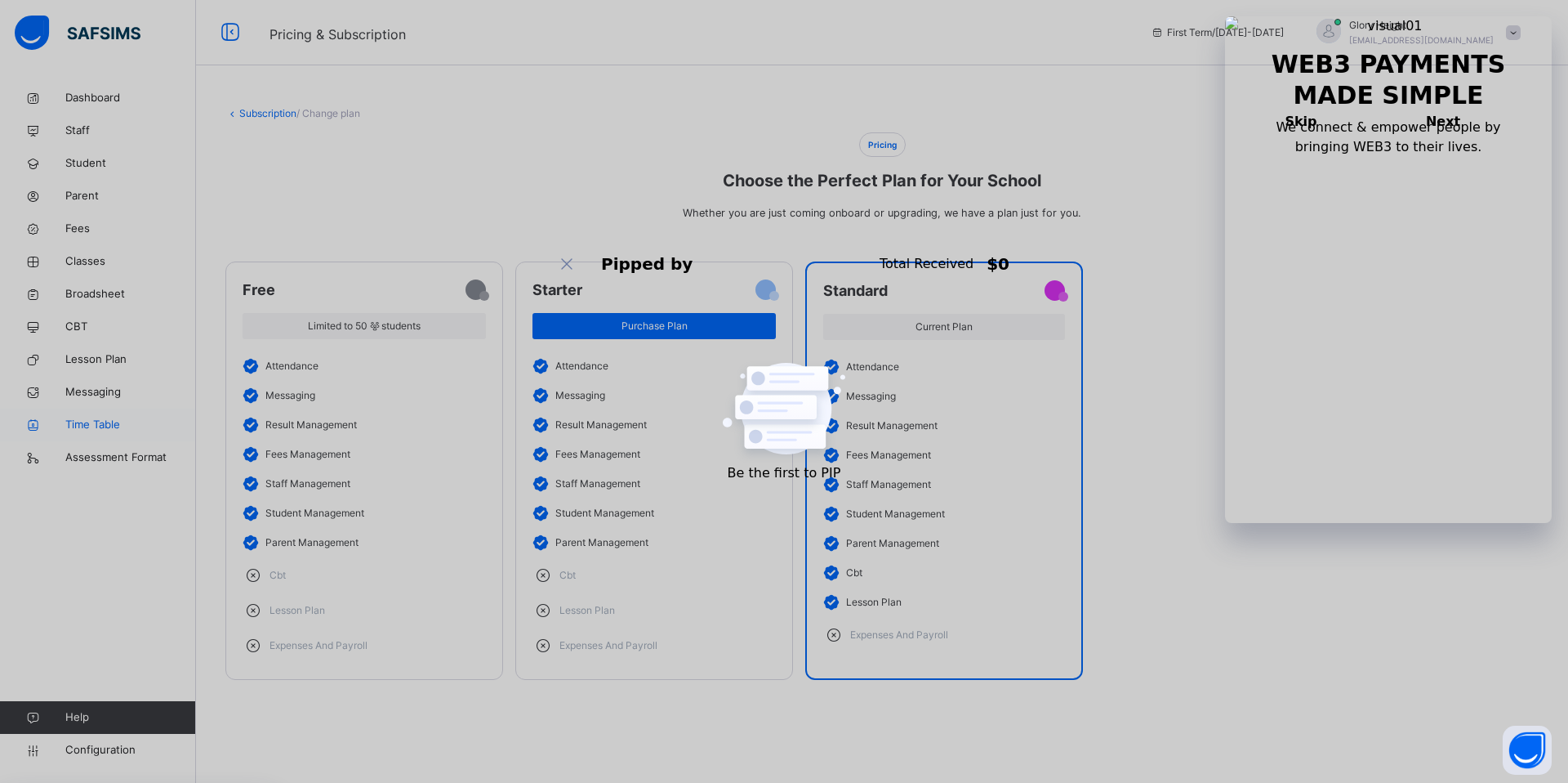
click at [119, 437] on link "Time Table" at bounding box center [97, 425] width 196 height 33
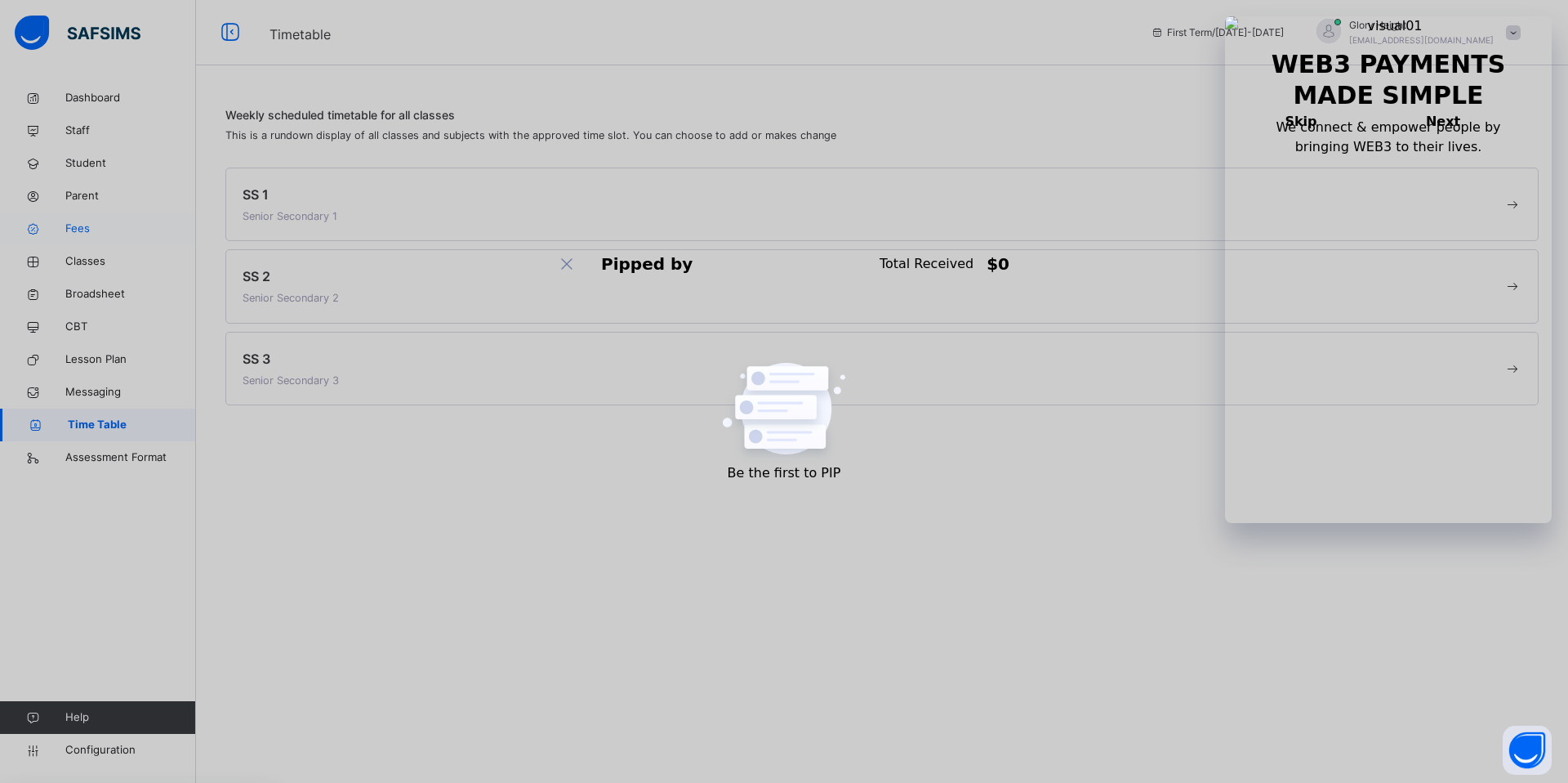
click at [107, 219] on link "Fees" at bounding box center [97, 229] width 196 height 33
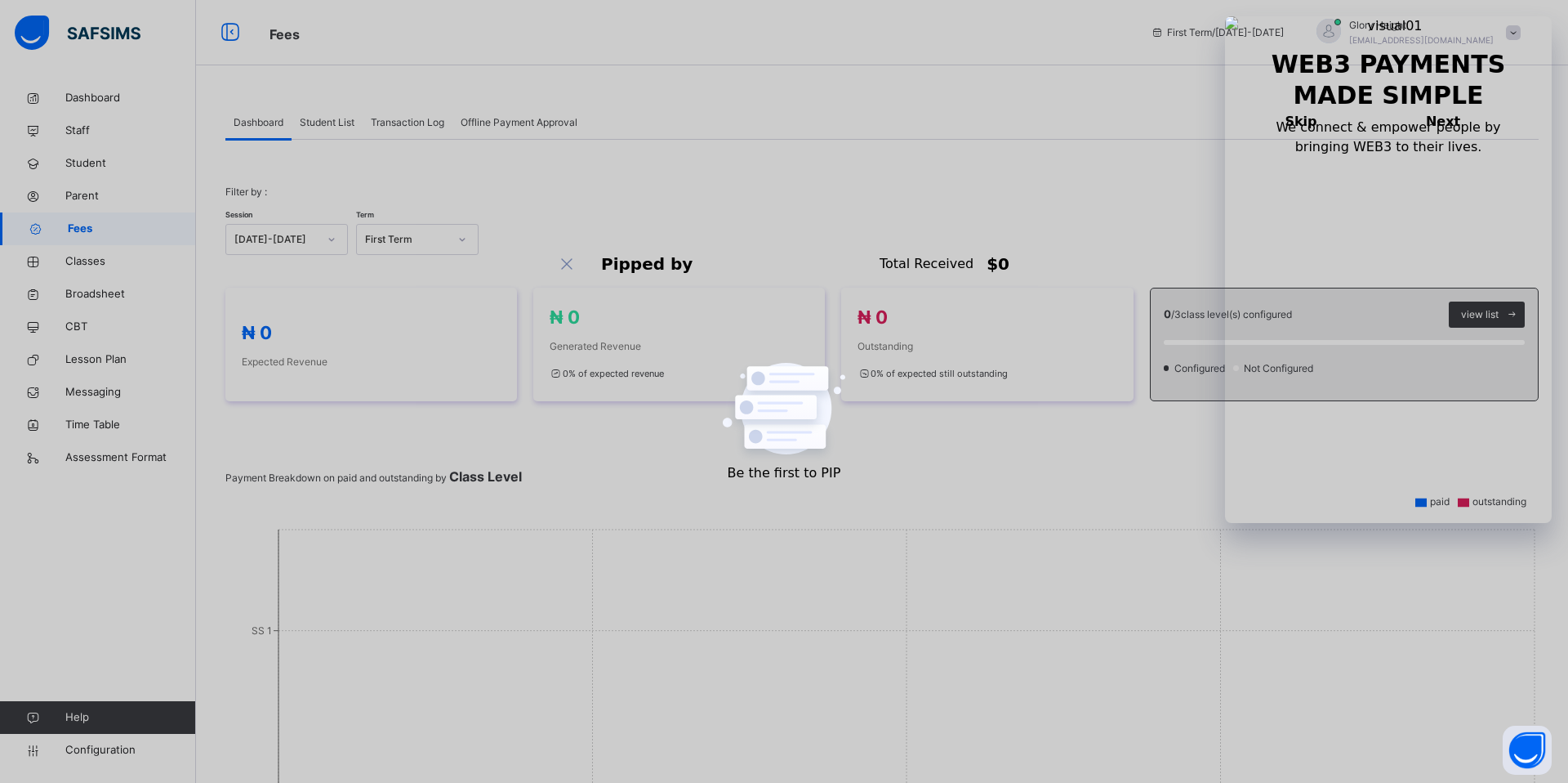
click at [321, 136] on div "Student List" at bounding box center [326, 123] width 71 height 33
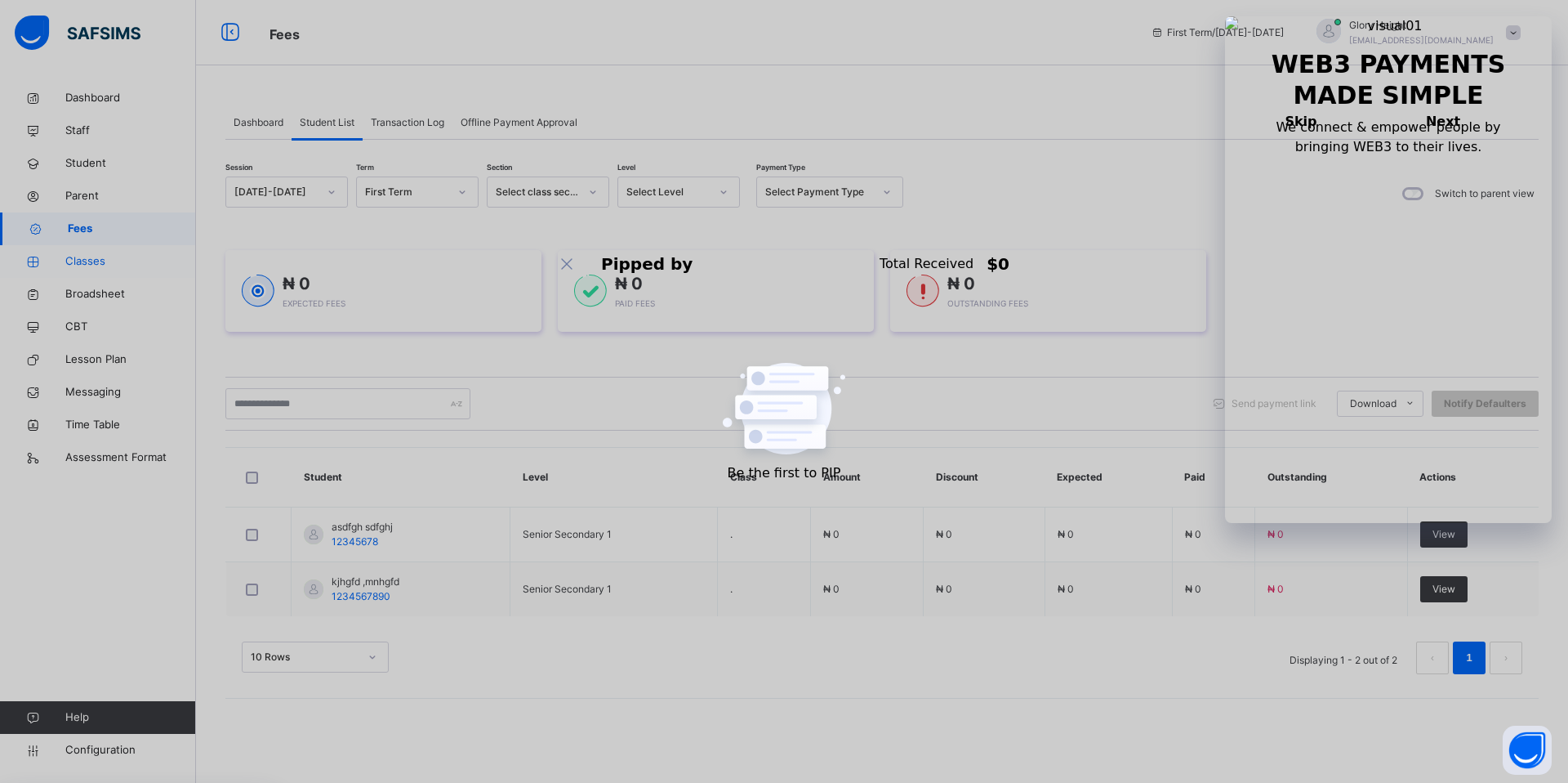
click at [104, 265] on span "Classes" at bounding box center [131, 261] width 131 height 17
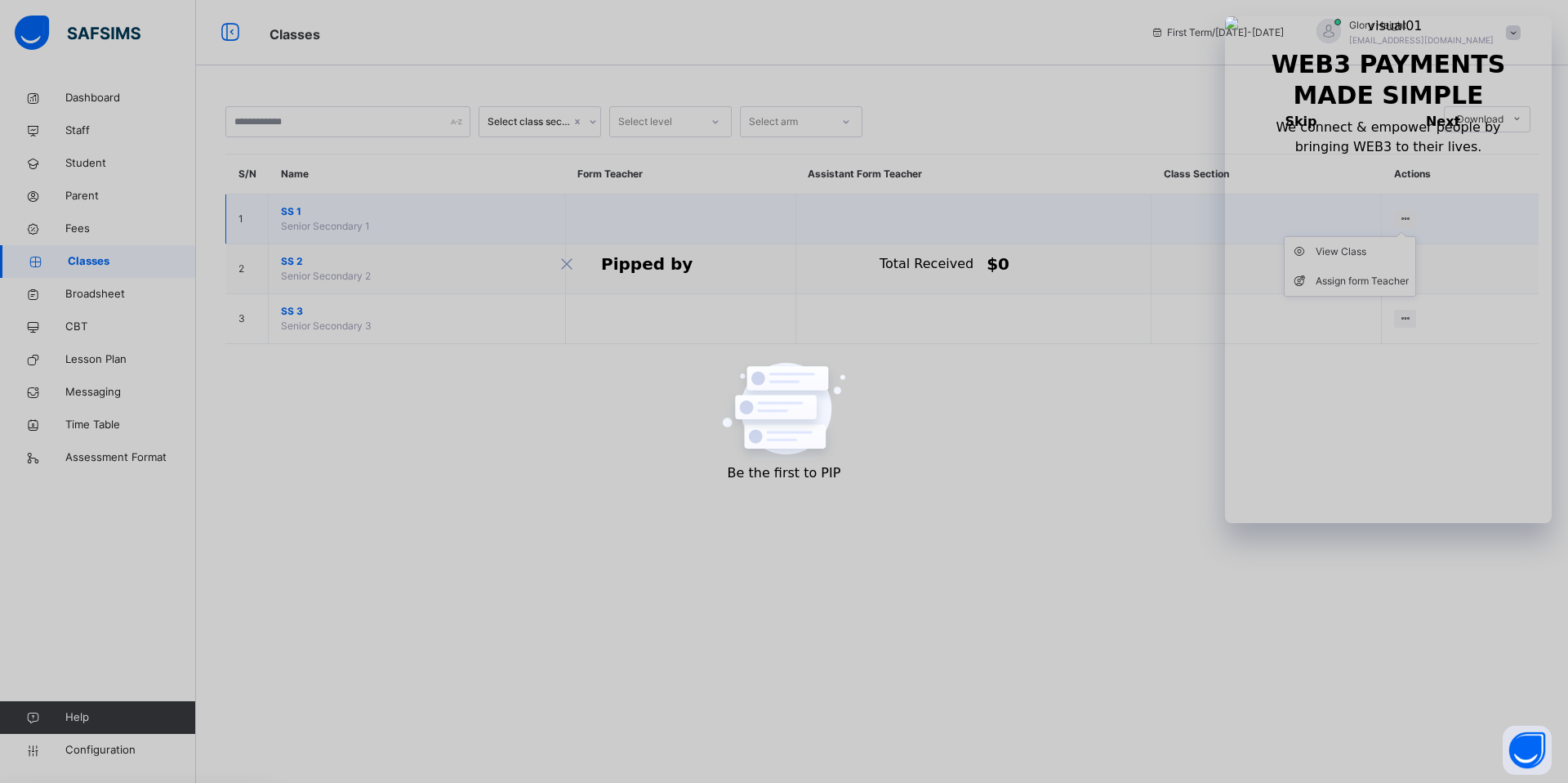
click at [1407, 215] on icon at bounding box center [1405, 218] width 14 height 13
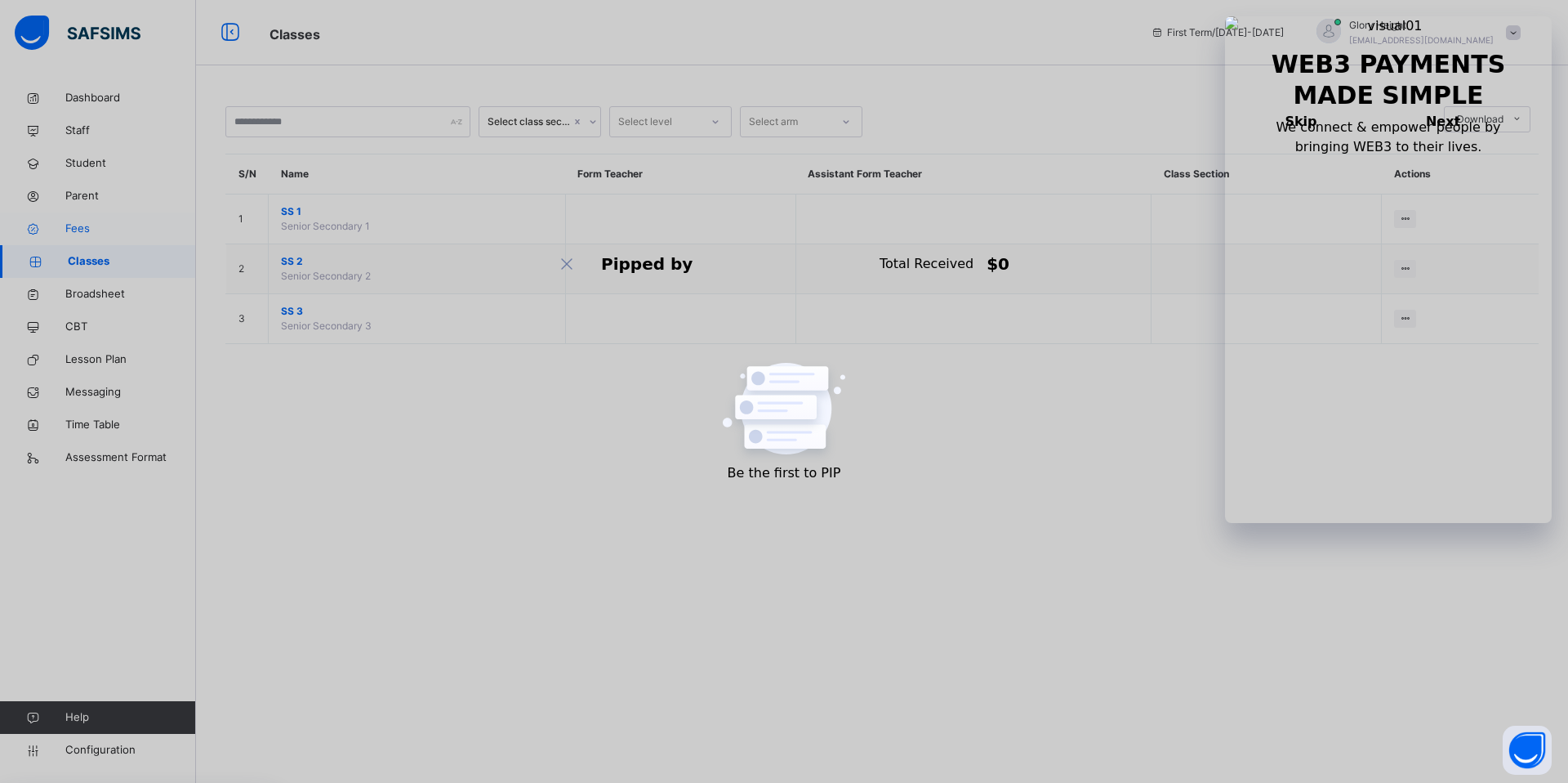
click at [103, 239] on link "Fees" at bounding box center [97, 229] width 196 height 33
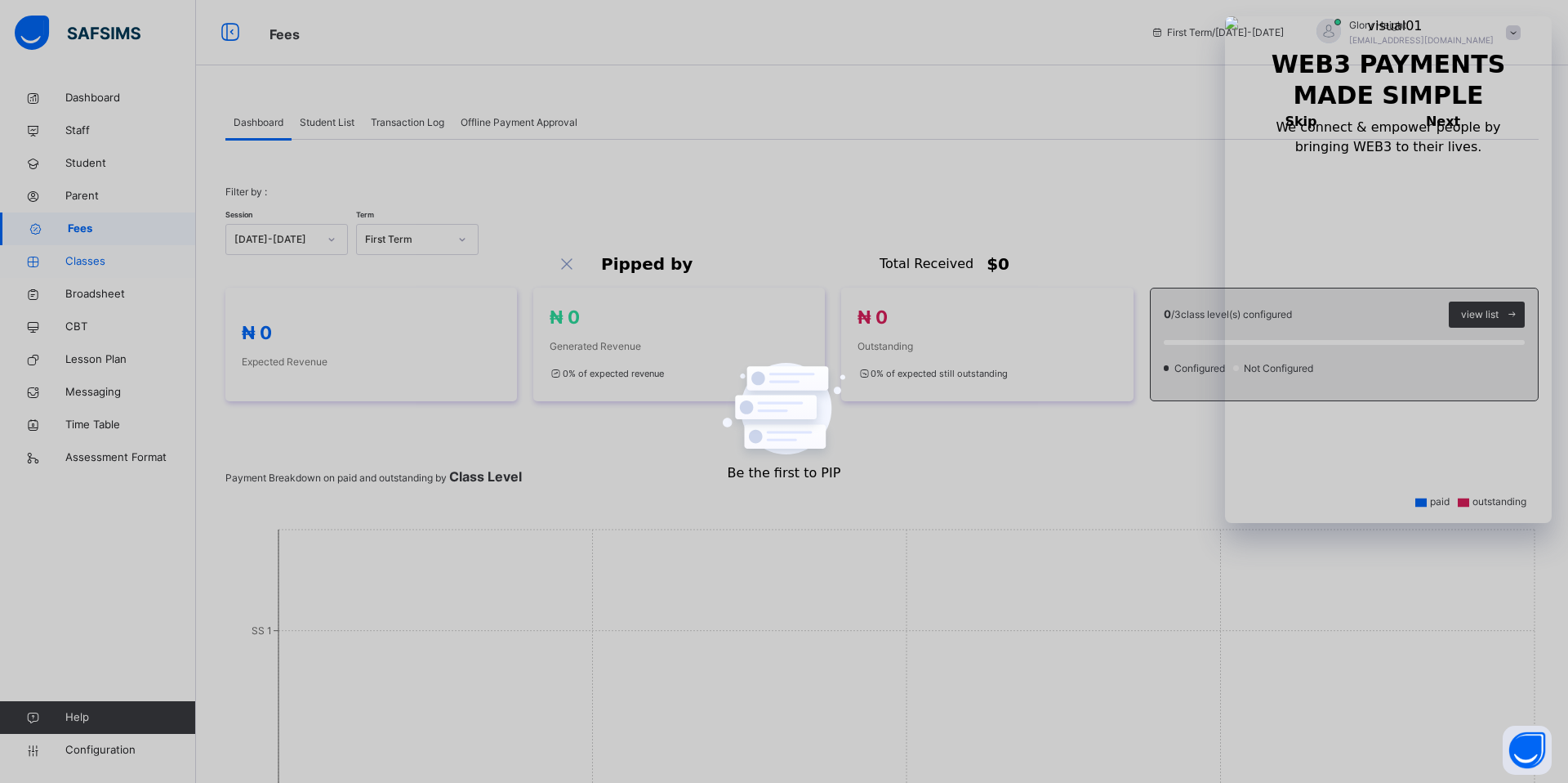
click at [98, 262] on span "Classes" at bounding box center [131, 261] width 131 height 17
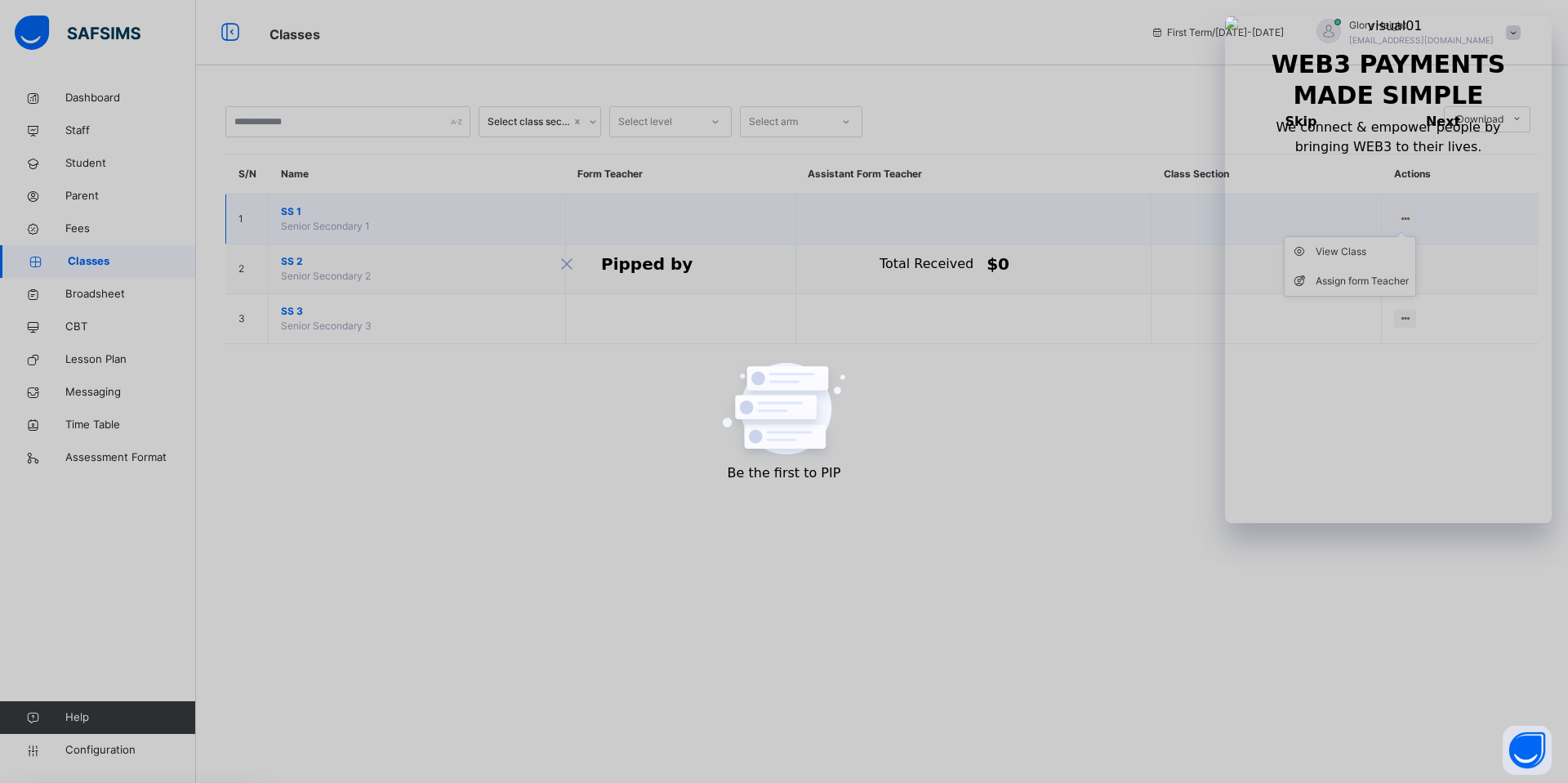
click at [1410, 236] on ul "View Class Assign form Teacher" at bounding box center [1351, 266] width 133 height 60
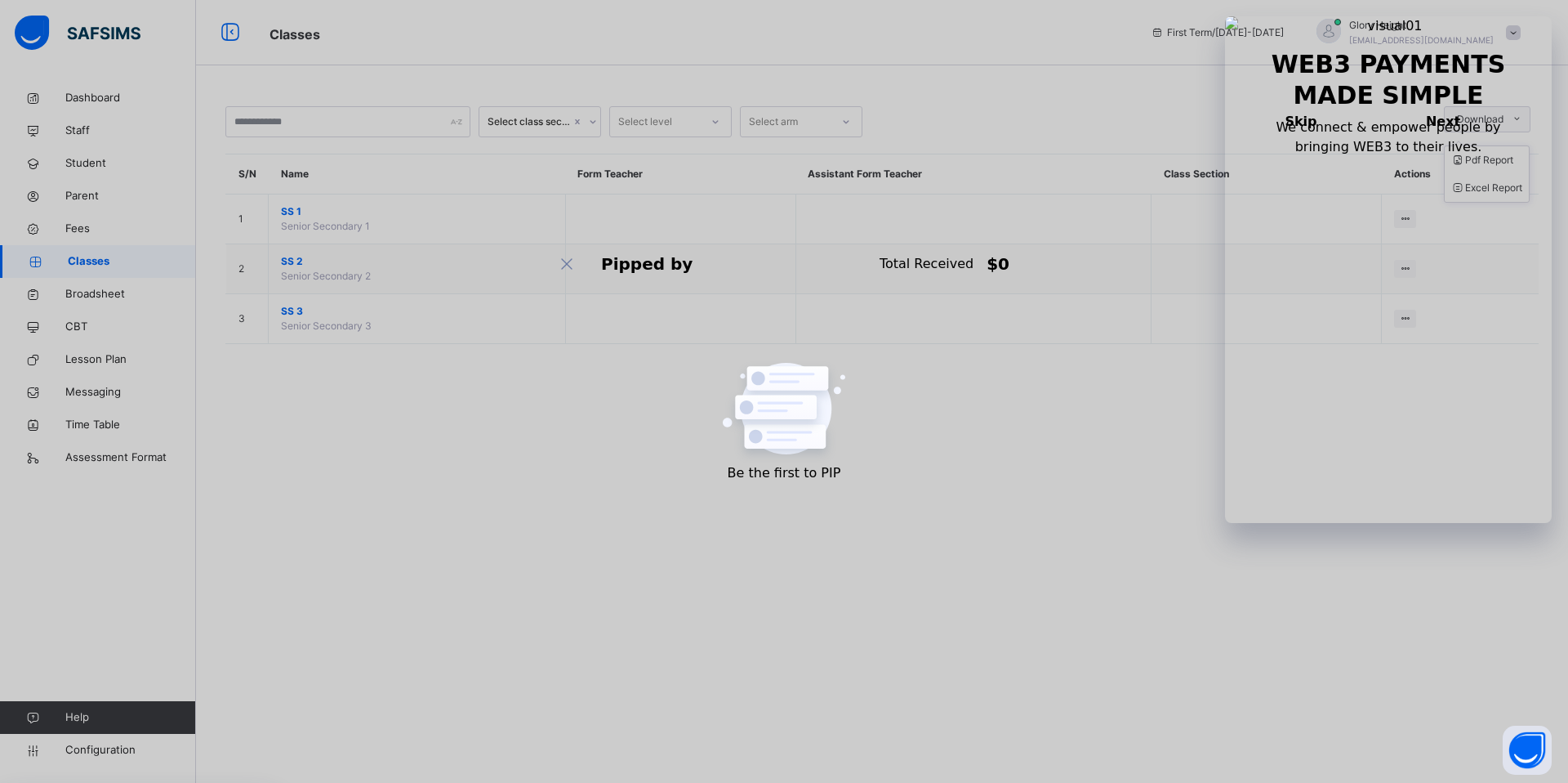
click at [1482, 117] on span "Download" at bounding box center [1480, 119] width 47 height 15
click at [1115, 129] on div at bounding box center [1154, 122] width 565 height 31
click at [85, 291] on span "Broadsheet" at bounding box center [131, 294] width 131 height 17
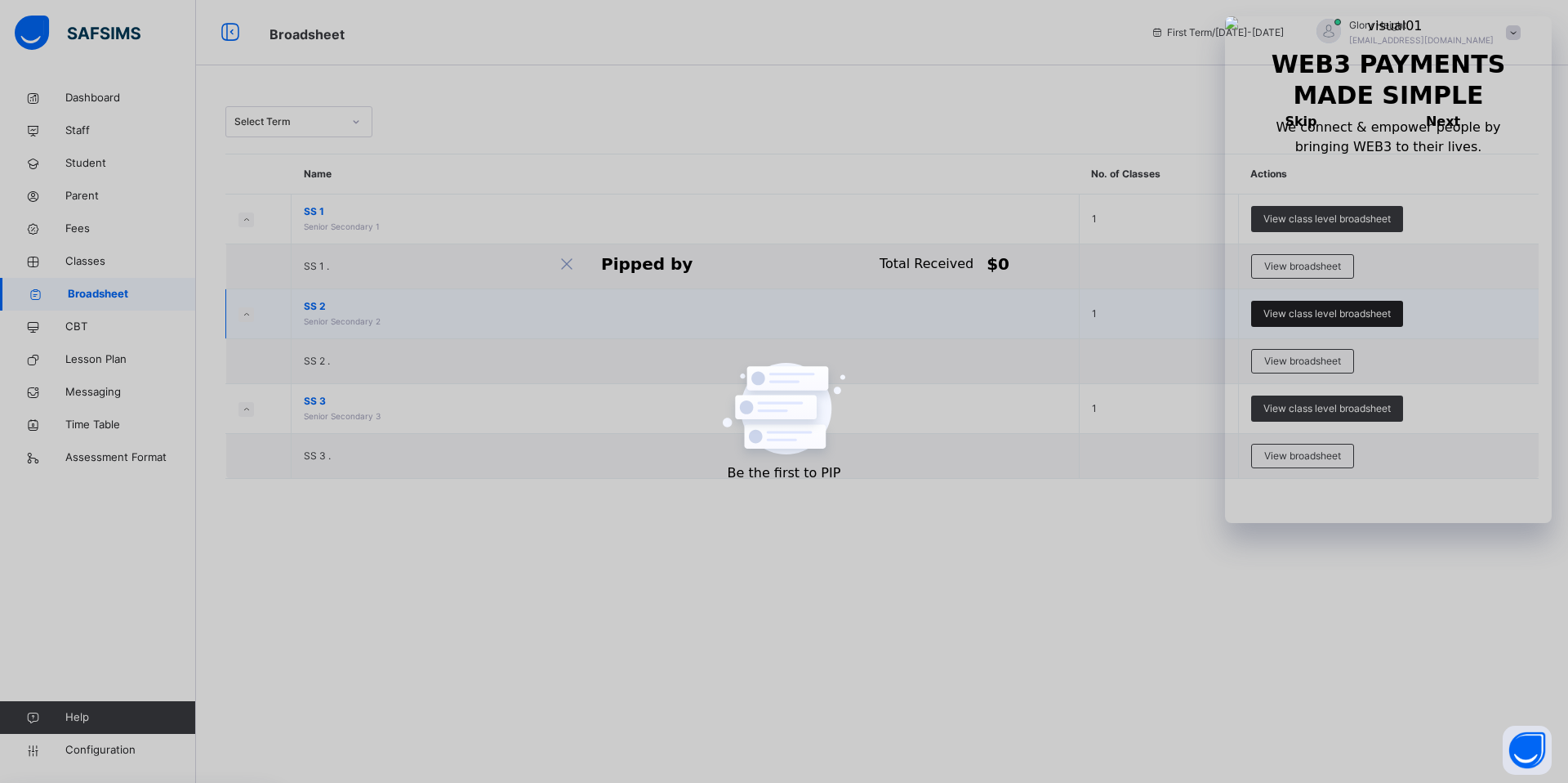
click at [1319, 316] on span "View class level broadsheet" at bounding box center [1327, 313] width 128 height 15
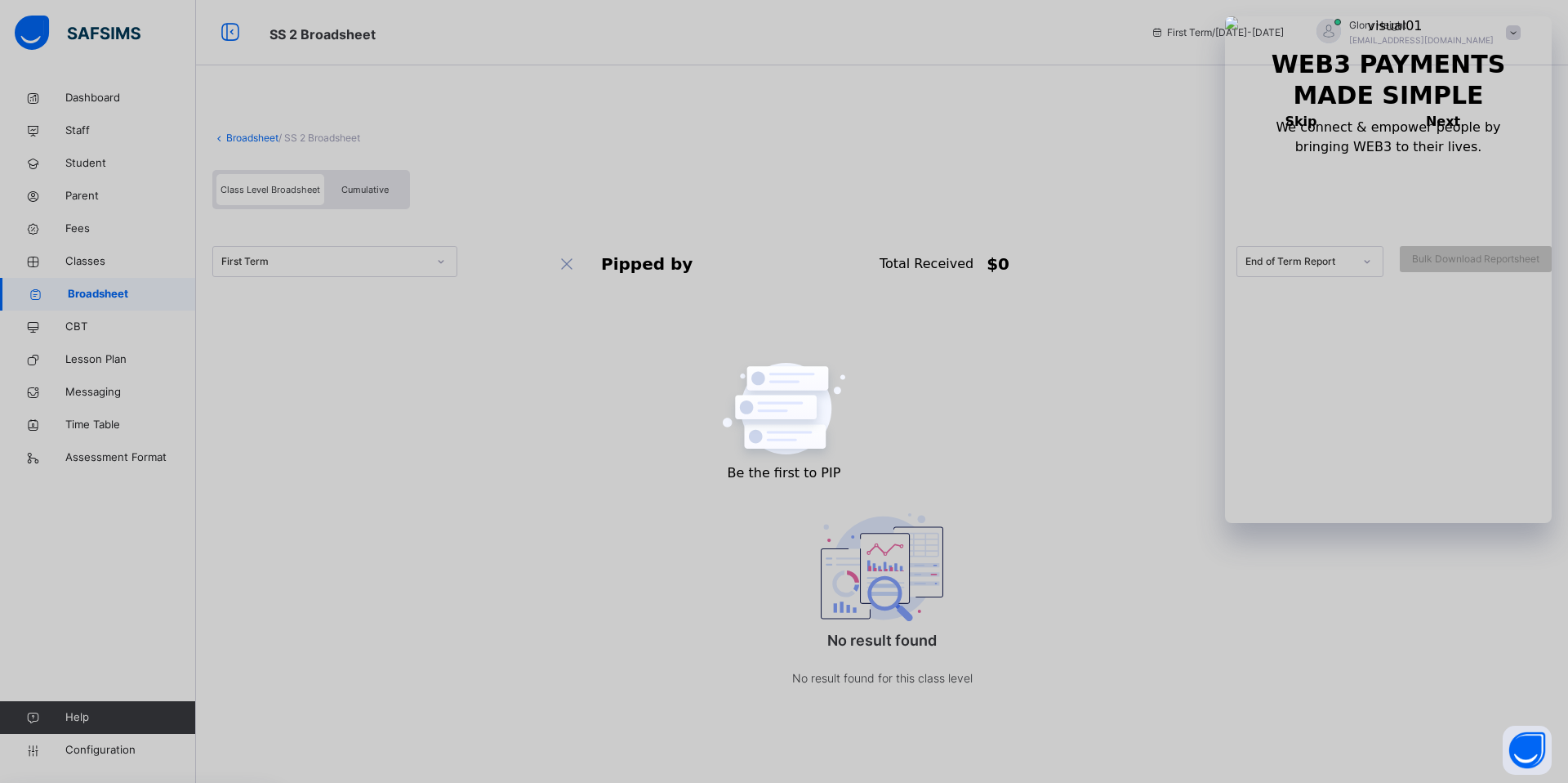
click at [381, 191] on span "Cumulative" at bounding box center [364, 190] width 48 height 12
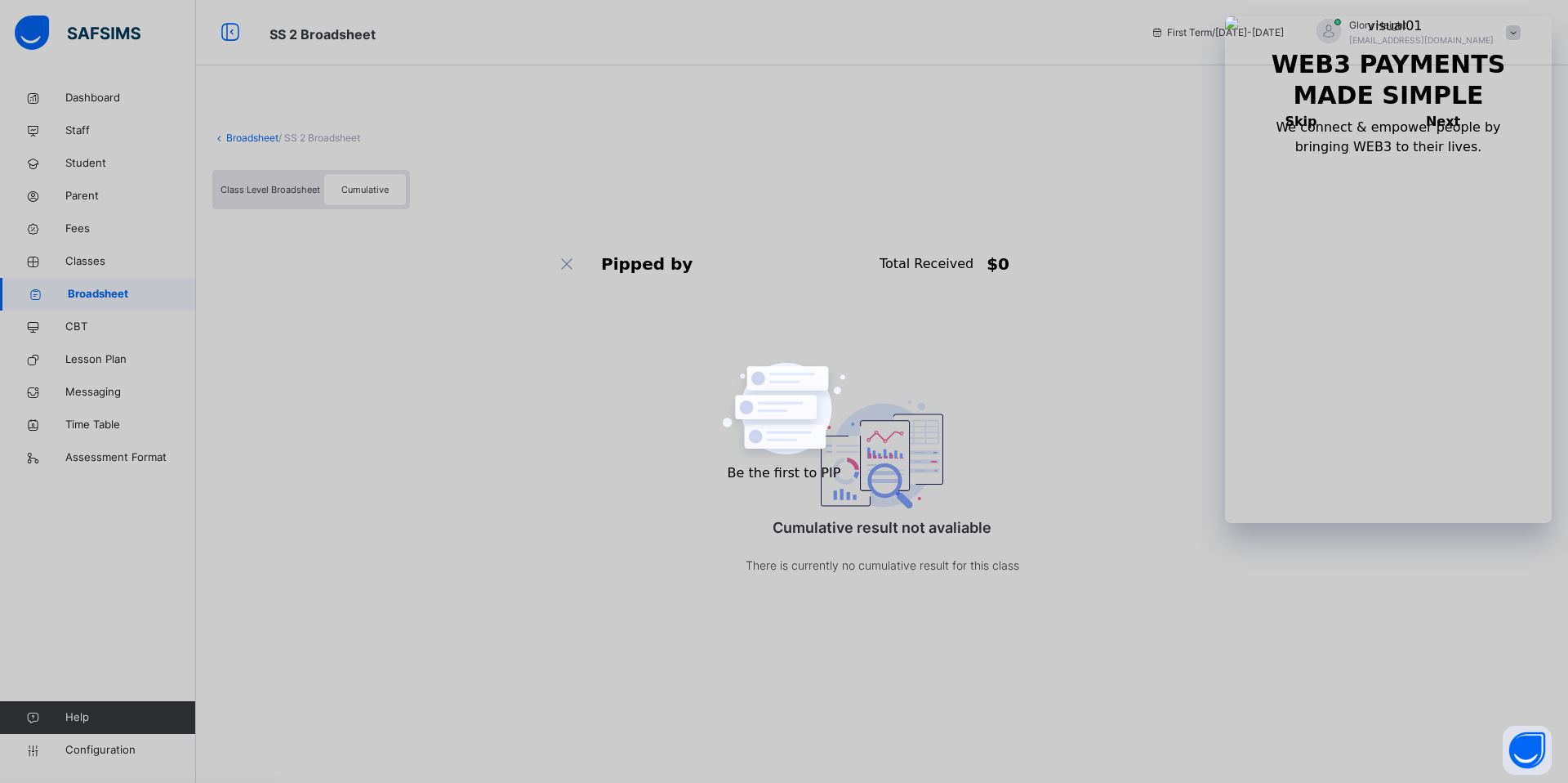
click at [273, 180] on div "Class Level Broadsheet" at bounding box center [270, 190] width 108 height 31
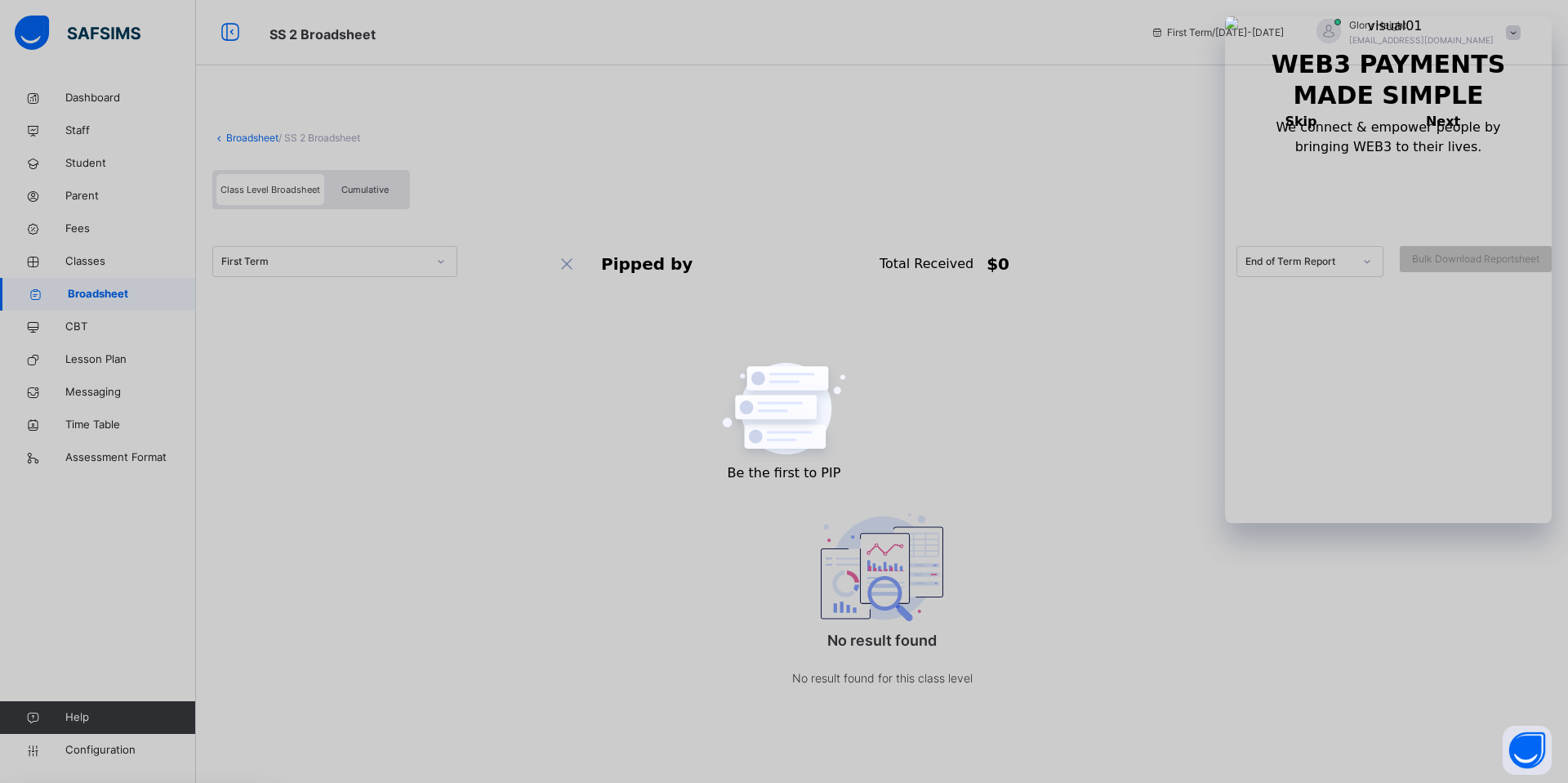
click at [226, 136] on link "Broadsheet" at bounding box center [252, 137] width 53 height 13
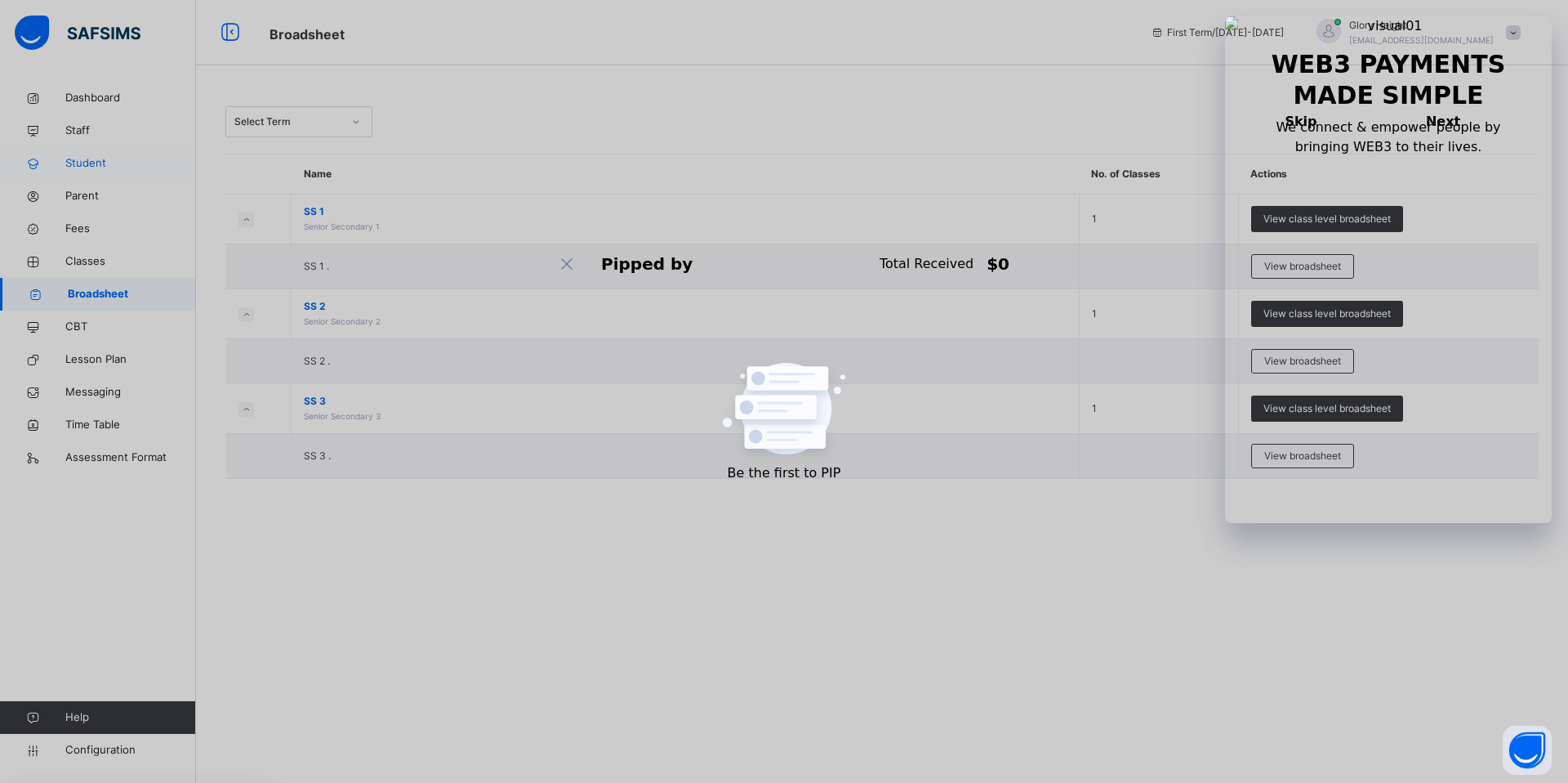
click at [87, 155] on span "Student" at bounding box center [131, 163] width 131 height 17
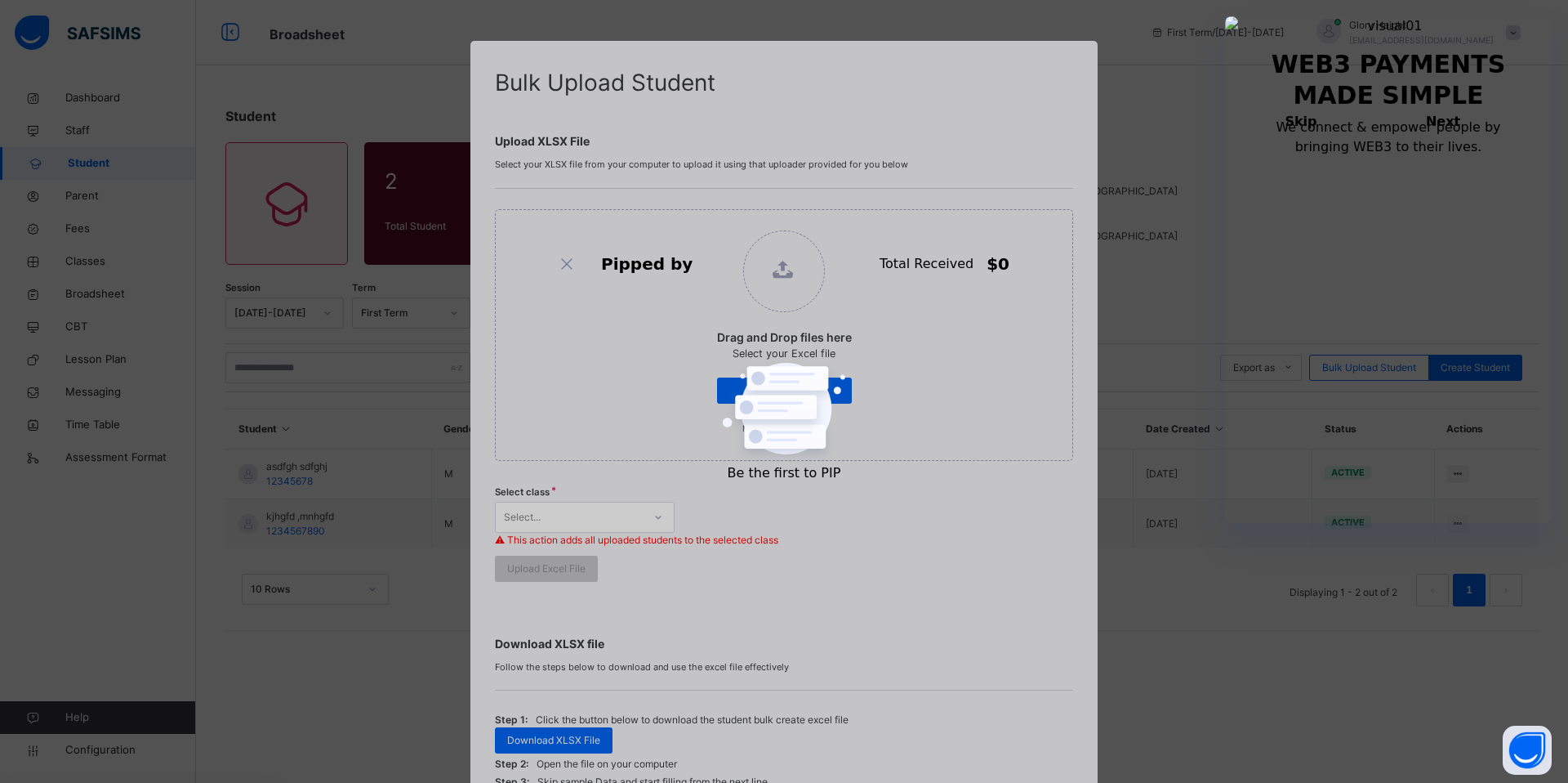
scroll to position [225, 0]
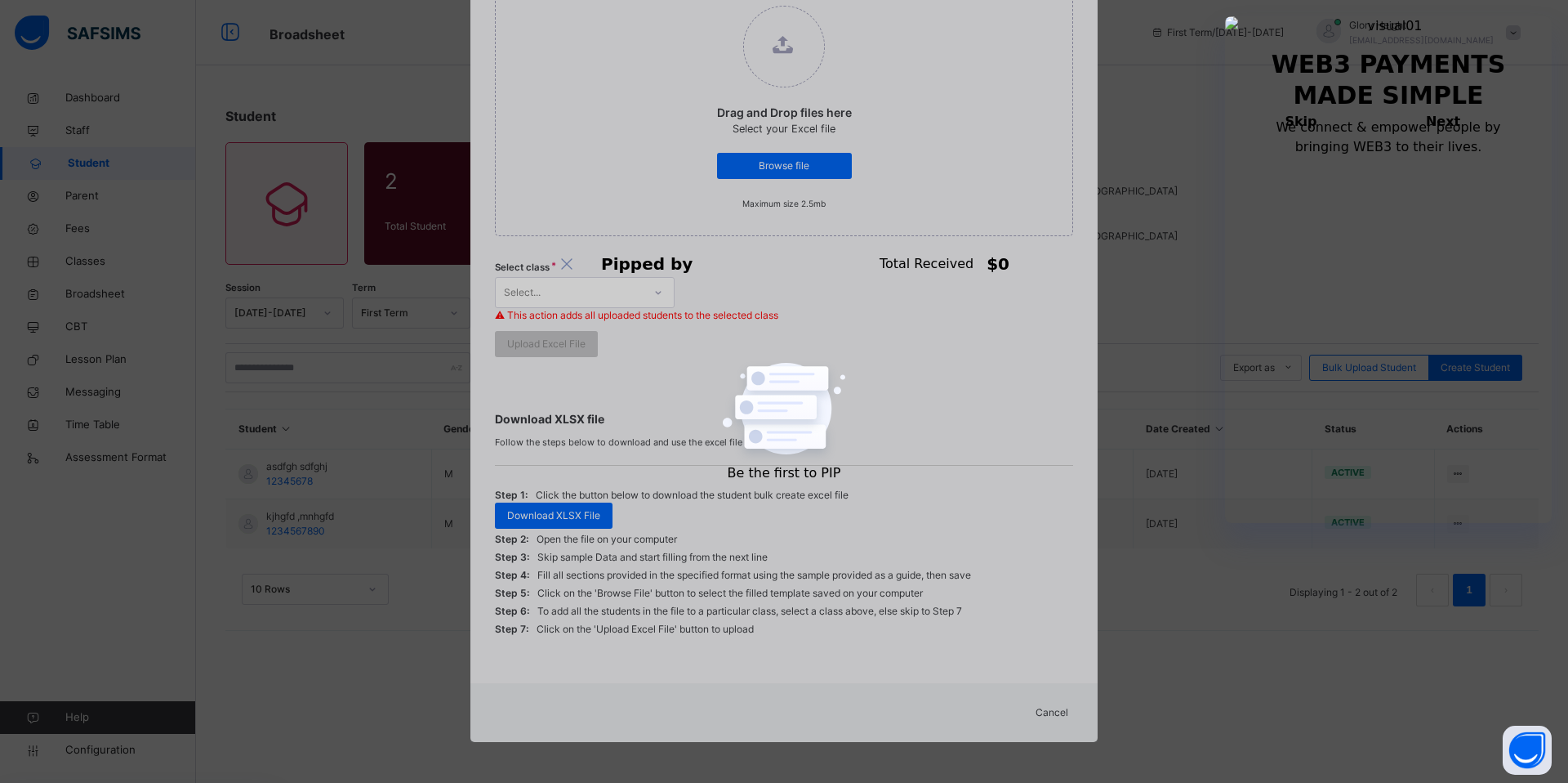
click at [1052, 713] on span "Cancel" at bounding box center [1052, 712] width 33 height 15
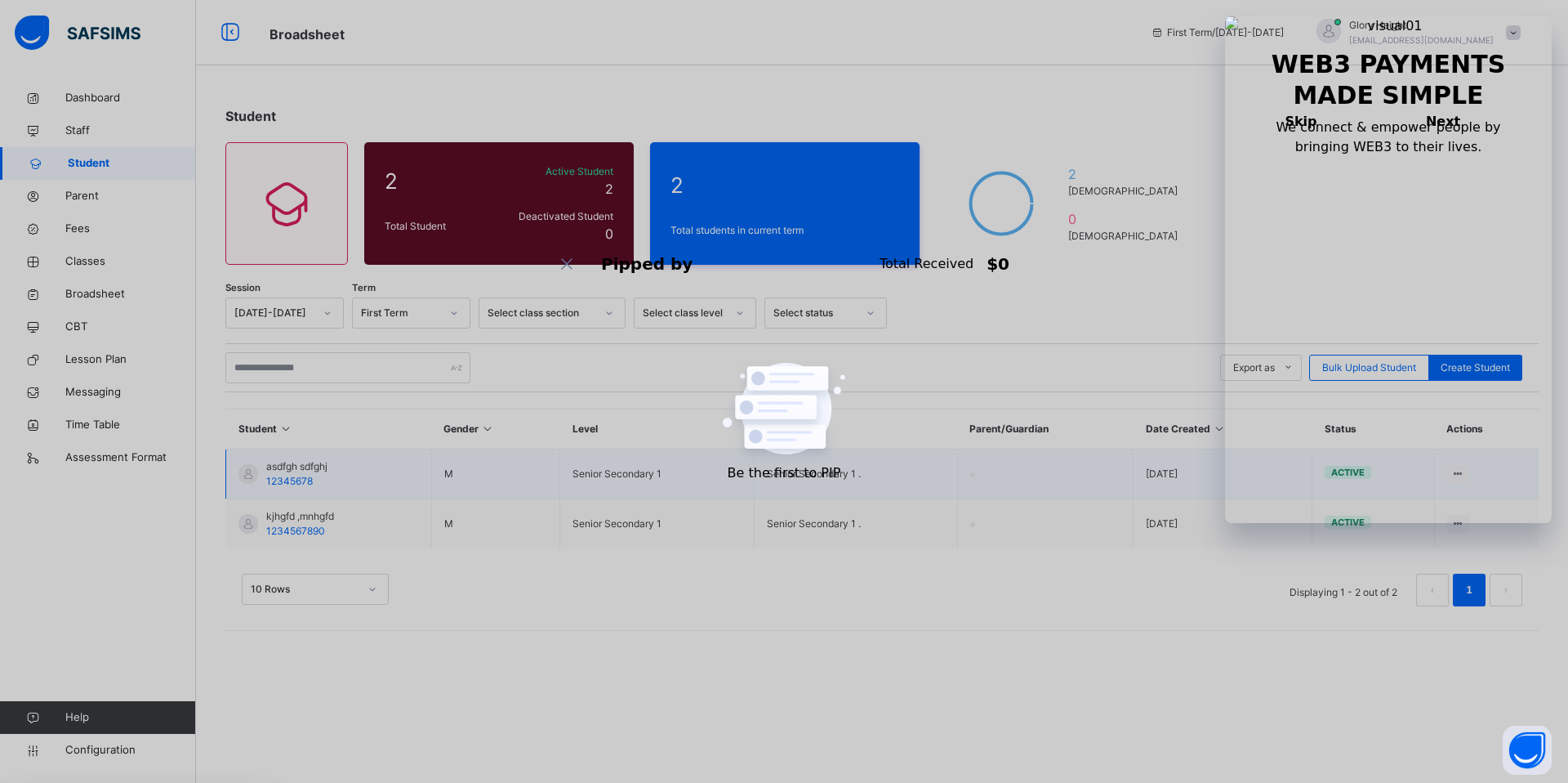
click at [293, 481] on span "12345678" at bounding box center [289, 481] width 47 height 13
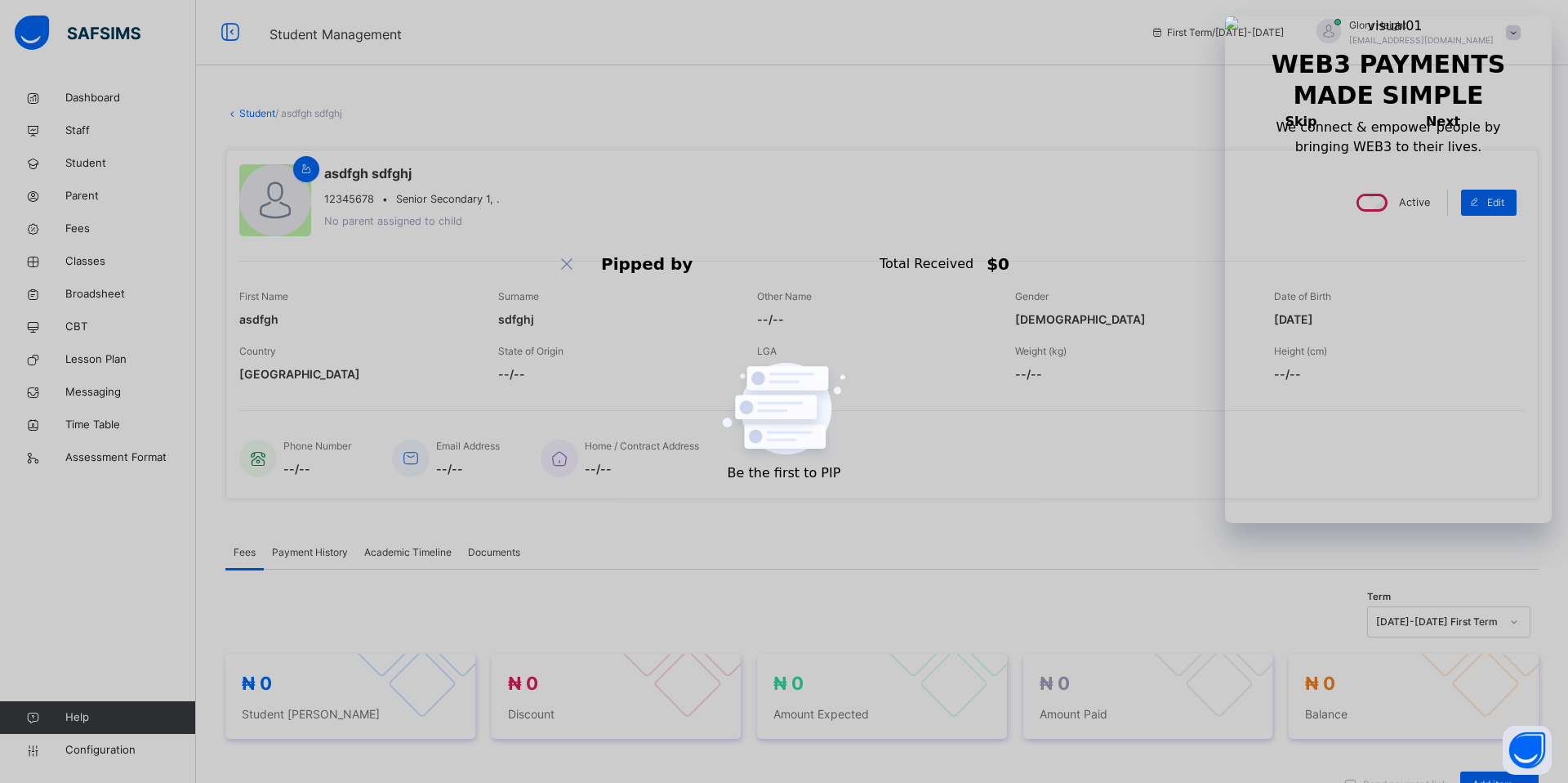
click at [247, 111] on link "Student" at bounding box center [257, 113] width 36 height 13
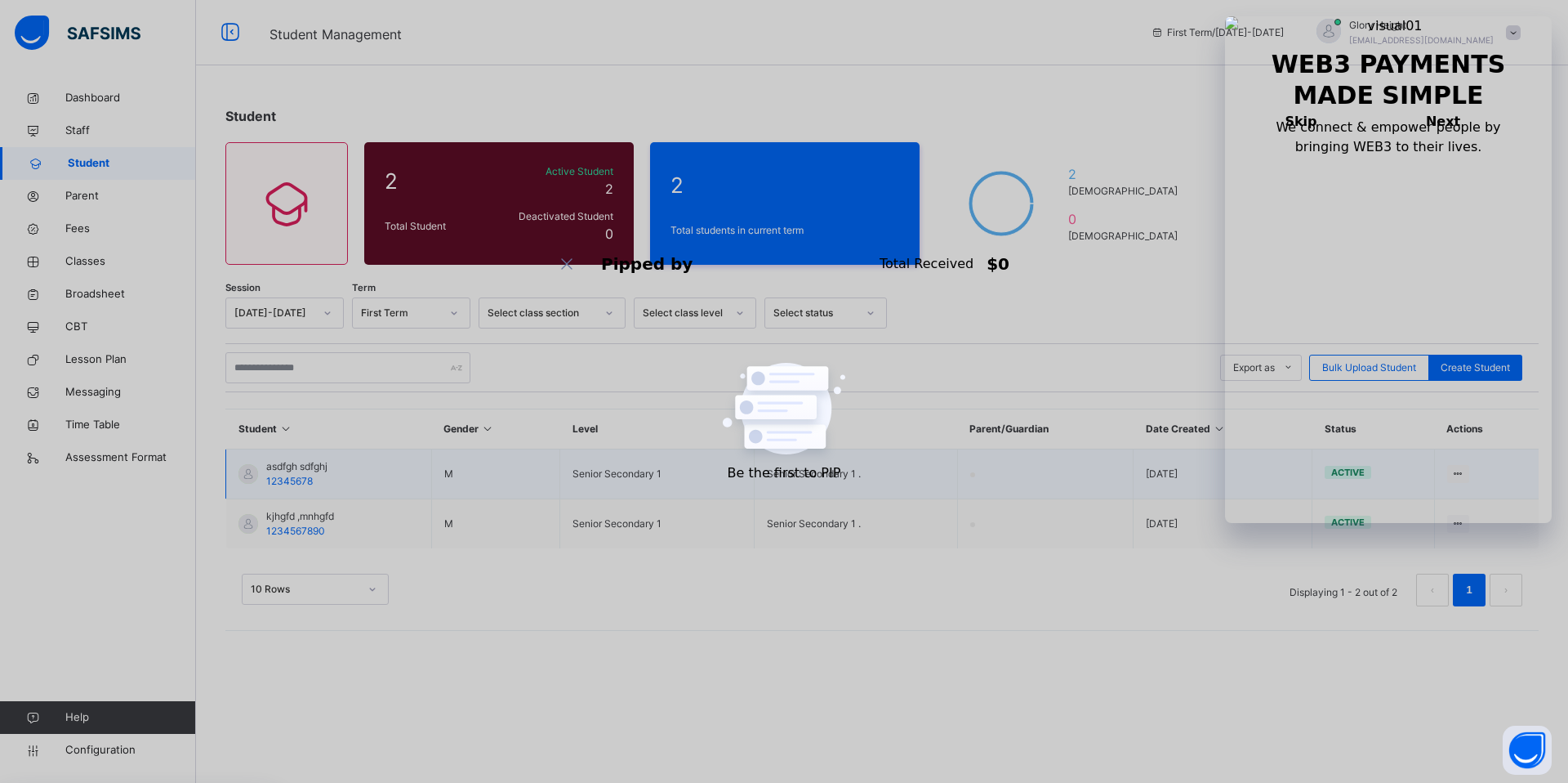
click at [294, 482] on span "12345678" at bounding box center [289, 481] width 47 height 13
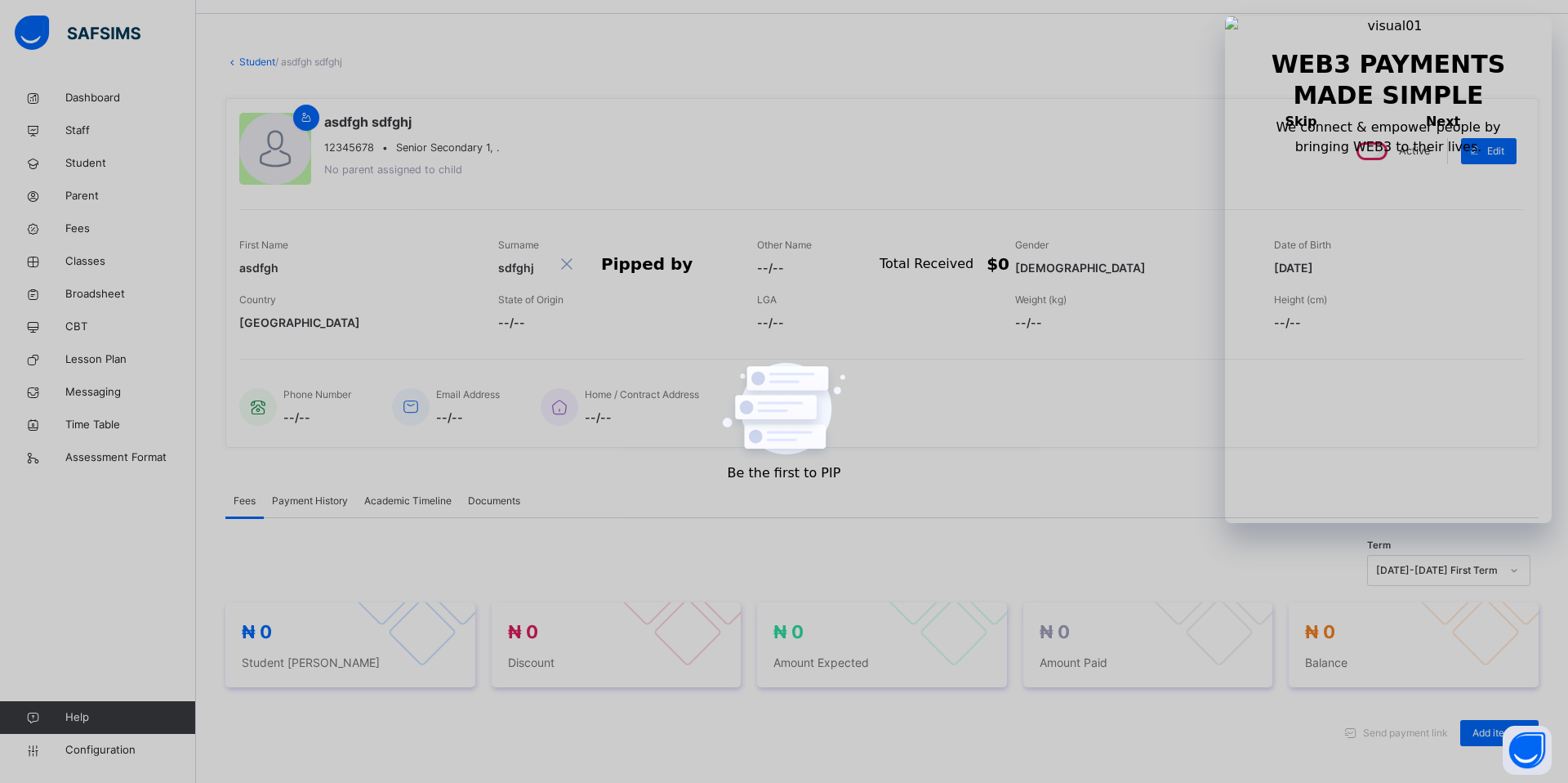
scroll to position [103, 0]
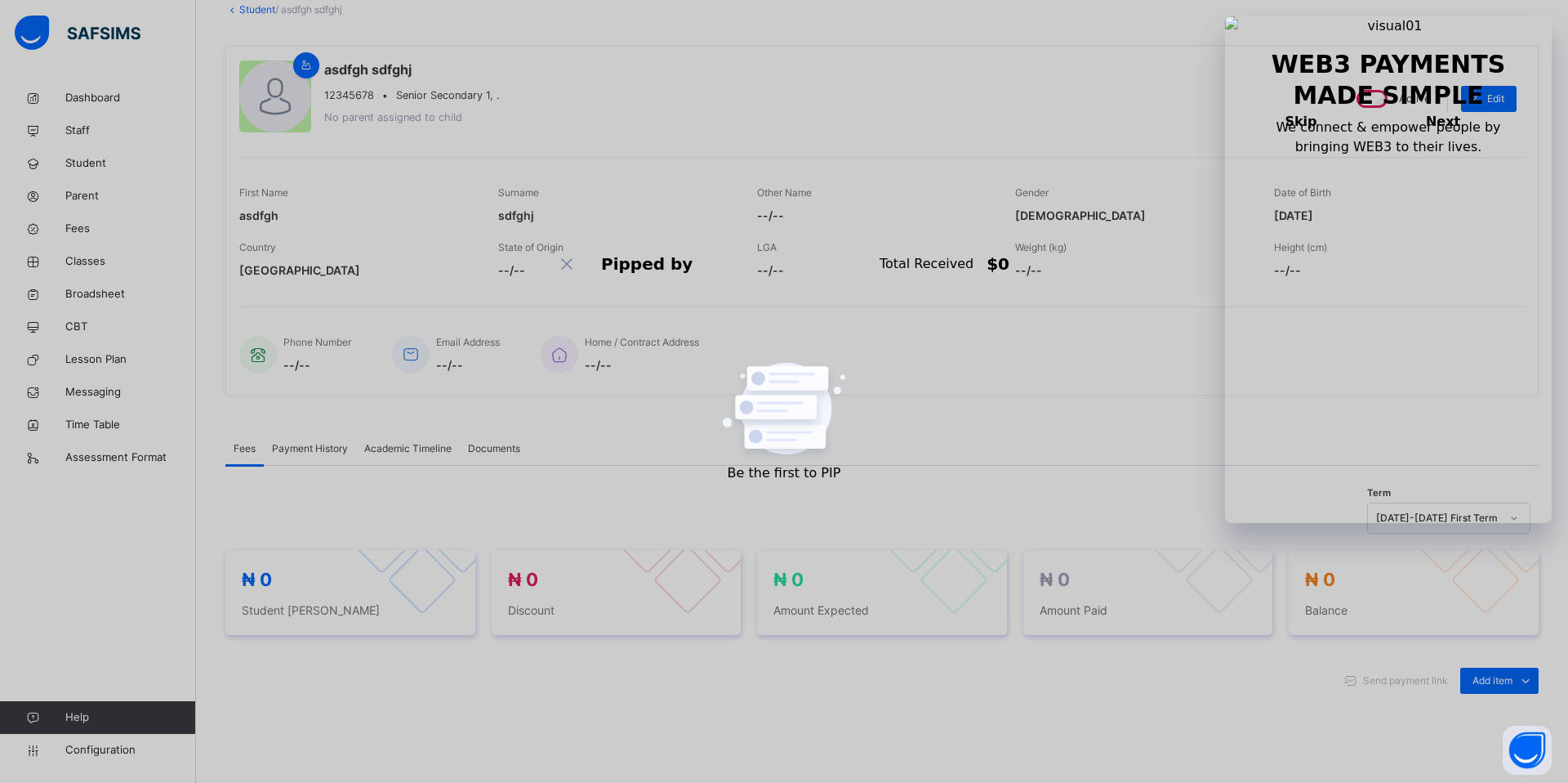
click at [428, 457] on div "Academic Timeline" at bounding box center [407, 449] width 103 height 33
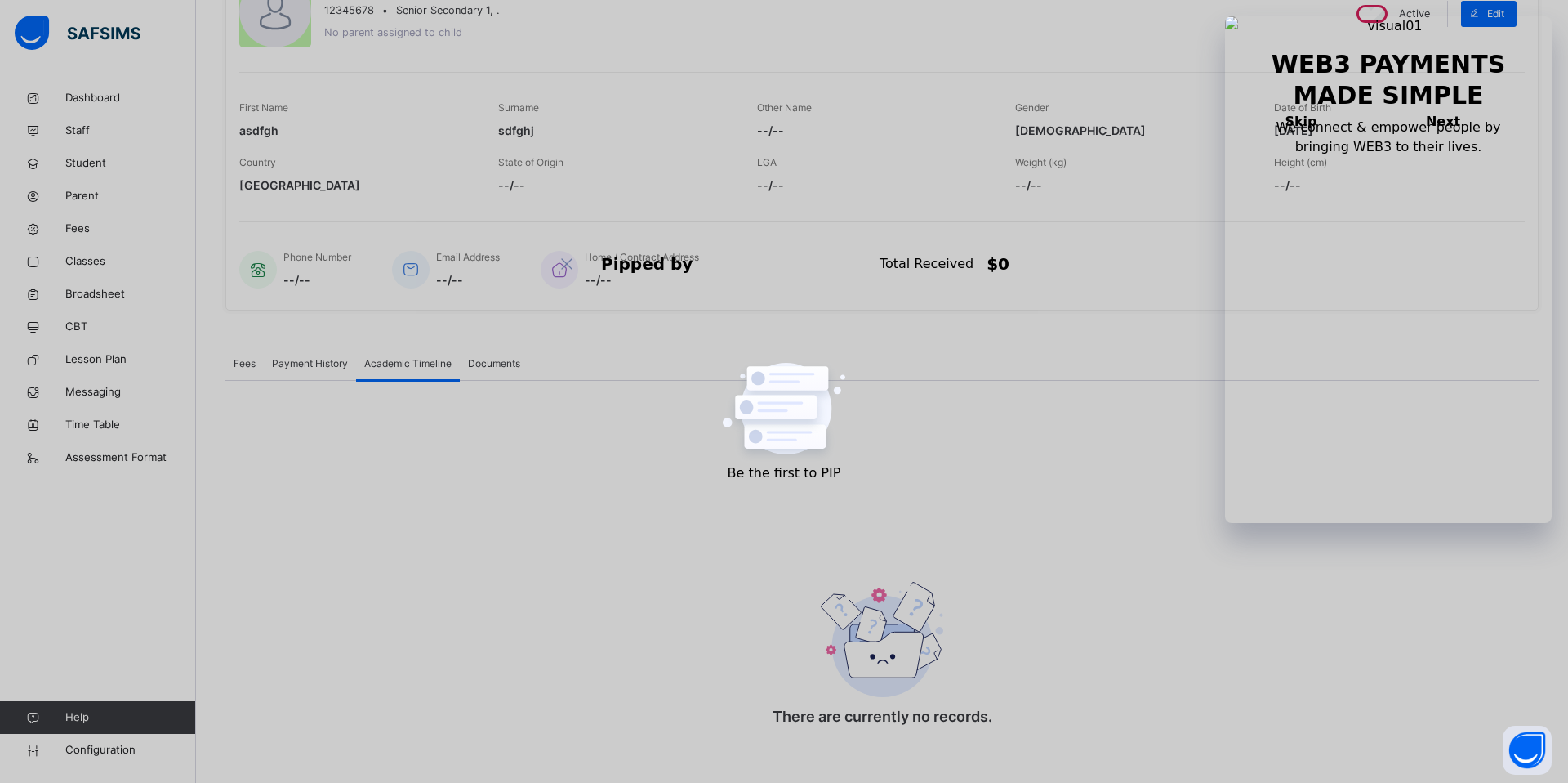
scroll to position [207, 0]
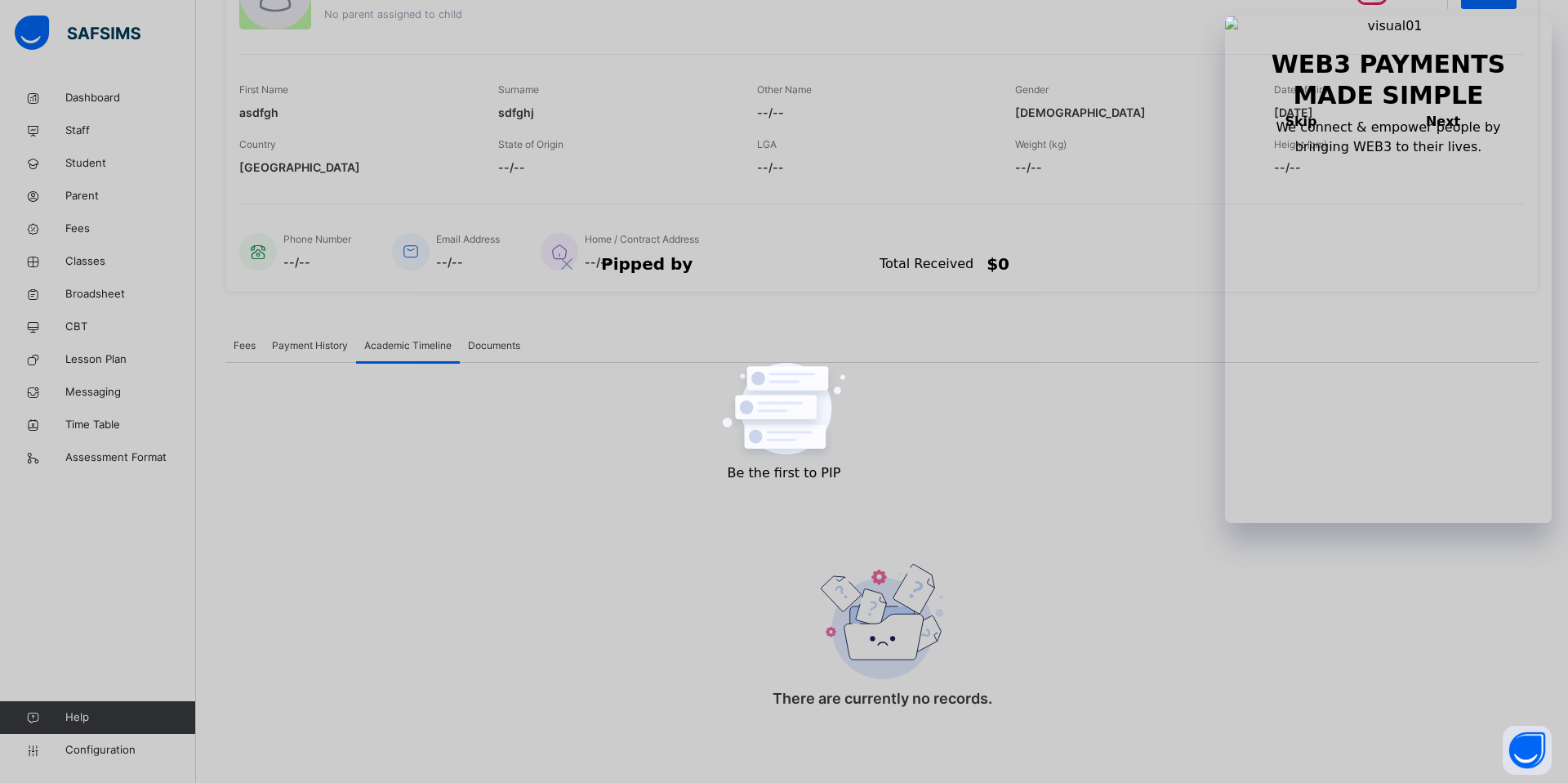
click at [467, 325] on div "Fees Payment History Academic Timeline Documents Academic Timeline More Options…" at bounding box center [882, 531] width 1314 height 453
click at [488, 342] on span "Documents" at bounding box center [494, 345] width 53 height 15
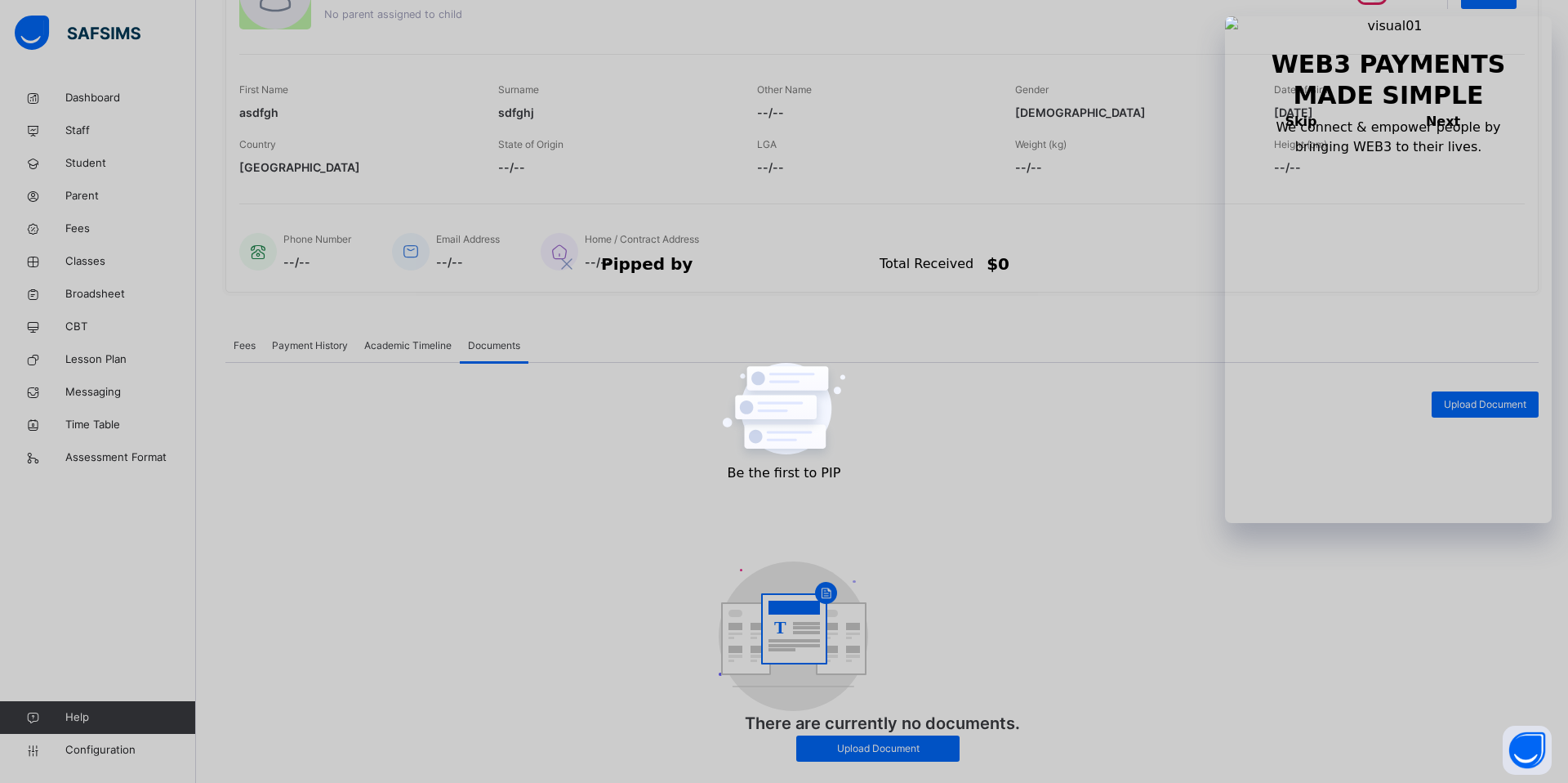
click at [329, 346] on span "Payment History" at bounding box center [310, 345] width 76 height 15
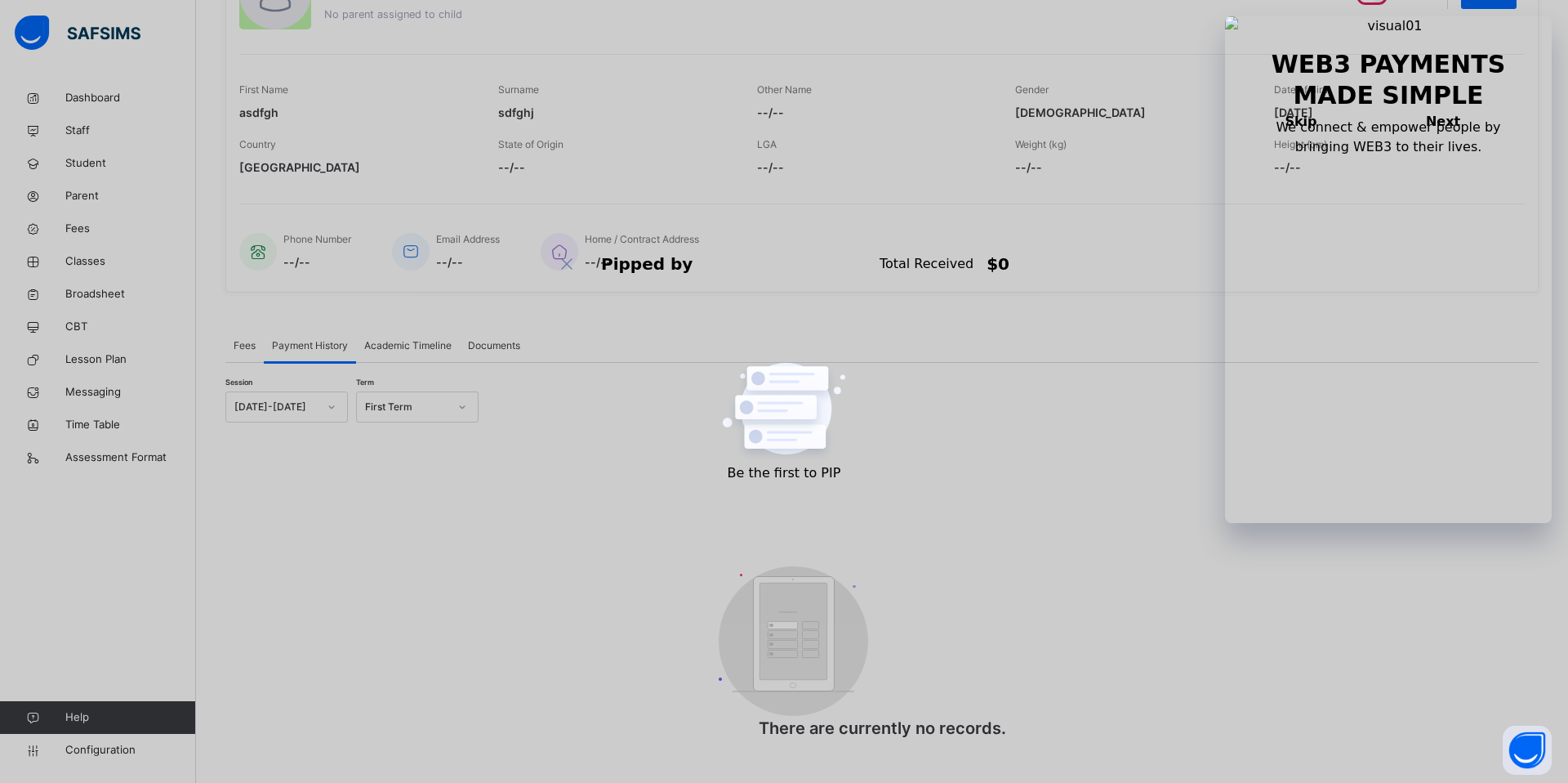
click at [245, 340] on span "Fees" at bounding box center [245, 345] width 22 height 15
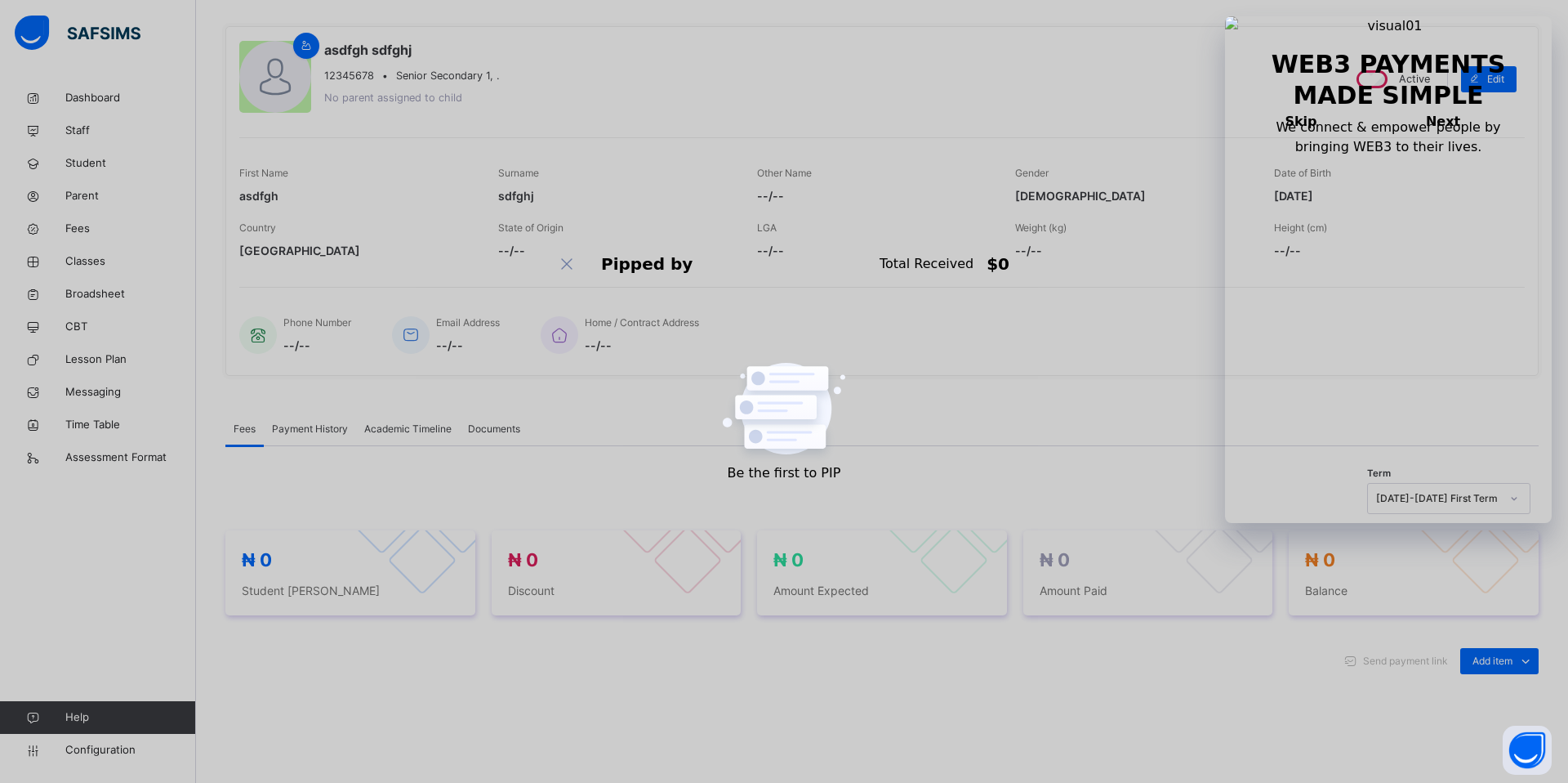
scroll to position [0, 0]
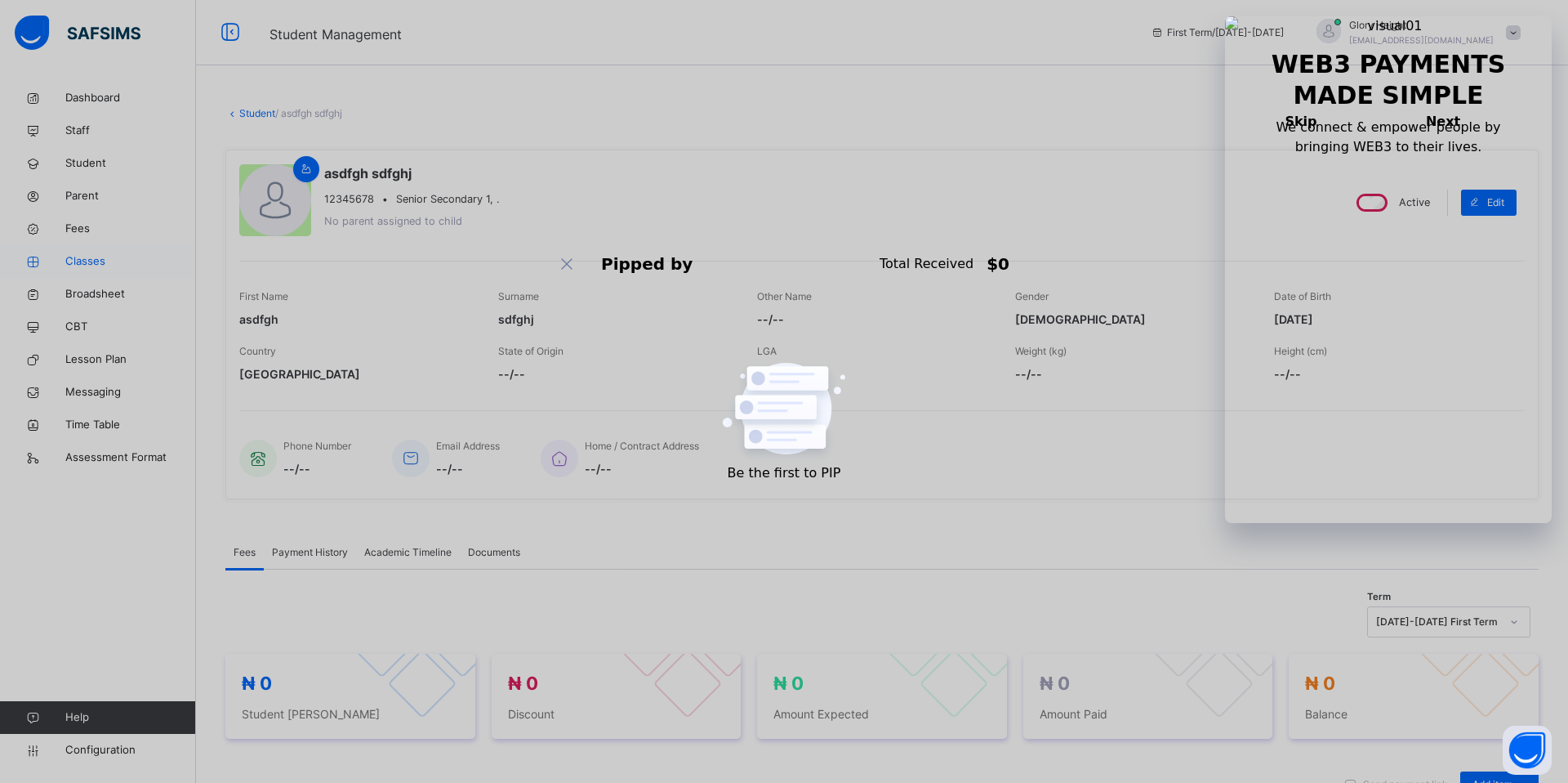
click at [93, 260] on span "Classes" at bounding box center [131, 261] width 131 height 17
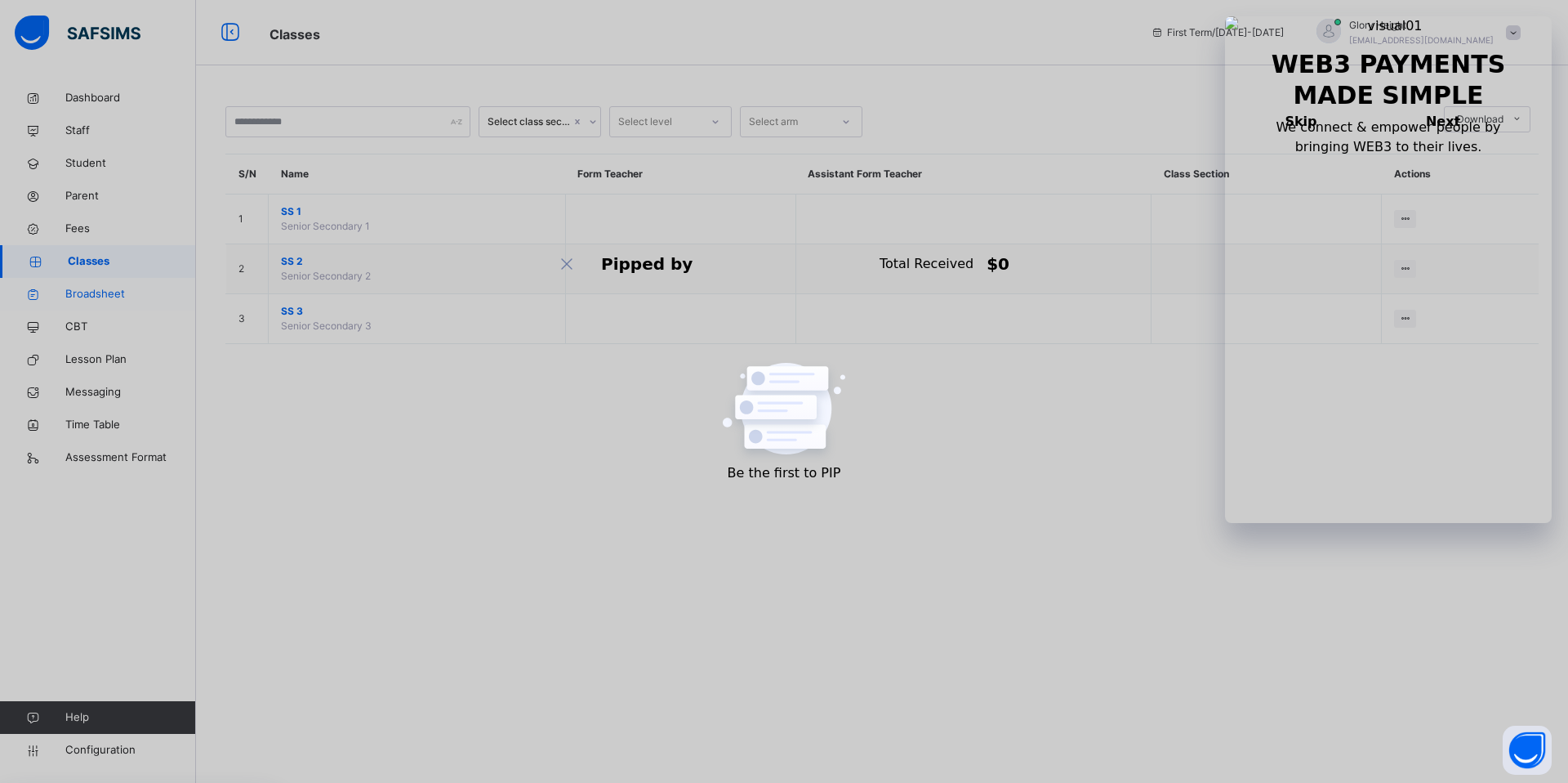
click at [104, 293] on span "Broadsheet" at bounding box center [131, 294] width 131 height 17
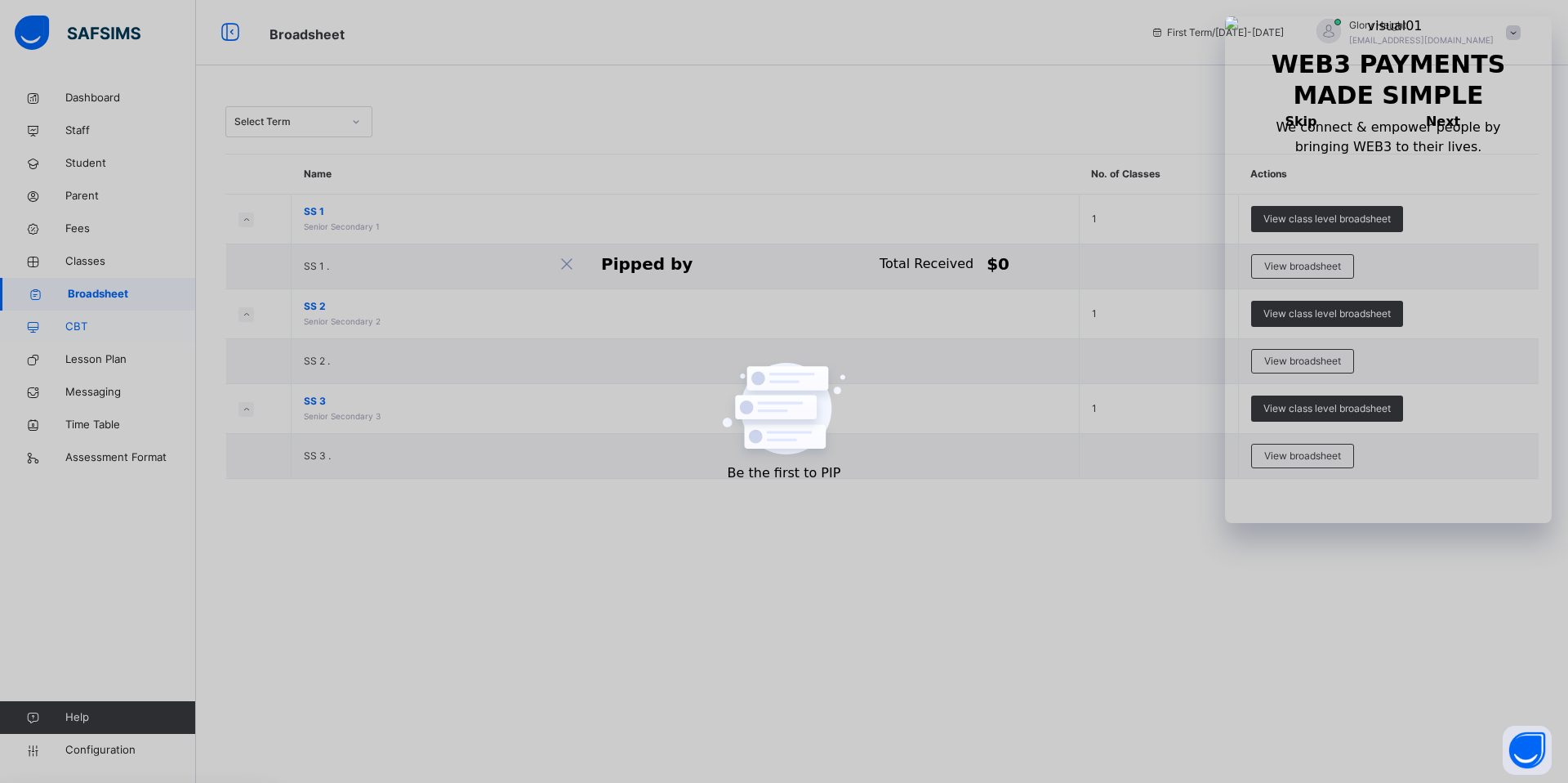
click at [112, 327] on span "CBT" at bounding box center [131, 327] width 131 height 17
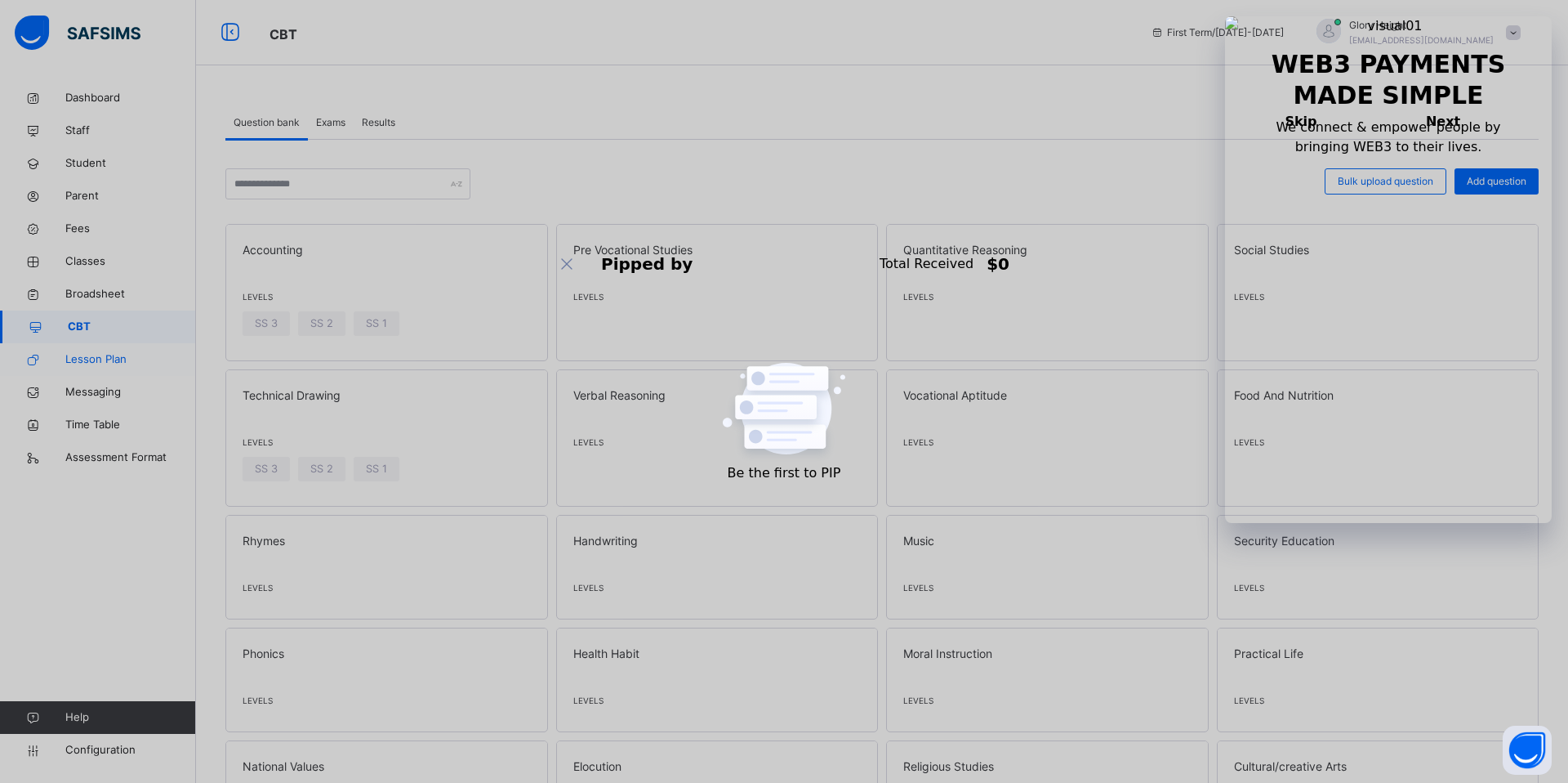
click at [126, 348] on link "Lesson Plan" at bounding box center [97, 360] width 196 height 33
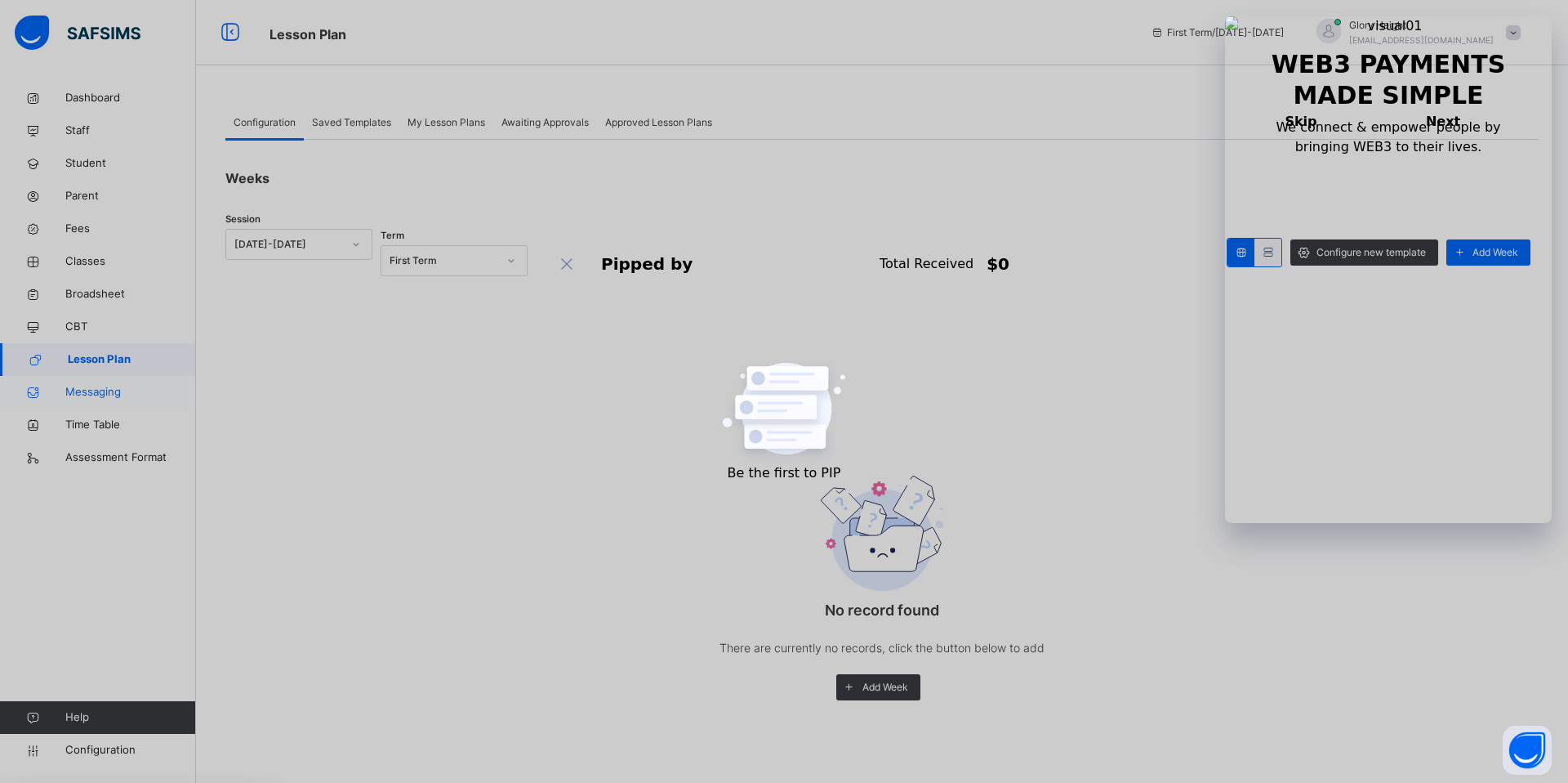
click at [109, 392] on span "Messaging" at bounding box center [131, 392] width 131 height 17
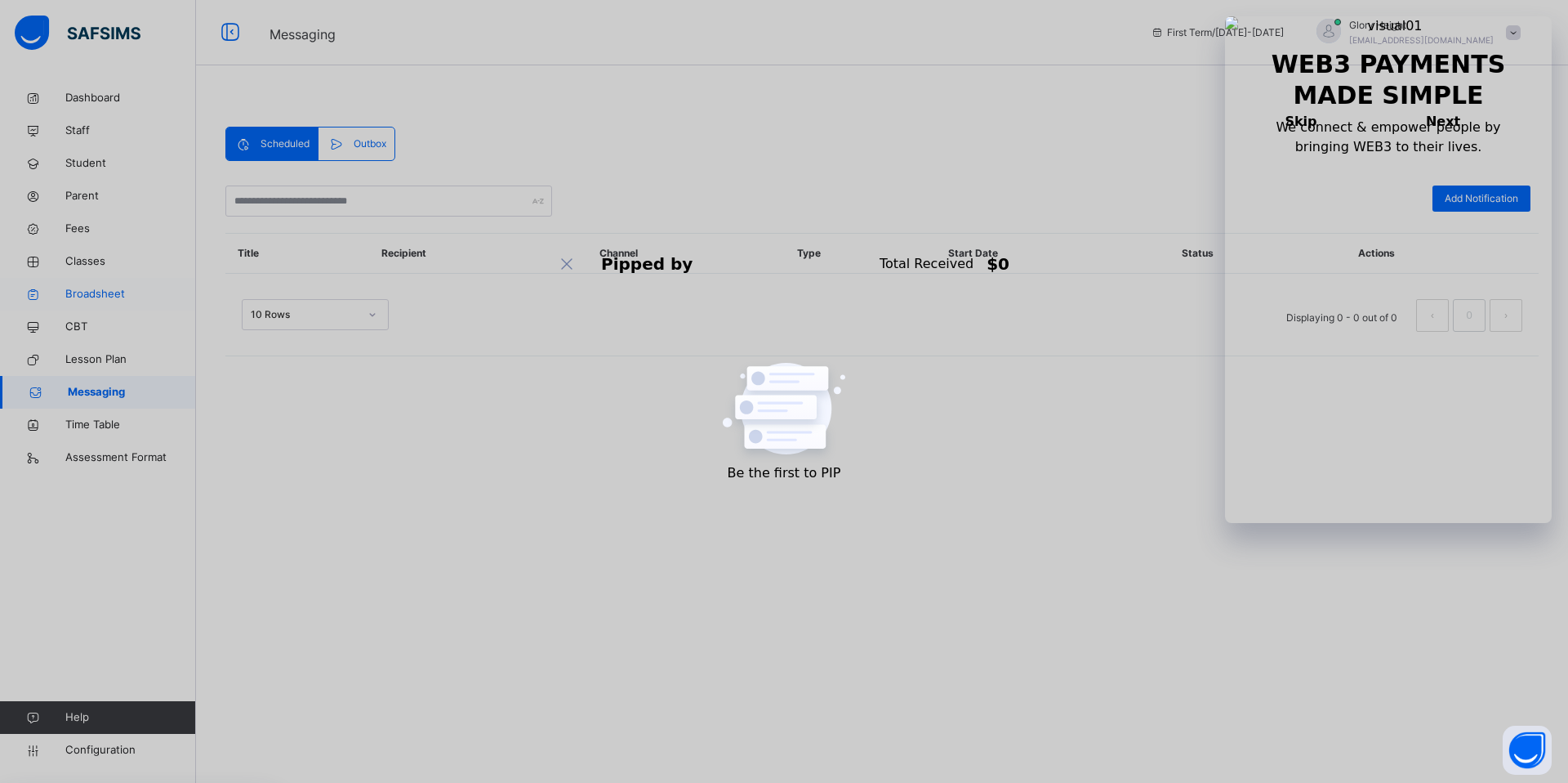
click at [88, 281] on link "Broadsheet" at bounding box center [97, 294] width 196 height 33
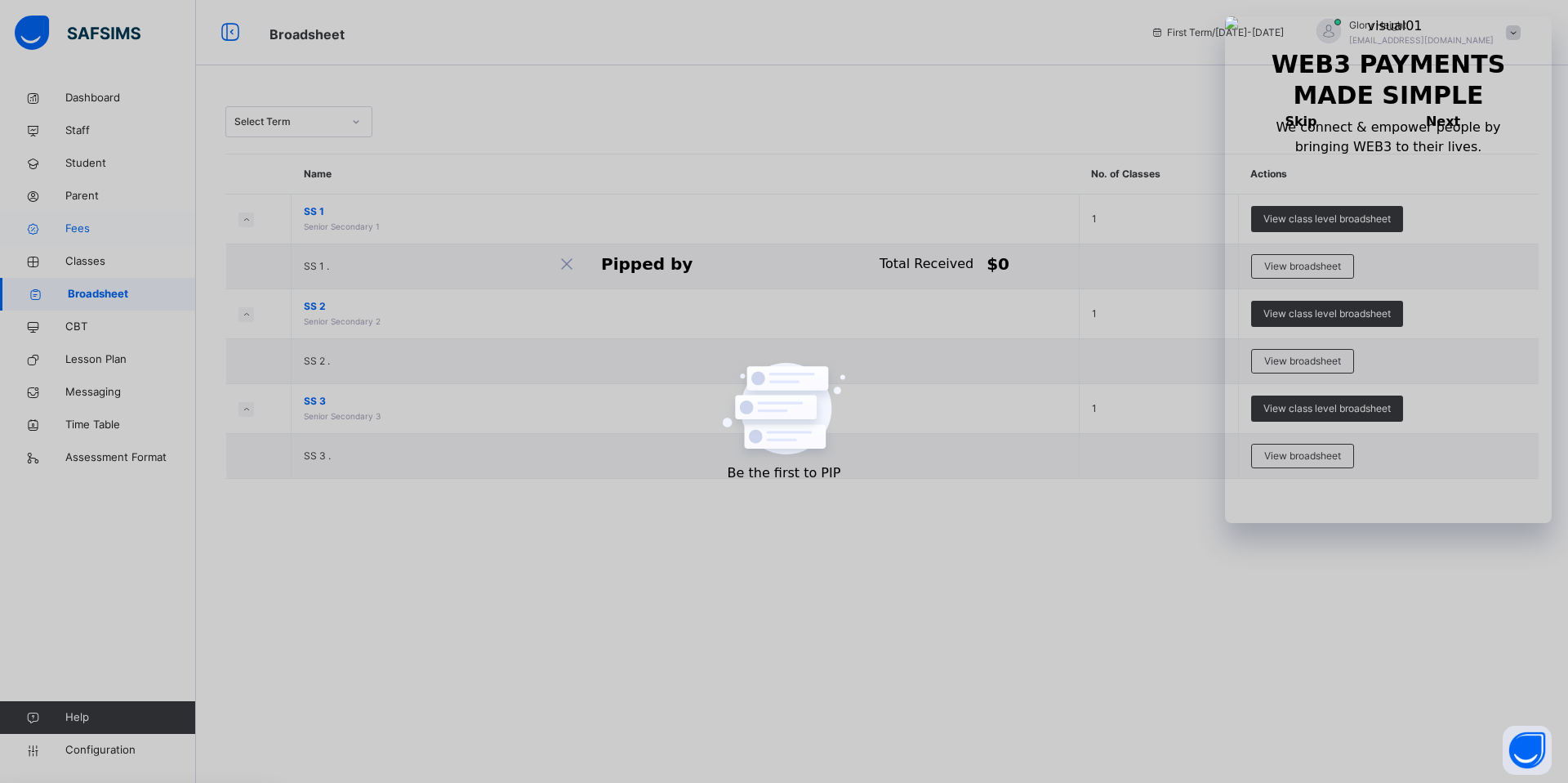
click at [90, 235] on span "Fees" at bounding box center [131, 228] width 131 height 17
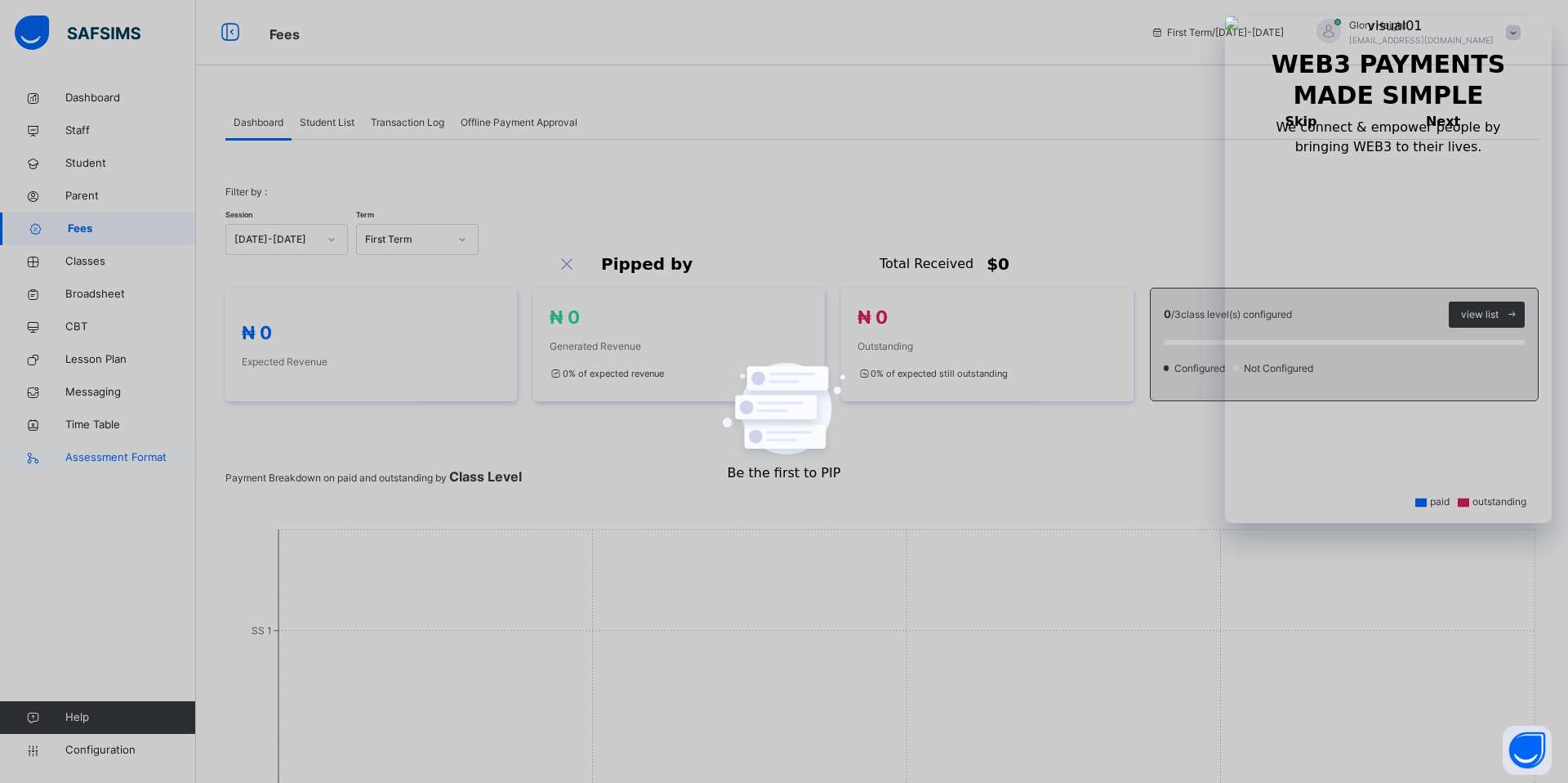
click at [103, 461] on span "Assessment Format" at bounding box center [131, 457] width 131 height 17
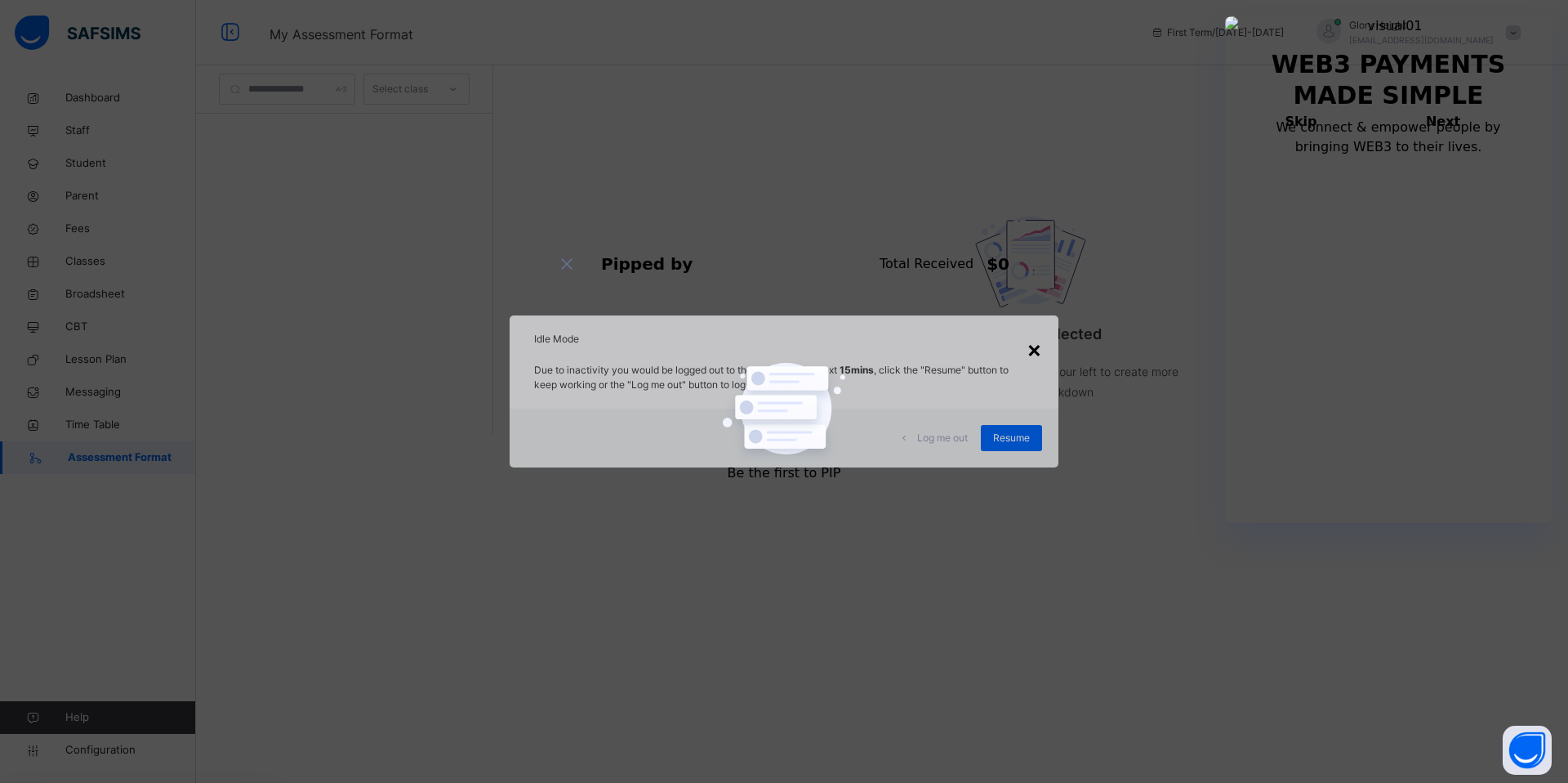
click at [1033, 350] on div "×" at bounding box center [1035, 348] width 16 height 34
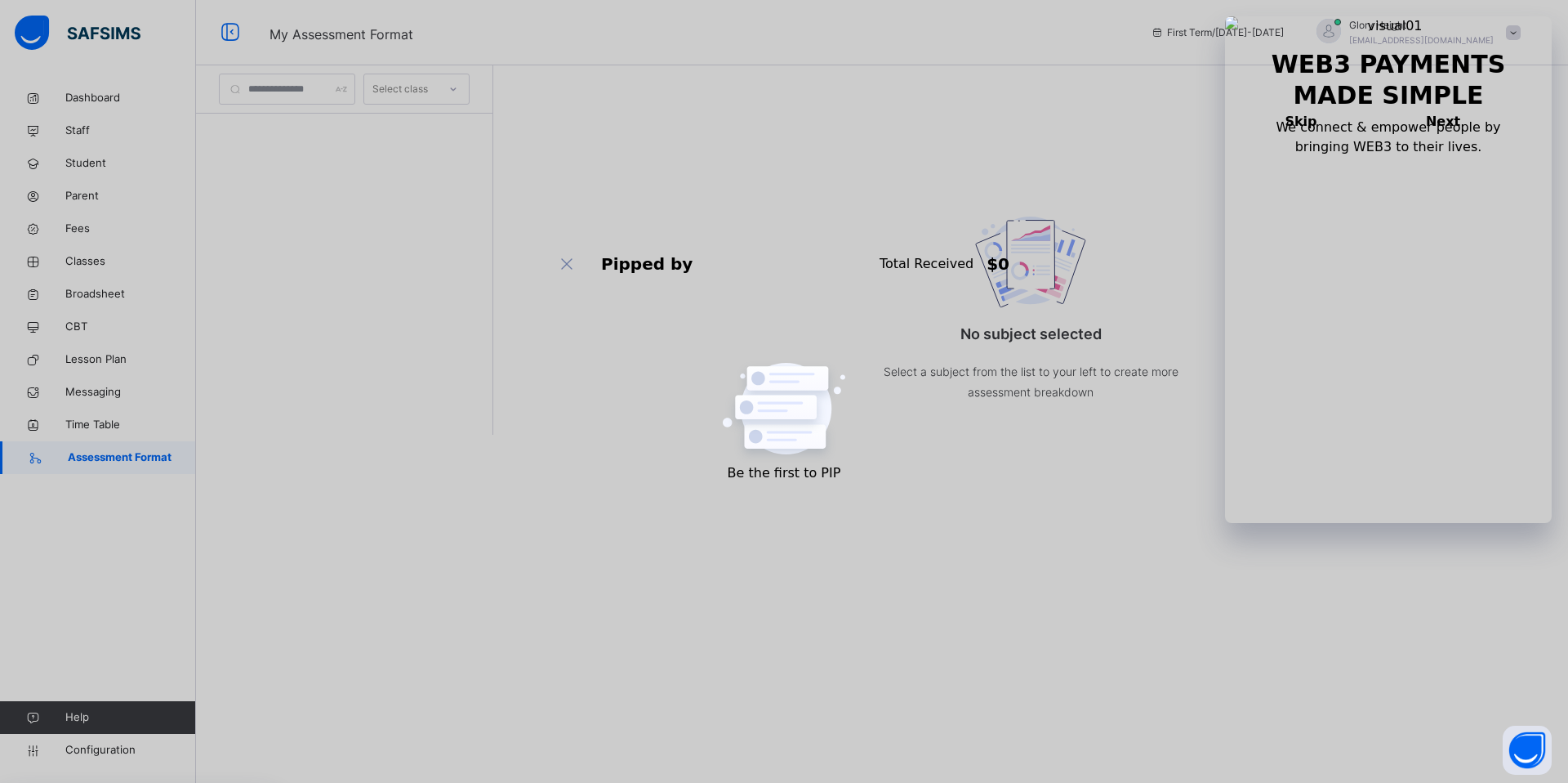
click at [1407, 33] on div "Glory Height [EMAIL_ADDRESS][DOMAIN_NAME]" at bounding box center [1422, 32] width 144 height 29
click at [1459, 163] on li "Subscription" at bounding box center [1468, 170] width 121 height 30
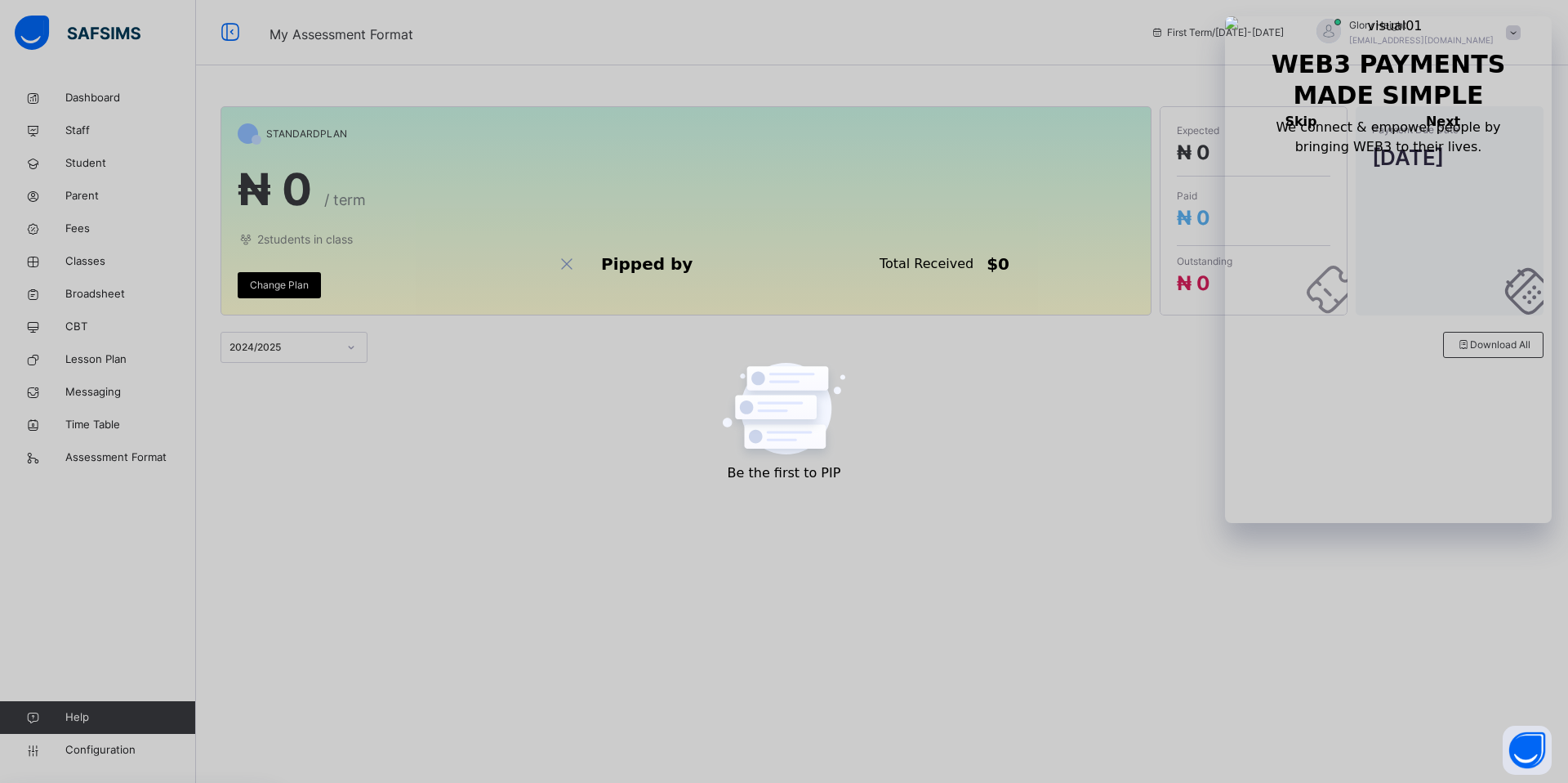
click at [293, 285] on span "Change Plan" at bounding box center [280, 285] width 58 height 15
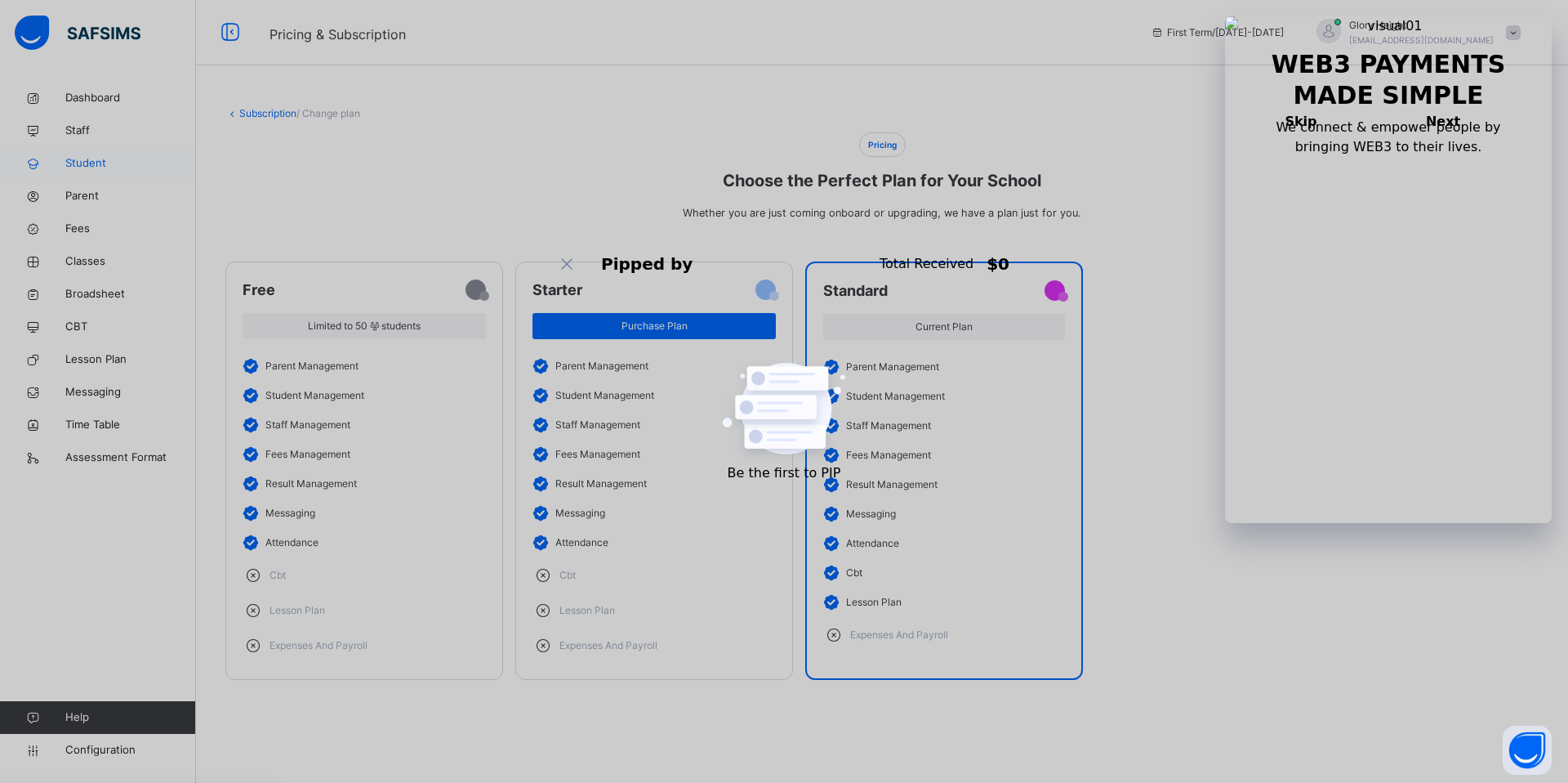
click at [78, 160] on span "Student" at bounding box center [131, 163] width 131 height 17
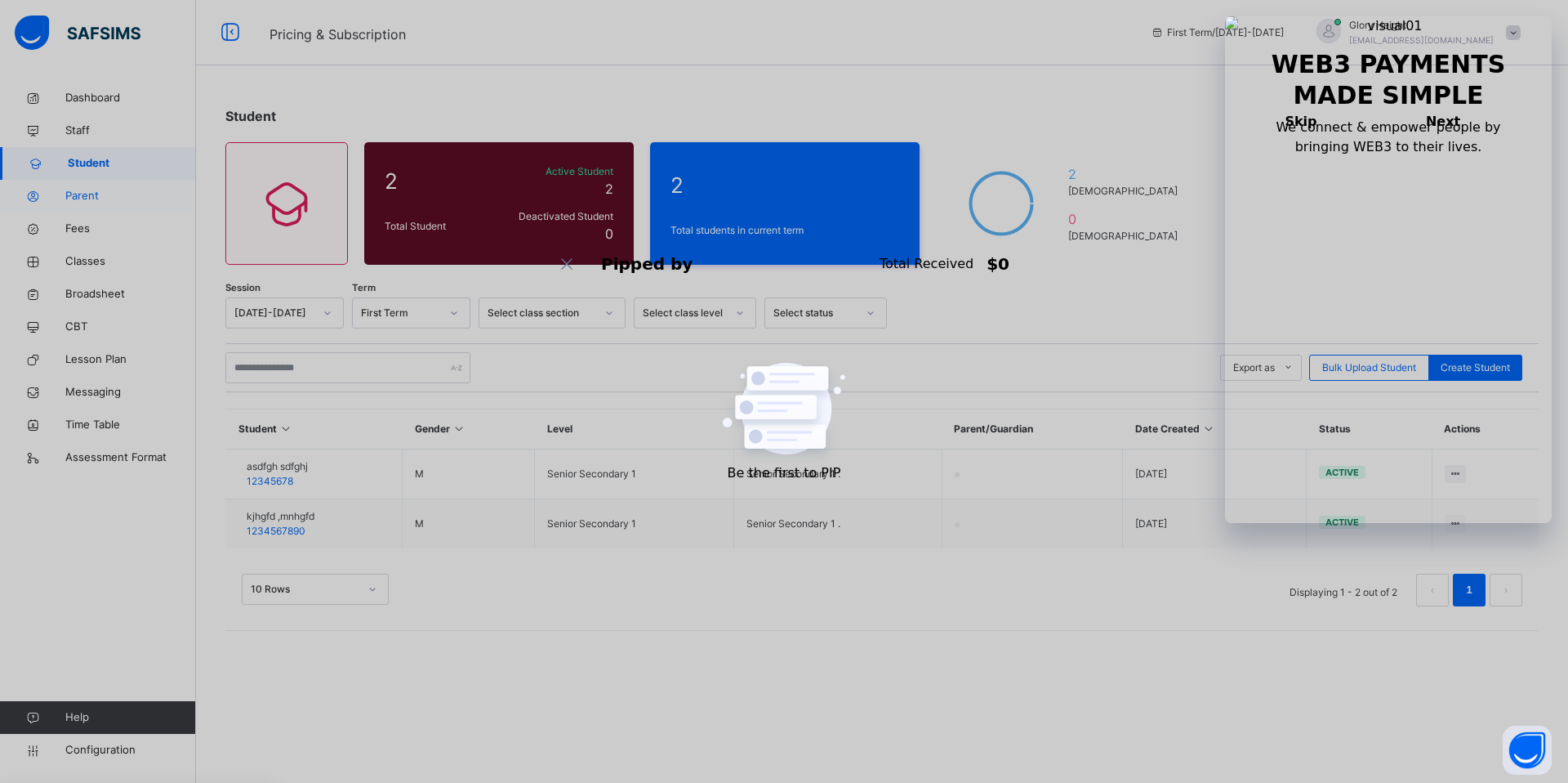
click at [103, 192] on span "Parent" at bounding box center [131, 196] width 131 height 17
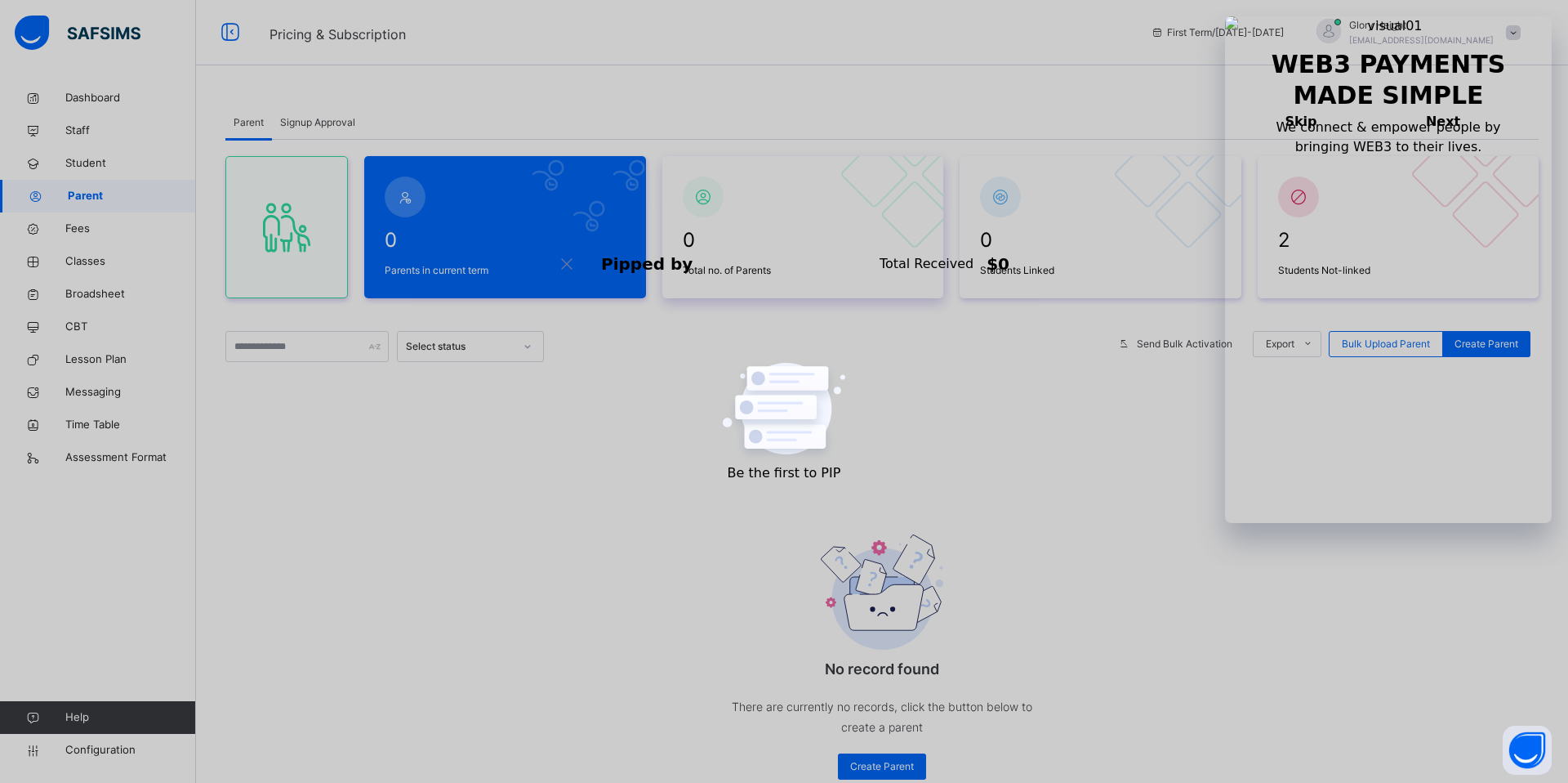
click at [750, 215] on div at bounding box center [804, 197] width 249 height 49
click at [103, 296] on span "Broadsheet" at bounding box center [131, 294] width 131 height 17
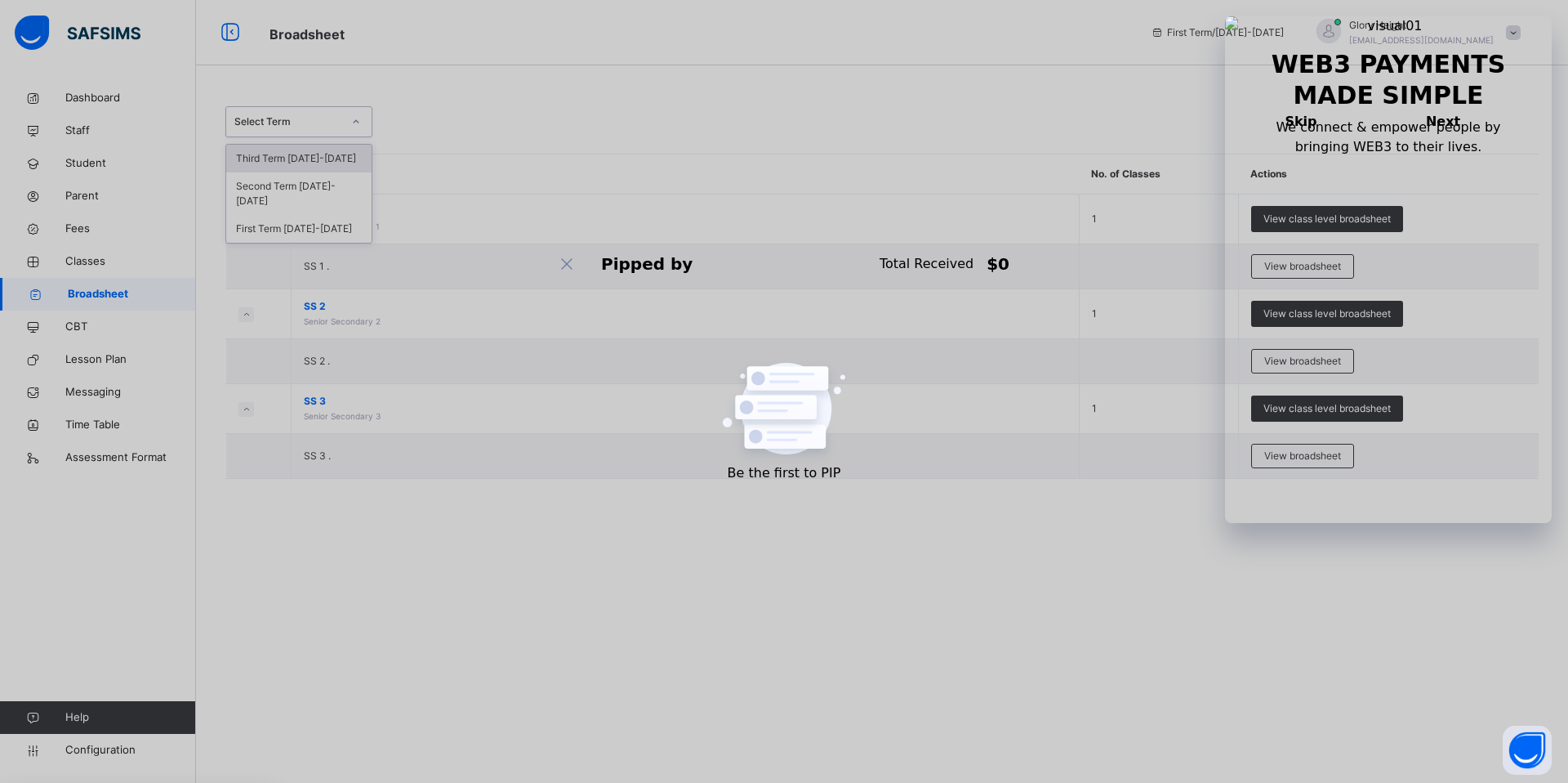
click at [282, 129] on div "Select Term" at bounding box center [288, 121] width 108 height 15
click at [492, 134] on div "option Third Term [DATE]-[DATE] focused, 1 of 3. 3 results available. Use Up an…" at bounding box center [882, 122] width 1314 height 31
click at [319, 121] on div "Select Term" at bounding box center [288, 121] width 108 height 15
click at [105, 747] on span "Configuration" at bounding box center [130, 750] width 130 height 17
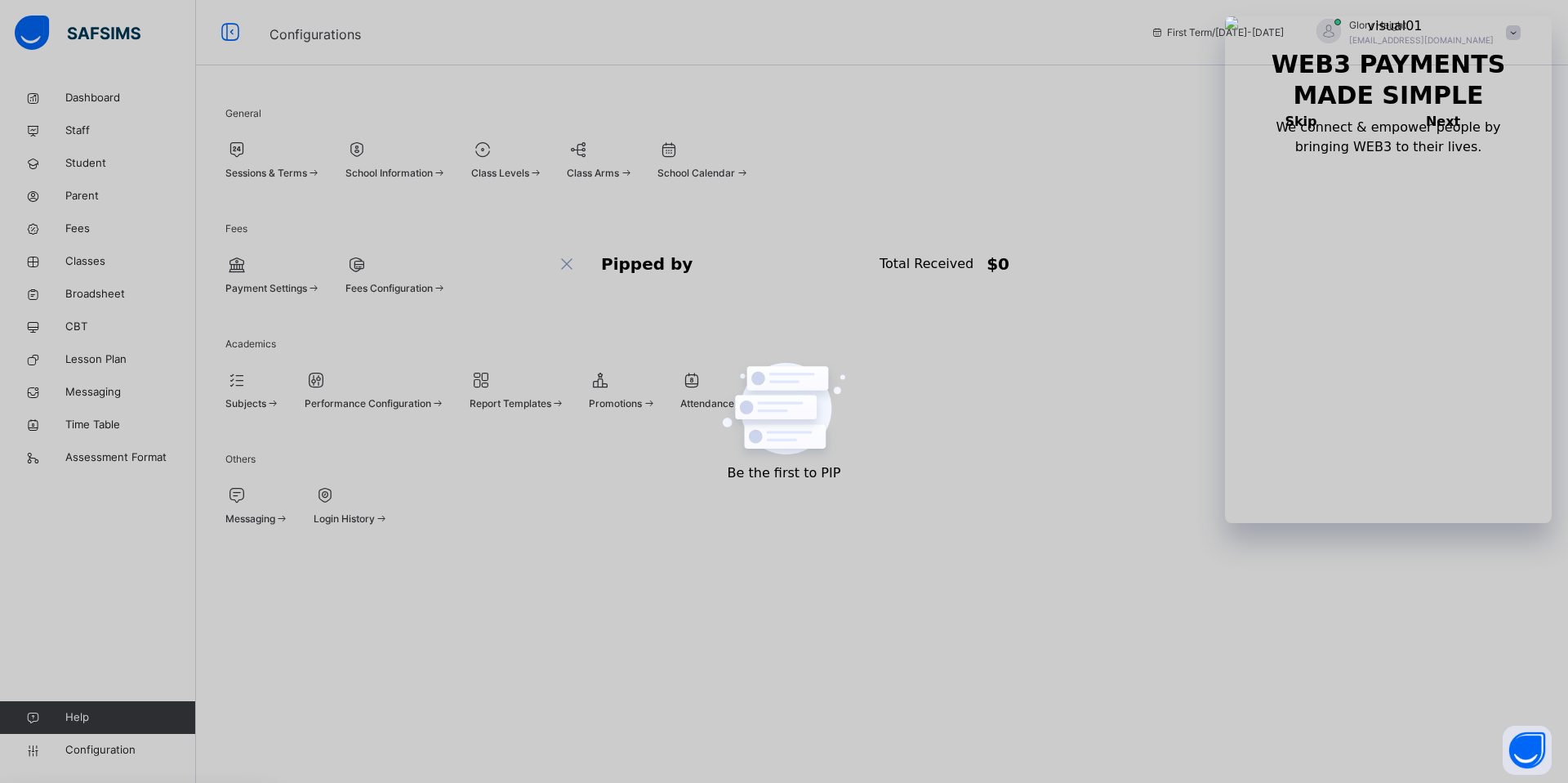
click at [321, 161] on div at bounding box center [273, 149] width 96 height 24
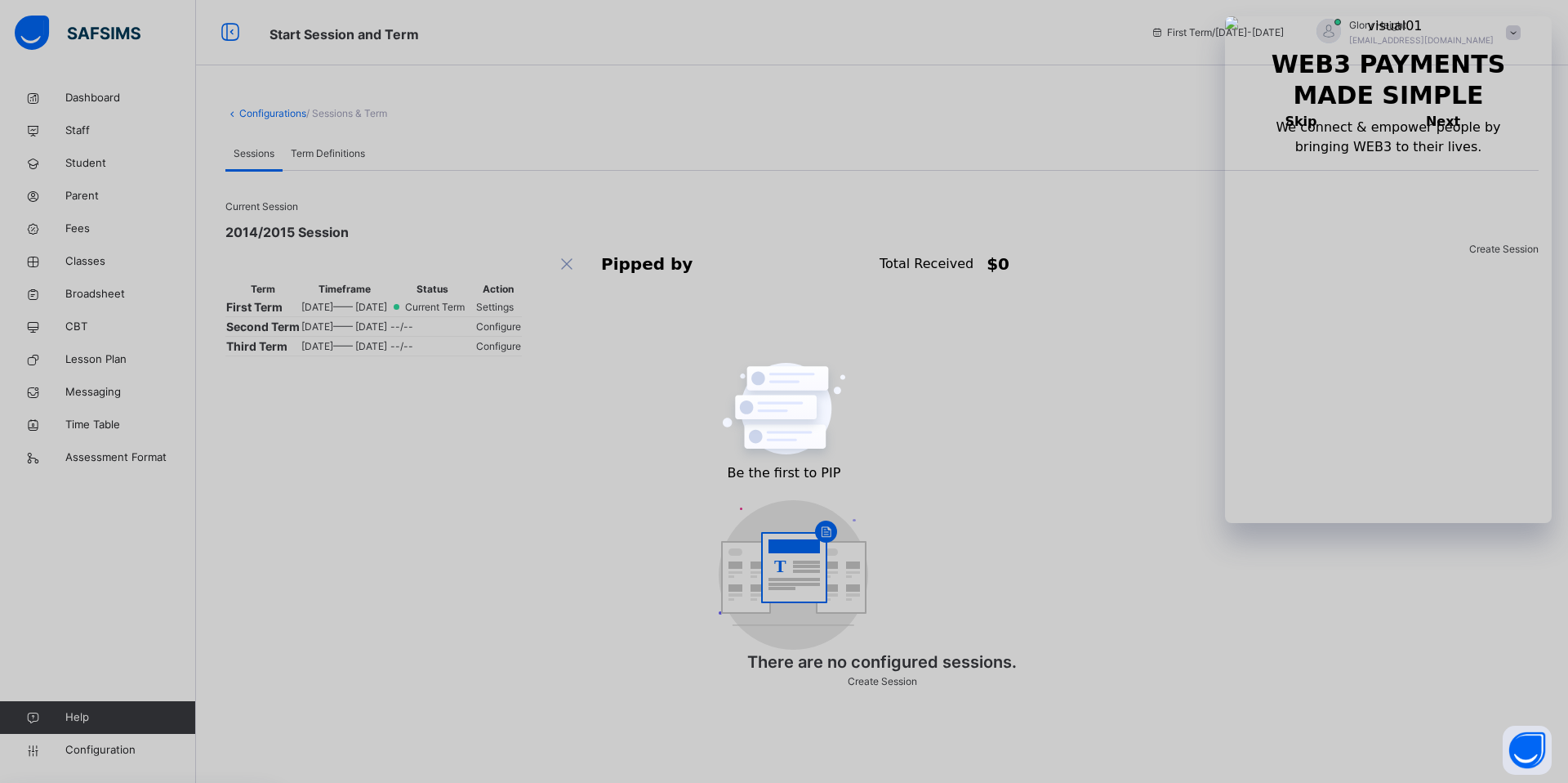
click at [1477, 243] on span "Create Session" at bounding box center [1504, 249] width 69 height 13
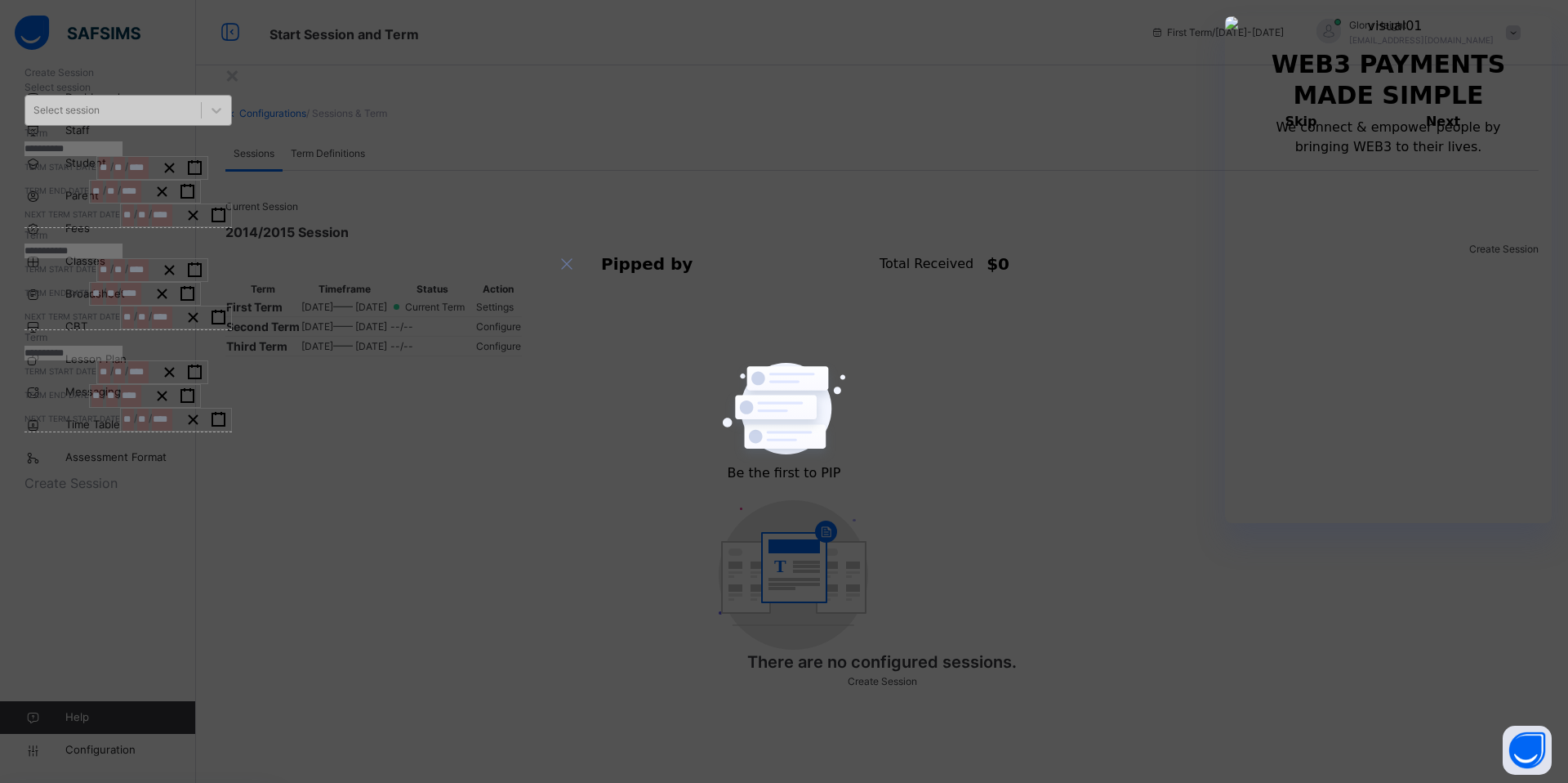
click at [201, 124] on div "Select session" at bounding box center [113, 111] width 175 height 25
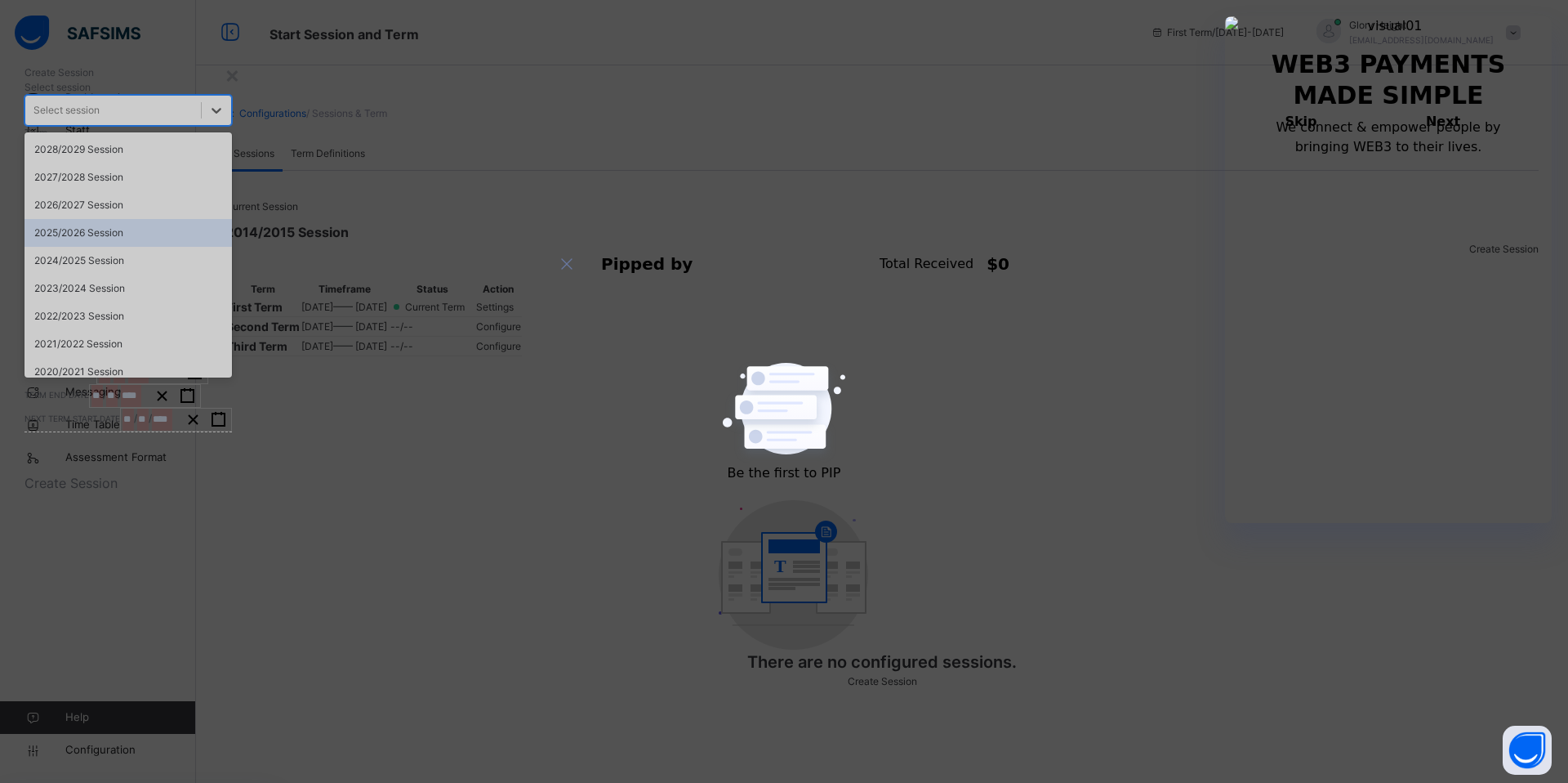
click at [232, 247] on div "2025/2026 Session" at bounding box center [128, 233] width 208 height 28
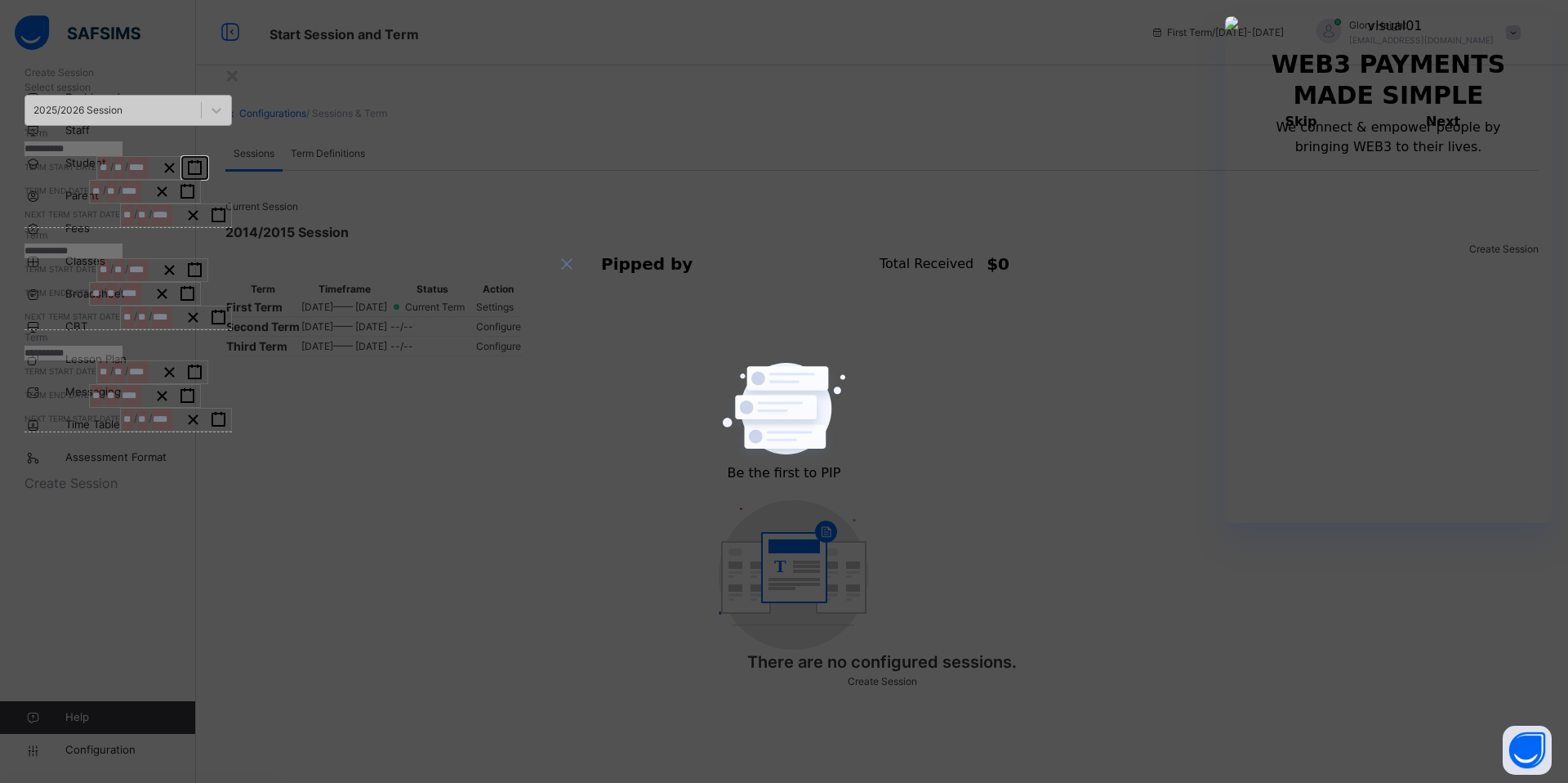
click at [203, 176] on icon "button" at bounding box center [195, 168] width 16 height 16
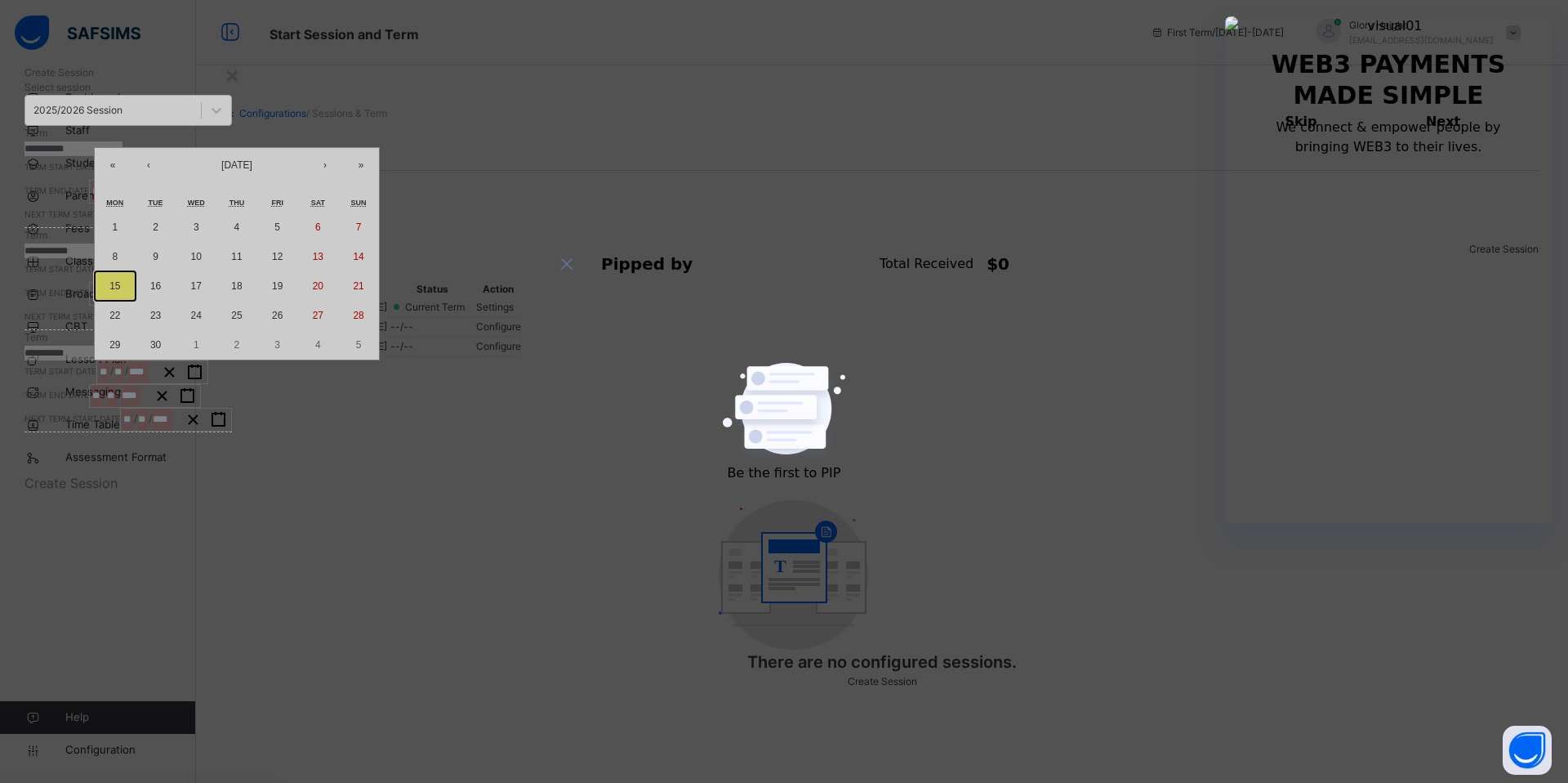
click at [120, 292] on abbr "15" at bounding box center [114, 287] width 11 height 12
type input "**********"
type input "**"
type input "*"
type input "****"
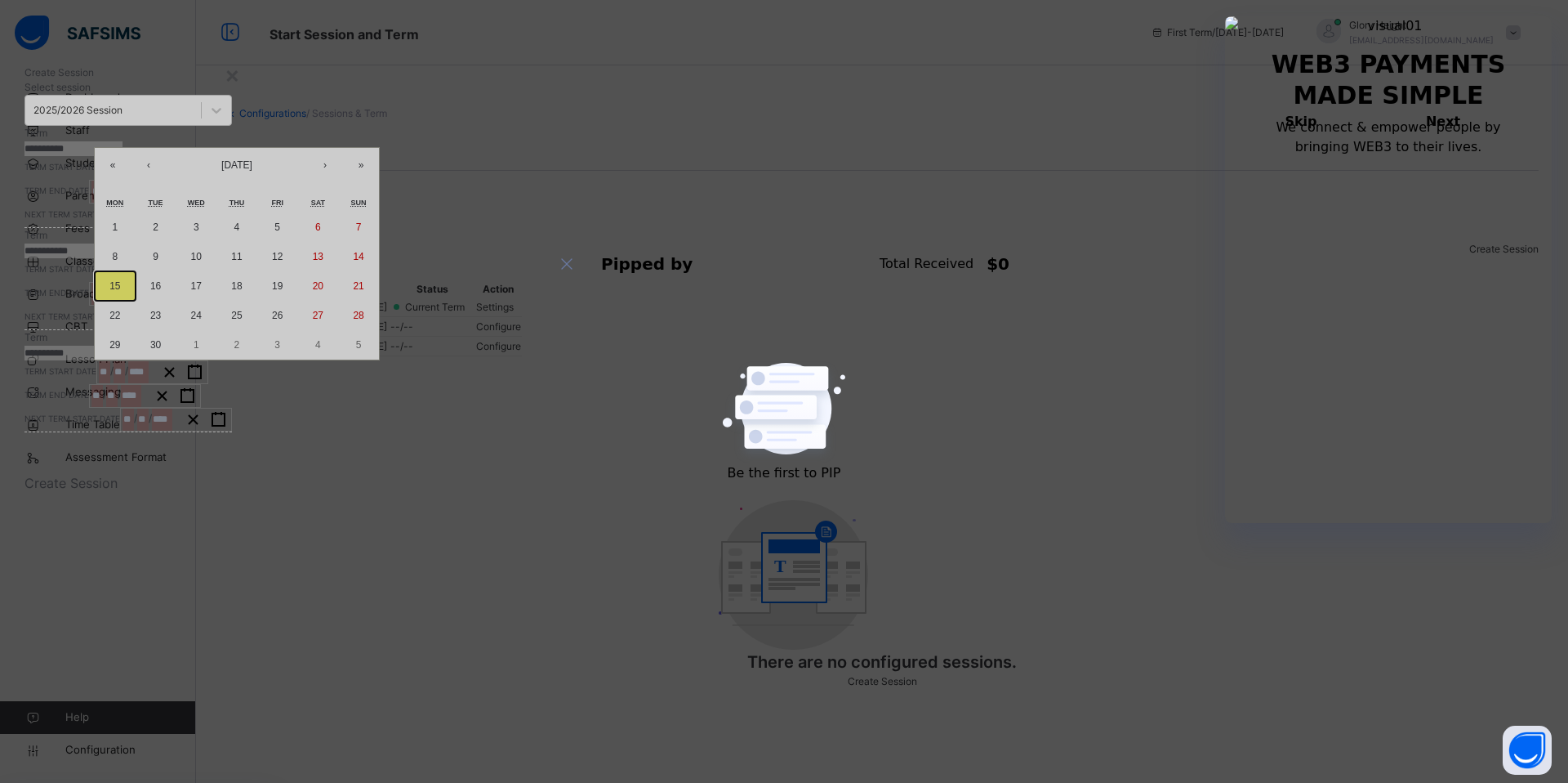
type input "**********"
type input "**"
type input "****"
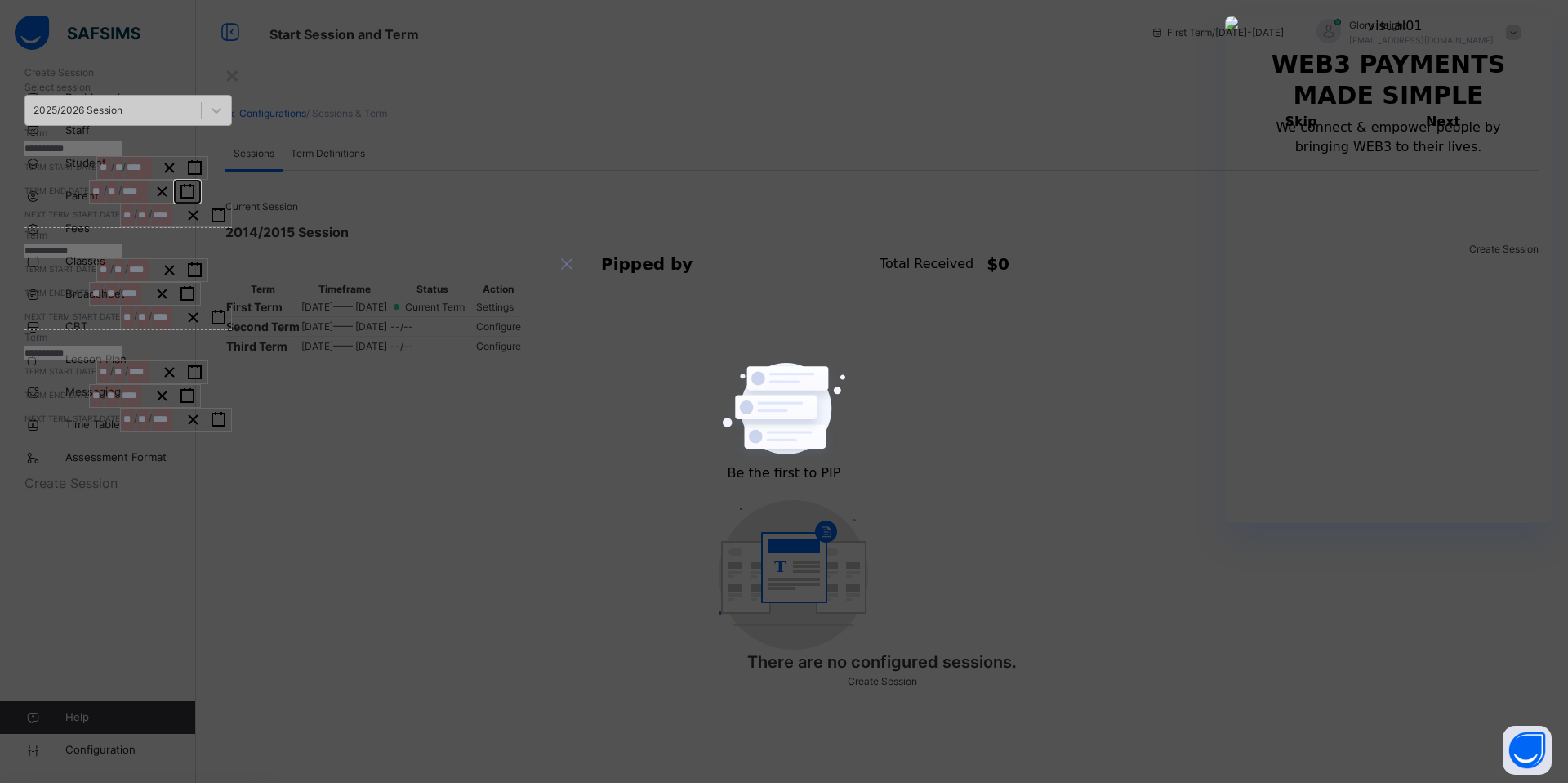
click at [195, 200] on icon "button" at bounding box center [187, 192] width 16 height 16
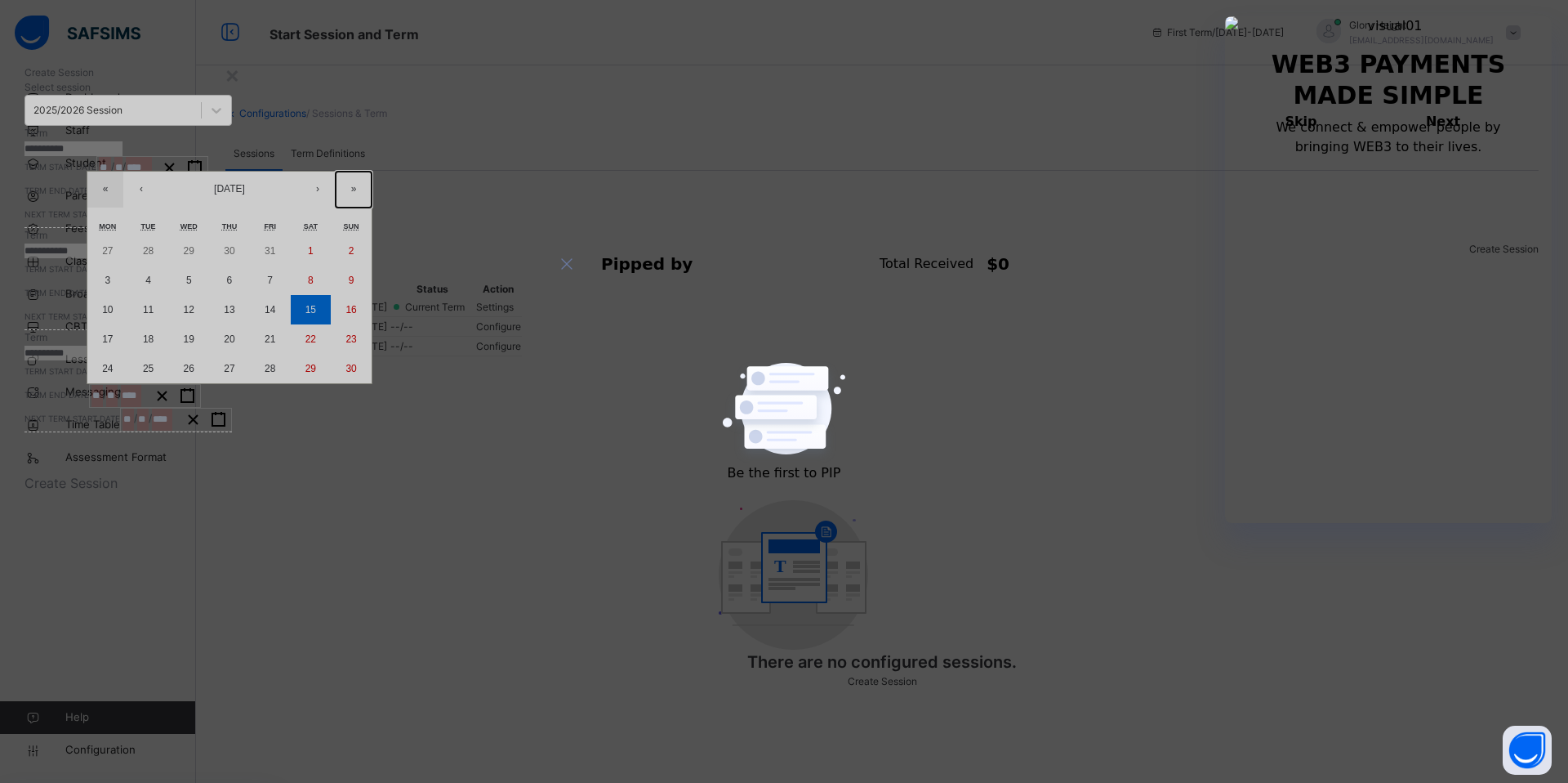
click at [371, 208] on button "»" at bounding box center [354, 189] width 36 height 36
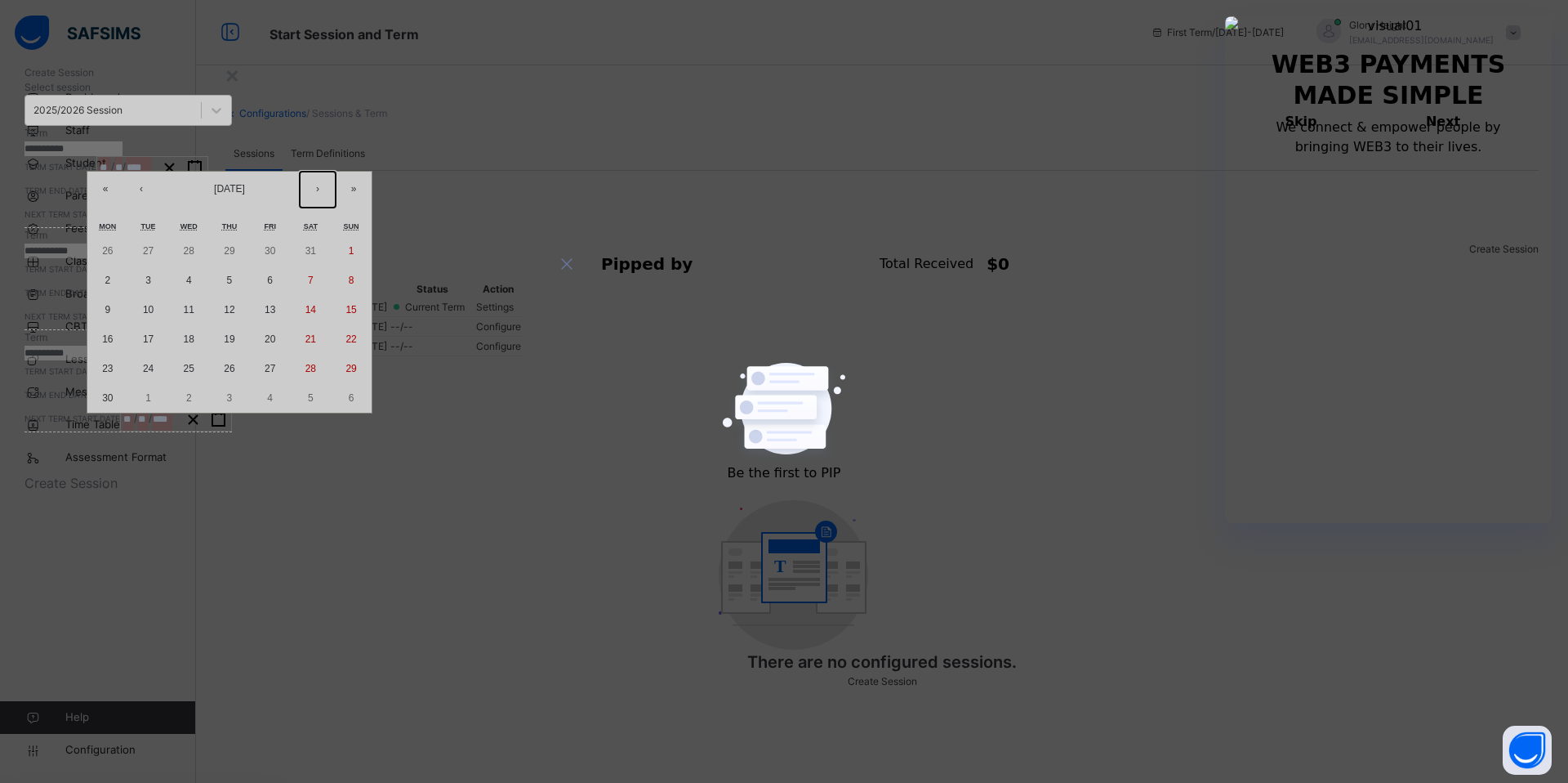
click at [336, 208] on button "›" at bounding box center [318, 189] width 36 height 36
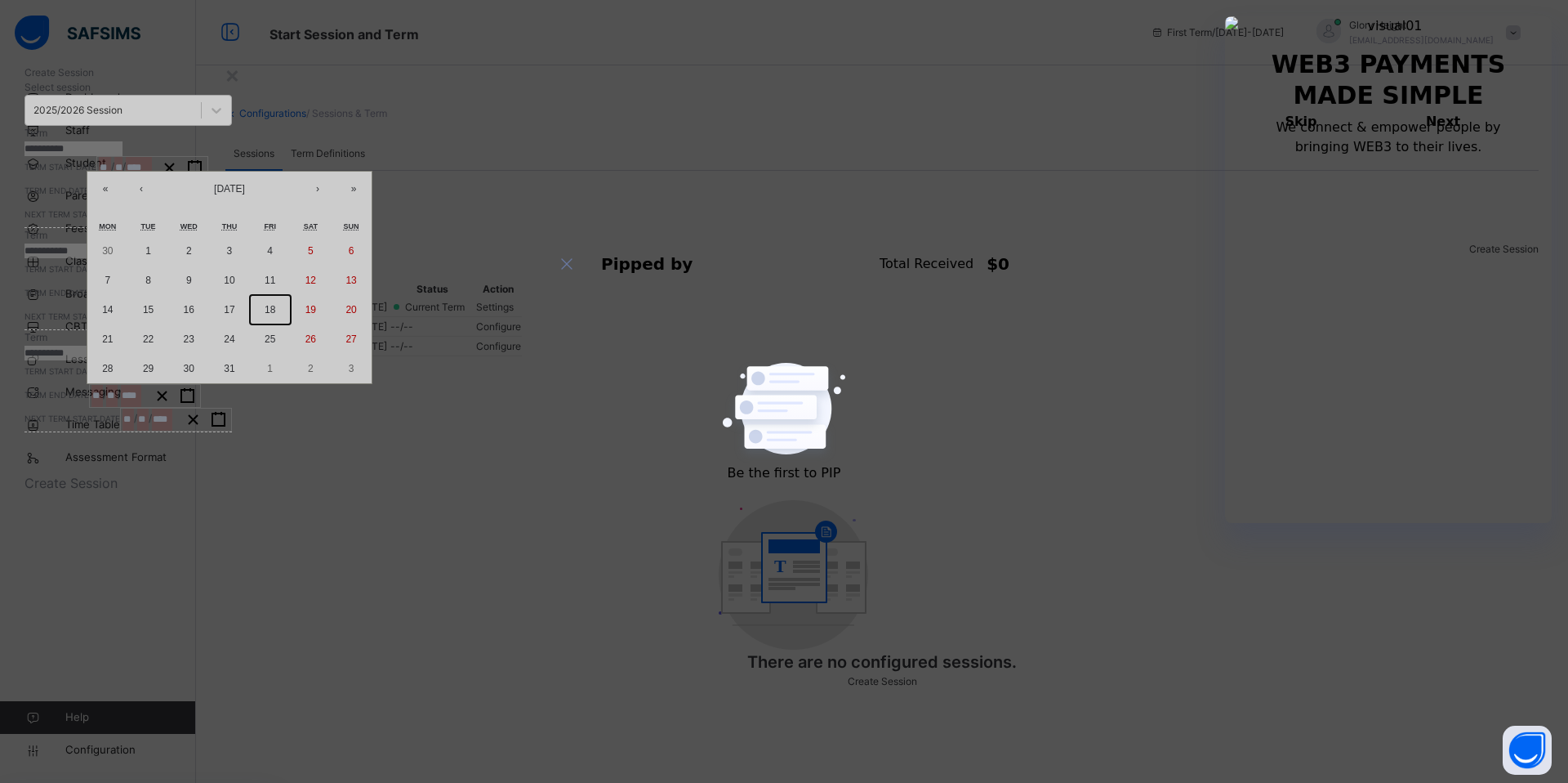
click at [275, 316] on abbr "18" at bounding box center [270, 310] width 11 height 12
type input "**********"
type input "**"
type input "****"
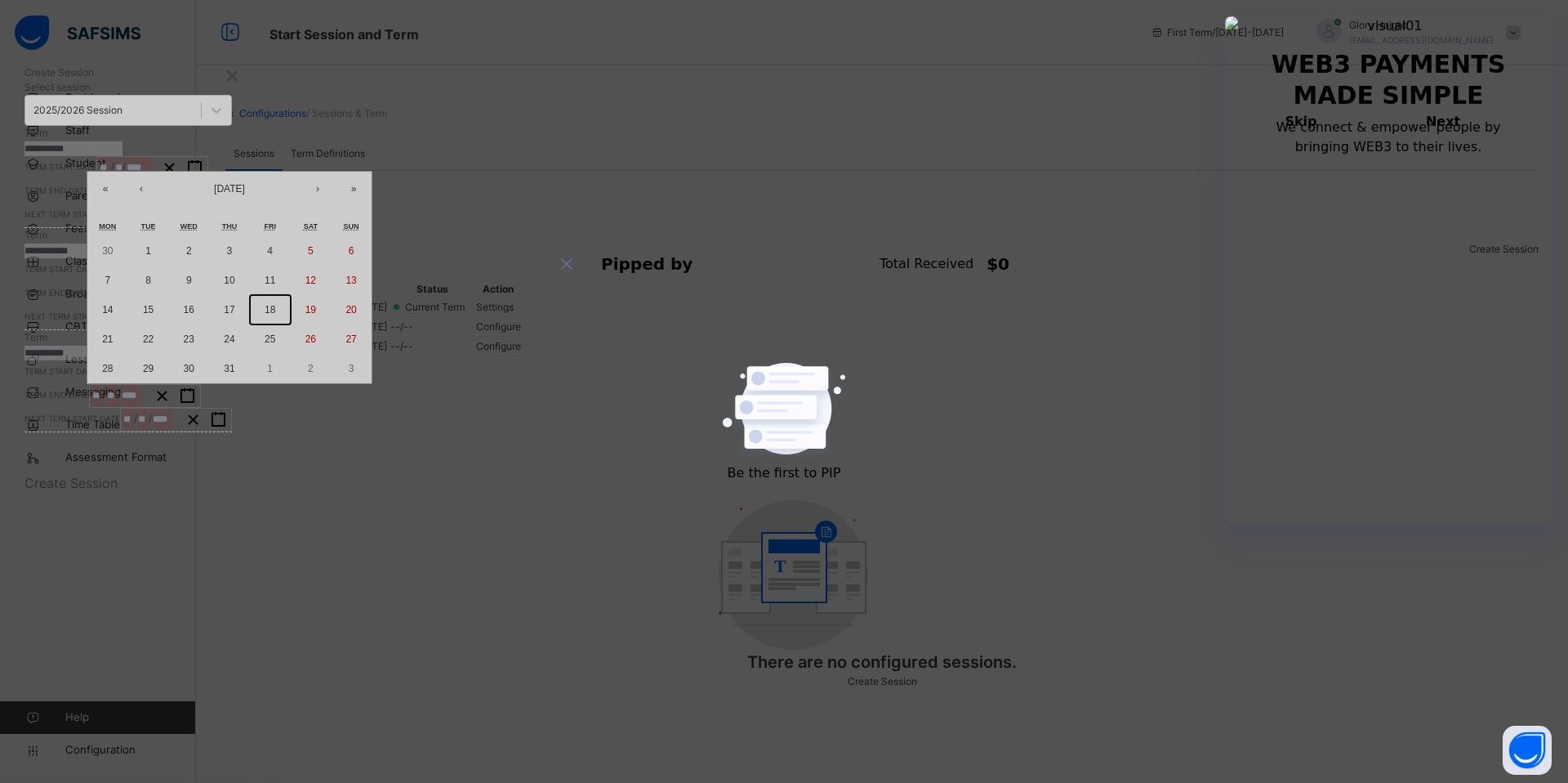
type input "**********"
type input "*"
type input "****"
type input "**********"
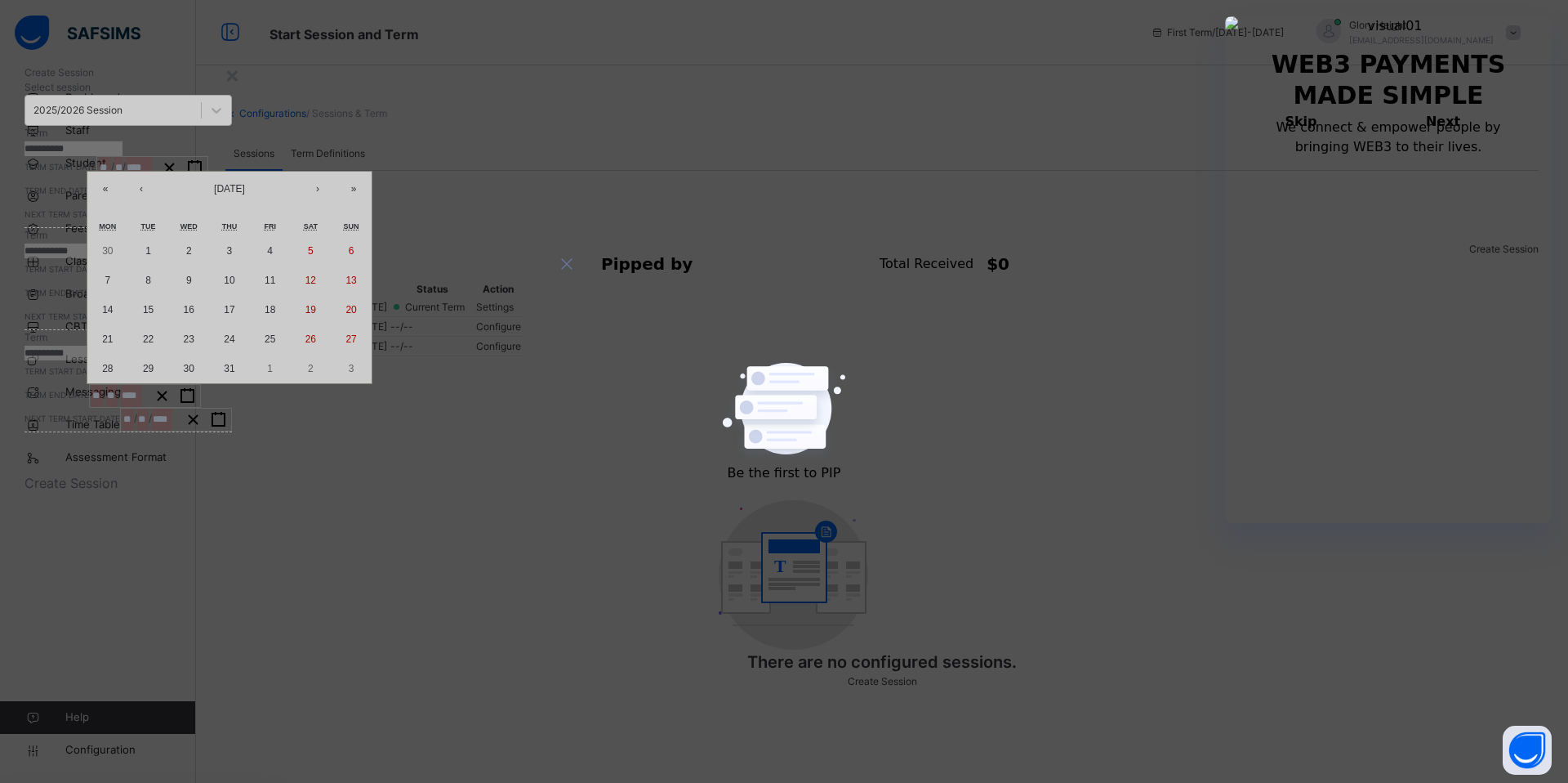
type input "*"
type input "****"
type input "**********"
type input "*"
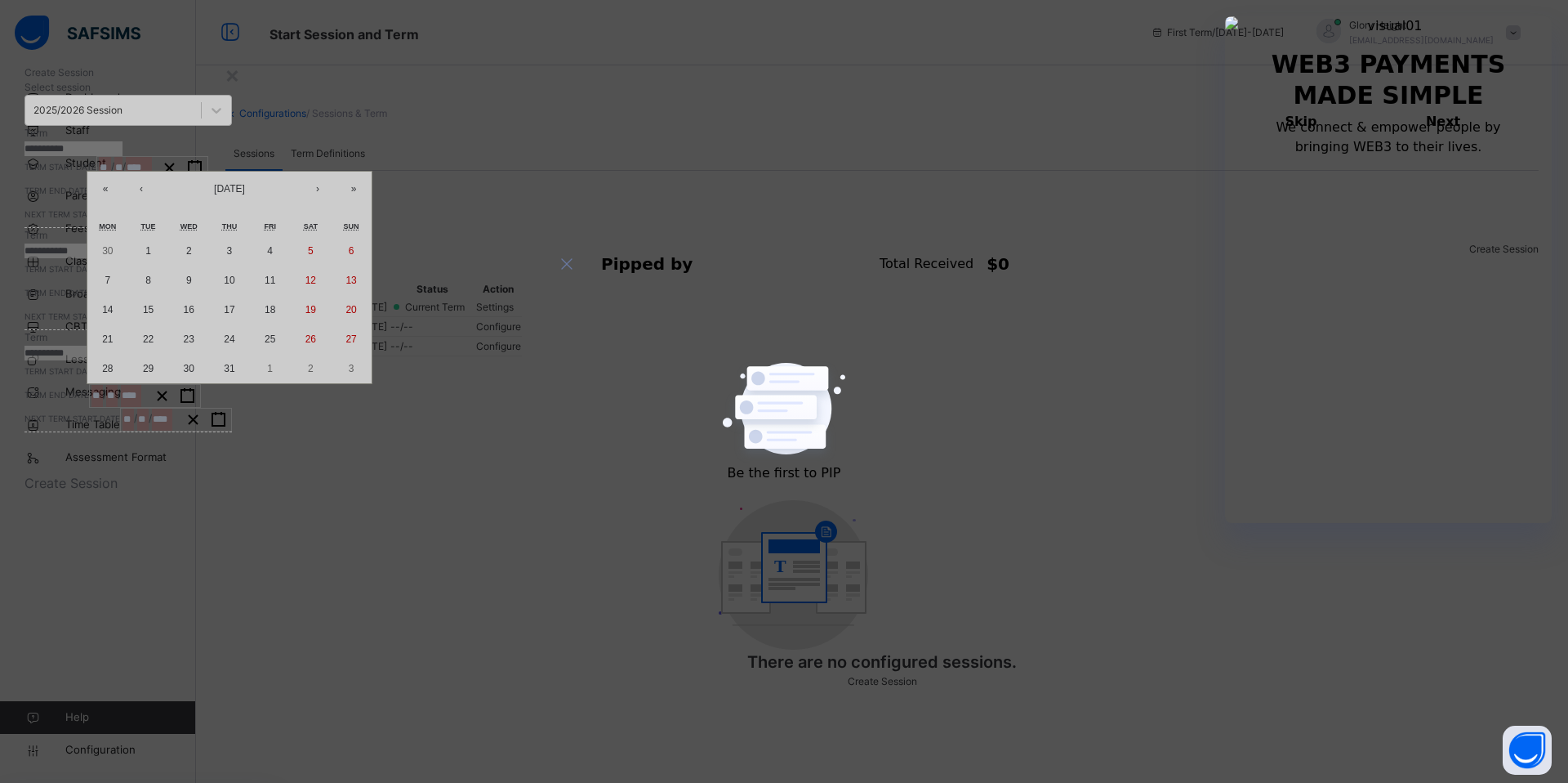
type input "*"
type input "****"
type input "**********"
type input "**"
type input "*"
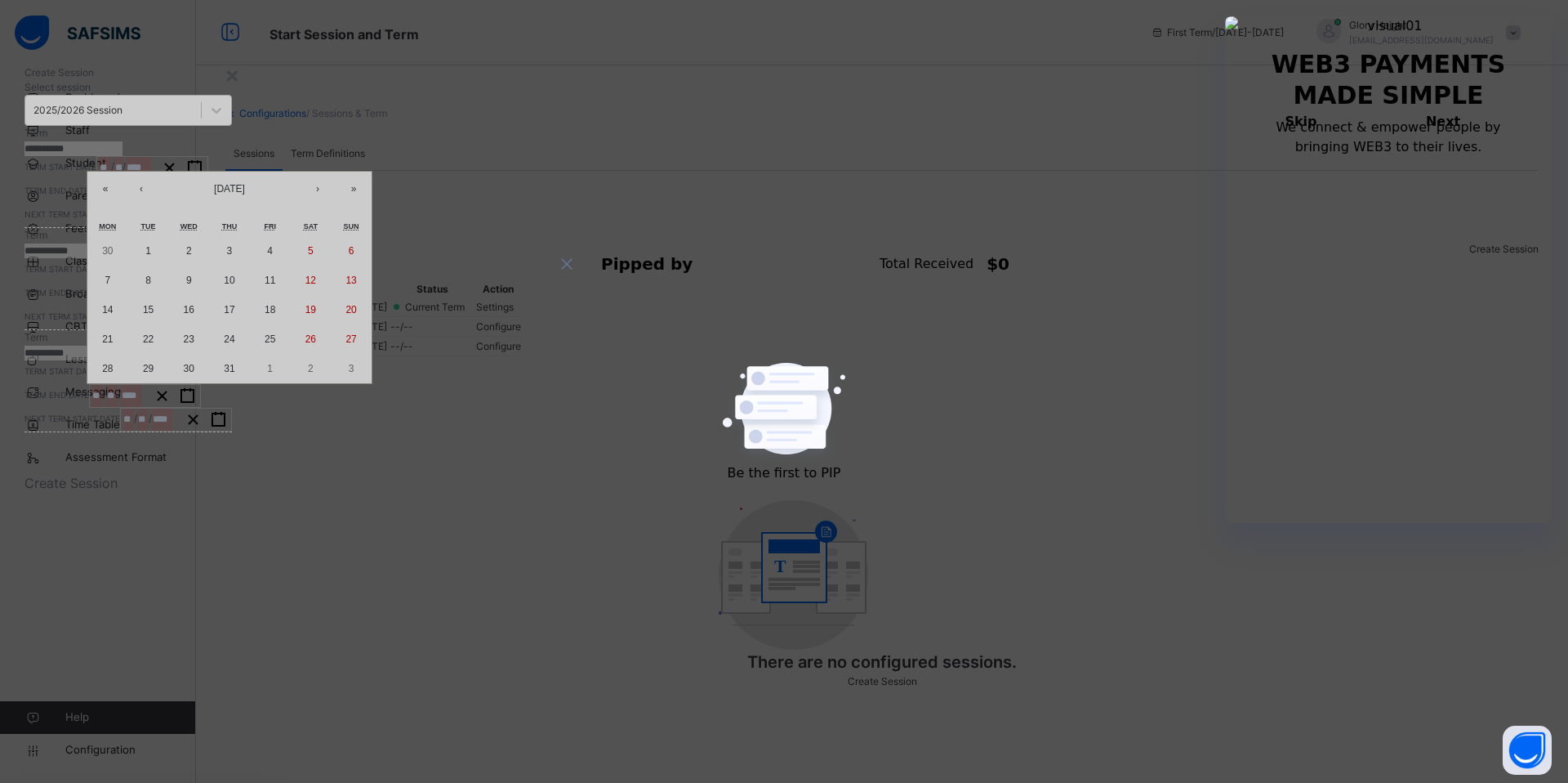
type input "****"
type input "**********"
type input "**"
type input "*"
type input "****"
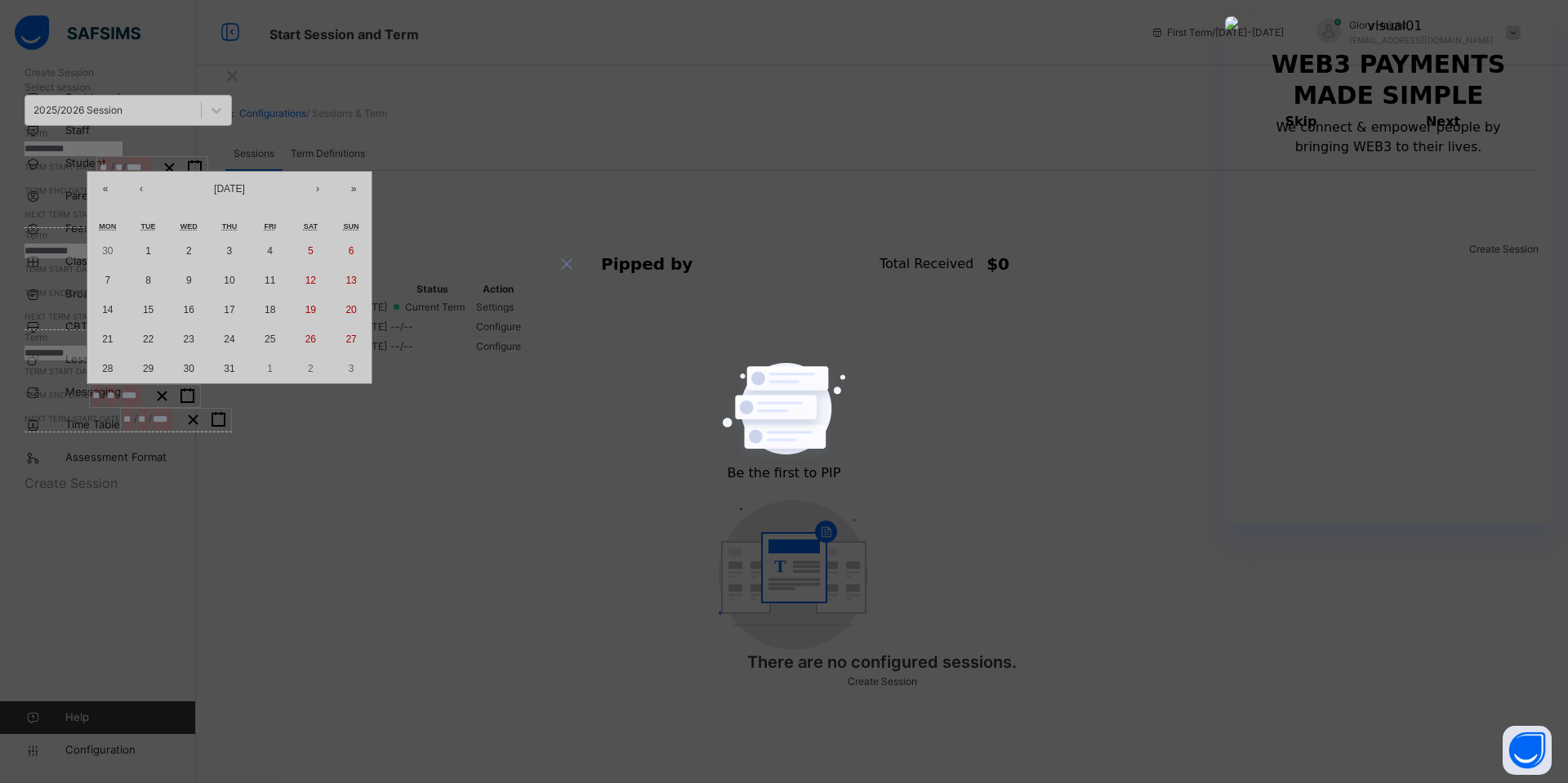
type input "**********"
type input "**"
type input "*"
type input "****"
type input "**********"
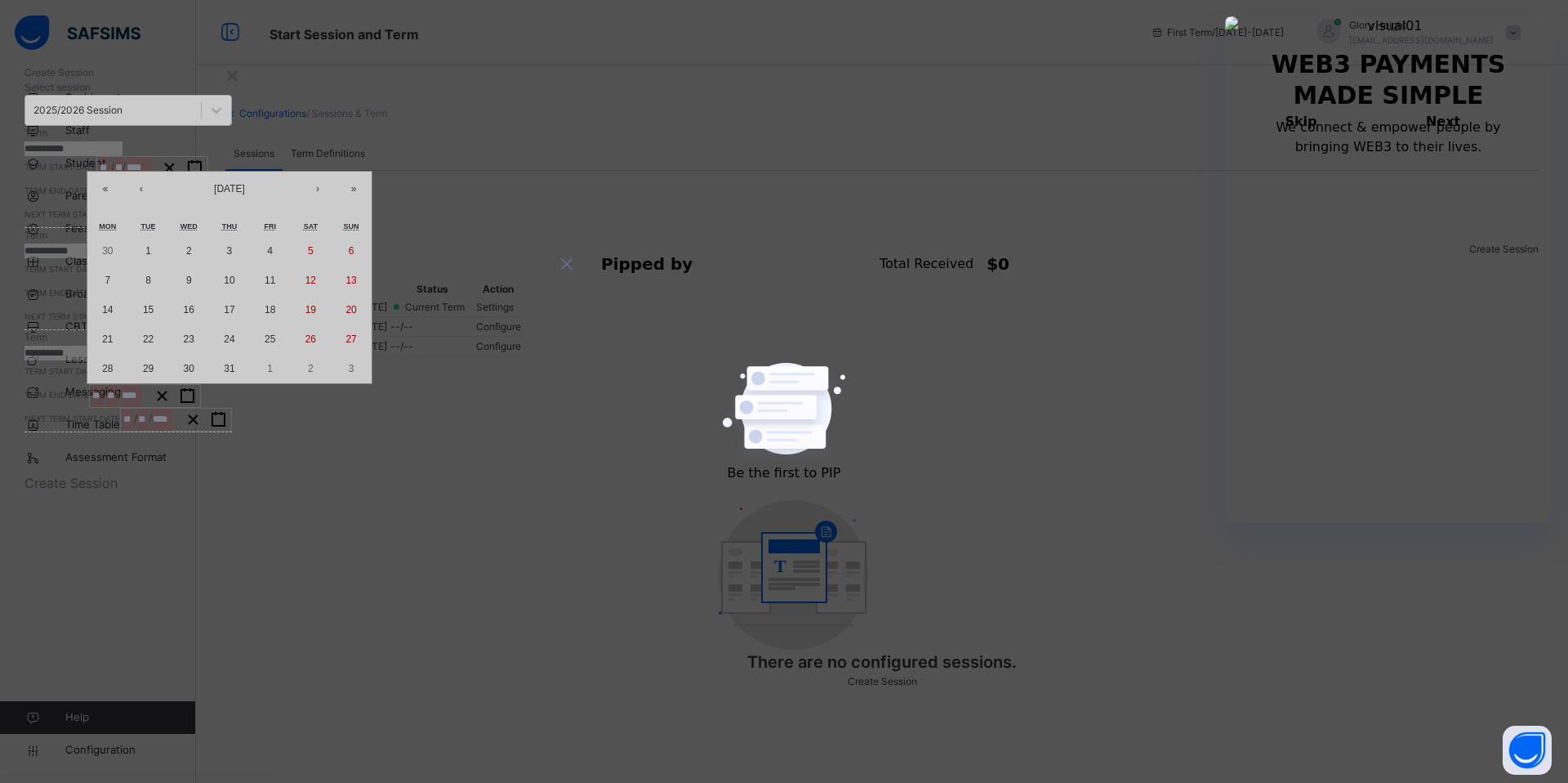
type input "**"
type input "*"
type input "****"
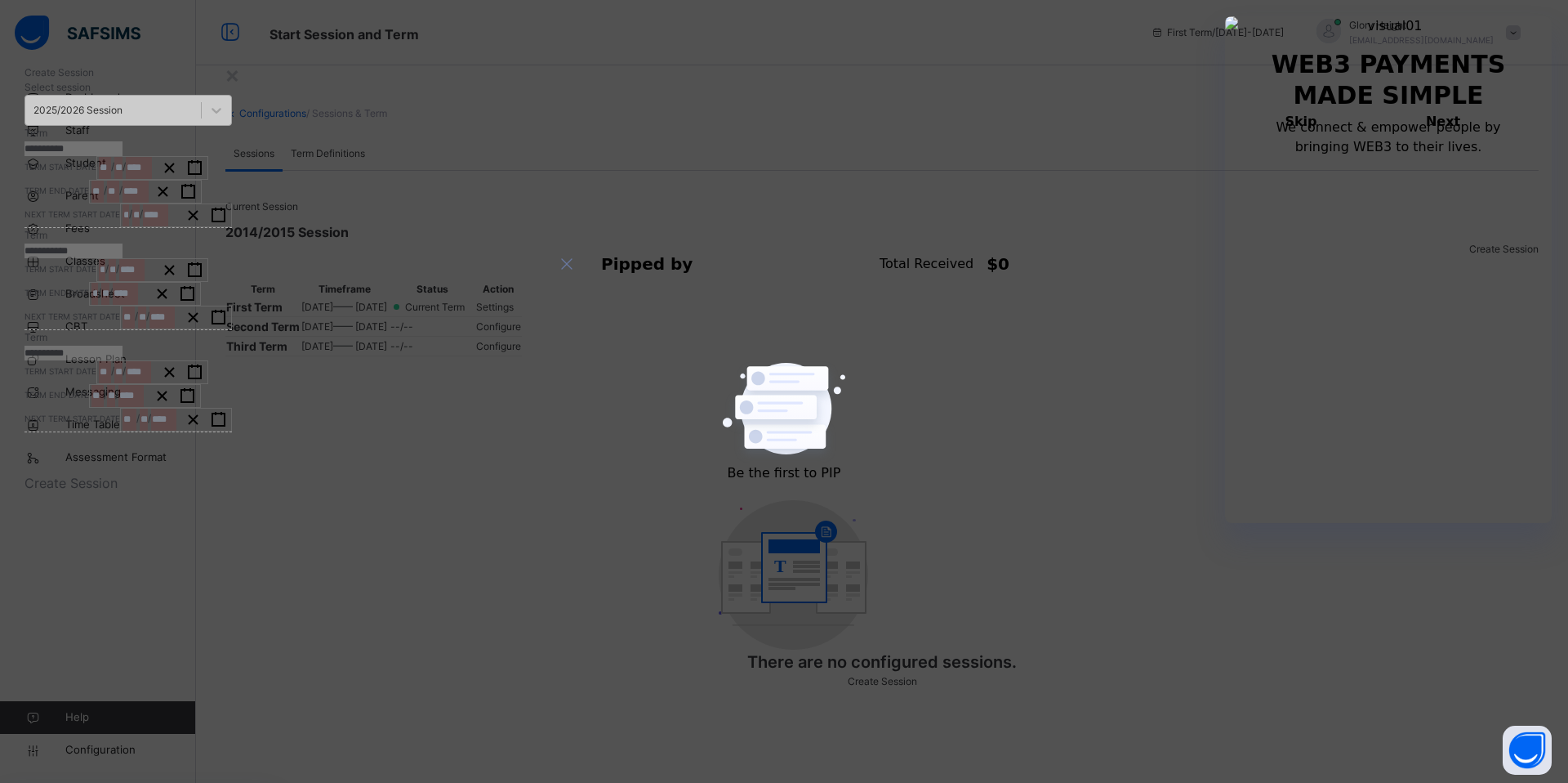
click at [118, 491] on span "Create Session" at bounding box center [71, 483] width 94 height 17
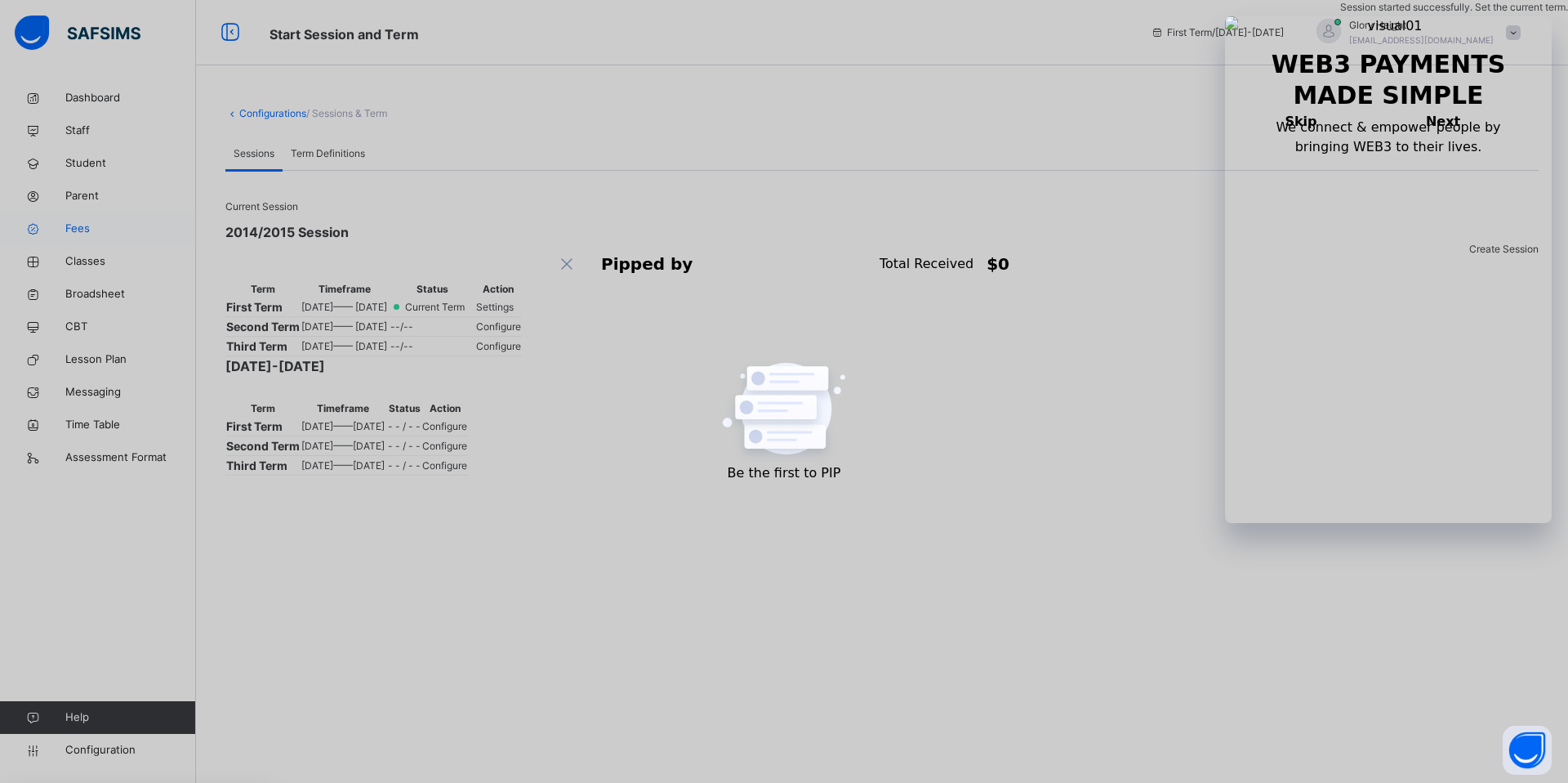
click at [115, 240] on link "Fees" at bounding box center [97, 229] width 196 height 33
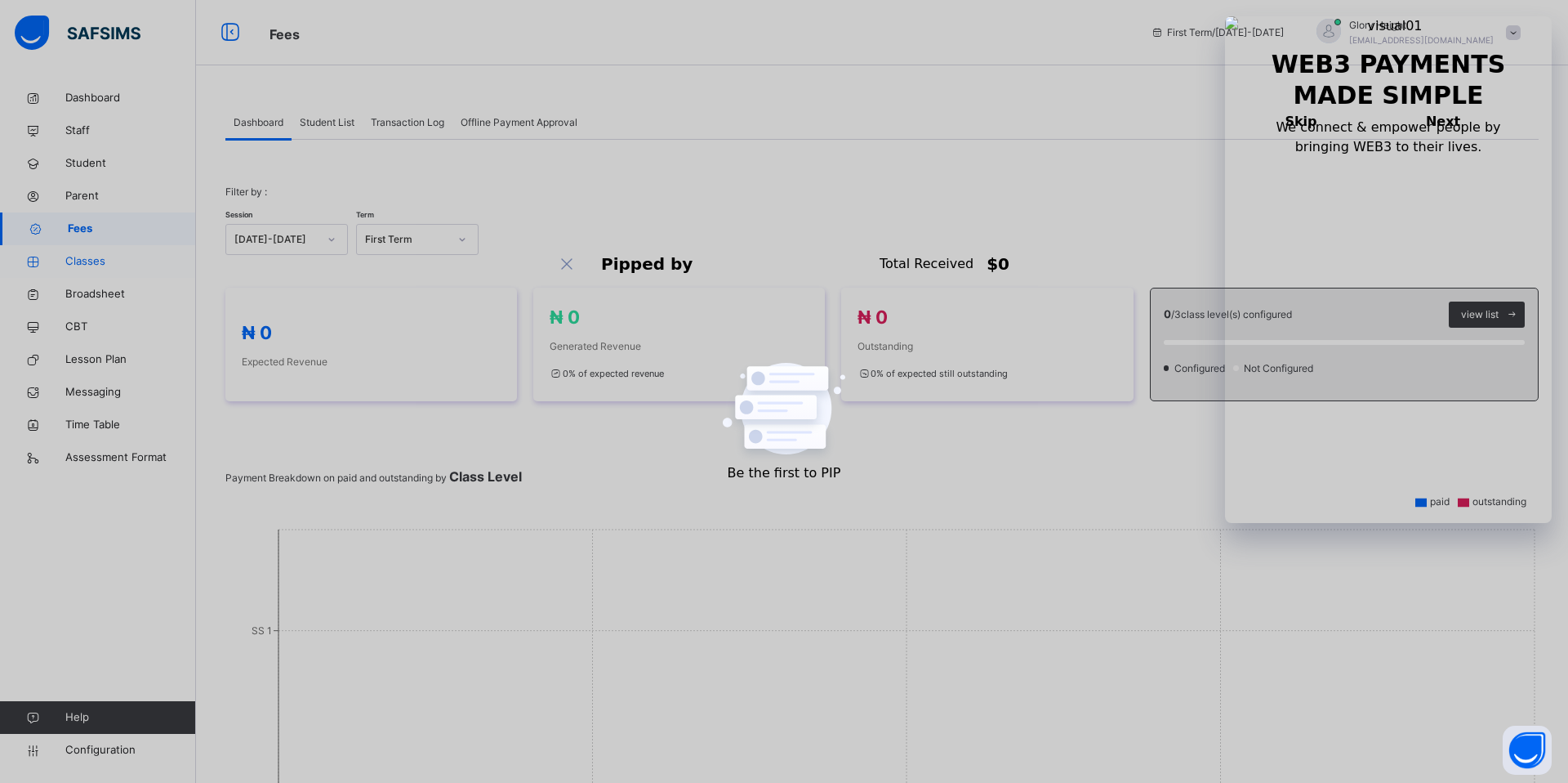
click at [98, 263] on span "Classes" at bounding box center [131, 261] width 131 height 17
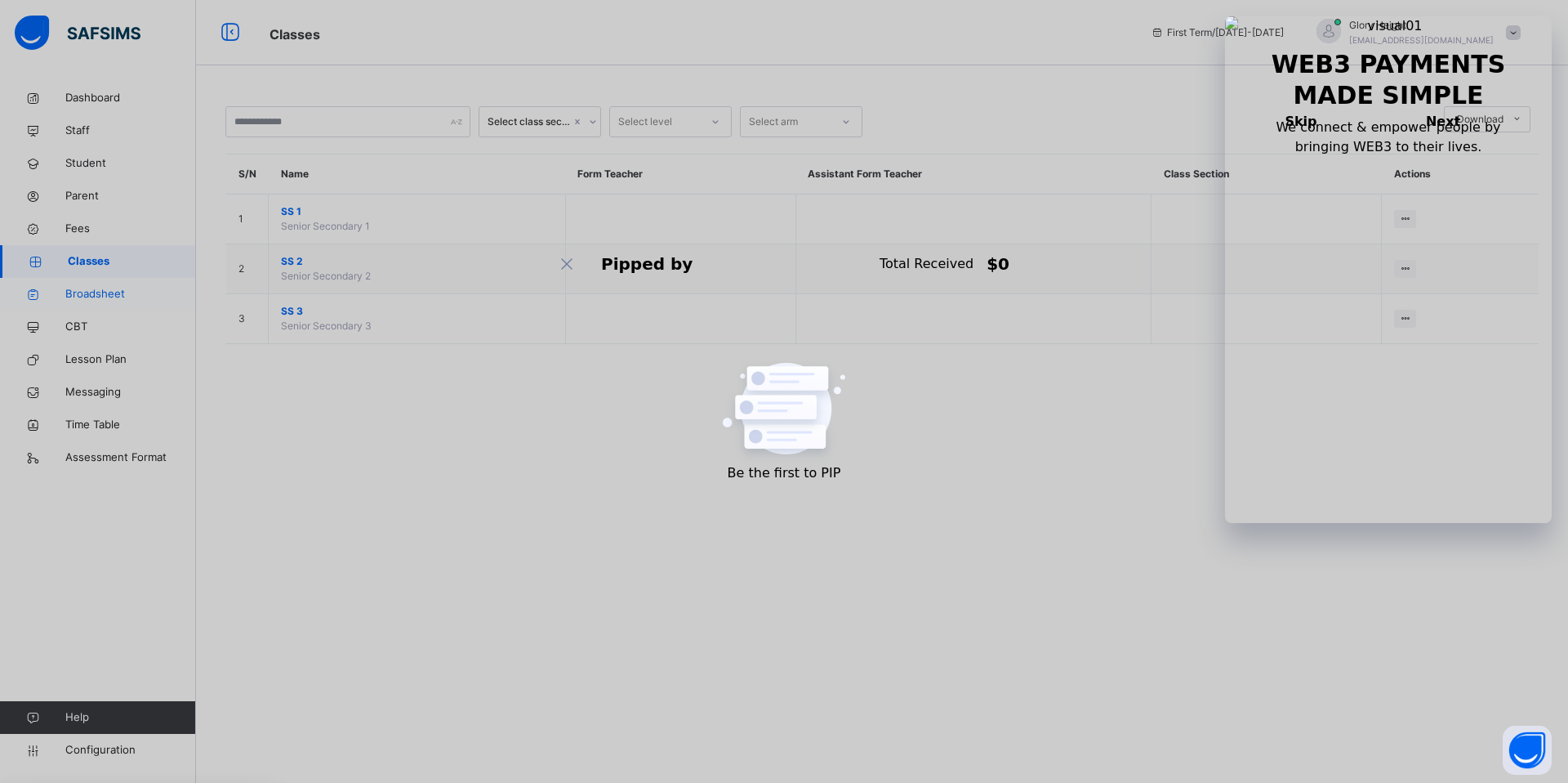
click at [99, 286] on span "Broadsheet" at bounding box center [131, 294] width 131 height 17
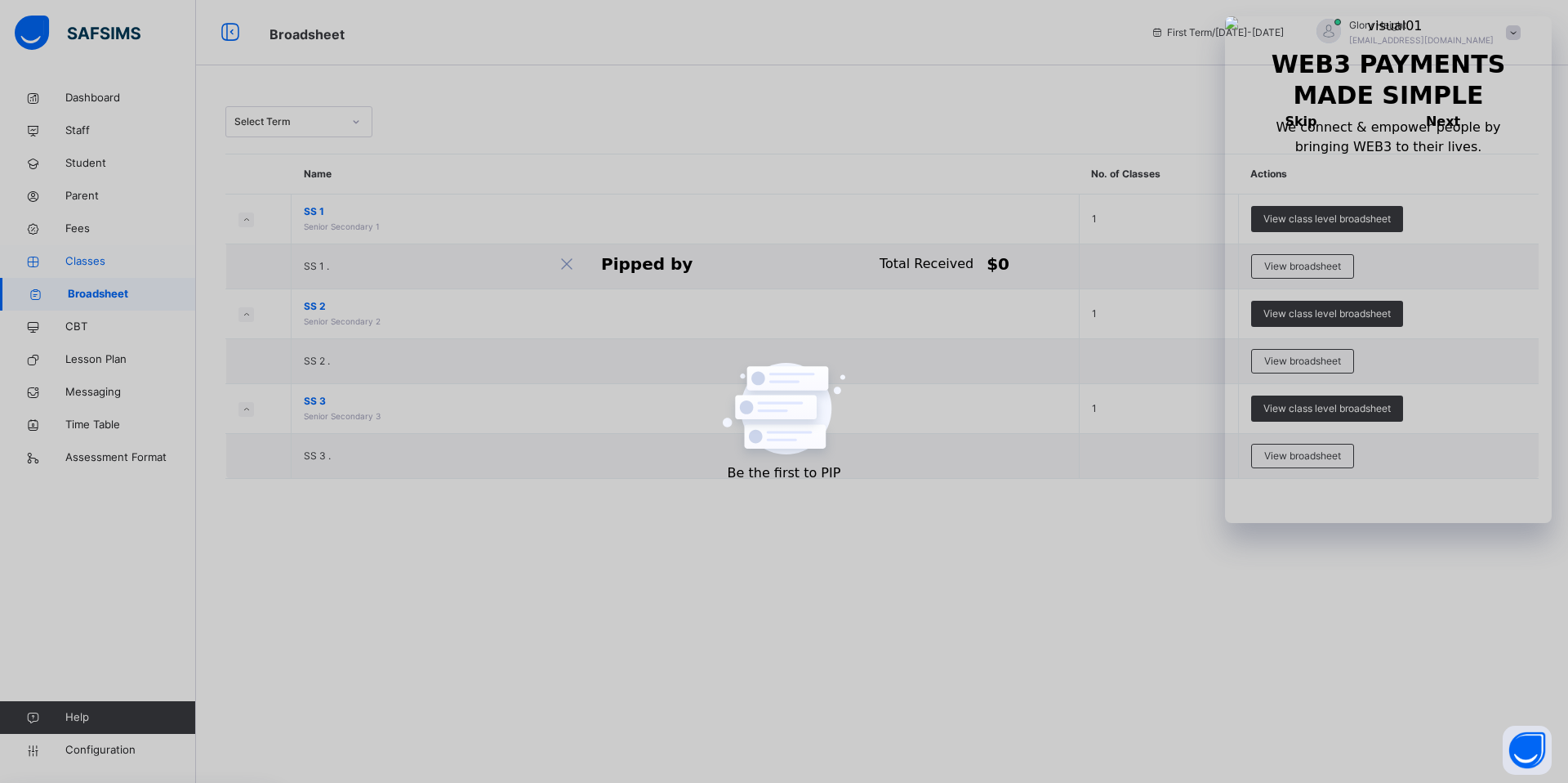
click at [108, 248] on link "Classes" at bounding box center [97, 261] width 196 height 33
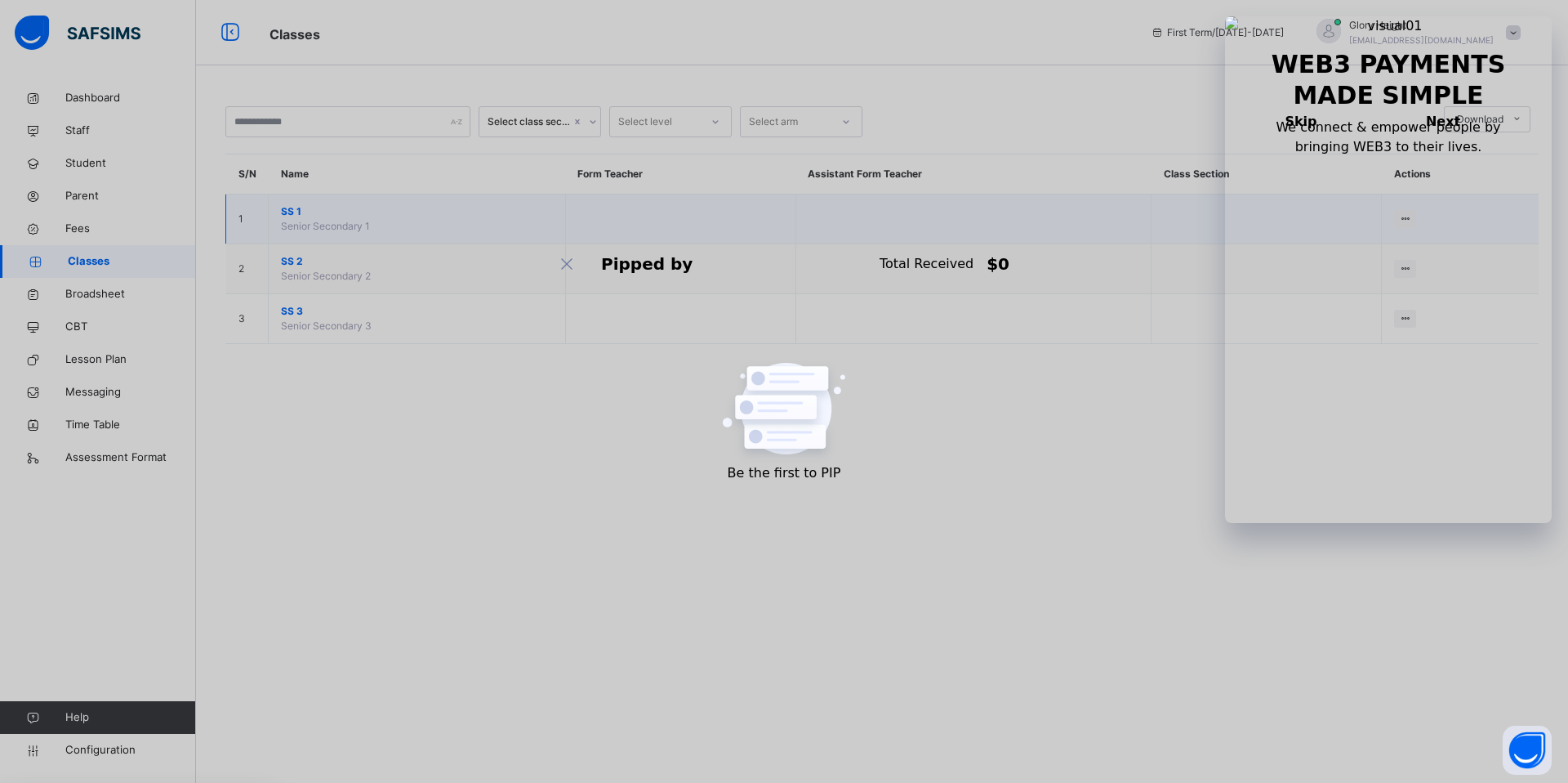
click at [299, 210] on span "SS 1" at bounding box center [416, 212] width 272 height 15
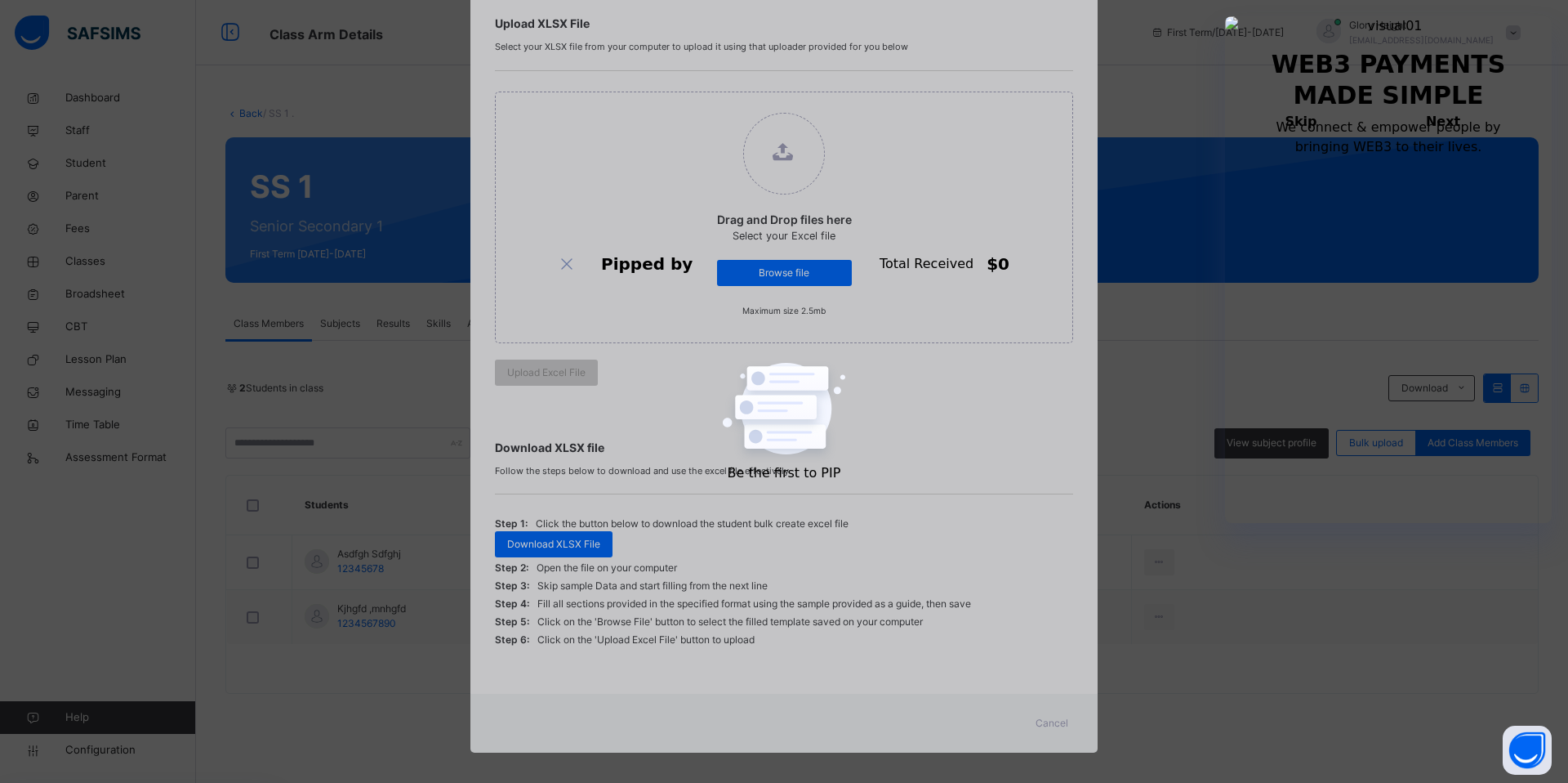
scroll to position [129, 0]
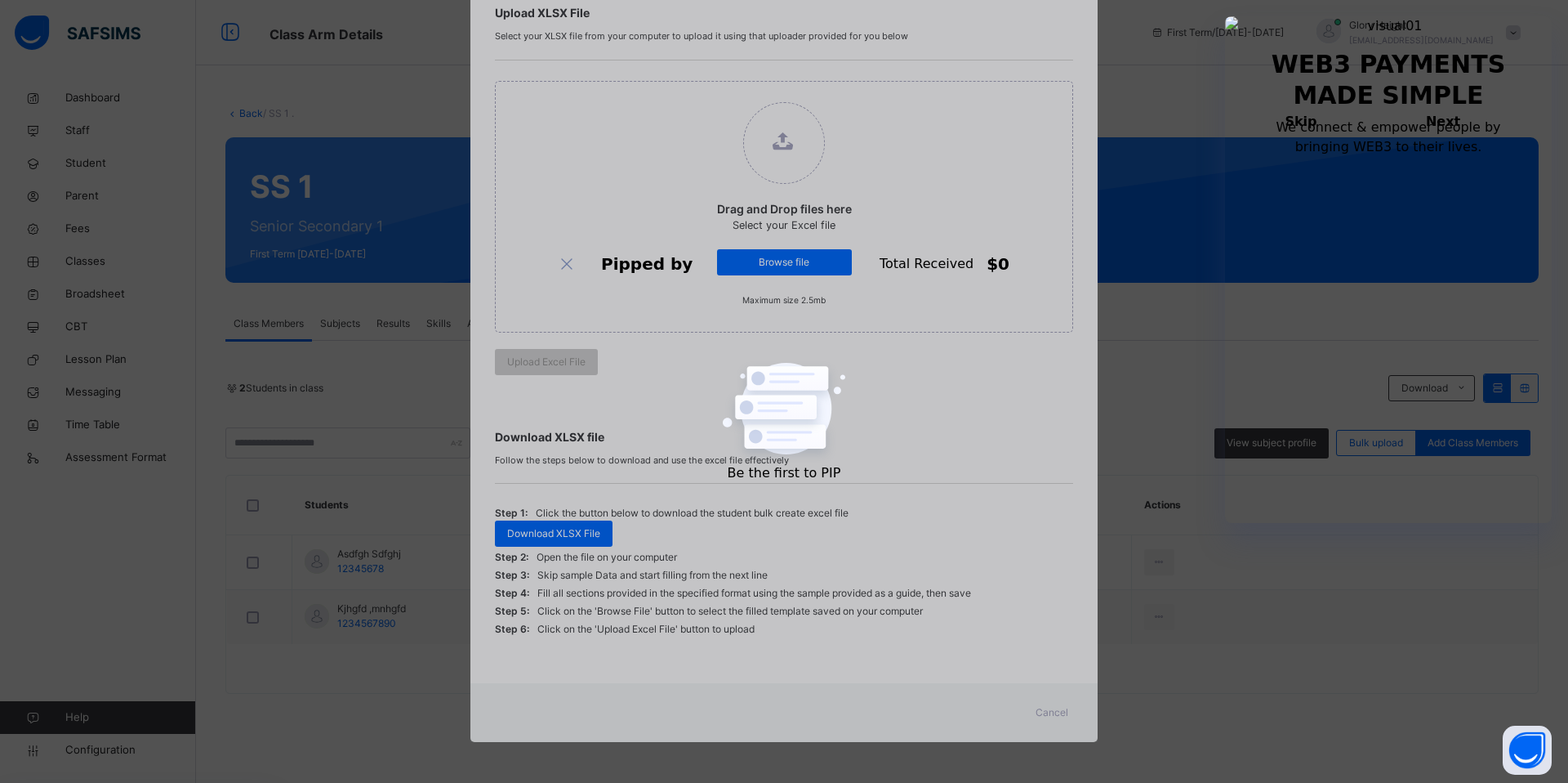
click at [1046, 715] on span "Cancel" at bounding box center [1052, 712] width 33 height 15
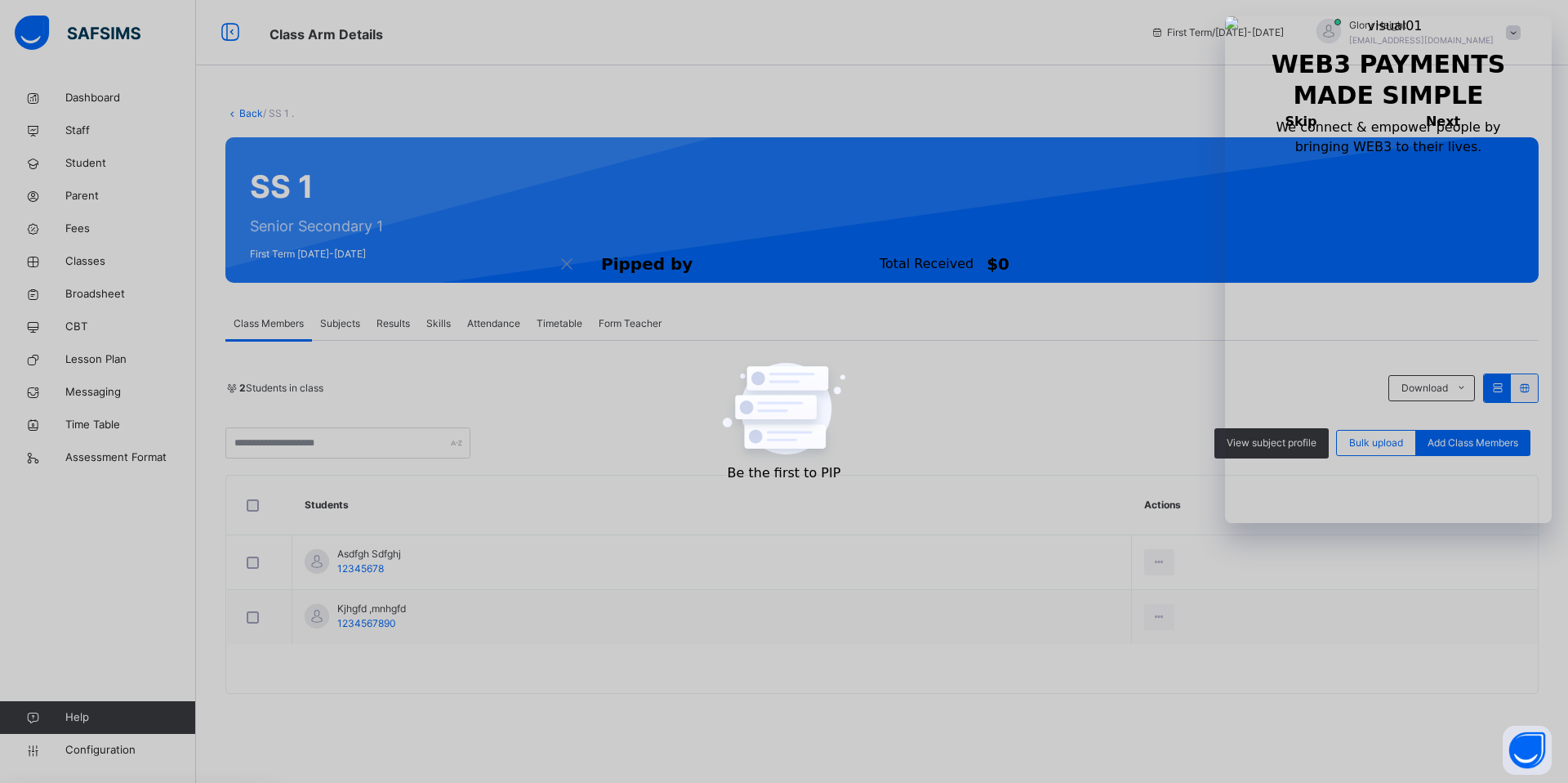
click at [349, 317] on span "Subjects" at bounding box center [340, 323] width 40 height 15
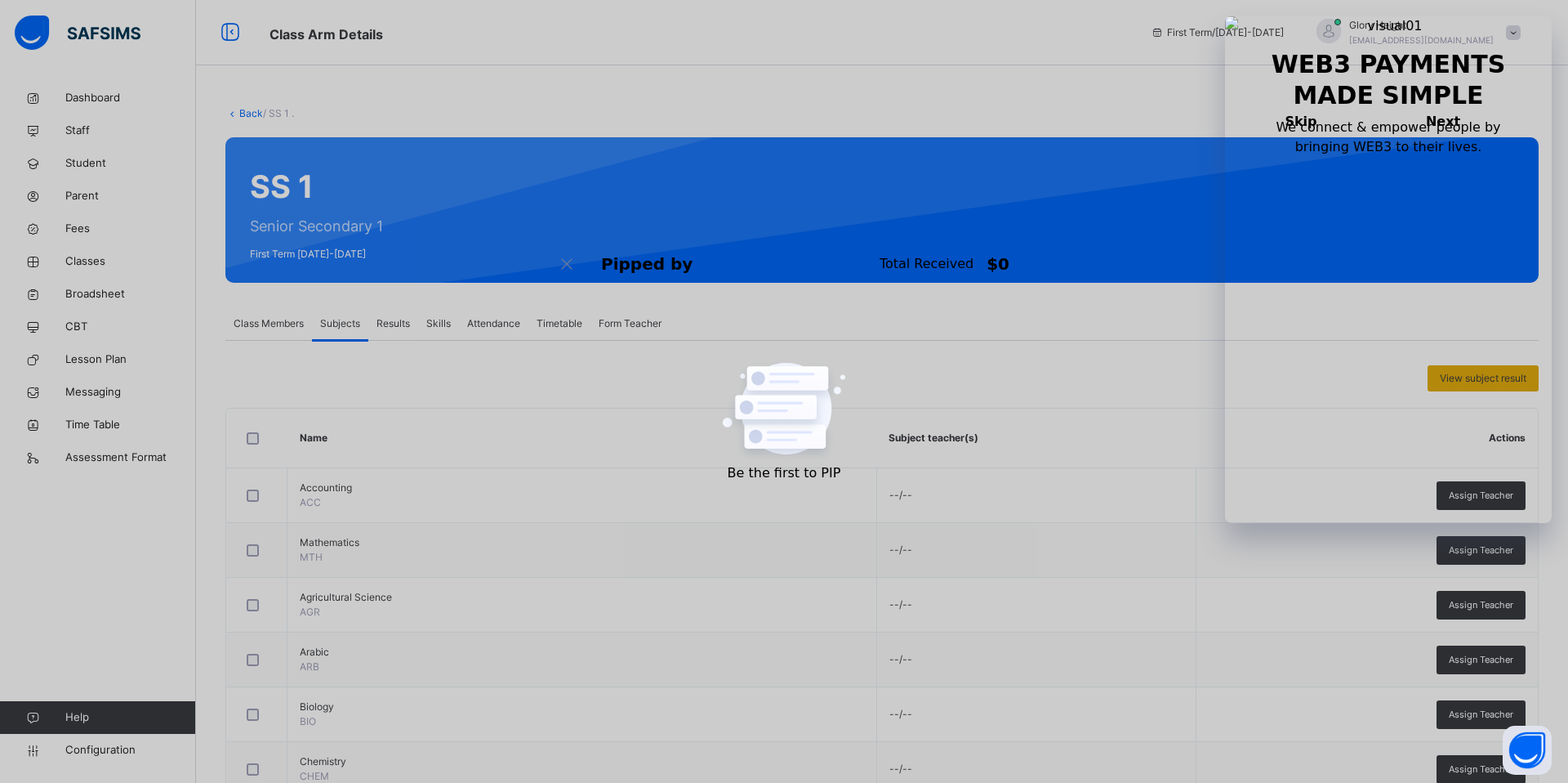
click at [1461, 372] on span "View subject result" at bounding box center [1483, 378] width 87 height 15
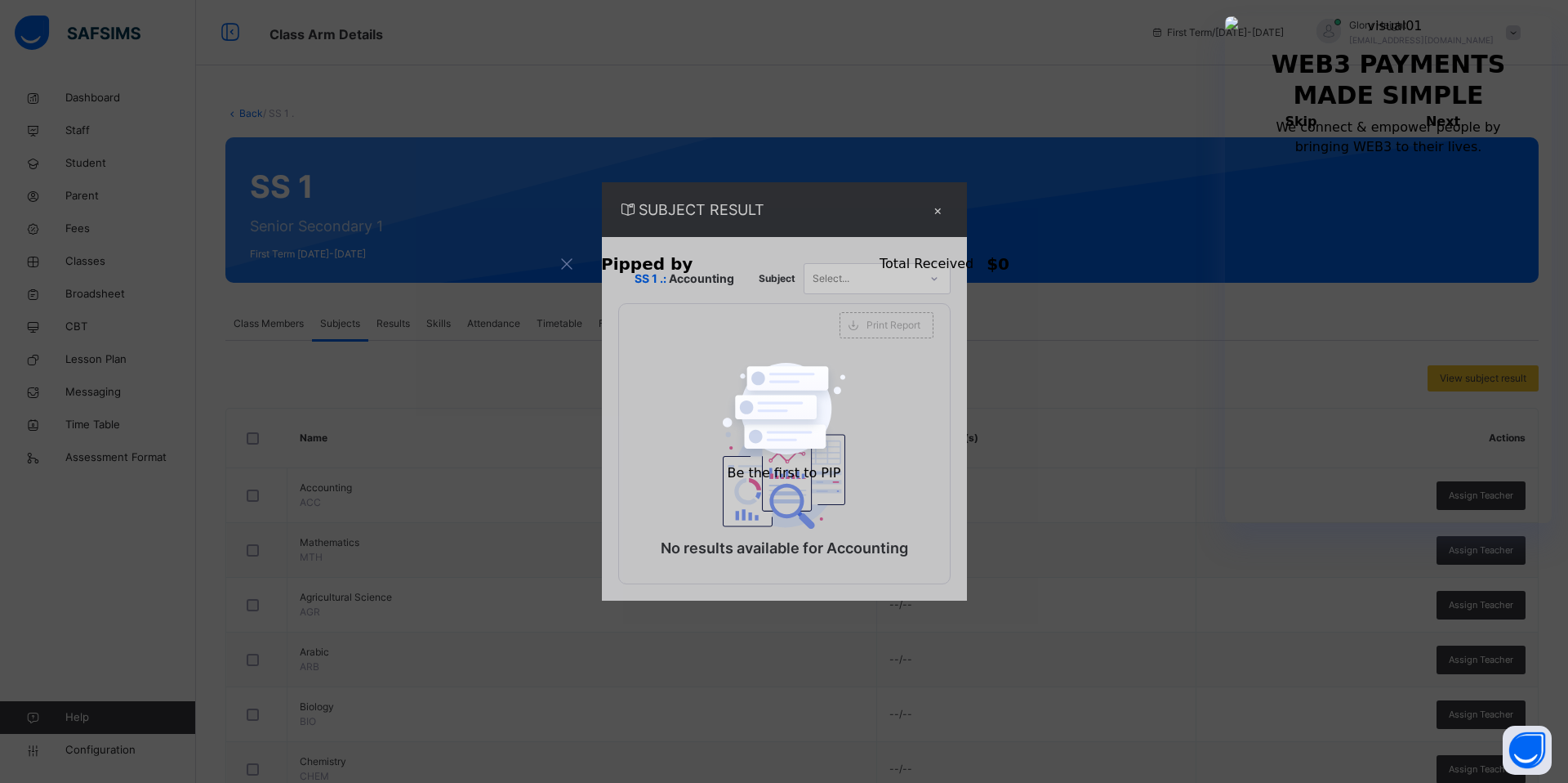
click at [885, 275] on div "Select..." at bounding box center [861, 278] width 114 height 25
click at [719, 371] on div "No results available for Accounting" at bounding box center [784, 464] width 331 height 236
click at [939, 215] on div "×" at bounding box center [938, 210] width 24 height 22
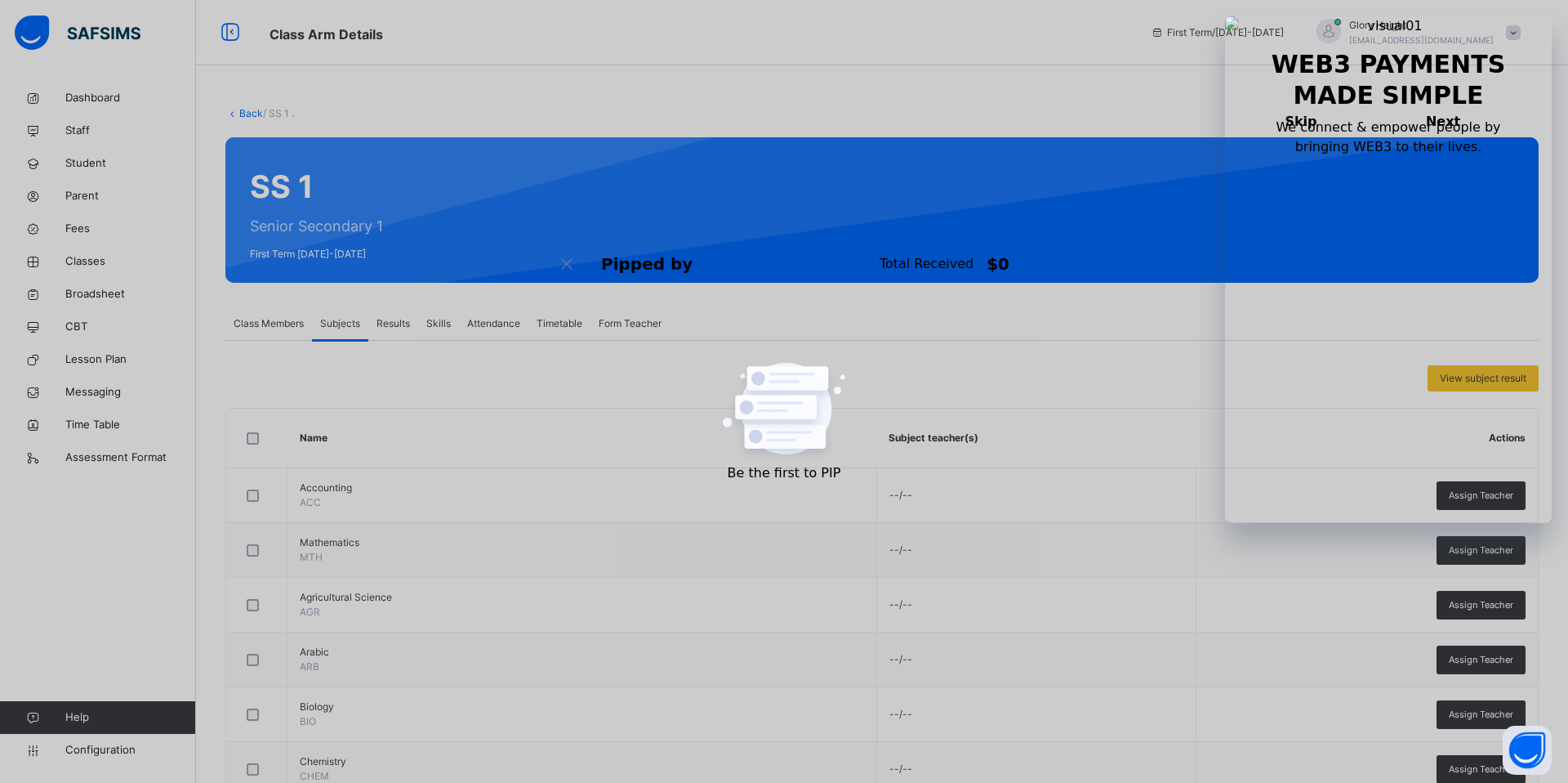
click at [406, 326] on span "Results" at bounding box center [393, 323] width 33 height 15
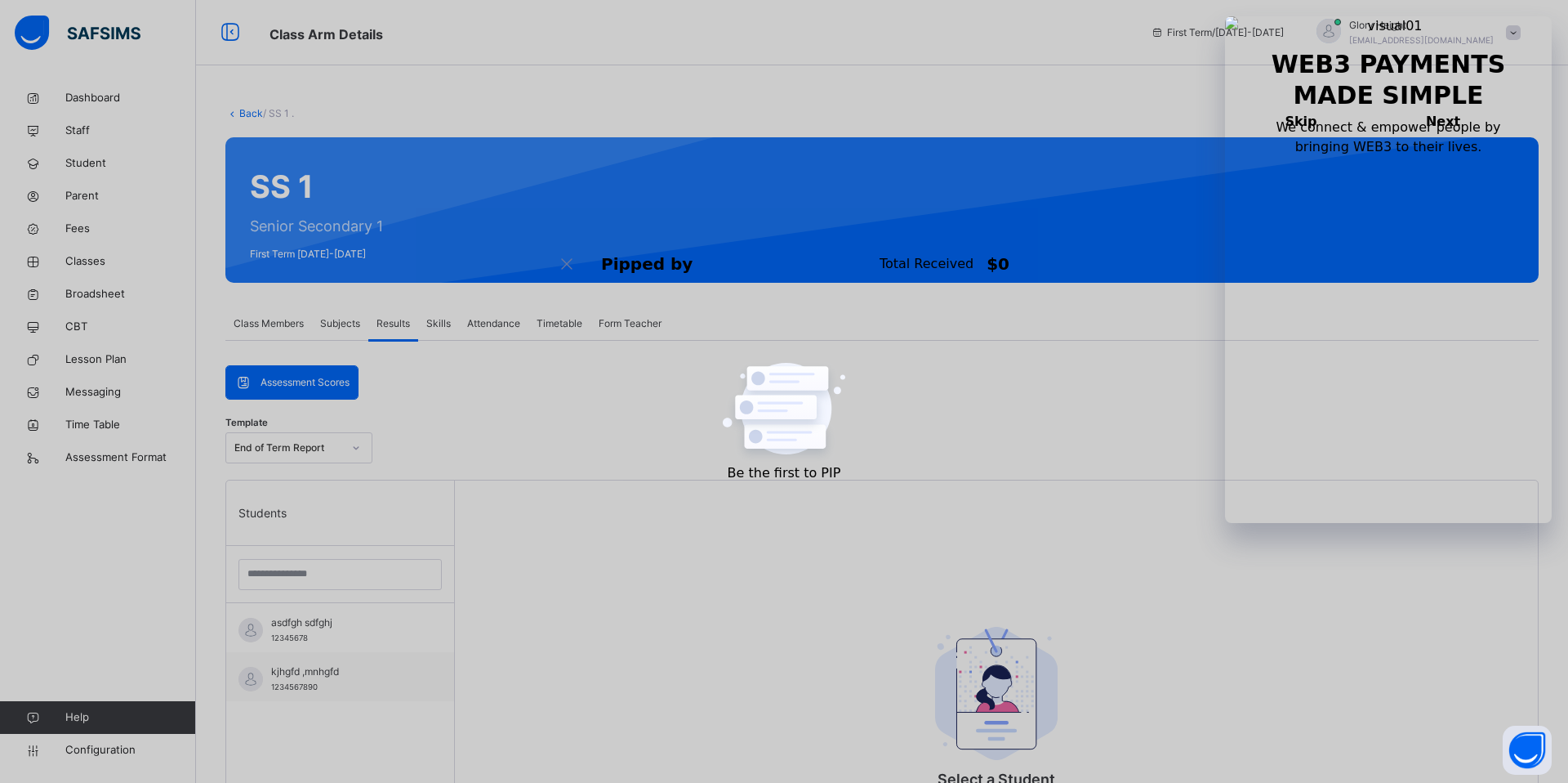
click at [316, 381] on span "Assessment Scores" at bounding box center [304, 382] width 89 height 15
click at [343, 445] on div at bounding box center [356, 448] width 28 height 26
click at [298, 510] on div "Students" at bounding box center [340, 513] width 228 height 65
click at [260, 509] on span "Students" at bounding box center [262, 513] width 48 height 18
click at [341, 631] on div "asdfgh sdfghj 12345678" at bounding box center [344, 630] width 146 height 29
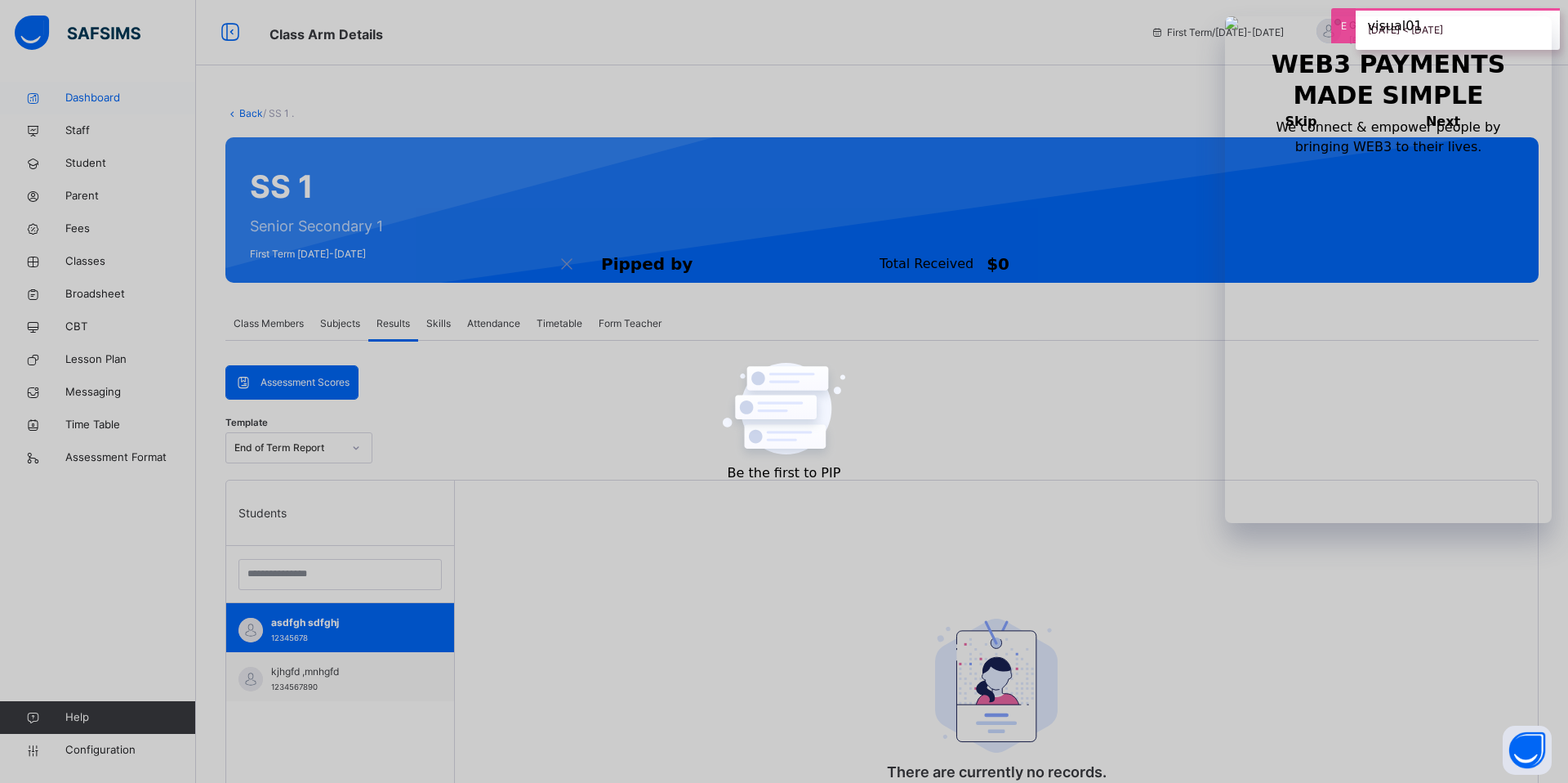
click at [114, 101] on span "Dashboard" at bounding box center [131, 98] width 131 height 17
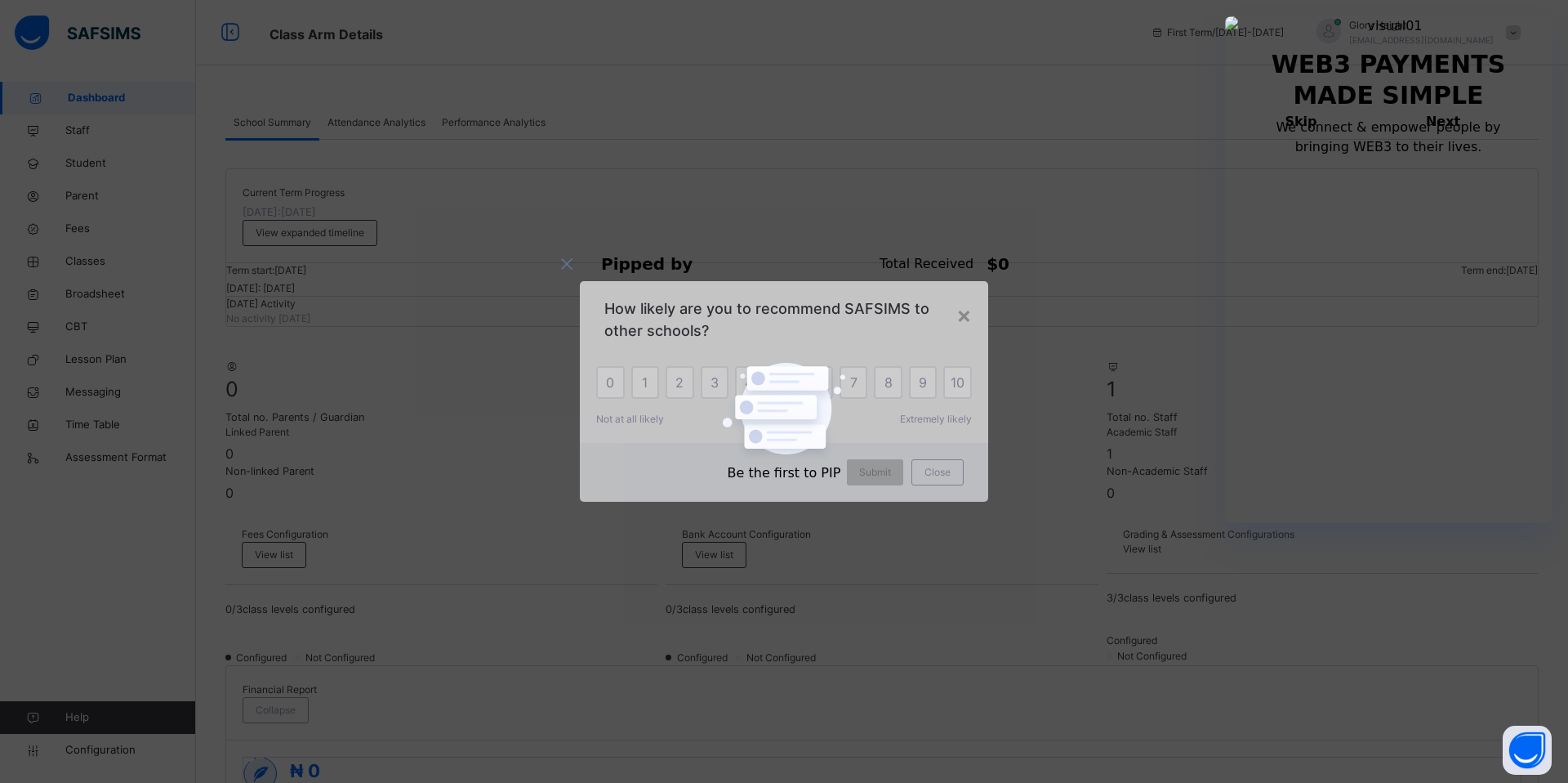
click at [976, 311] on div "How likely are you to recommend SAFSIMS to other schools?" at bounding box center [784, 315] width 408 height 68
click at [970, 313] on div "×" at bounding box center [965, 314] width 16 height 34
